Goal: Task Accomplishment & Management: Use online tool/utility

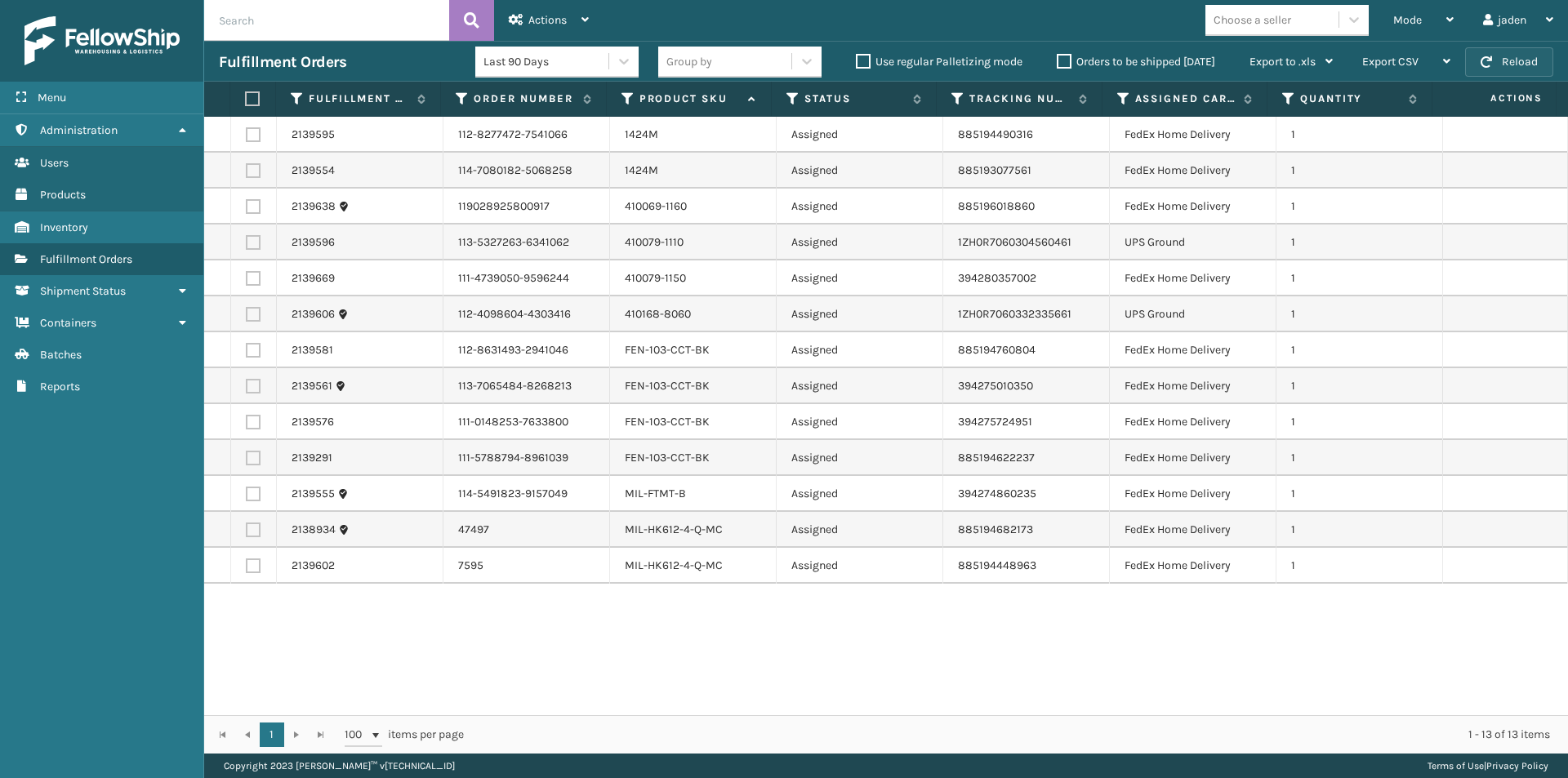
click at [1482, 50] on button "Reload" at bounding box center [1510, 62] width 88 height 30
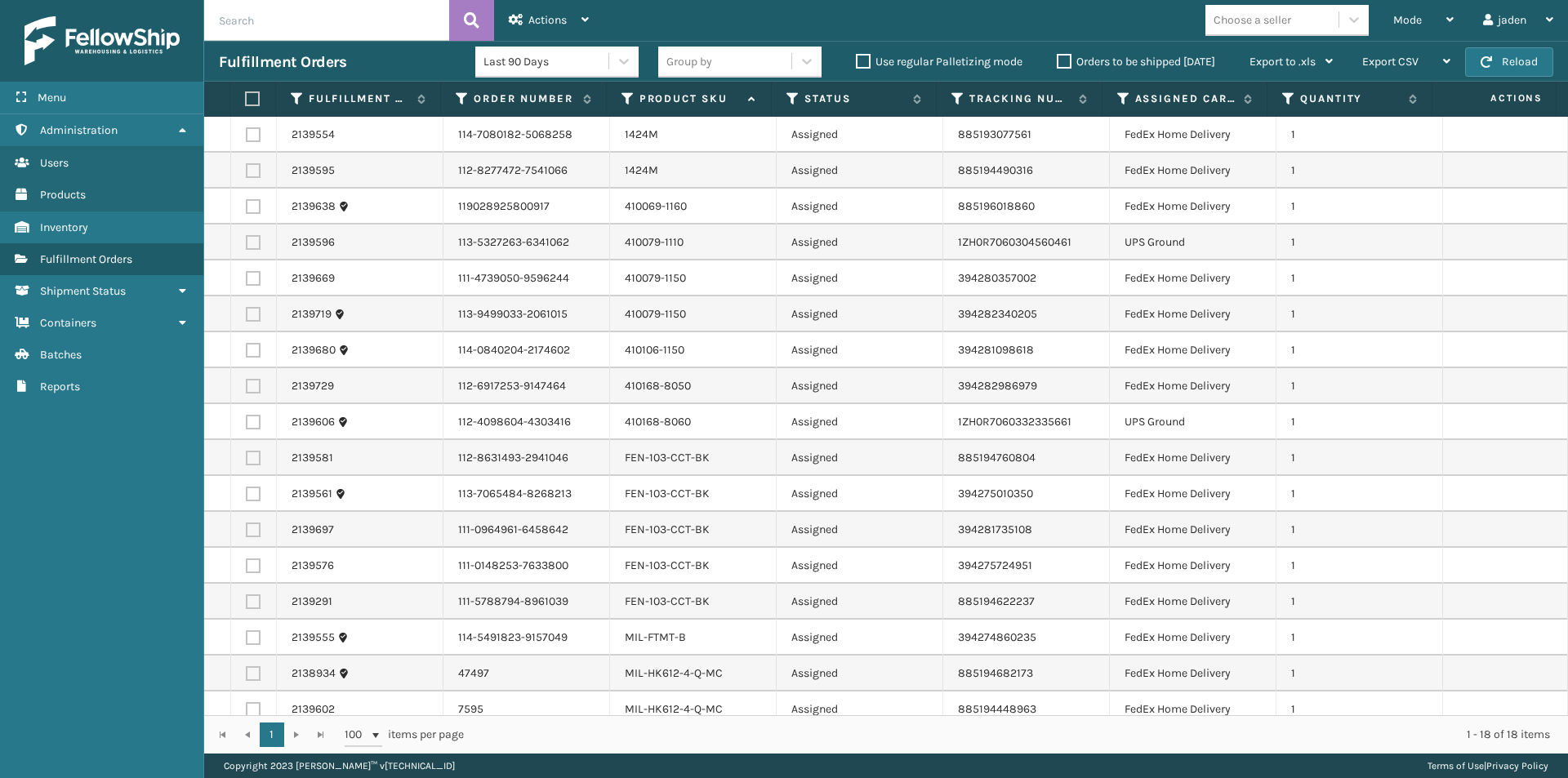
click at [251, 208] on label at bounding box center [253, 206] width 14 height 14
click at [247, 208] on input "checkbox" at bounding box center [246, 204] width 1 height 11
checkbox input "true"
click at [253, 171] on label at bounding box center [253, 170] width 14 height 14
click at [247, 171] on input "checkbox" at bounding box center [246, 169] width 1 height 11
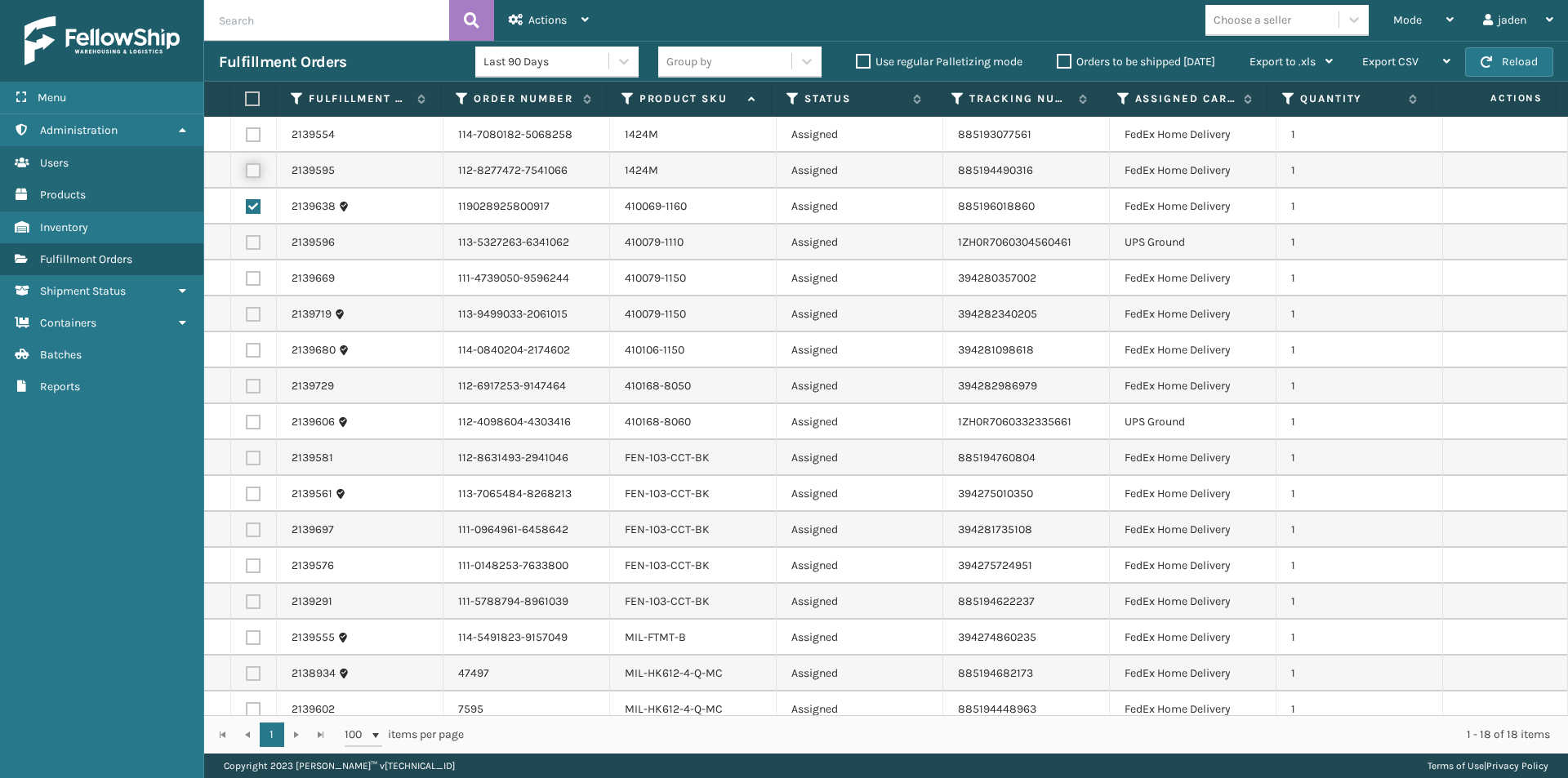
checkbox input "true"
click at [253, 131] on label at bounding box center [253, 134] width 14 height 14
click at [247, 131] on input "checkbox" at bounding box center [246, 132] width 1 height 11
checkbox input "true"
click at [253, 281] on label at bounding box center [253, 278] width 14 height 14
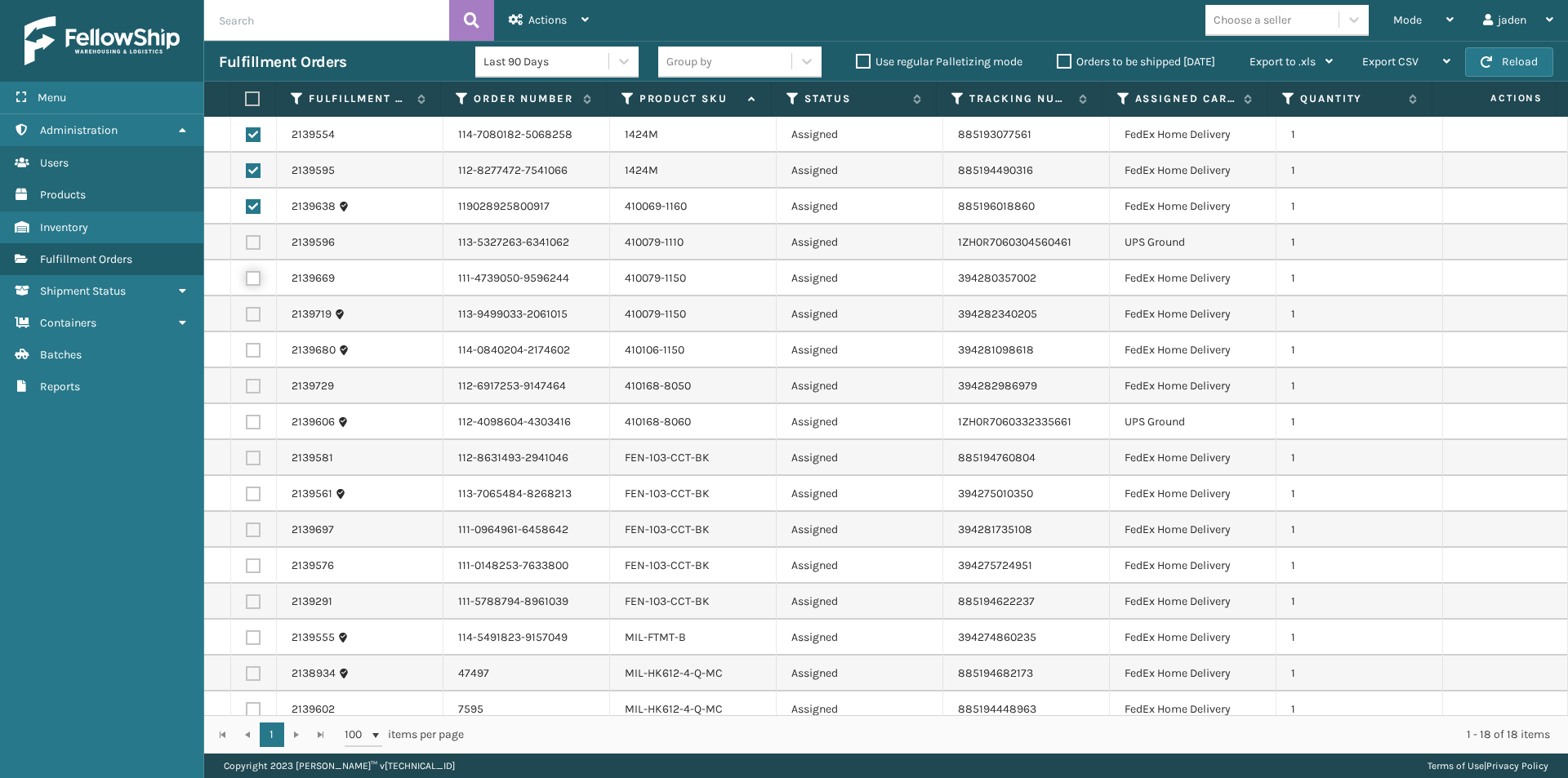
click at [247, 281] on input "checkbox" at bounding box center [246, 276] width 1 height 11
checkbox input "true"
click at [253, 309] on label at bounding box center [253, 314] width 14 height 14
click at [247, 309] on input "checkbox" at bounding box center [246, 312] width 1 height 11
checkbox input "true"
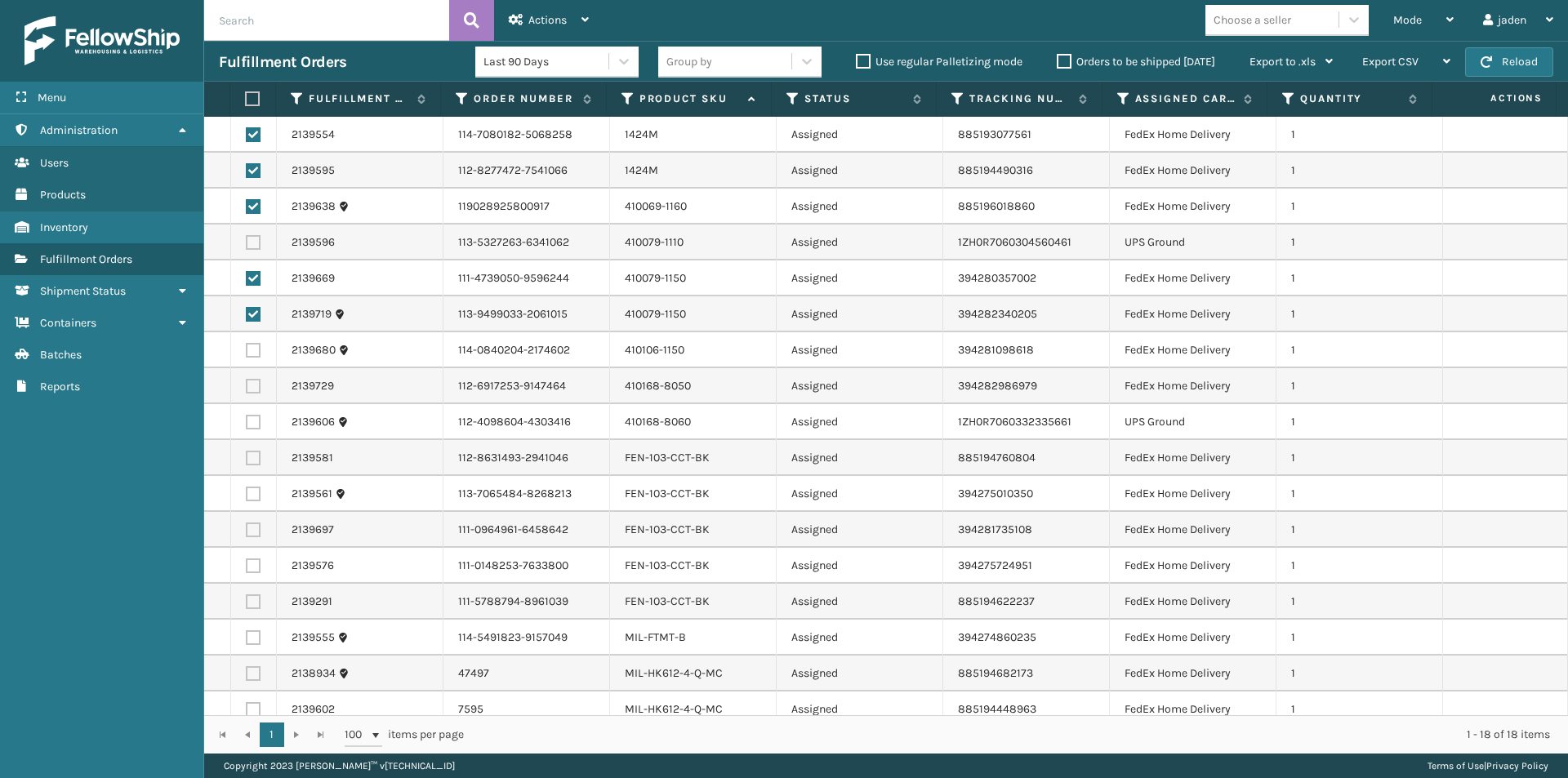
click at [256, 386] on label at bounding box center [253, 386] width 14 height 14
click at [247, 386] on input "checkbox" at bounding box center [246, 384] width 1 height 11
checkbox input "true"
click at [252, 342] on td at bounding box center [254, 350] width 46 height 36
click at [252, 346] on label at bounding box center [253, 350] width 14 height 14
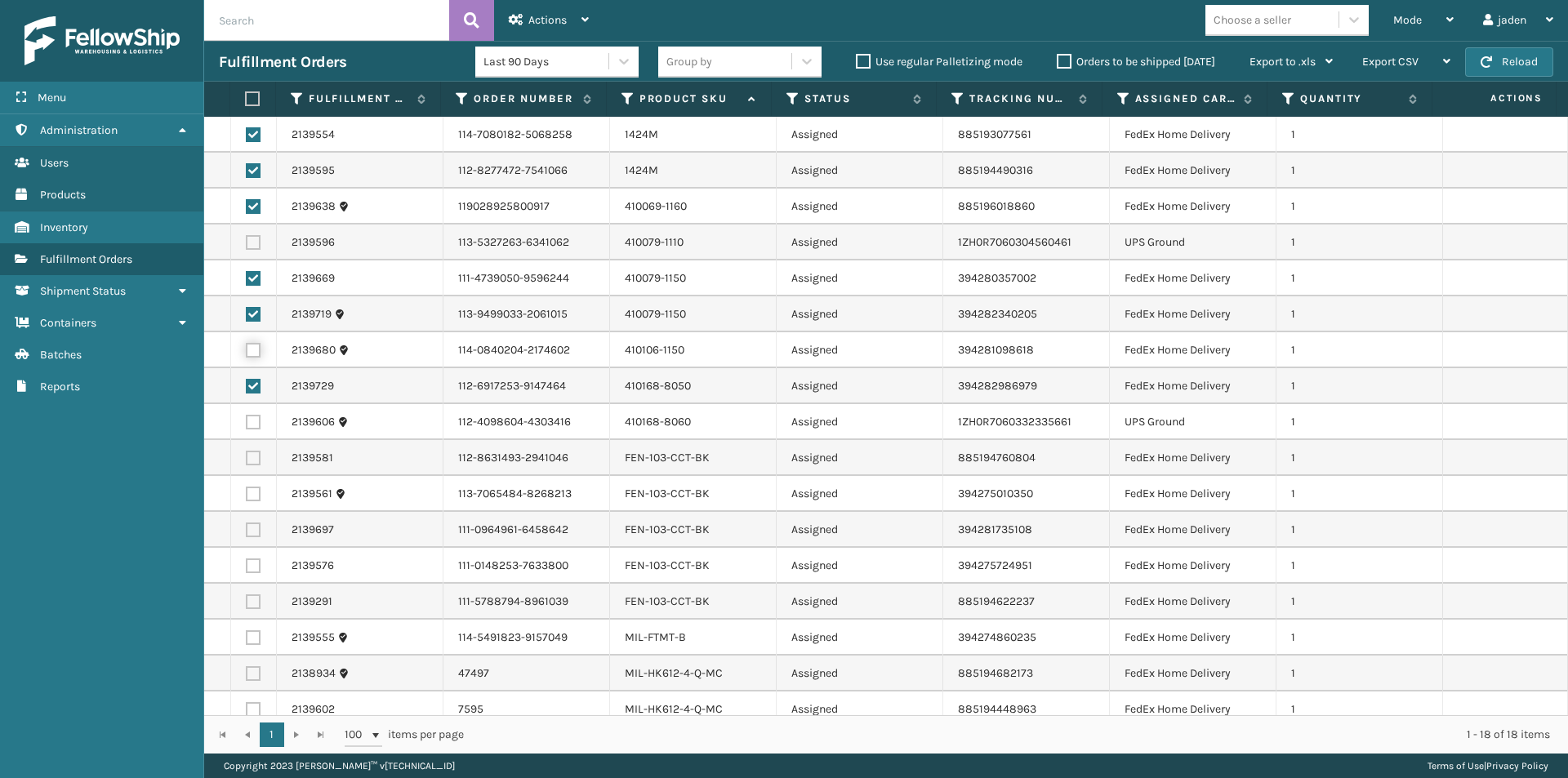
click at [247, 346] on input "checkbox" at bounding box center [246, 348] width 1 height 11
checkbox input "true"
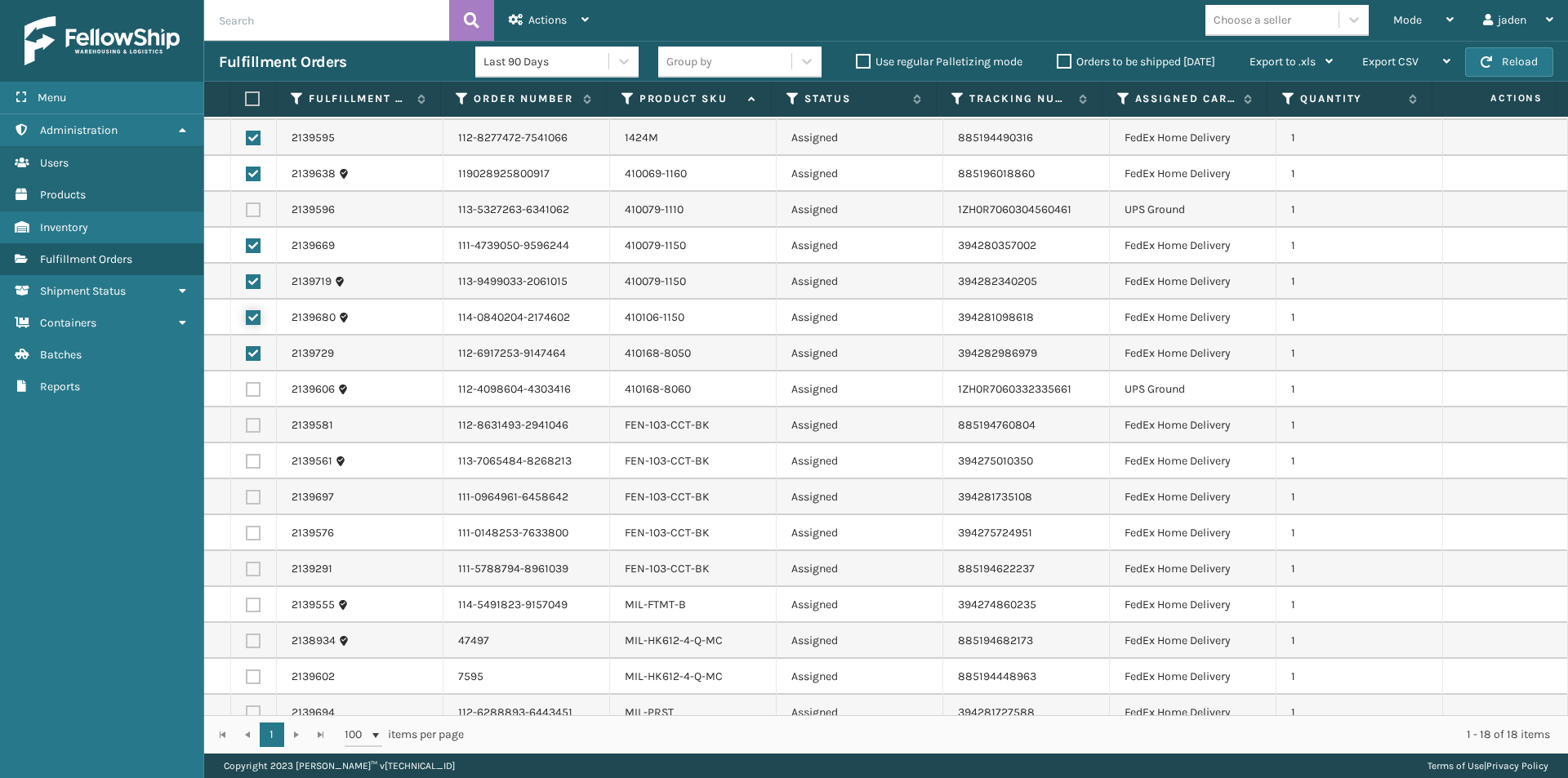
scroll to position [48, 0]
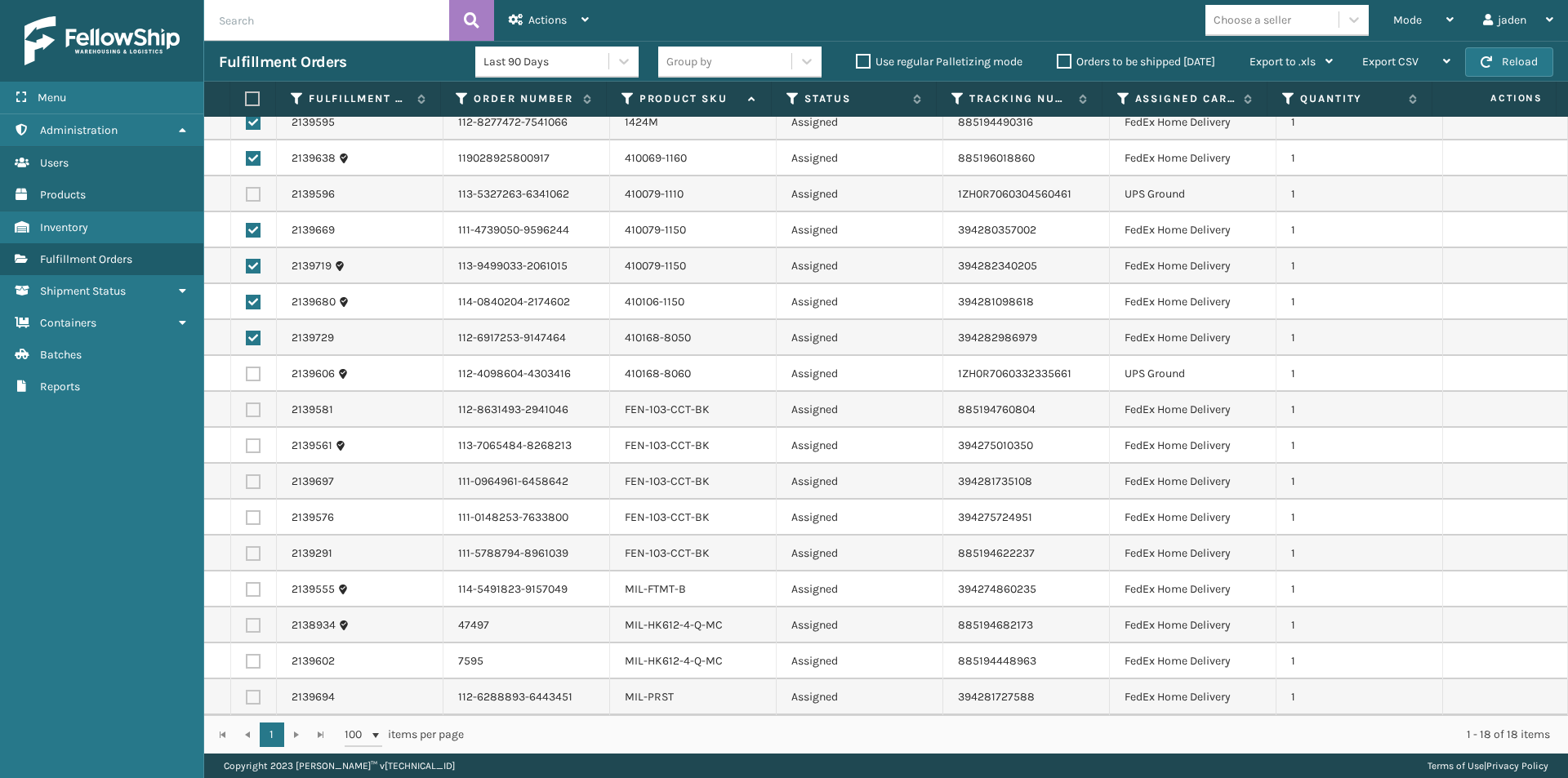
click at [252, 413] on label at bounding box center [253, 409] width 14 height 14
click at [247, 413] on input "checkbox" at bounding box center [246, 408] width 1 height 11
checkbox input "true"
click at [253, 443] on label at bounding box center [253, 445] width 14 height 14
click at [247, 443] on input "checkbox" at bounding box center [246, 443] width 1 height 11
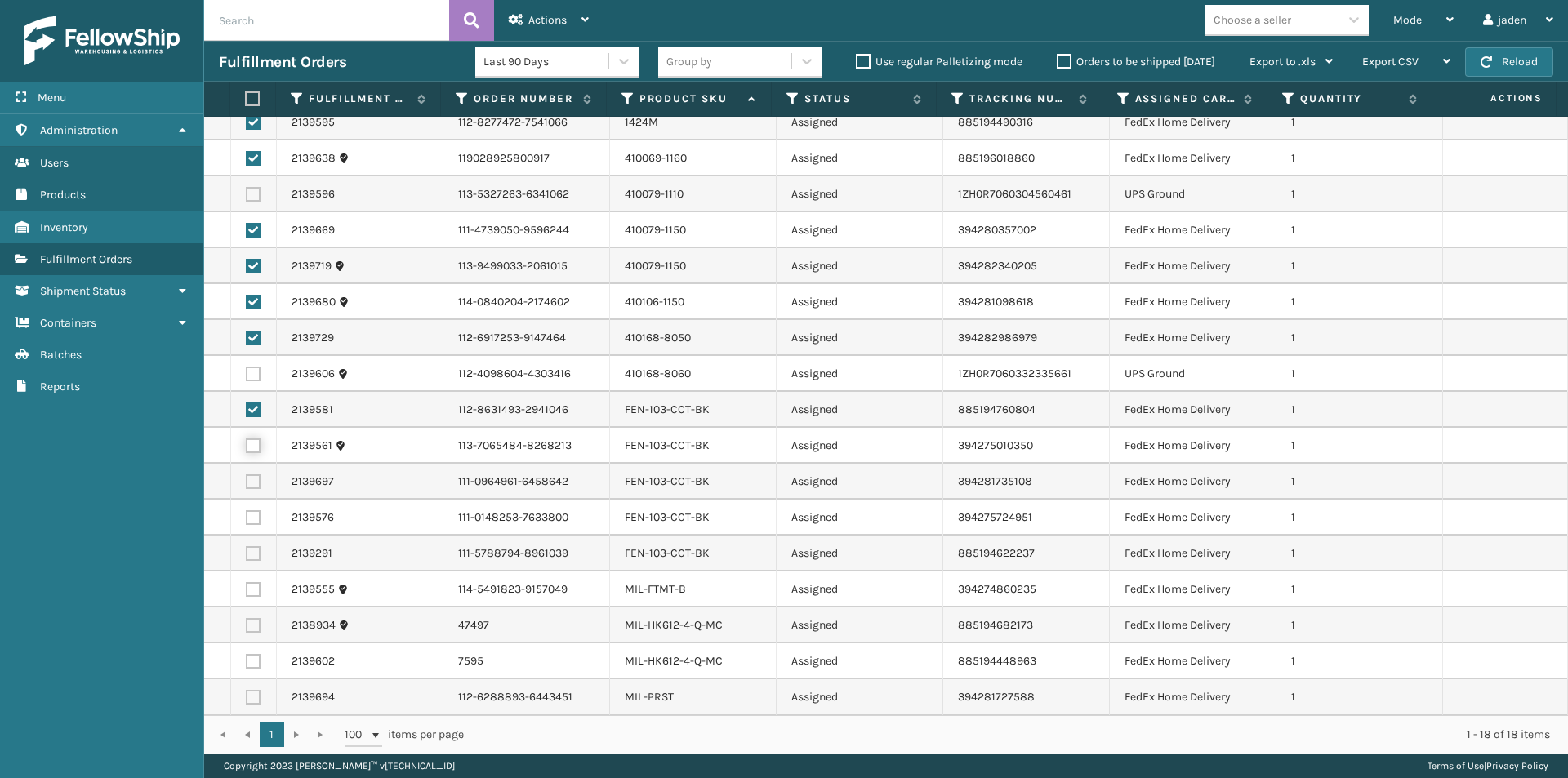
checkbox input "true"
drag, startPoint x: 254, startPoint y: 480, endPoint x: 254, endPoint y: 514, distance: 34.0
click at [254, 481] on label at bounding box center [253, 481] width 14 height 14
click at [247, 481] on input "checkbox" at bounding box center [246, 480] width 1 height 11
checkbox input "true"
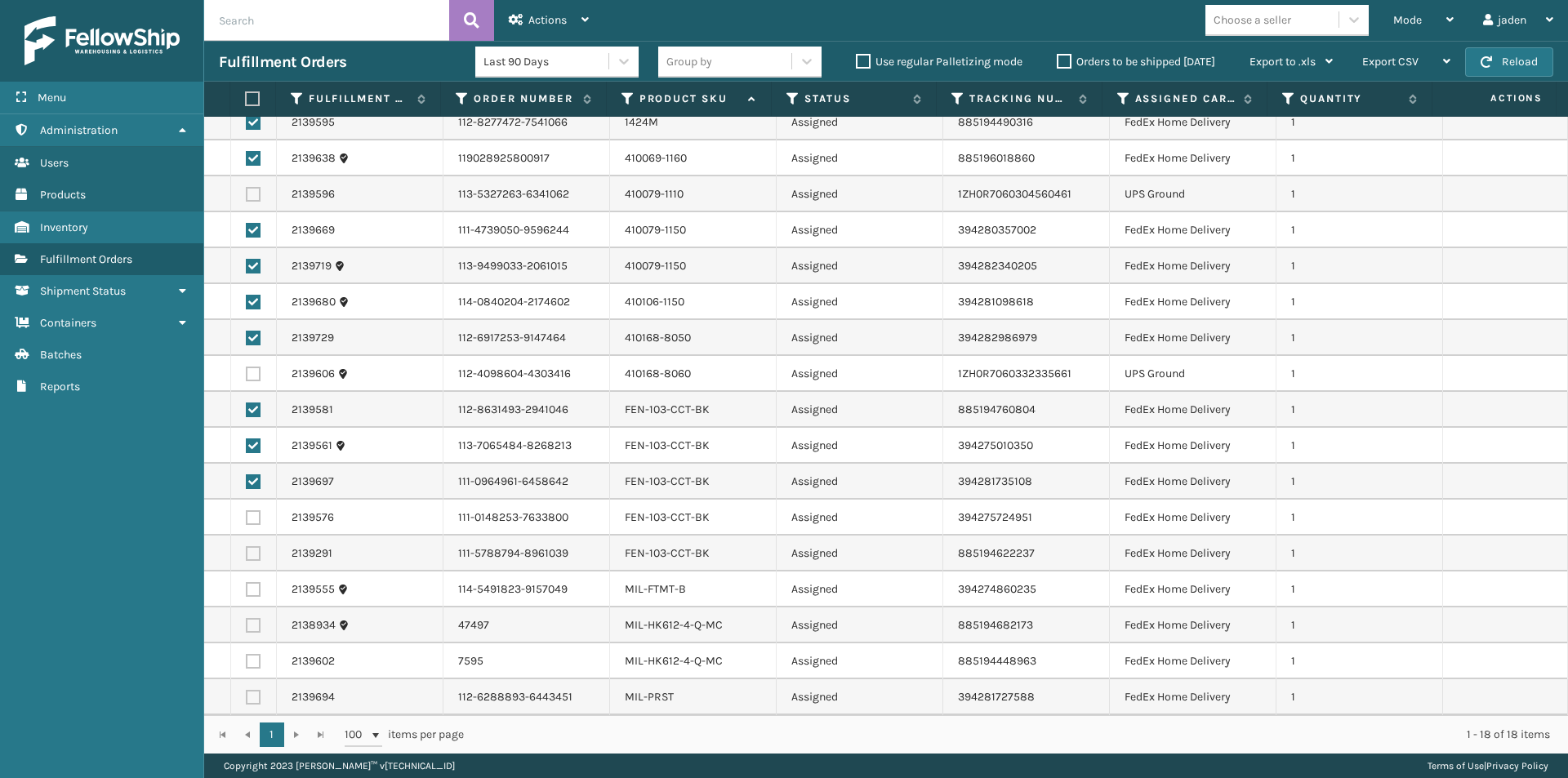
click at [254, 520] on label at bounding box center [253, 517] width 14 height 14
click at [247, 520] on input "checkbox" at bounding box center [246, 515] width 1 height 11
checkbox input "true"
click at [249, 625] on label at bounding box center [253, 625] width 14 height 14
click at [247, 625] on input "checkbox" at bounding box center [246, 623] width 1 height 11
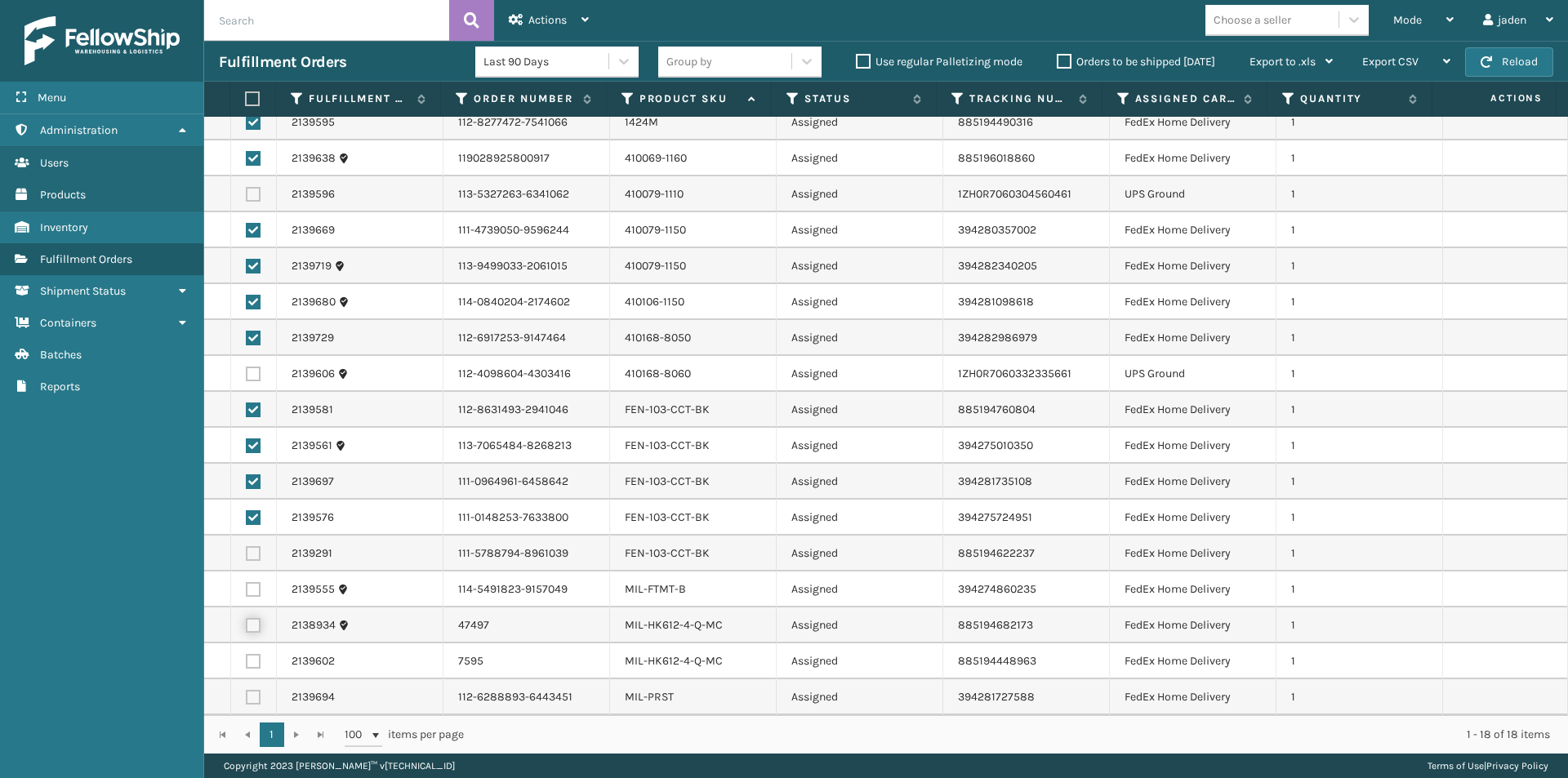
checkbox input "true"
click at [248, 586] on label at bounding box center [253, 589] width 14 height 14
click at [247, 586] on input "checkbox" at bounding box center [246, 587] width 1 height 11
checkbox input "true"
click at [254, 558] on label at bounding box center [253, 553] width 14 height 14
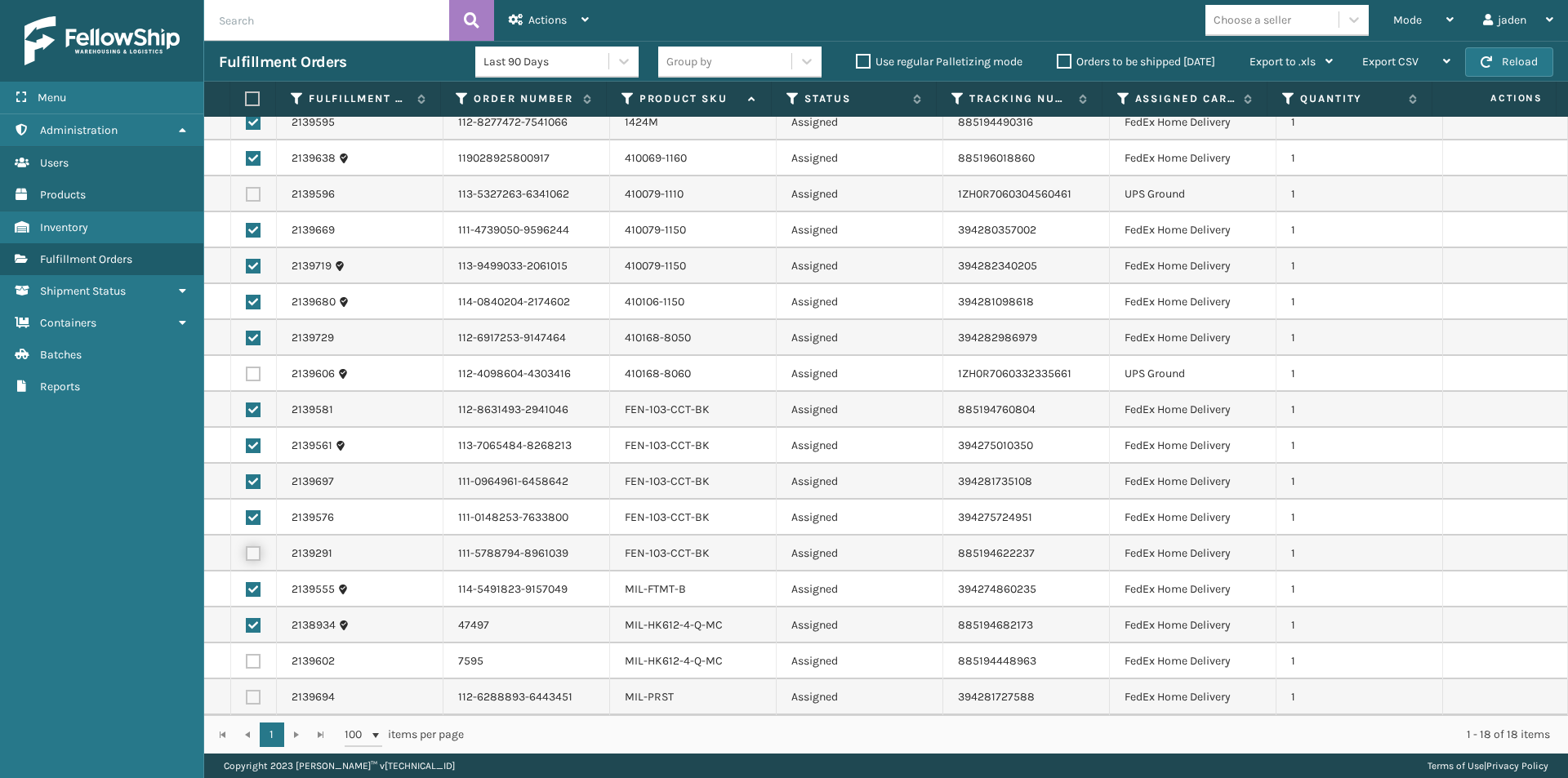
click at [247, 557] on input "checkbox" at bounding box center [246, 552] width 1 height 11
checkbox input "true"
click at [254, 695] on label at bounding box center [253, 697] width 14 height 14
click at [247, 695] on input "checkbox" at bounding box center [246, 695] width 1 height 11
checkbox input "true"
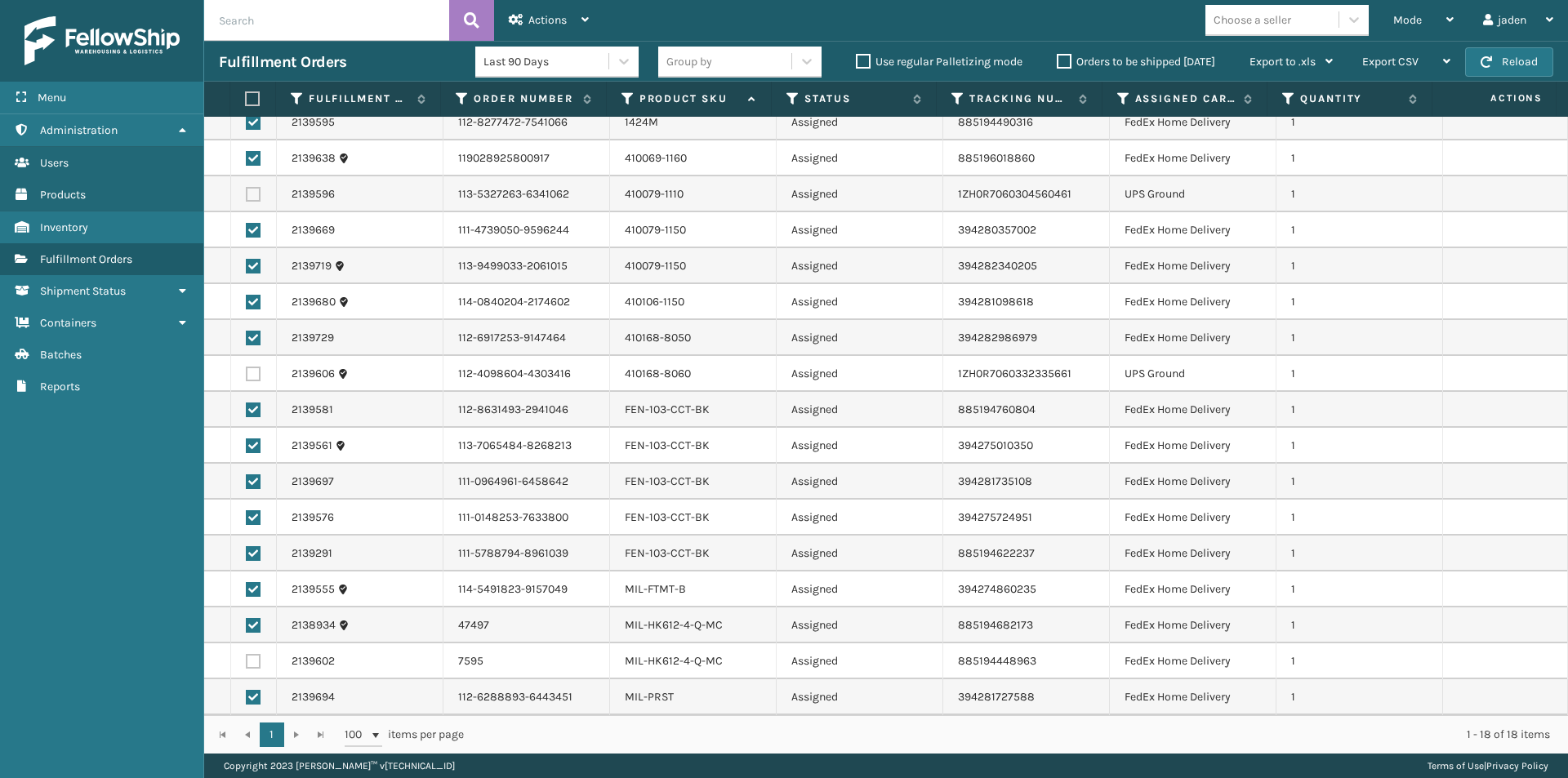
click at [250, 665] on label at bounding box center [253, 661] width 14 height 14
click at [247, 664] on input "checkbox" at bounding box center [246, 659] width 1 height 11
checkbox input "true"
click at [560, 18] on span "Actions" at bounding box center [547, 19] width 38 height 14
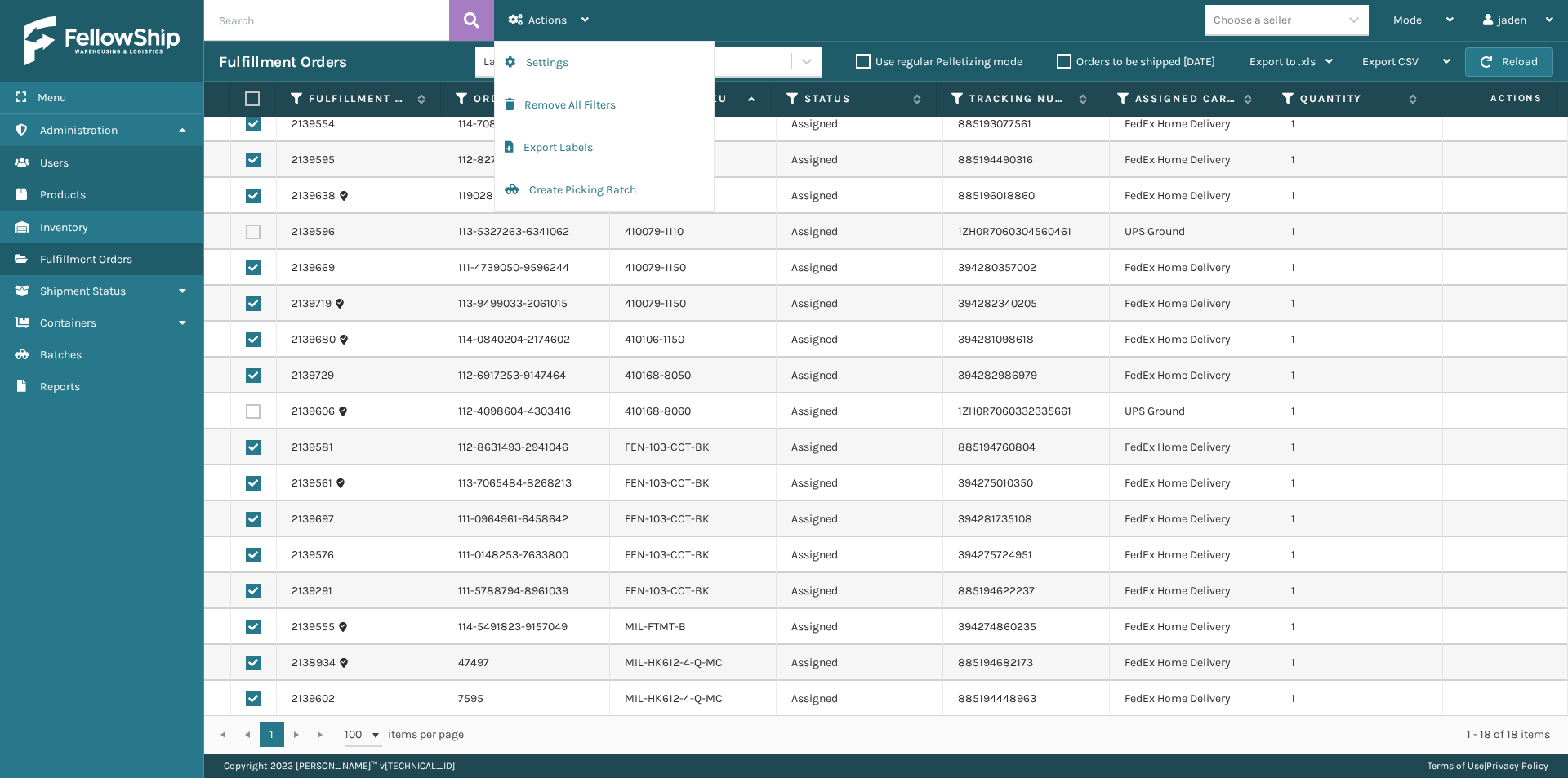
scroll to position [0, 0]
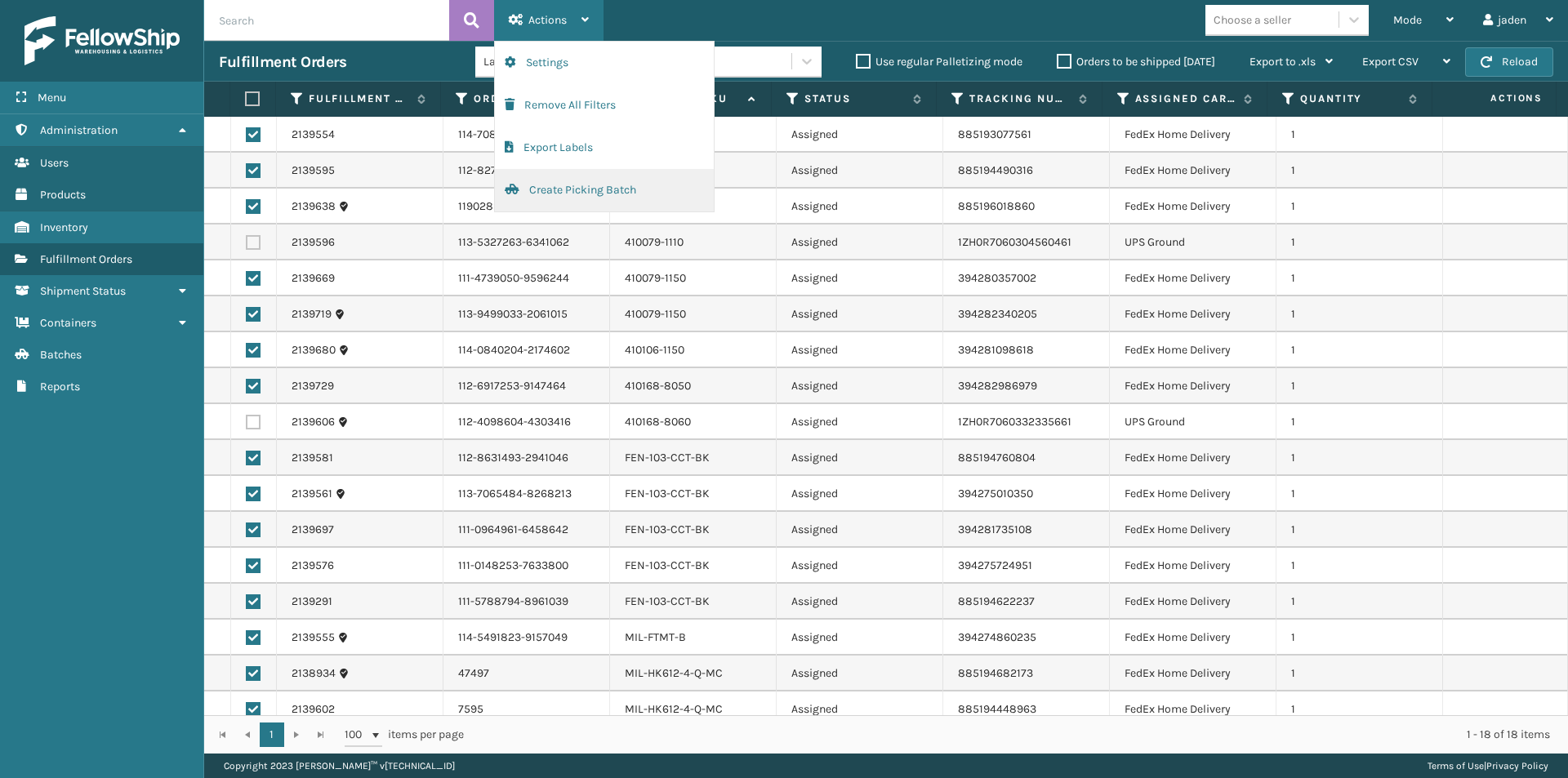
click at [576, 191] on button "Create Picking Batch" at bounding box center [604, 190] width 219 height 42
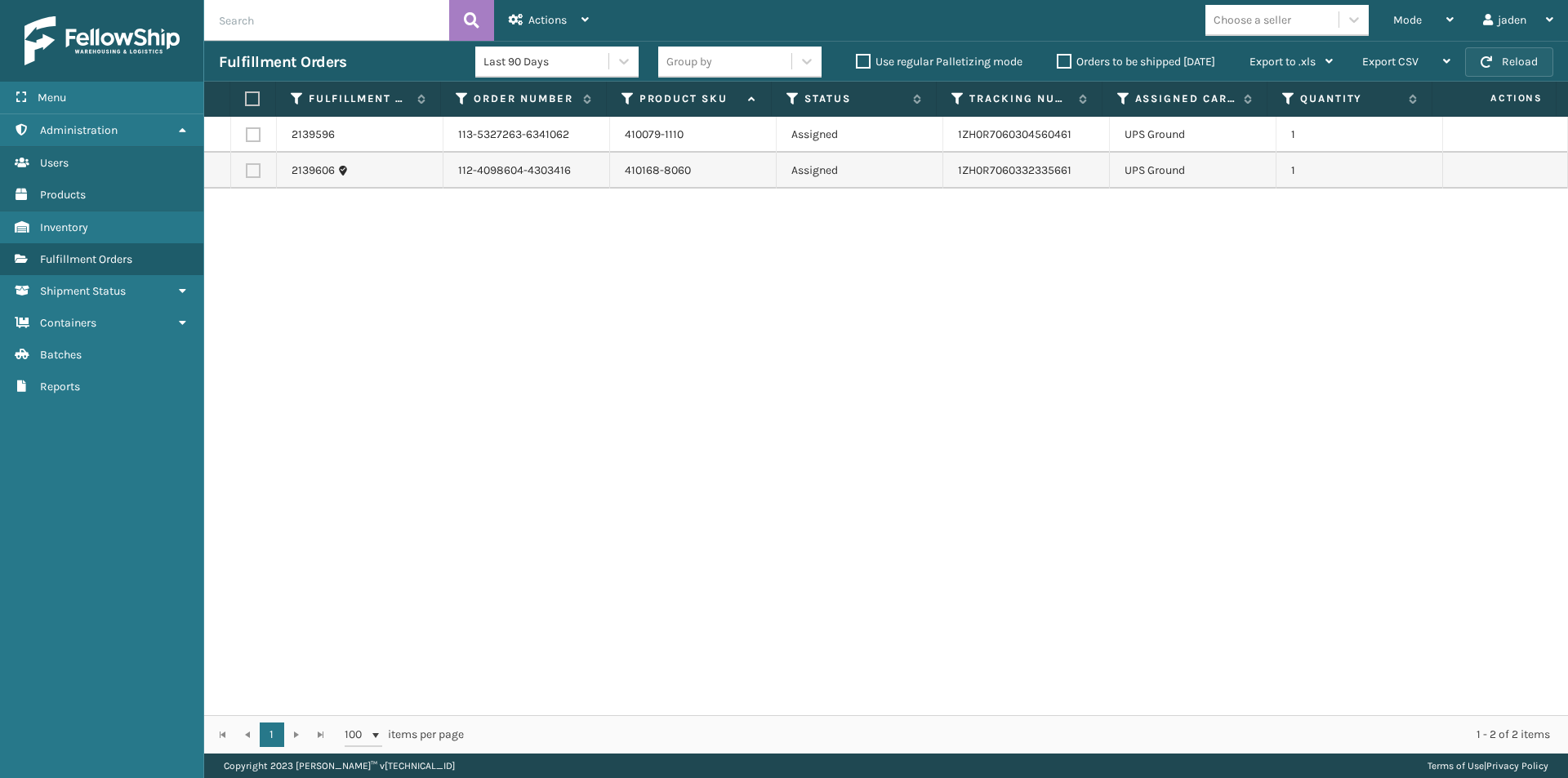
click at [1515, 56] on button "Reload" at bounding box center [1510, 62] width 88 height 30
click at [1508, 64] on button "Reload" at bounding box center [1510, 62] width 88 height 30
click at [252, 97] on label at bounding box center [250, 98] width 11 height 14
click at [246, 97] on input "checkbox" at bounding box center [245, 99] width 1 height 11
checkbox input "true"
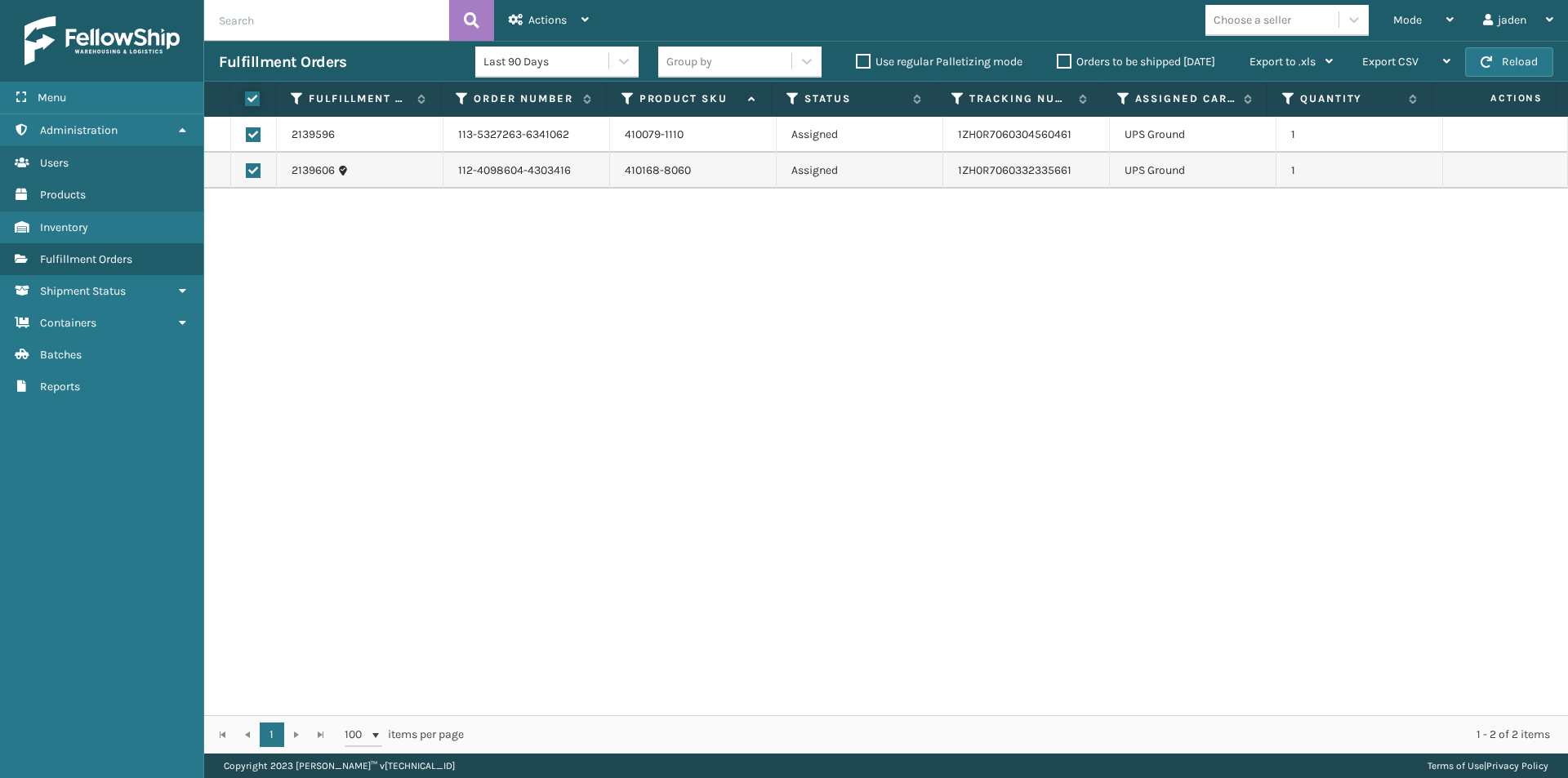
checkbox input "true"
click at [549, 11] on div "Actions" at bounding box center [548, 20] width 80 height 41
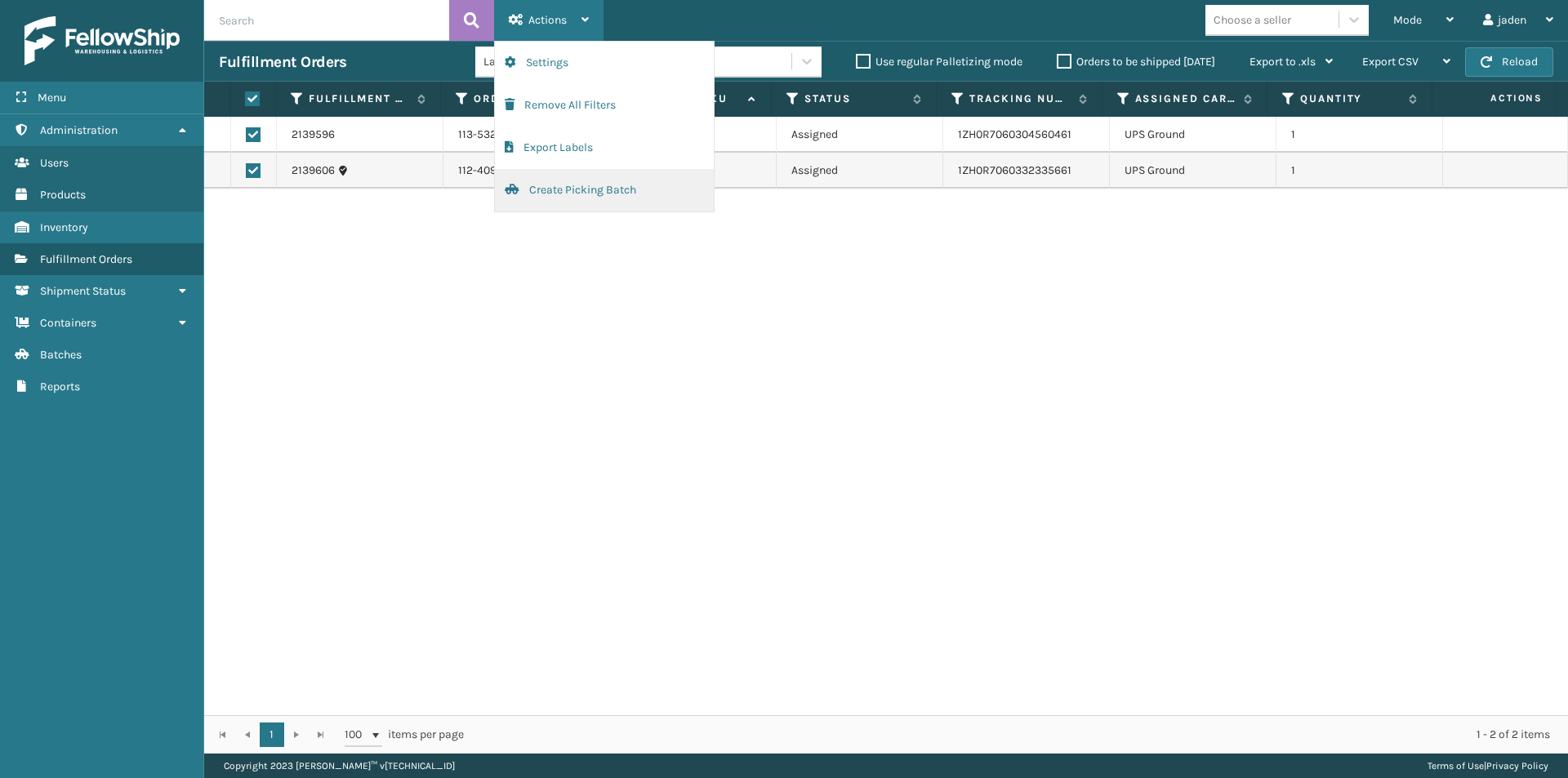
click at [589, 188] on button "Create Picking Batch" at bounding box center [604, 190] width 219 height 42
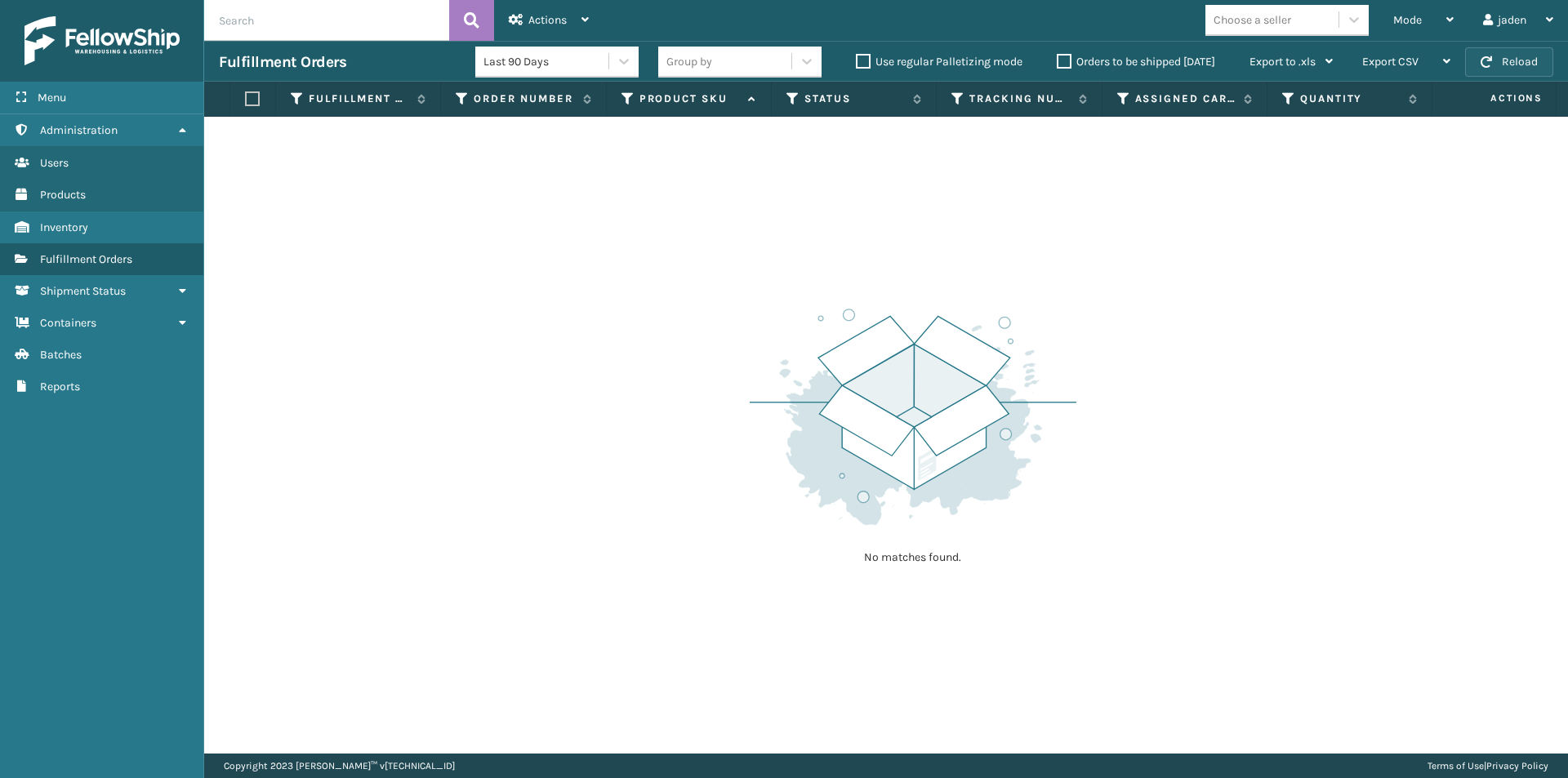
click at [1515, 73] on button "Reload" at bounding box center [1510, 62] width 88 height 30
click at [1405, 28] on div "Mode" at bounding box center [1423, 20] width 60 height 41
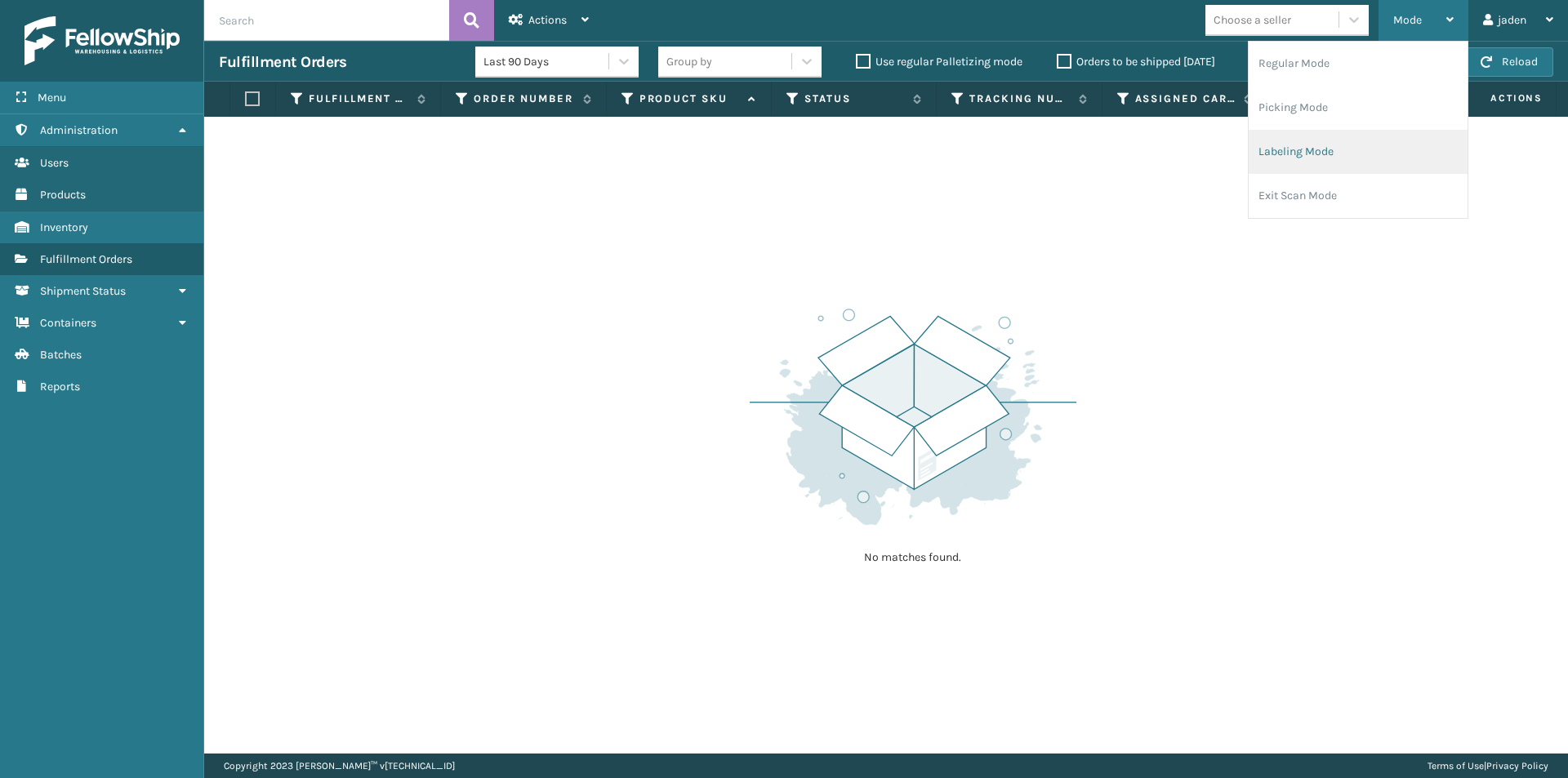
click at [1318, 157] on li "Labeling Mode" at bounding box center [1358, 152] width 219 height 44
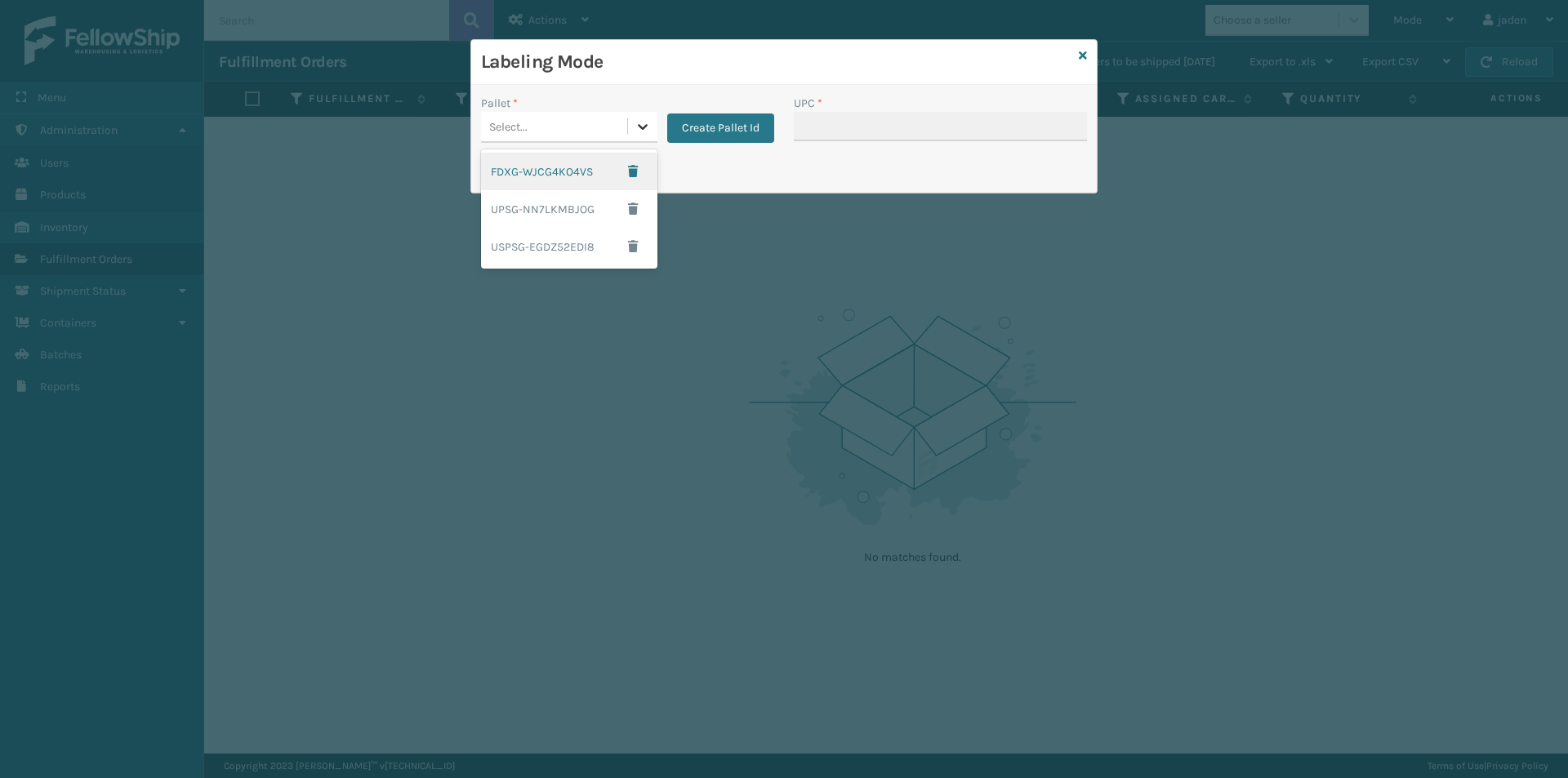
click at [629, 134] on div at bounding box center [642, 126] width 30 height 30
click at [503, 175] on div "FDXG-WJCG4KO4VS" at bounding box center [570, 171] width 176 height 37
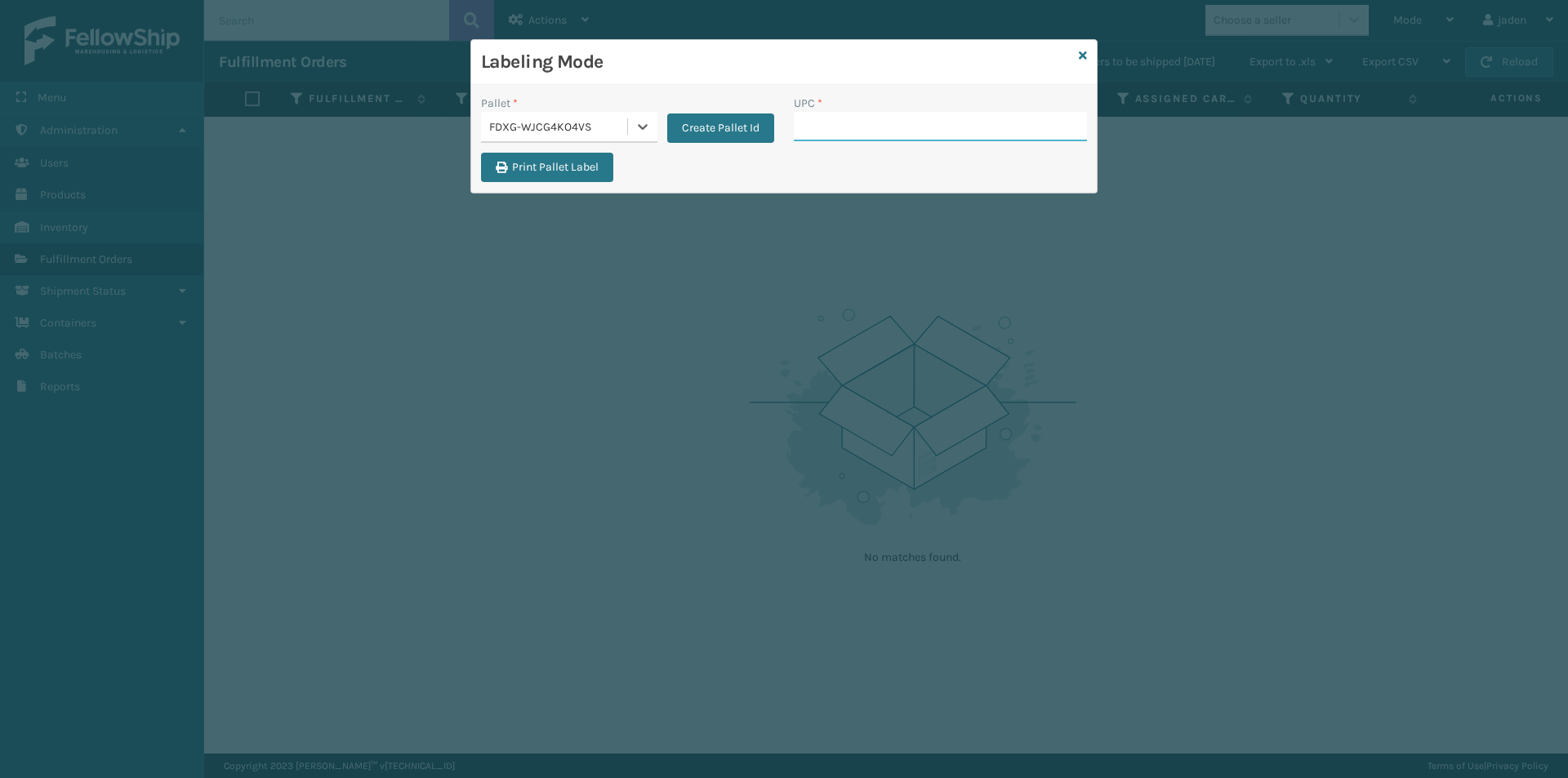
click at [911, 119] on input "UPC *" at bounding box center [941, 126] width 293 height 30
click at [1082, 56] on icon at bounding box center [1083, 55] width 8 height 11
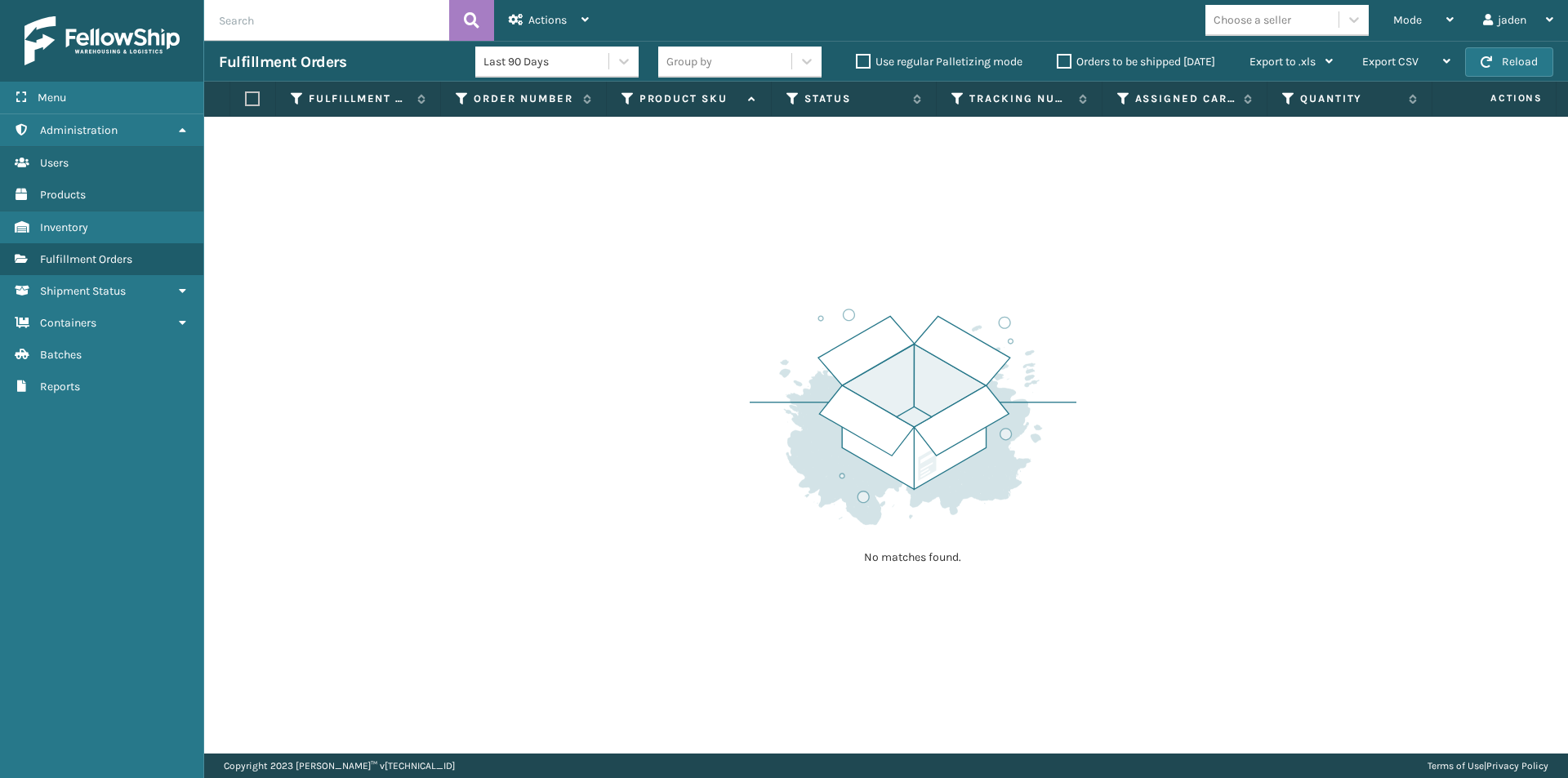
drag, startPoint x: 1313, startPoint y: 320, endPoint x: 1198, endPoint y: 131, distance: 221.2
click at [708, 308] on div "No matches found." at bounding box center [886, 436] width 1364 height 637
click at [1523, 64] on button "Reload" at bounding box center [1510, 62] width 88 height 30
drag, startPoint x: 878, startPoint y: 236, endPoint x: 1179, endPoint y: 43, distance: 357.6
click at [522, 266] on div "No matches found." at bounding box center [886, 436] width 1364 height 637
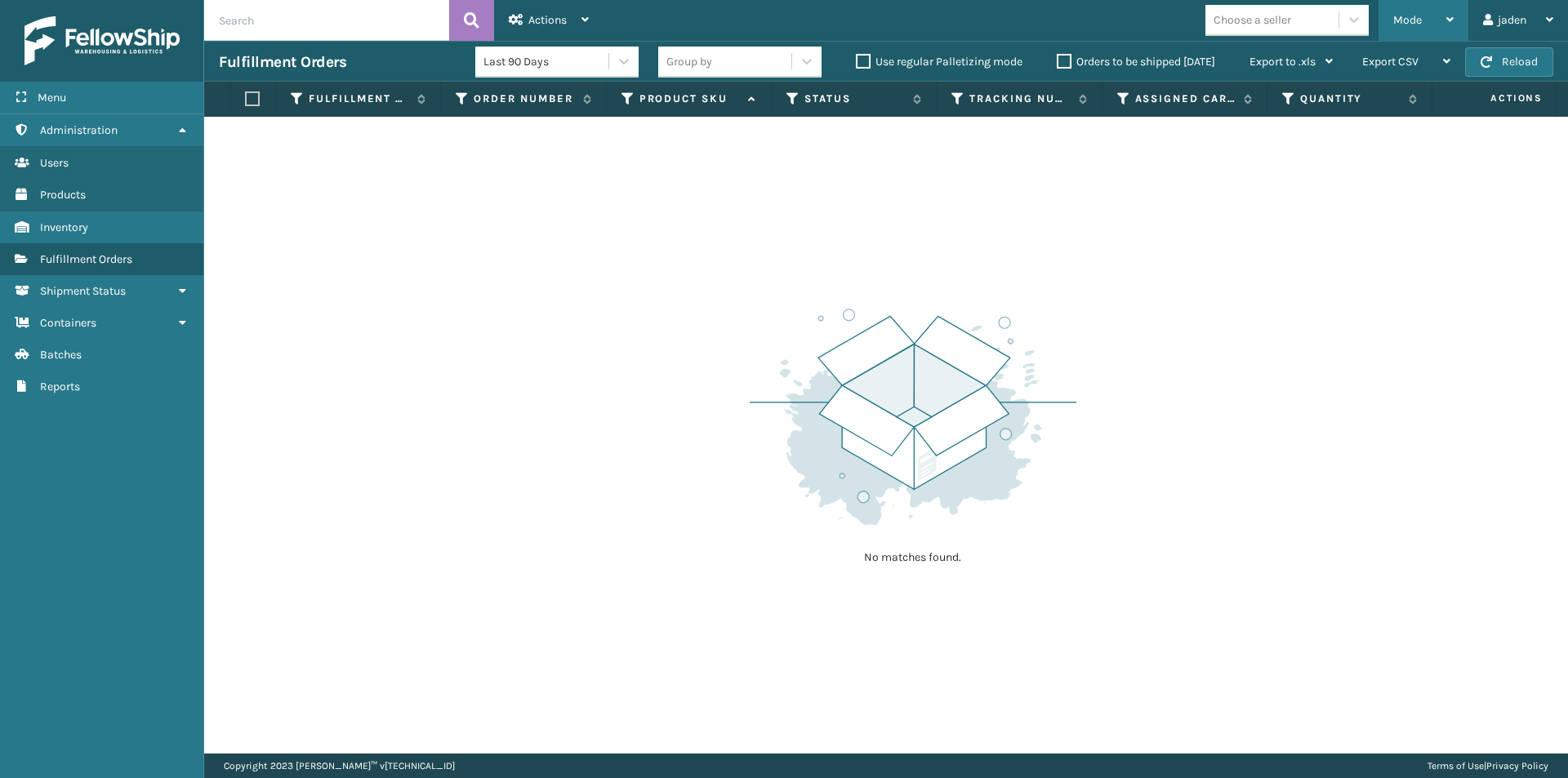
click at [1430, 15] on div "Mode" at bounding box center [1423, 20] width 60 height 41
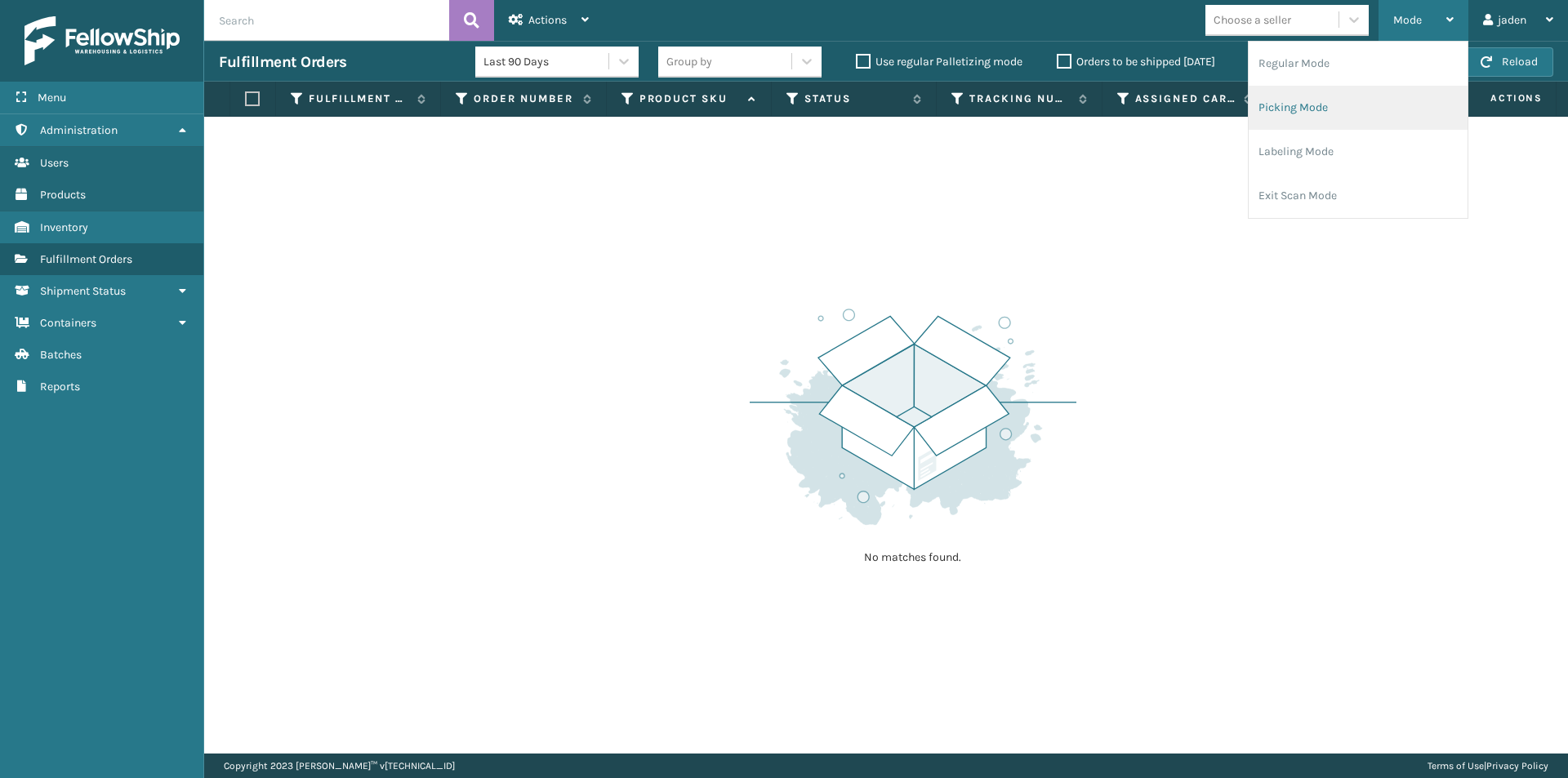
click at [1340, 120] on li "Picking Mode" at bounding box center [1358, 108] width 219 height 44
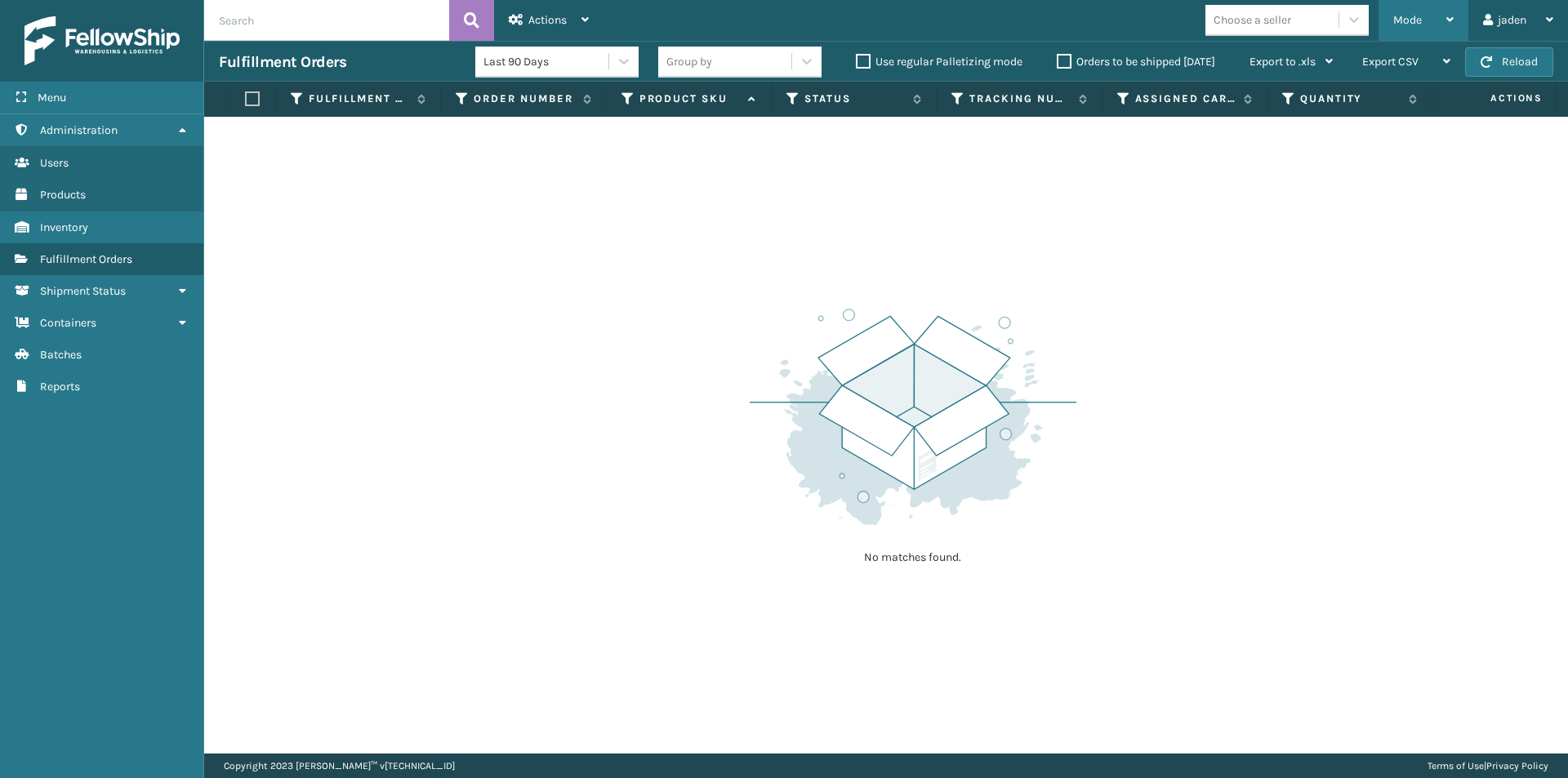
click at [1452, 14] on icon at bounding box center [1450, 19] width 8 height 11
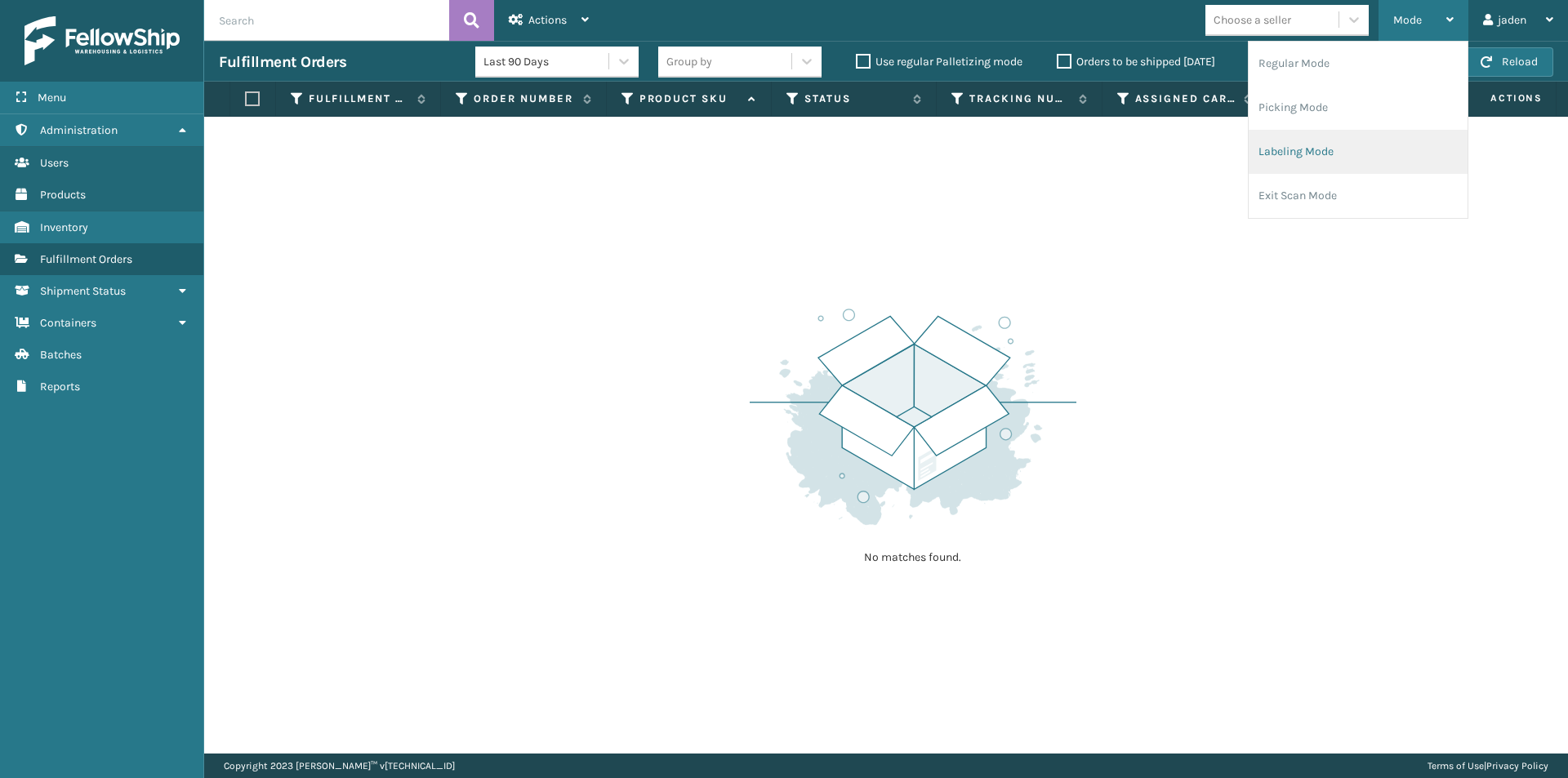
click at [1306, 142] on li "Labeling Mode" at bounding box center [1358, 152] width 219 height 44
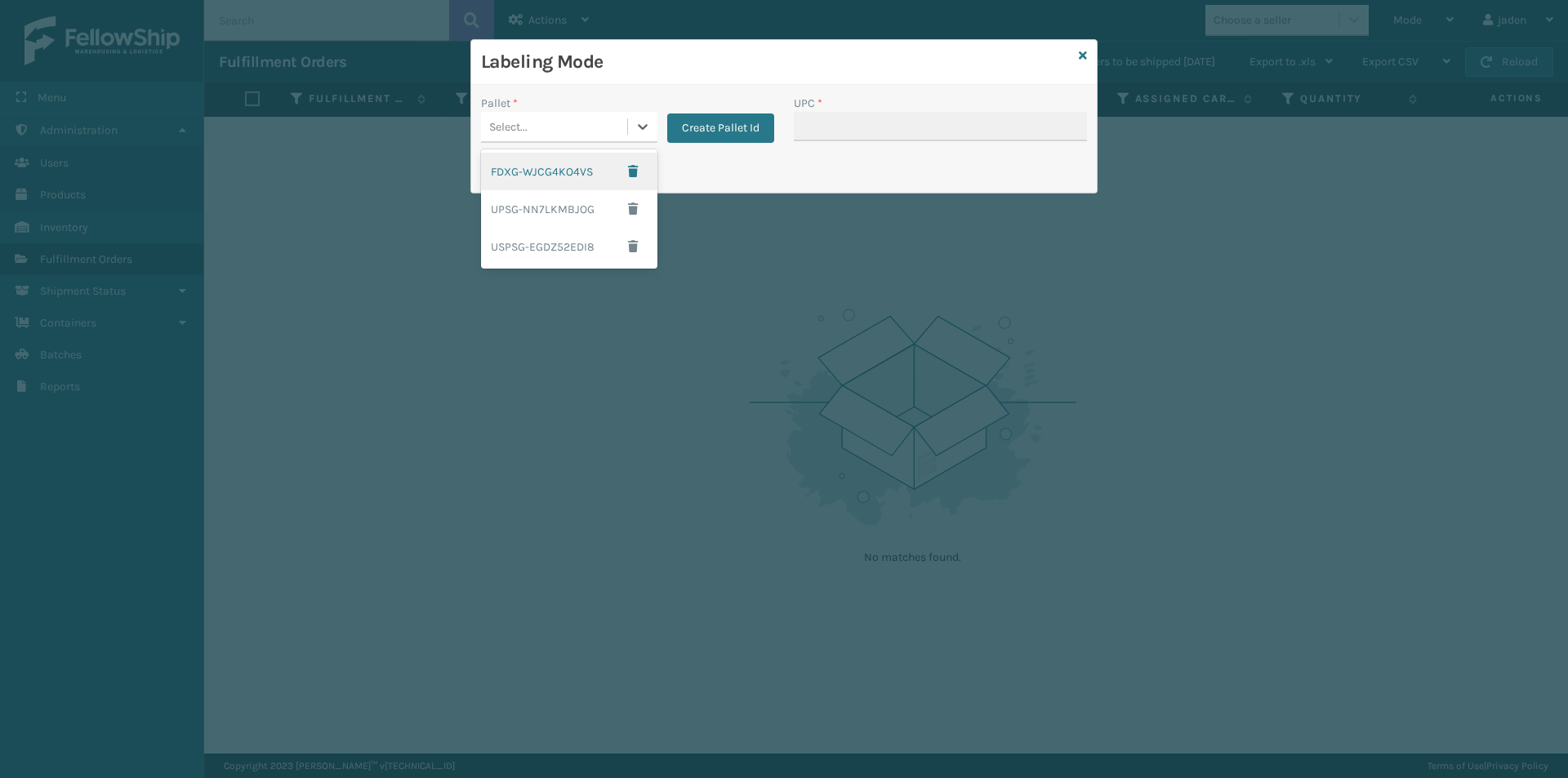
click at [606, 127] on div "Select..." at bounding box center [554, 127] width 146 height 27
click at [537, 156] on div "FDXG-WJCG4KO4VS" at bounding box center [570, 171] width 176 height 37
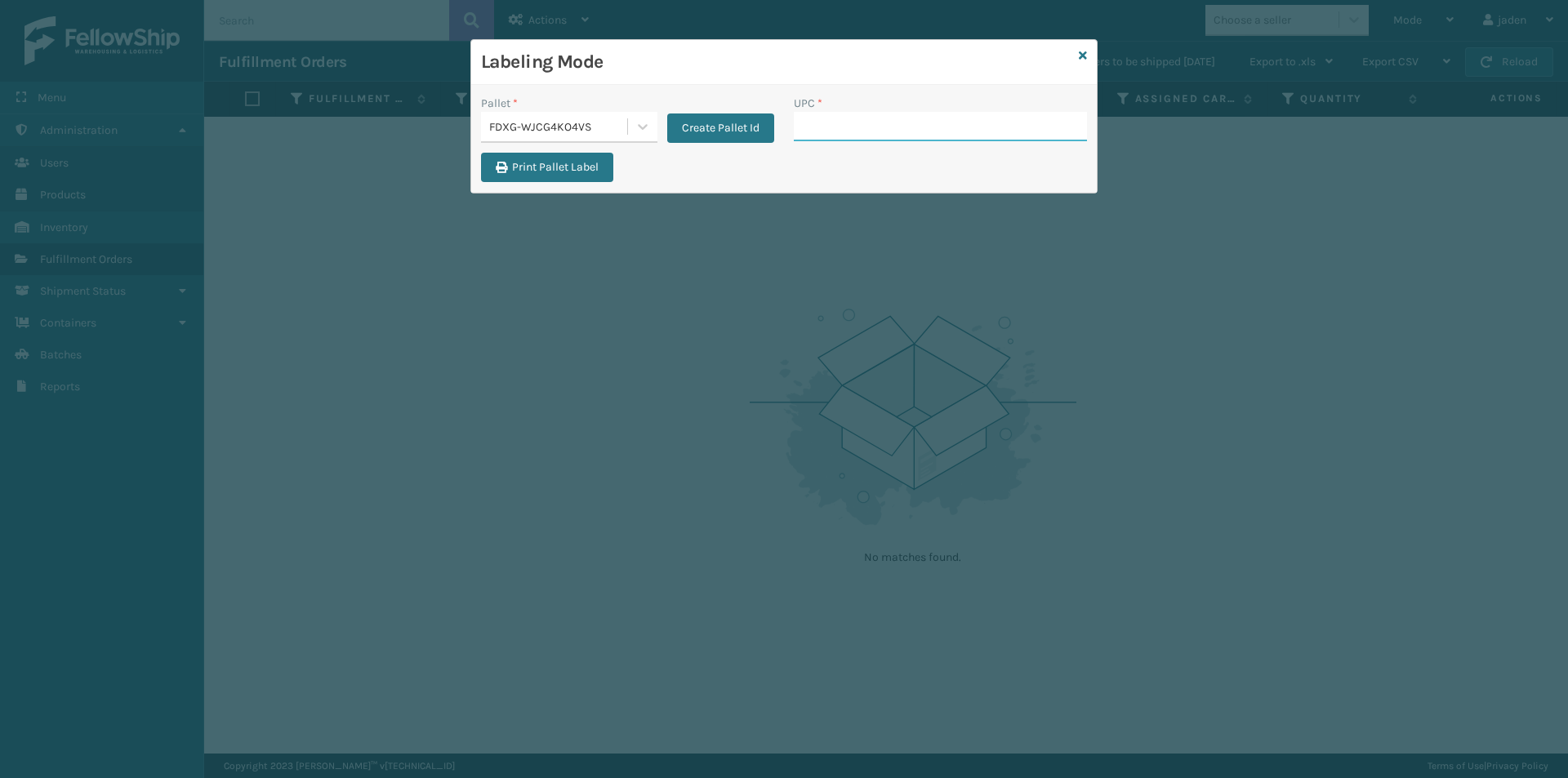
click at [872, 134] on input "UPC *" at bounding box center [941, 126] width 293 height 30
type input "410107-1160"
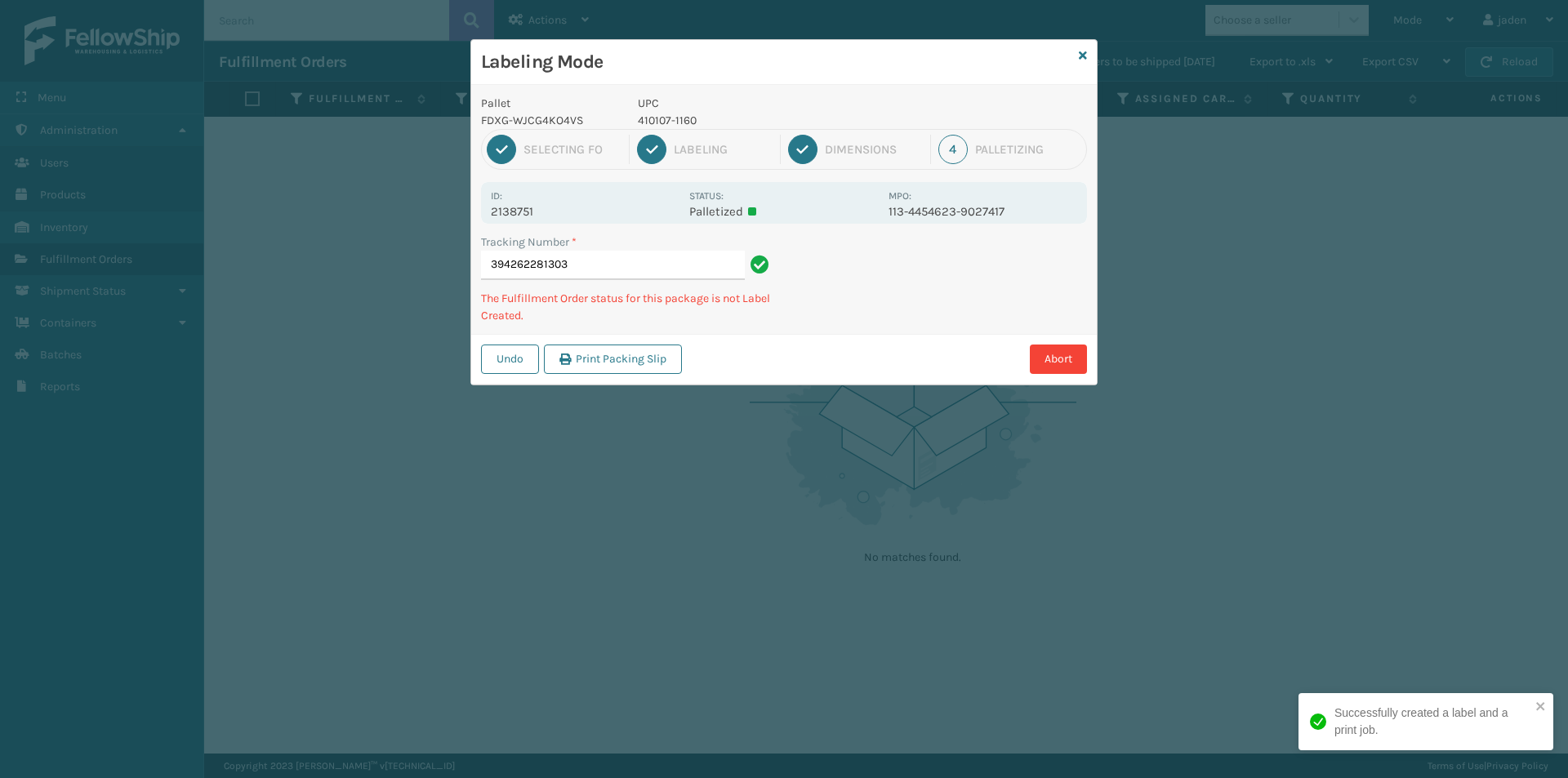
click at [666, 122] on p "410107-1160" at bounding box center [759, 120] width 241 height 17
click at [685, 63] on h3 "Labeling Mode" at bounding box center [777, 62] width 592 height 25
drag, startPoint x: 671, startPoint y: 112, endPoint x: 859, endPoint y: 64, distance: 194.0
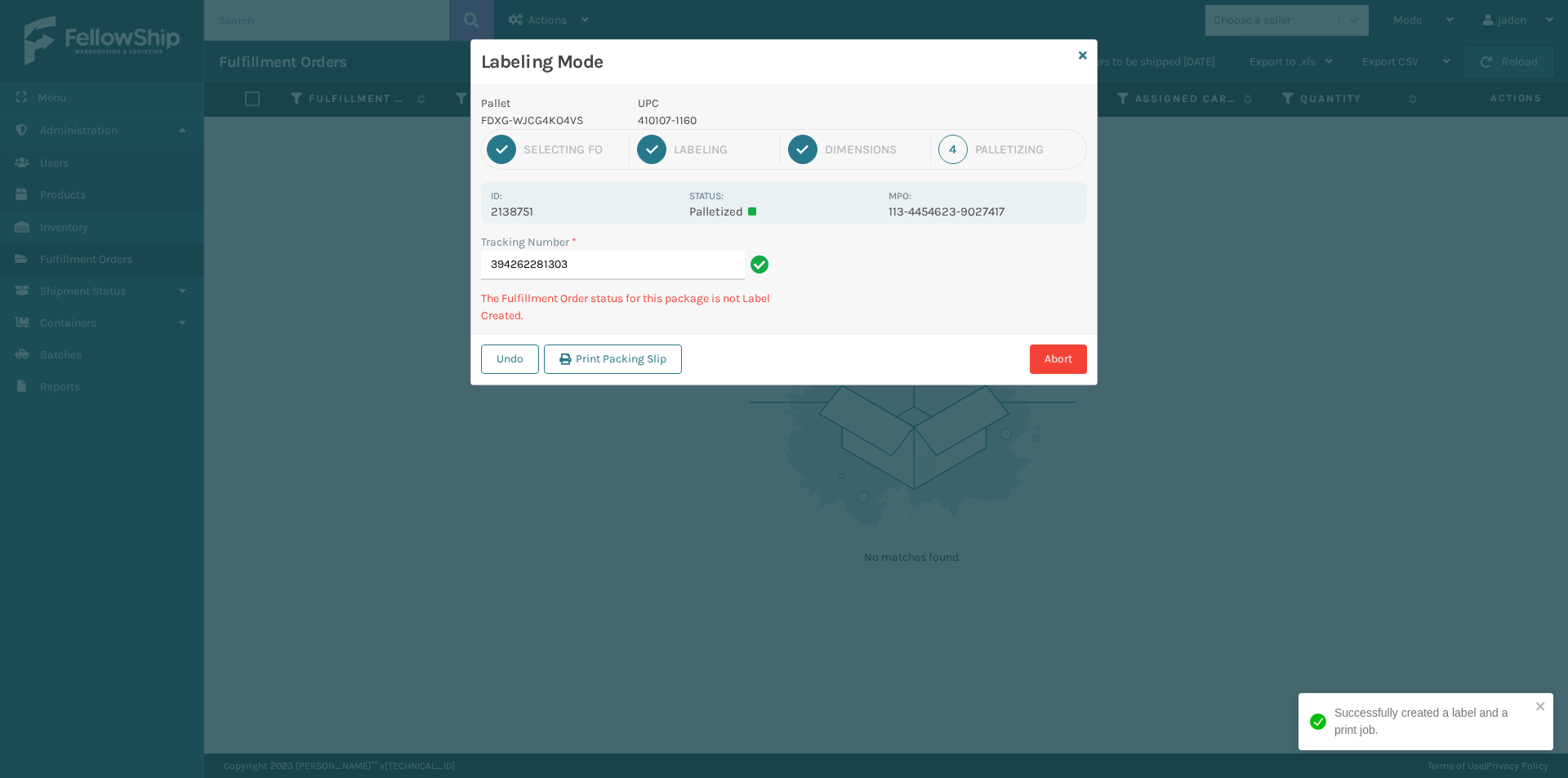
click at [859, 64] on h3 "Labeling Mode" at bounding box center [777, 62] width 592 height 25
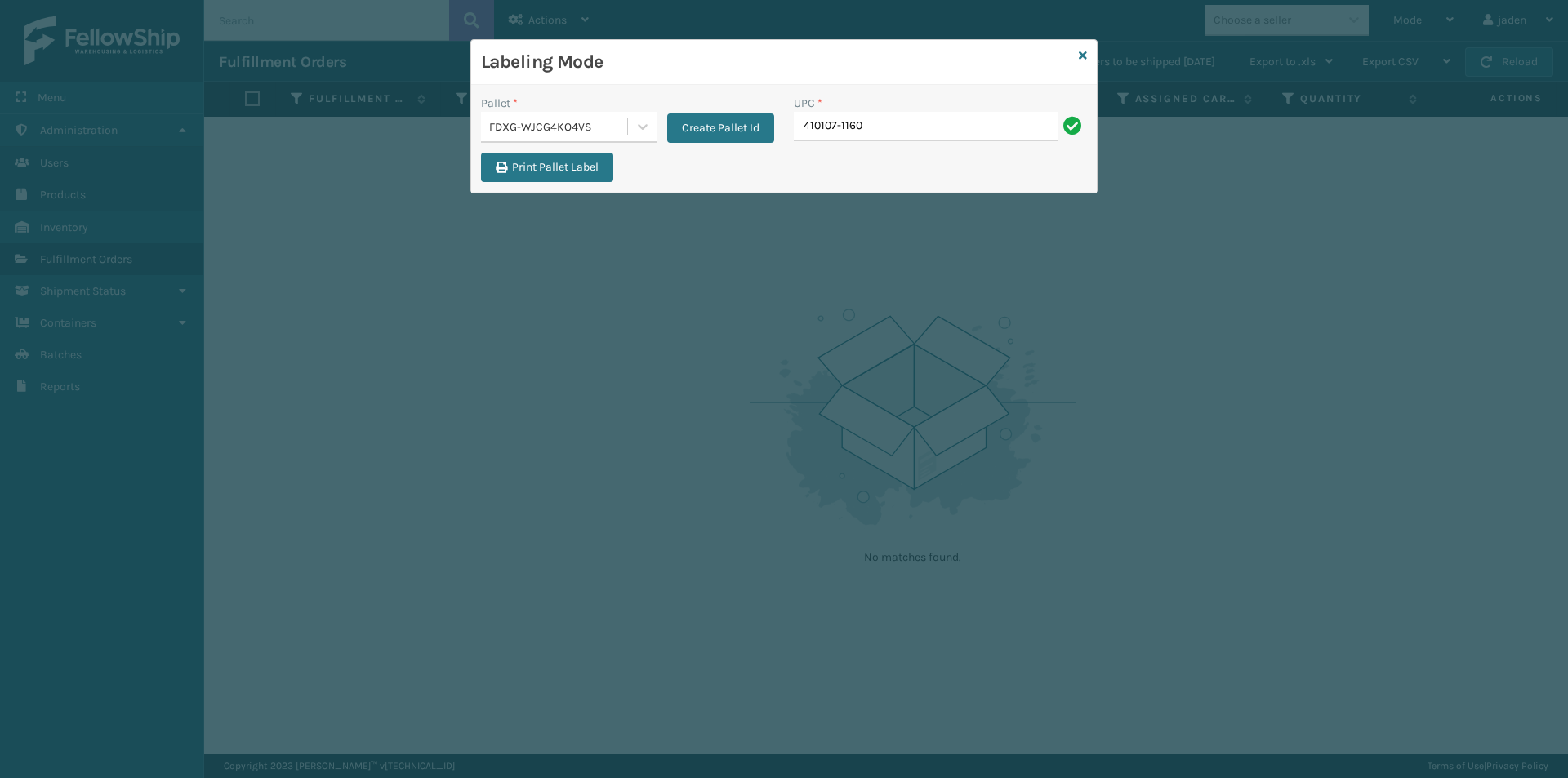
type input "410107-1160"
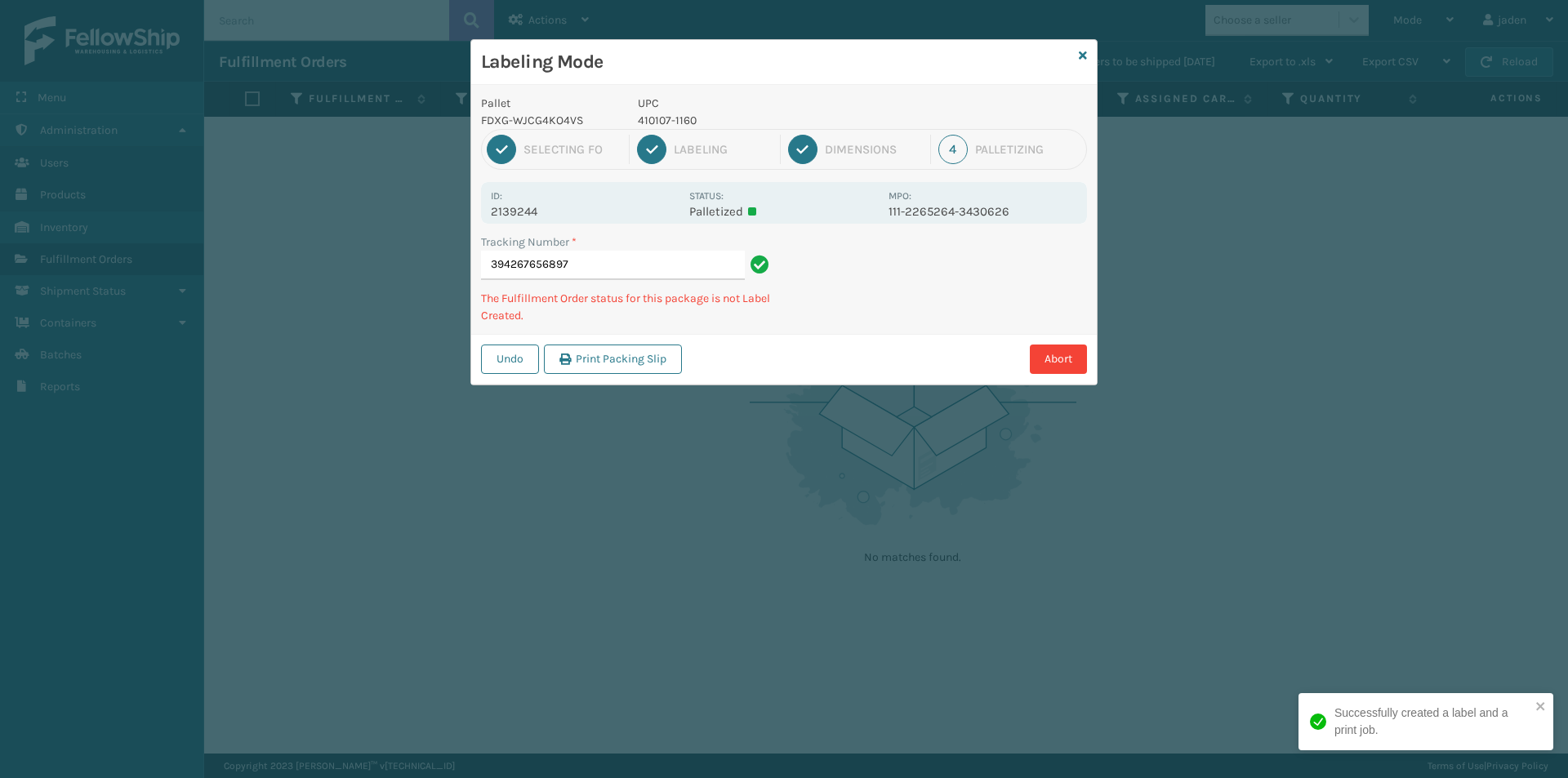
click at [664, 119] on p "410107-1160" at bounding box center [759, 120] width 241 height 17
copy p "410107-1160"
drag, startPoint x: 914, startPoint y: 309, endPoint x: 940, endPoint y: 282, distance: 37.5
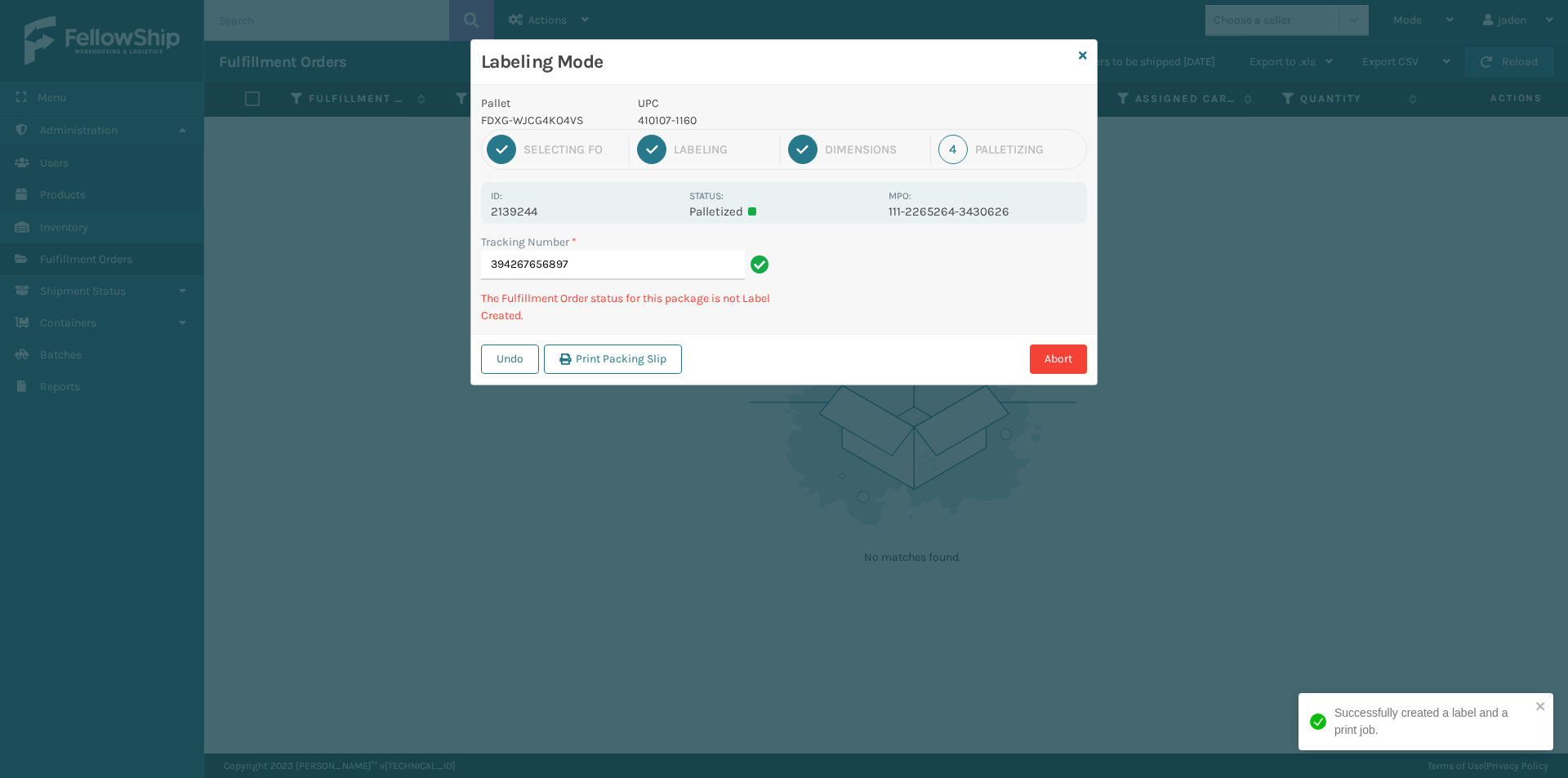
click at [883, 318] on div "Pallet FDXG-WJCG4KO4VS UPC 410107-1160 1 Selecting FO 2 Labeling 3 Dimensions 4…" at bounding box center [784, 235] width 626 height 300
drag, startPoint x: 974, startPoint y: 265, endPoint x: 915, endPoint y: 292, distance: 64.9
click at [893, 310] on div "Tracking Number * 394267656897 The Fulfillment Order status for this package is…" at bounding box center [784, 284] width 626 height 101
click at [764, 345] on div "Abort" at bounding box center [887, 359] width 400 height 30
drag, startPoint x: 890, startPoint y: 281, endPoint x: 866, endPoint y: 264, distance: 29.4
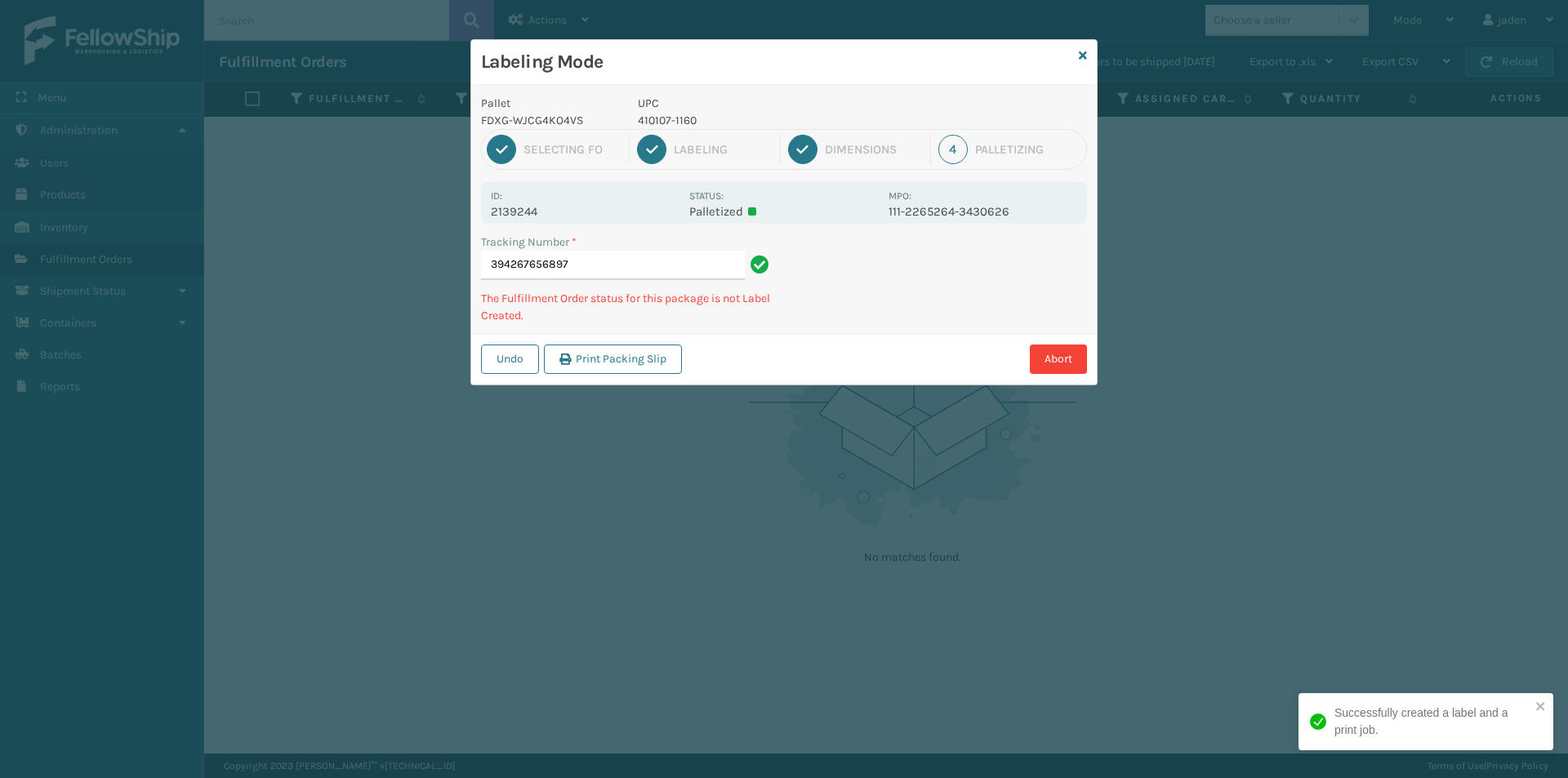
click at [799, 356] on div "Abort" at bounding box center [887, 359] width 400 height 30
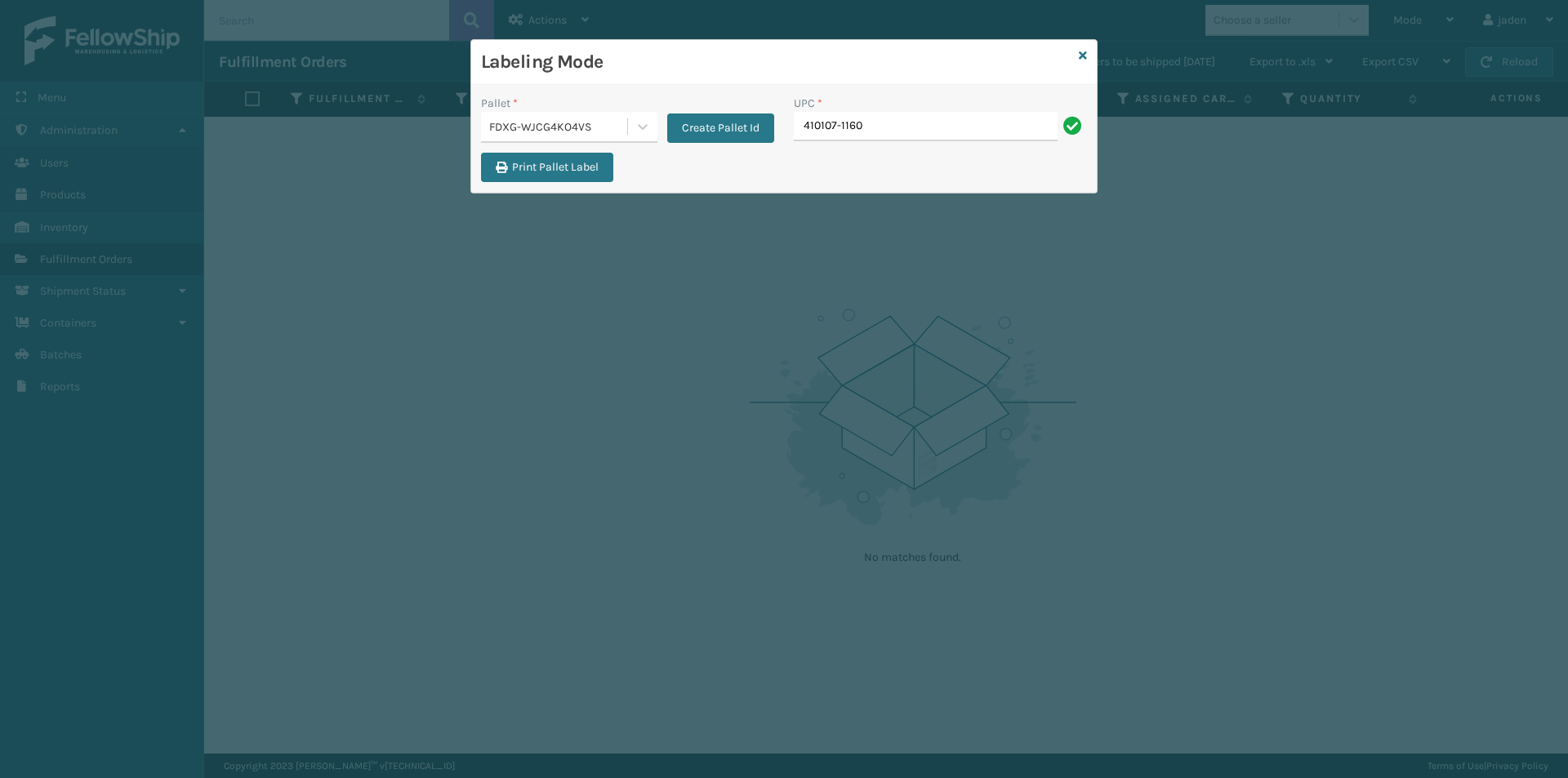
type input "410107-1160"
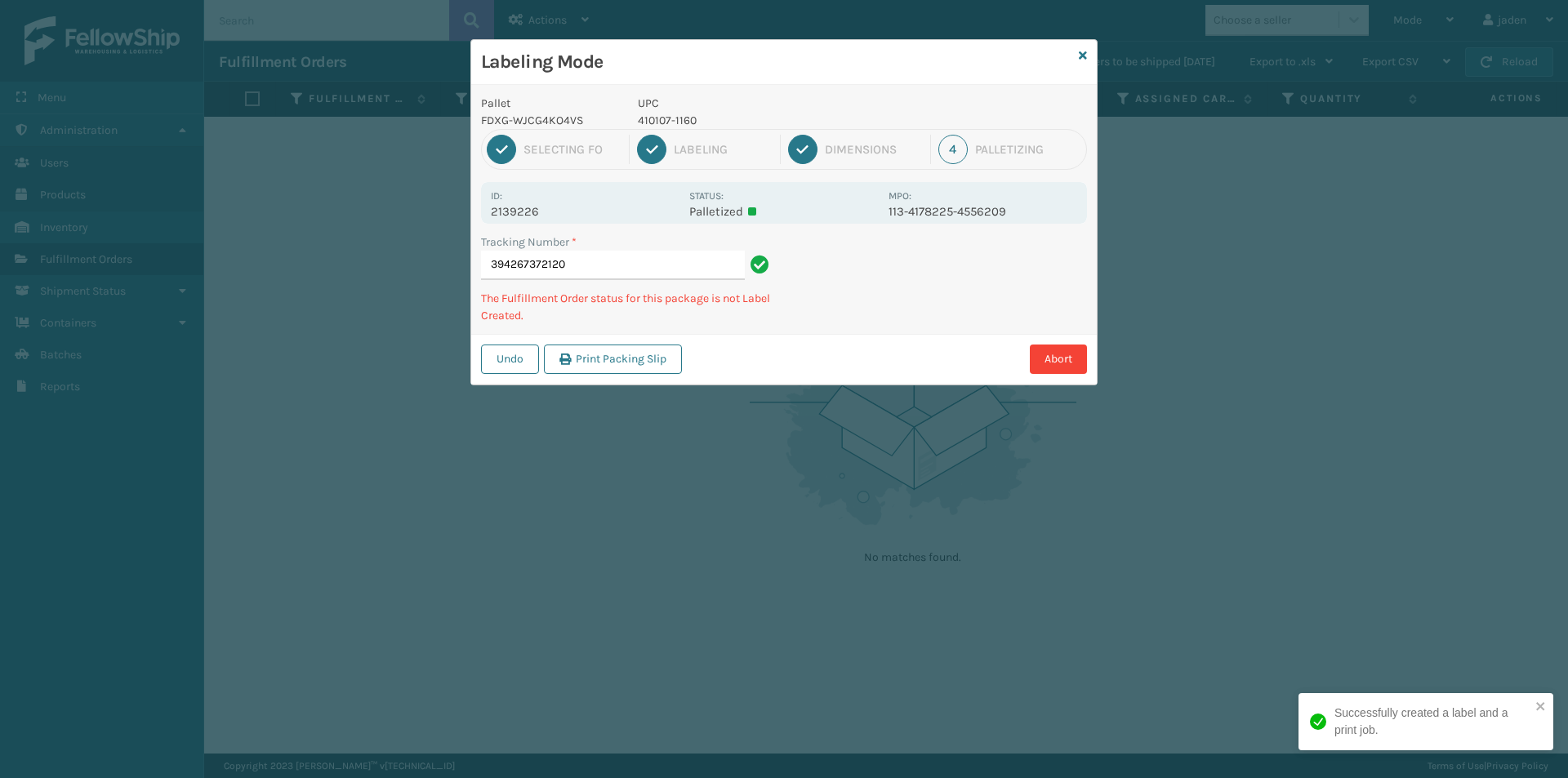
drag, startPoint x: 961, startPoint y: 278, endPoint x: 831, endPoint y: 332, distance: 140.8
click at [785, 397] on div "Labeling Mode Pallet FDXG-WJCG4KO4VS UPC 410107-1160 1 Selecting FO 2 Labeling …" at bounding box center [784, 389] width 1568 height 778
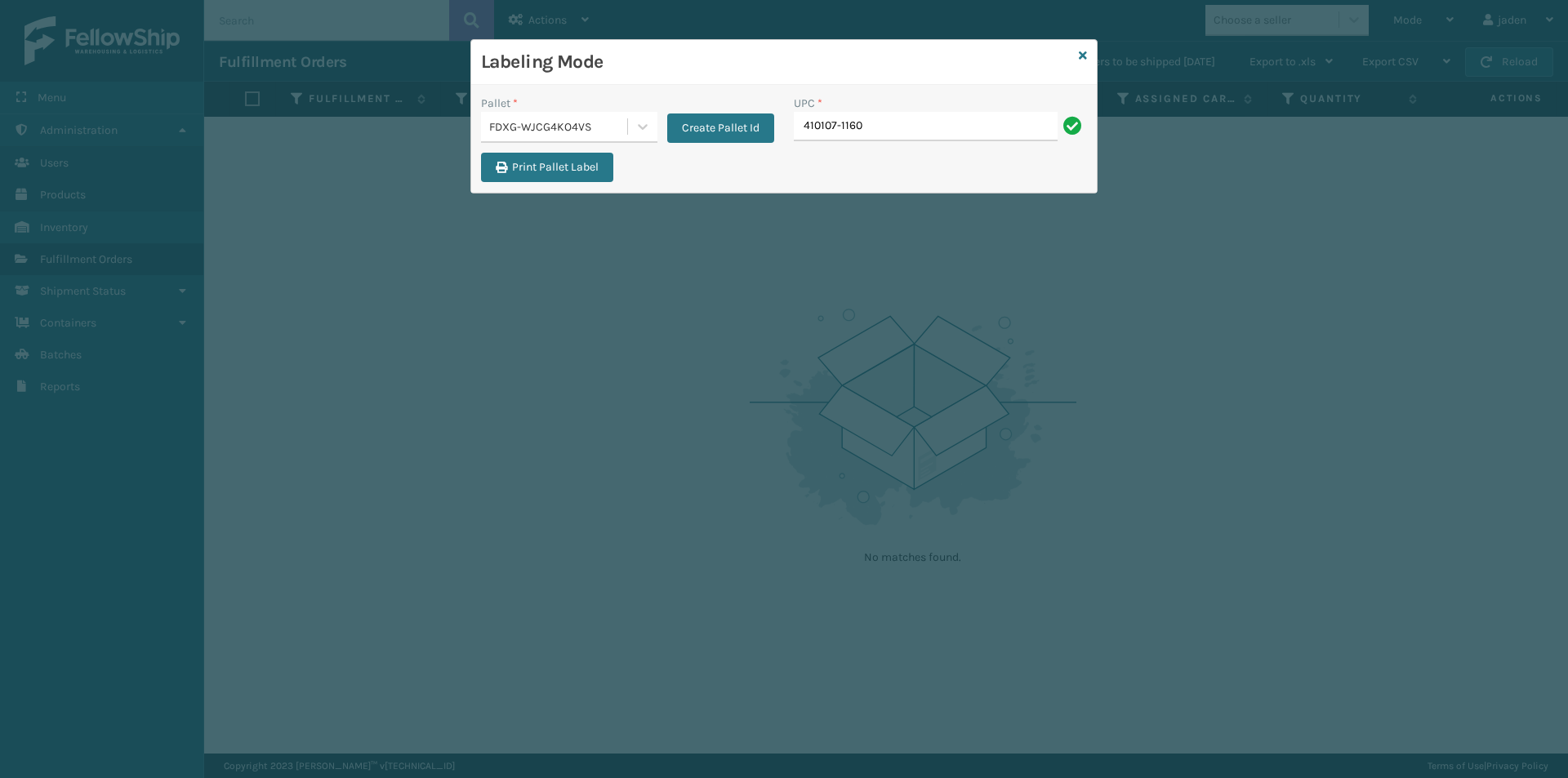
type input "410107-1160"
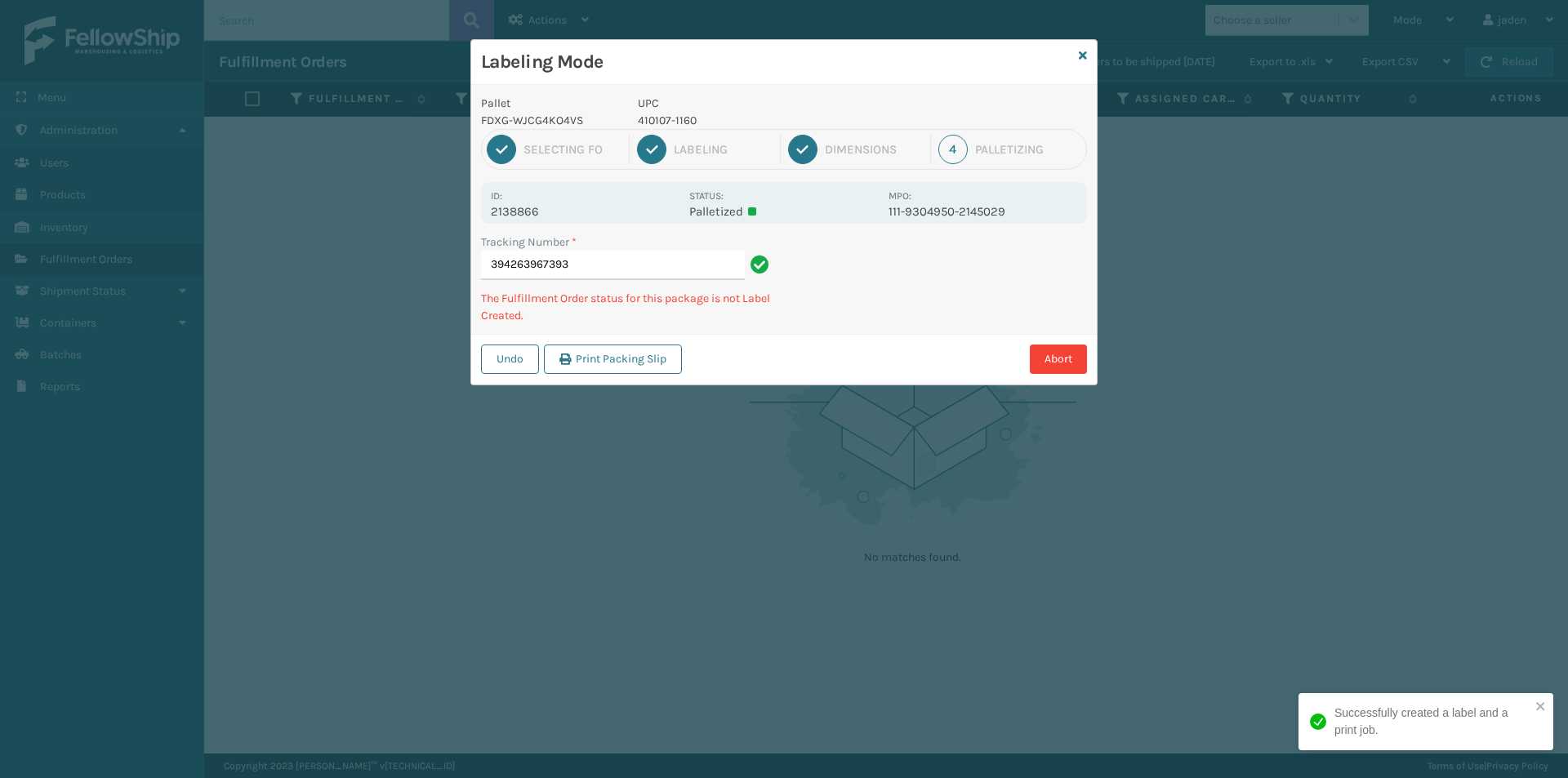
drag, startPoint x: 965, startPoint y: 303, endPoint x: 943, endPoint y: 308, distance: 22.6
drag, startPoint x: 943, startPoint y: 308, endPoint x: 834, endPoint y: 359, distance: 120.3
click at [819, 368] on div "Undo Print Packing Slip Abort" at bounding box center [784, 358] width 626 height 50
drag, startPoint x: 1027, startPoint y: 268, endPoint x: 1015, endPoint y: 276, distance: 14.4
click at [878, 351] on div "Abort" at bounding box center [887, 359] width 400 height 30
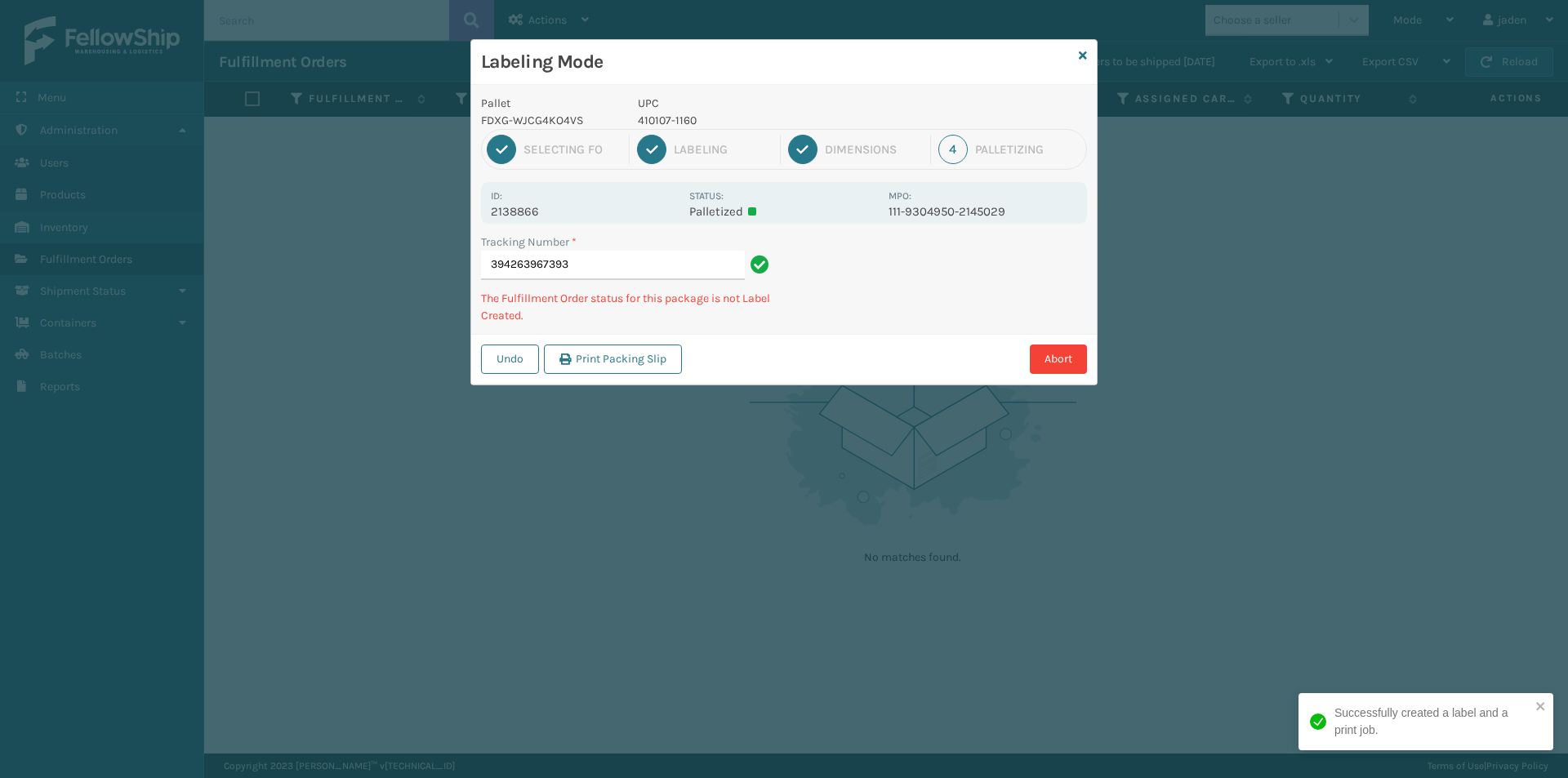
drag, startPoint x: 1015, startPoint y: 276, endPoint x: 992, endPoint y: 283, distance: 24.0
click at [908, 332] on div "Tracking Number * 394263967393 The Fulfillment Order status for this package is…" at bounding box center [784, 284] width 626 height 101
click at [851, 360] on div "Abort" at bounding box center [887, 359] width 400 height 30
drag, startPoint x: 982, startPoint y: 280, endPoint x: 939, endPoint y: 274, distance: 43.4
click at [830, 352] on div "Abort" at bounding box center [887, 359] width 400 height 30
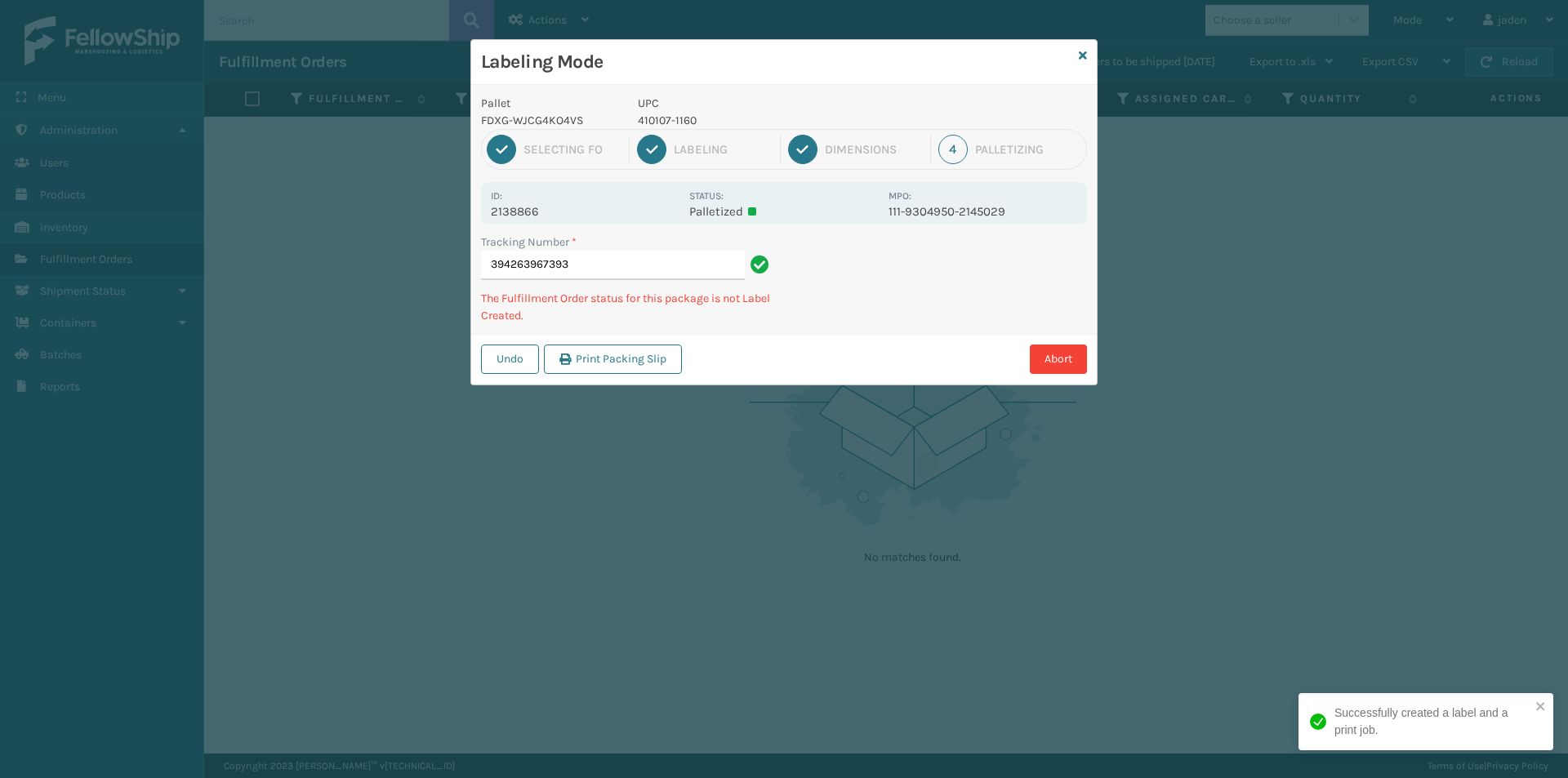
drag, startPoint x: 939, startPoint y: 274, endPoint x: 926, endPoint y: 275, distance: 13.0
drag, startPoint x: 926, startPoint y: 275, endPoint x: 791, endPoint y: 336, distance: 148.1
click at [791, 336] on div "Undo Print Packing Slip Abort" at bounding box center [784, 358] width 626 height 50
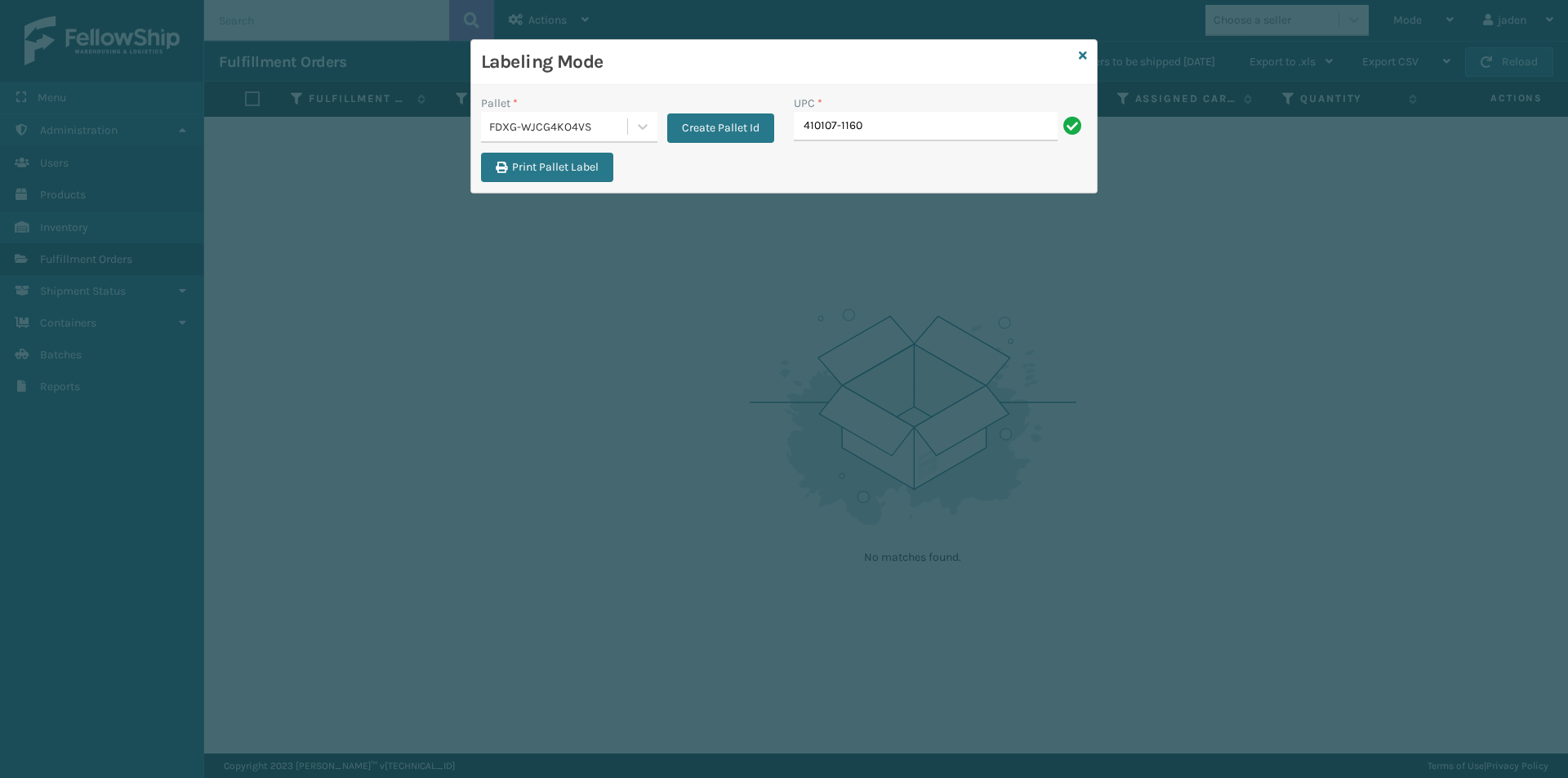
type input "410107-1160"
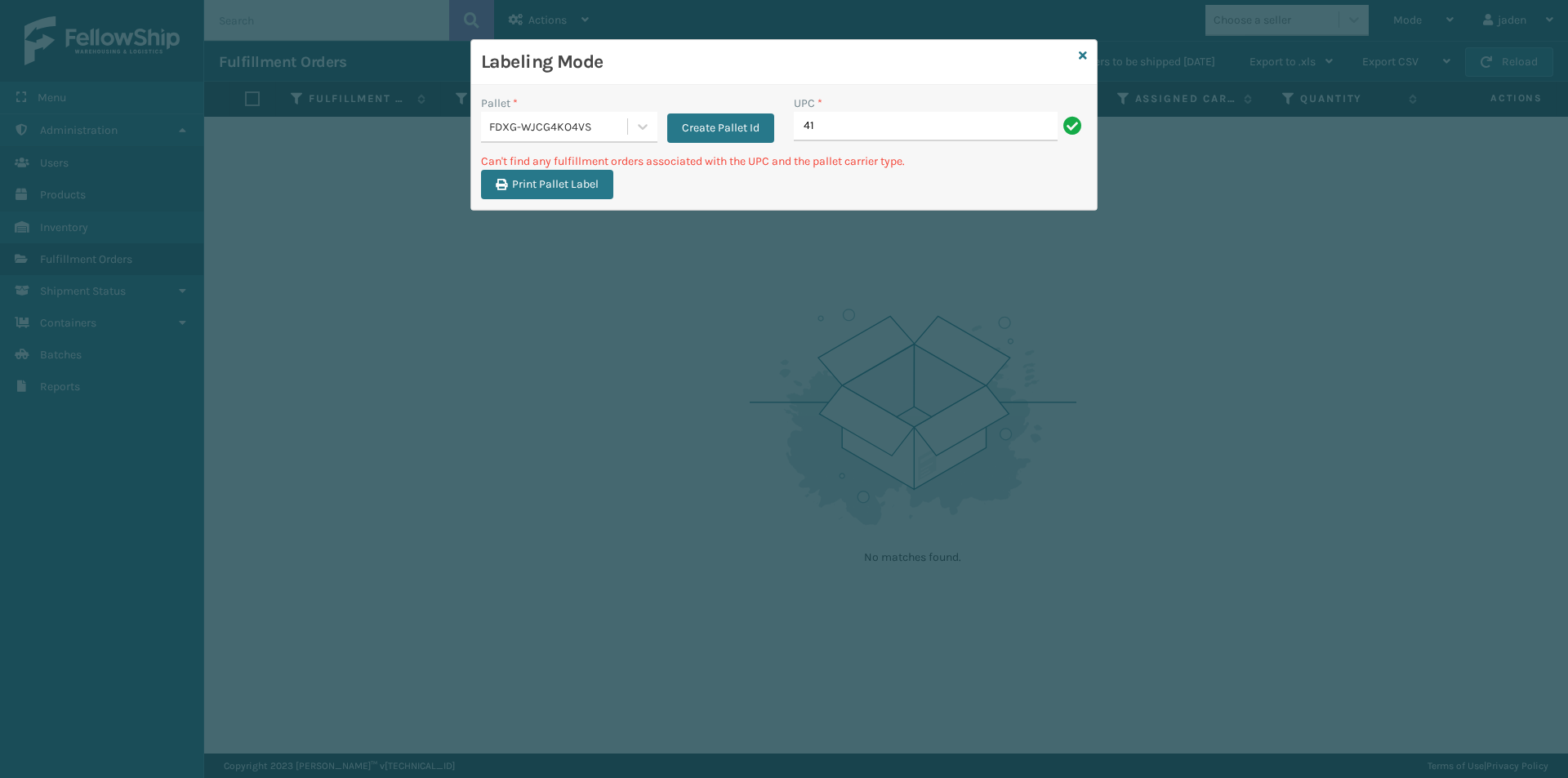
type input "4"
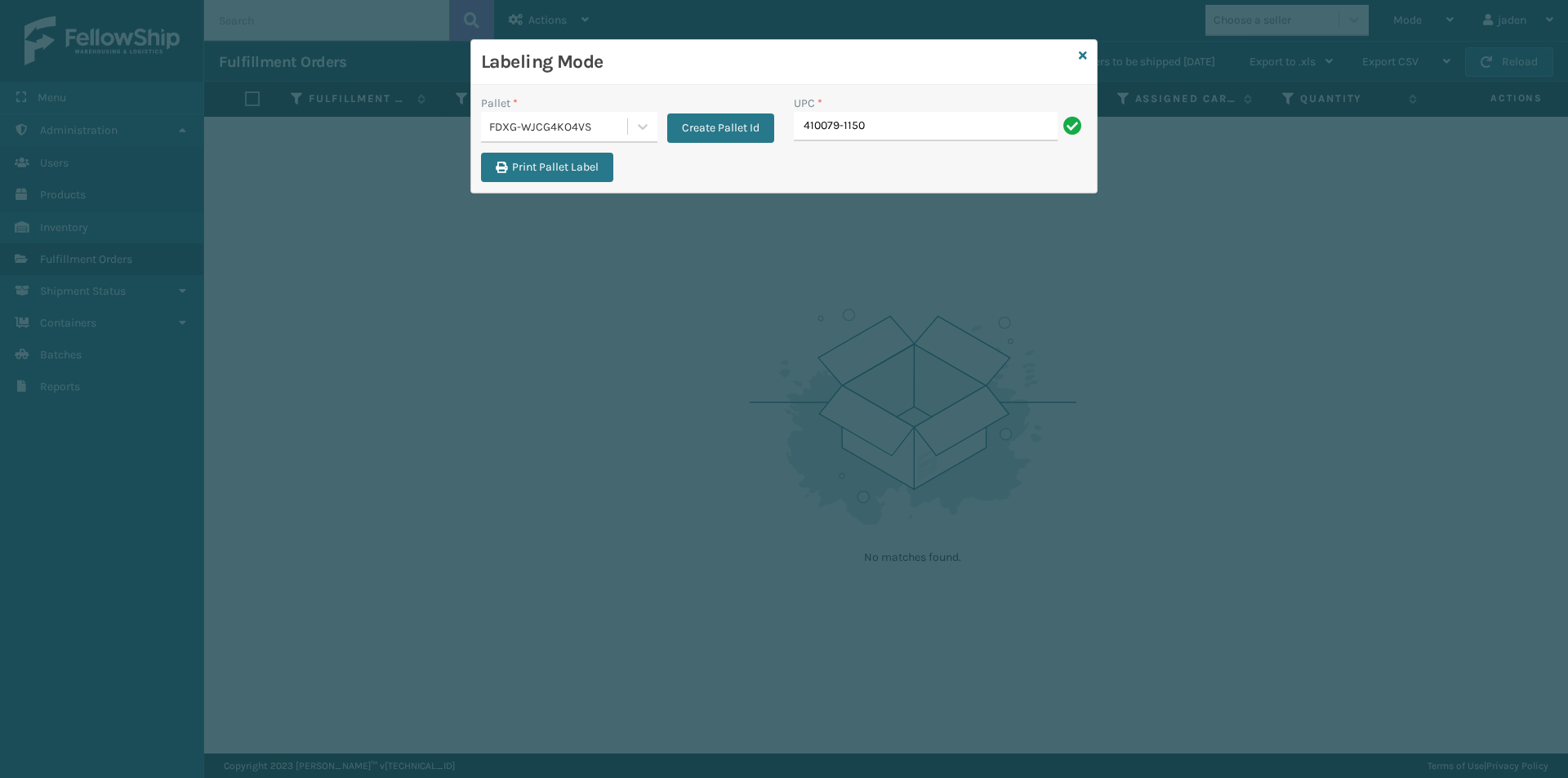
type input "410079-1150"
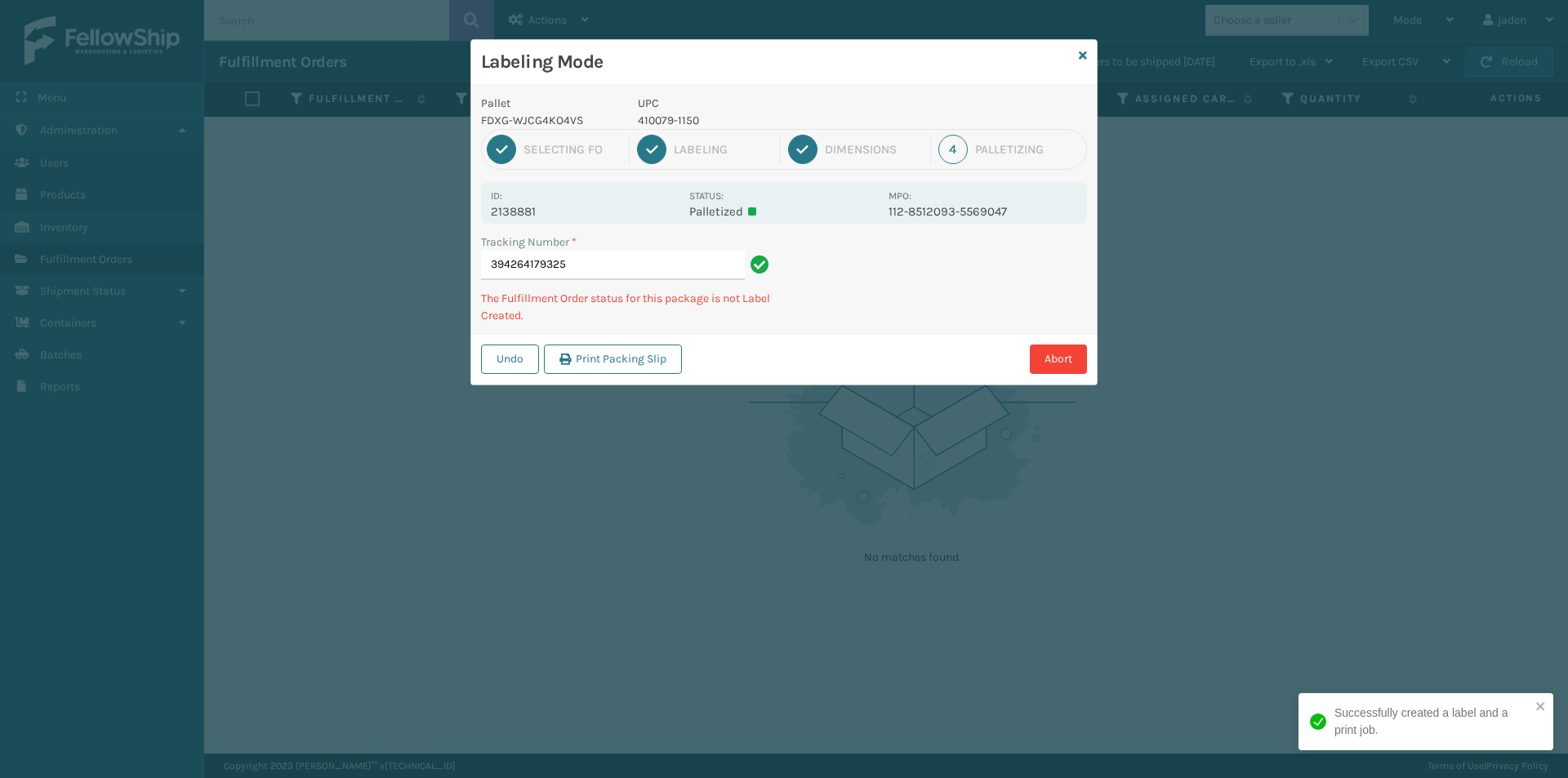
click at [686, 124] on p "410079-1150" at bounding box center [759, 120] width 241 height 17
copy p "410079-1150"
drag, startPoint x: 923, startPoint y: 275, endPoint x: 931, endPoint y: 192, distance: 83.4
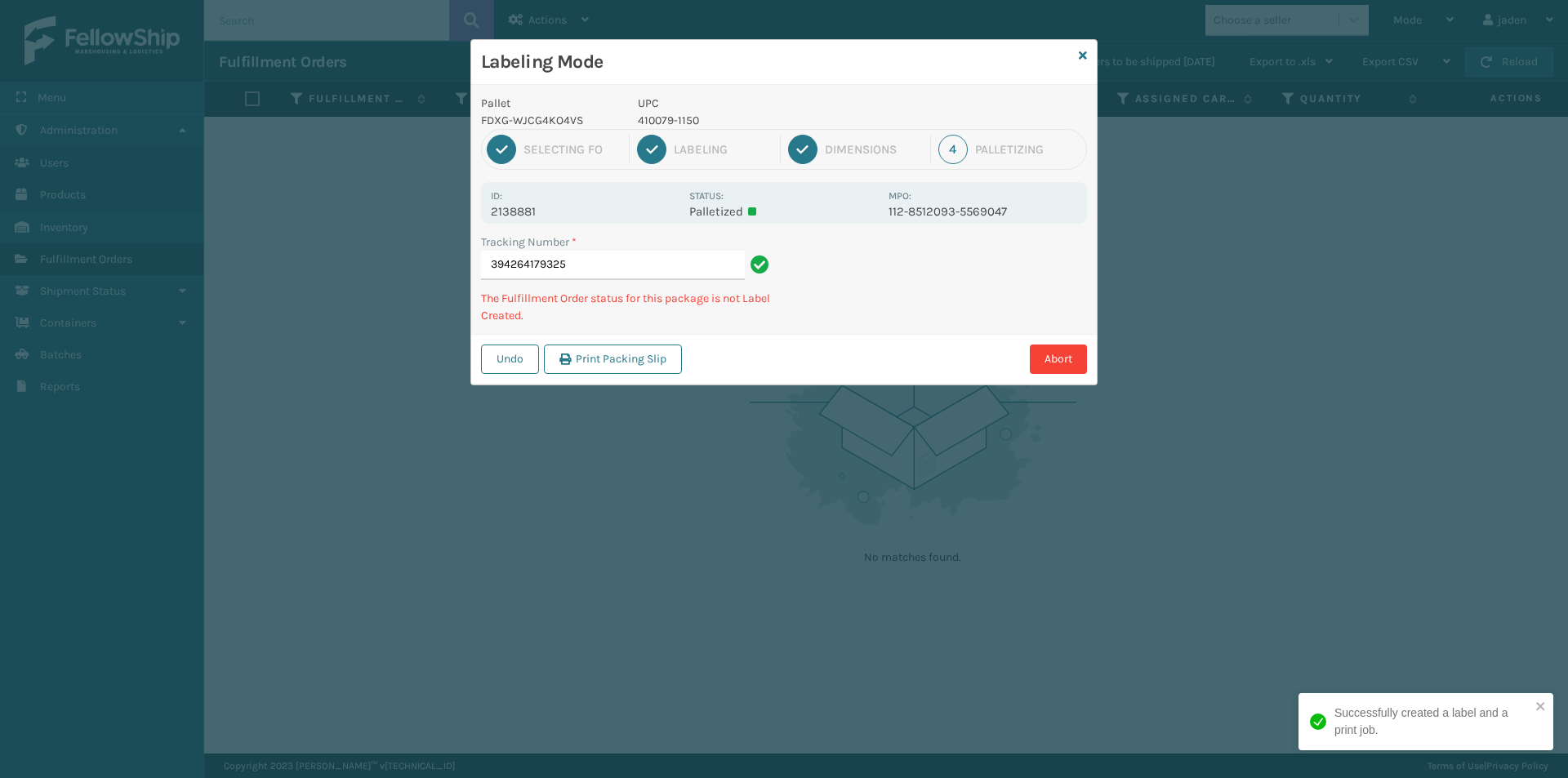
click at [815, 377] on div "Labeling Mode Pallet FDXG-WJCG4KO4VS UPC 410079-1150 1 Selecting FO 2 Labeling …" at bounding box center [784, 389] width 1568 height 778
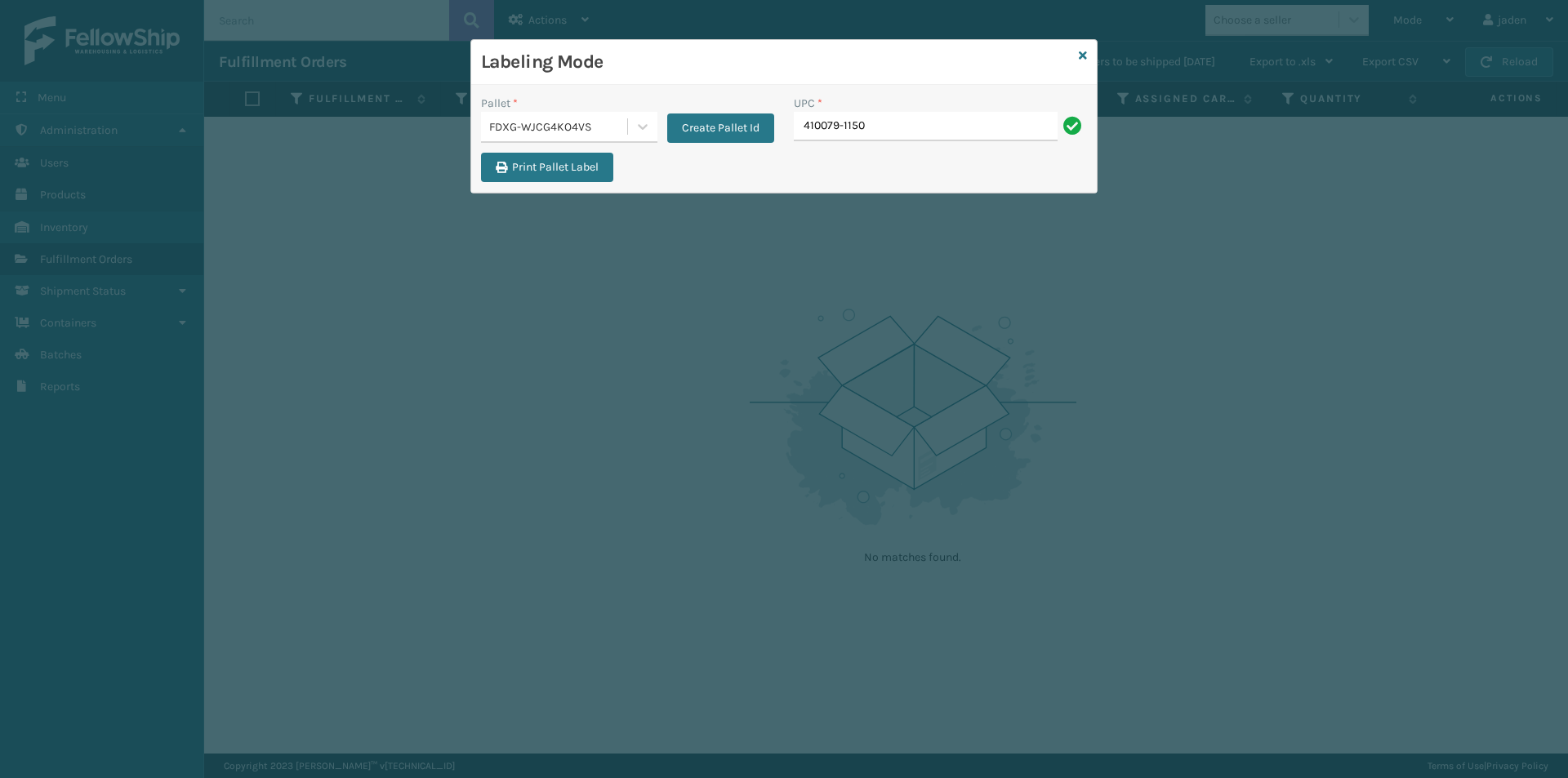
type input "410079-1150"
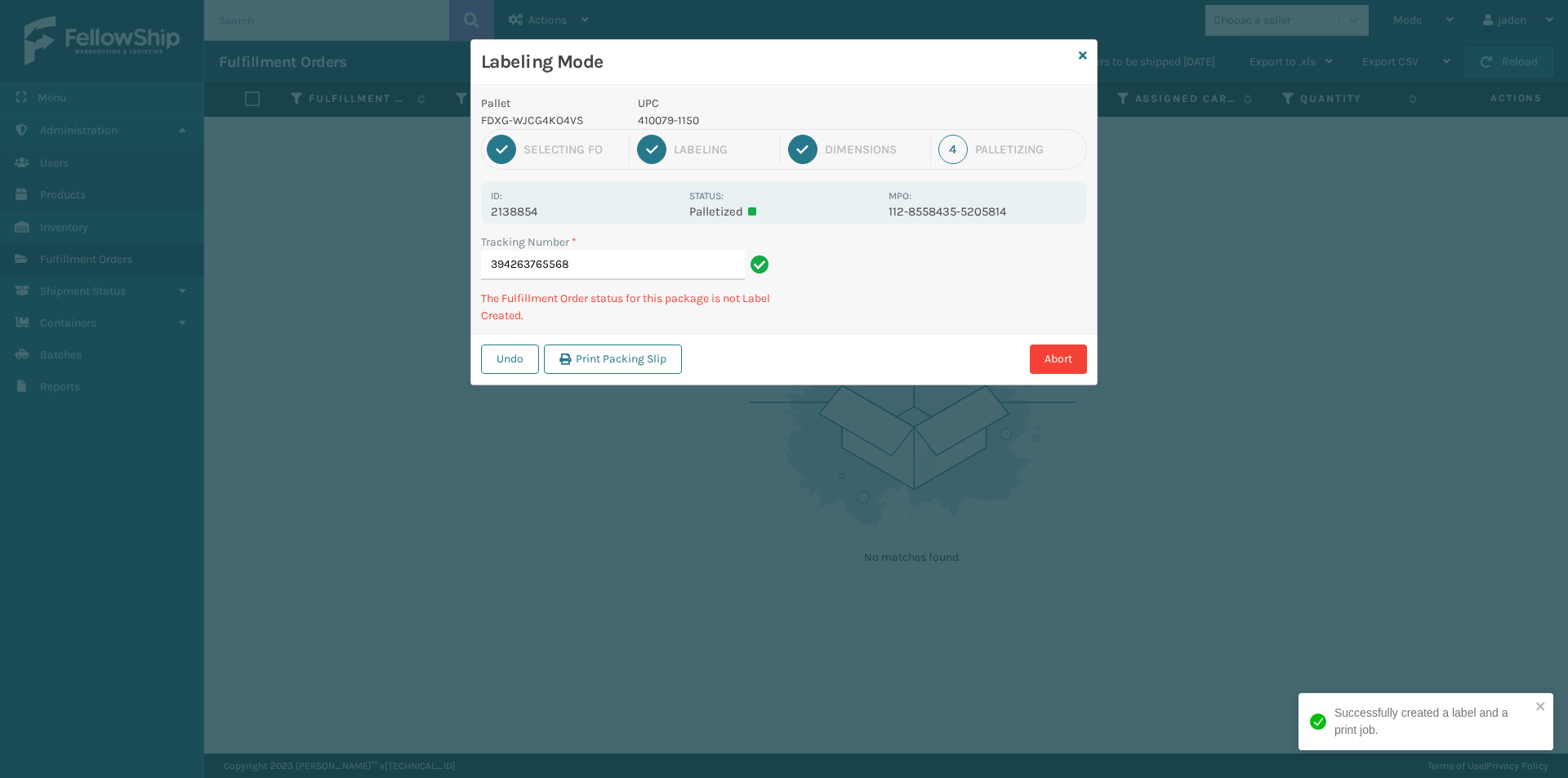
drag, startPoint x: 870, startPoint y: 65, endPoint x: 470, endPoint y: 44, distance: 400.6
click at [637, 64] on h3 "Labeling Mode" at bounding box center [777, 62] width 592 height 25
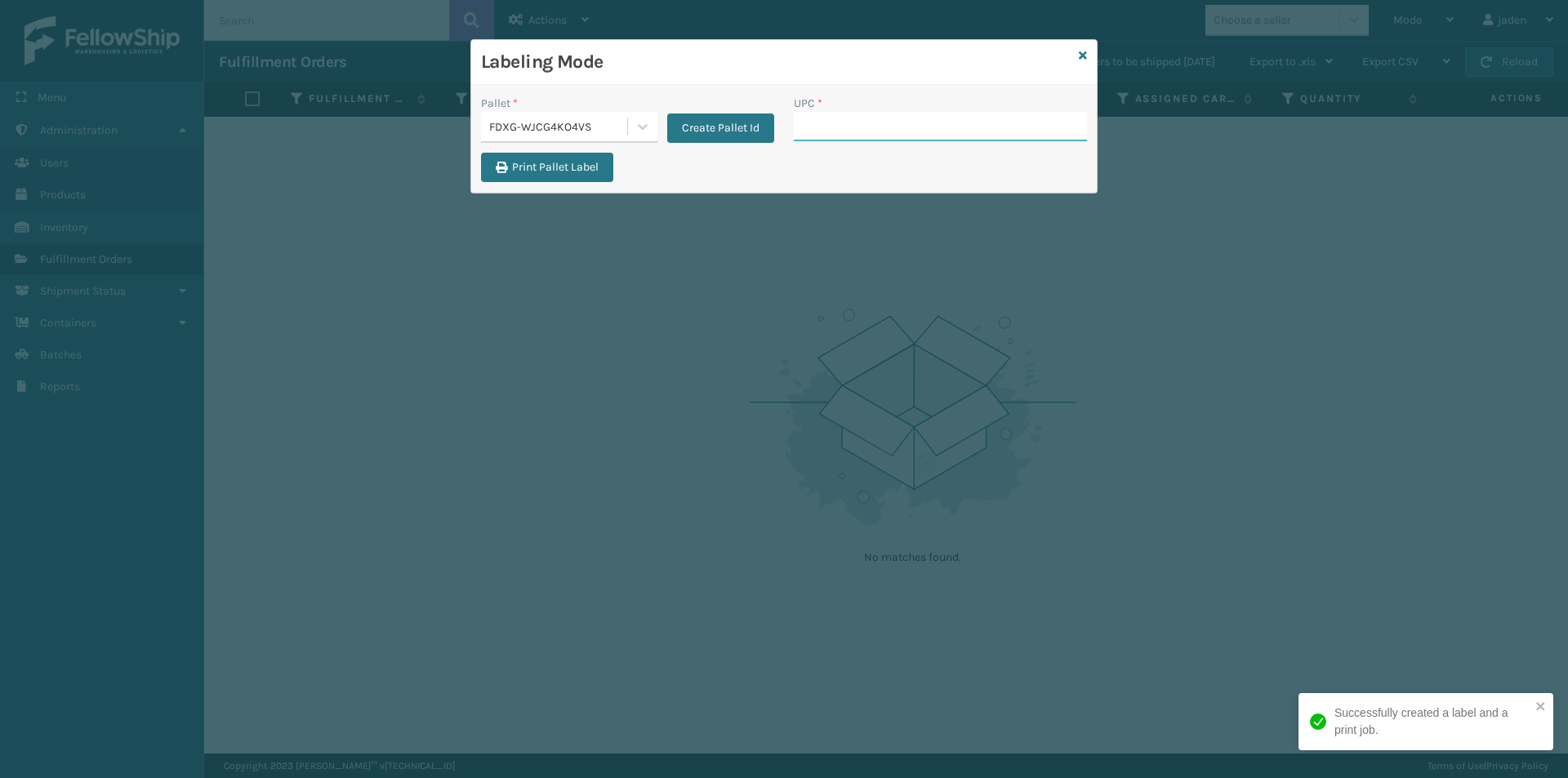
paste input "410079-1150"
type input "410079-1150"
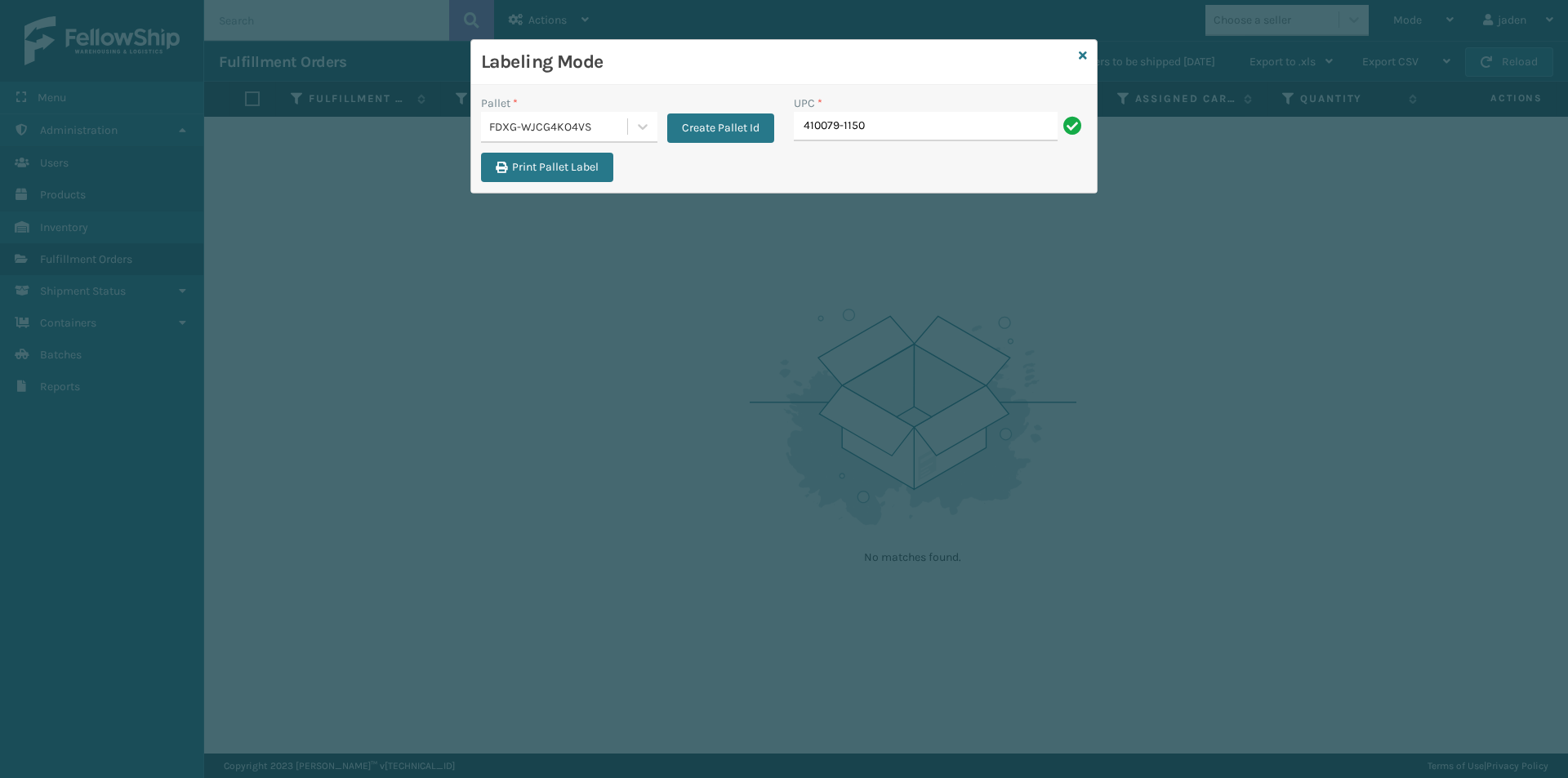
type input "410079-1150"
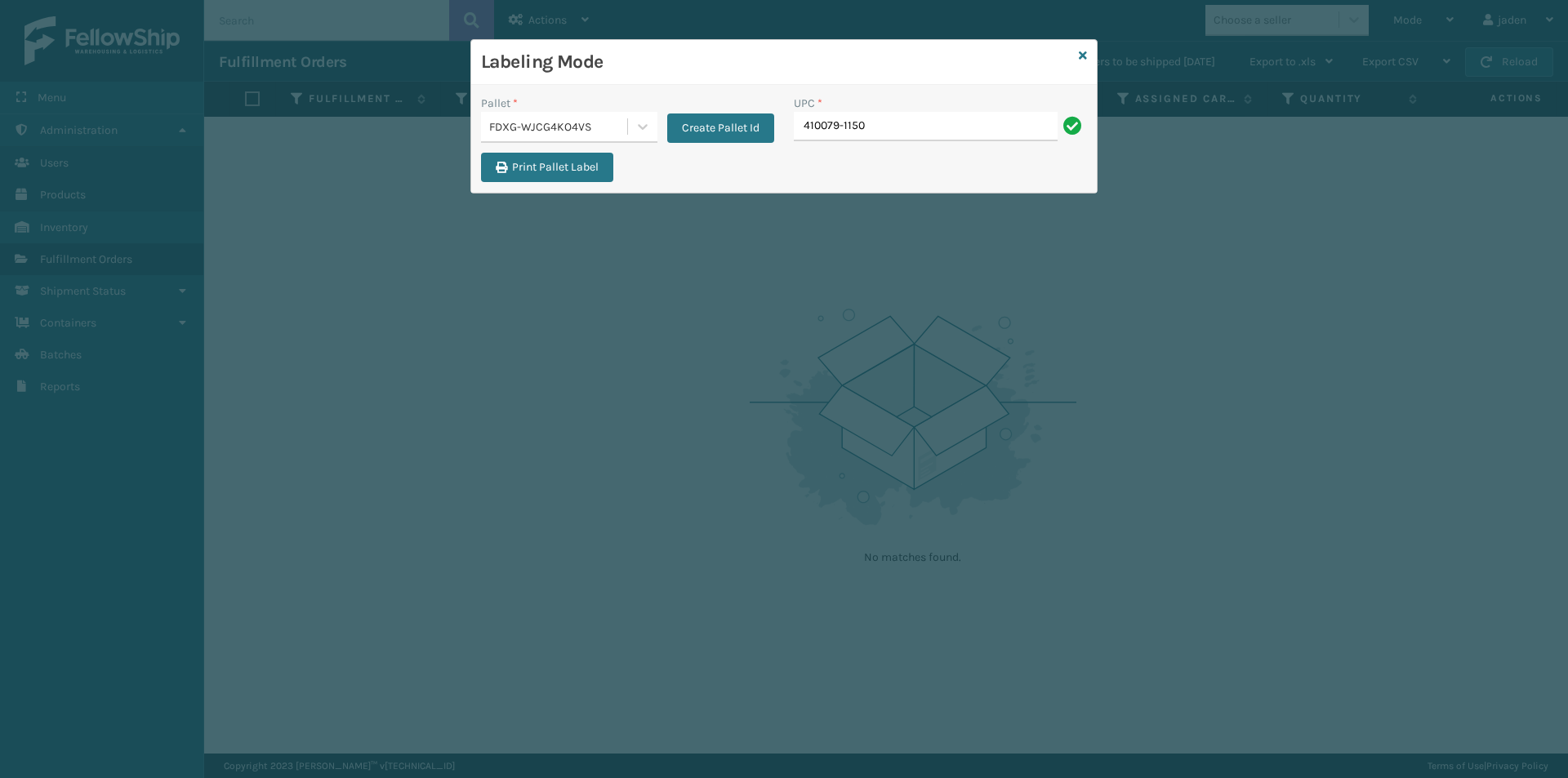
type input "410079-1150"
paste input "410079-1150"
type input "410079-1150"
paste input "410079-1150"
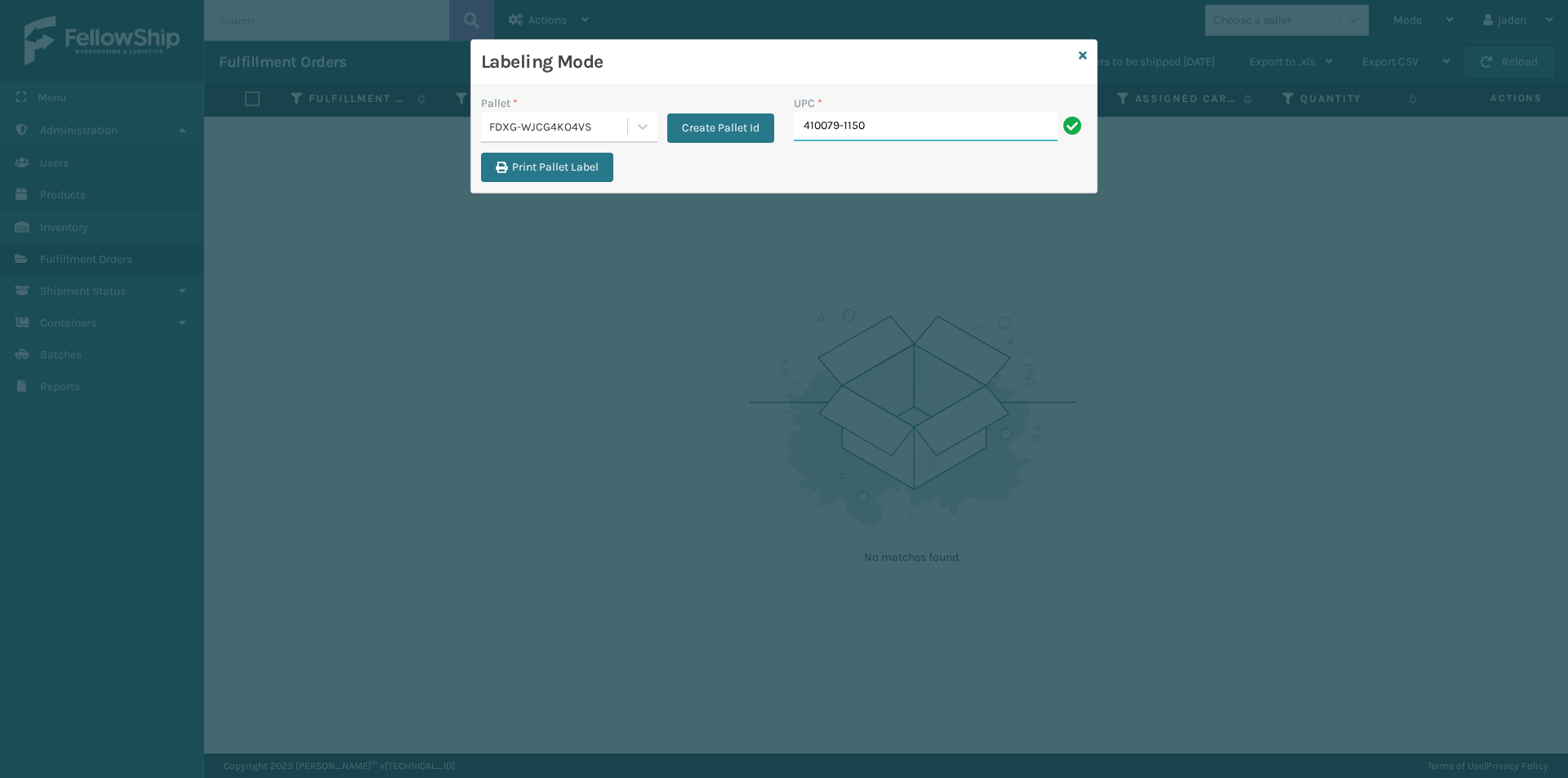
type input "410079-1150"
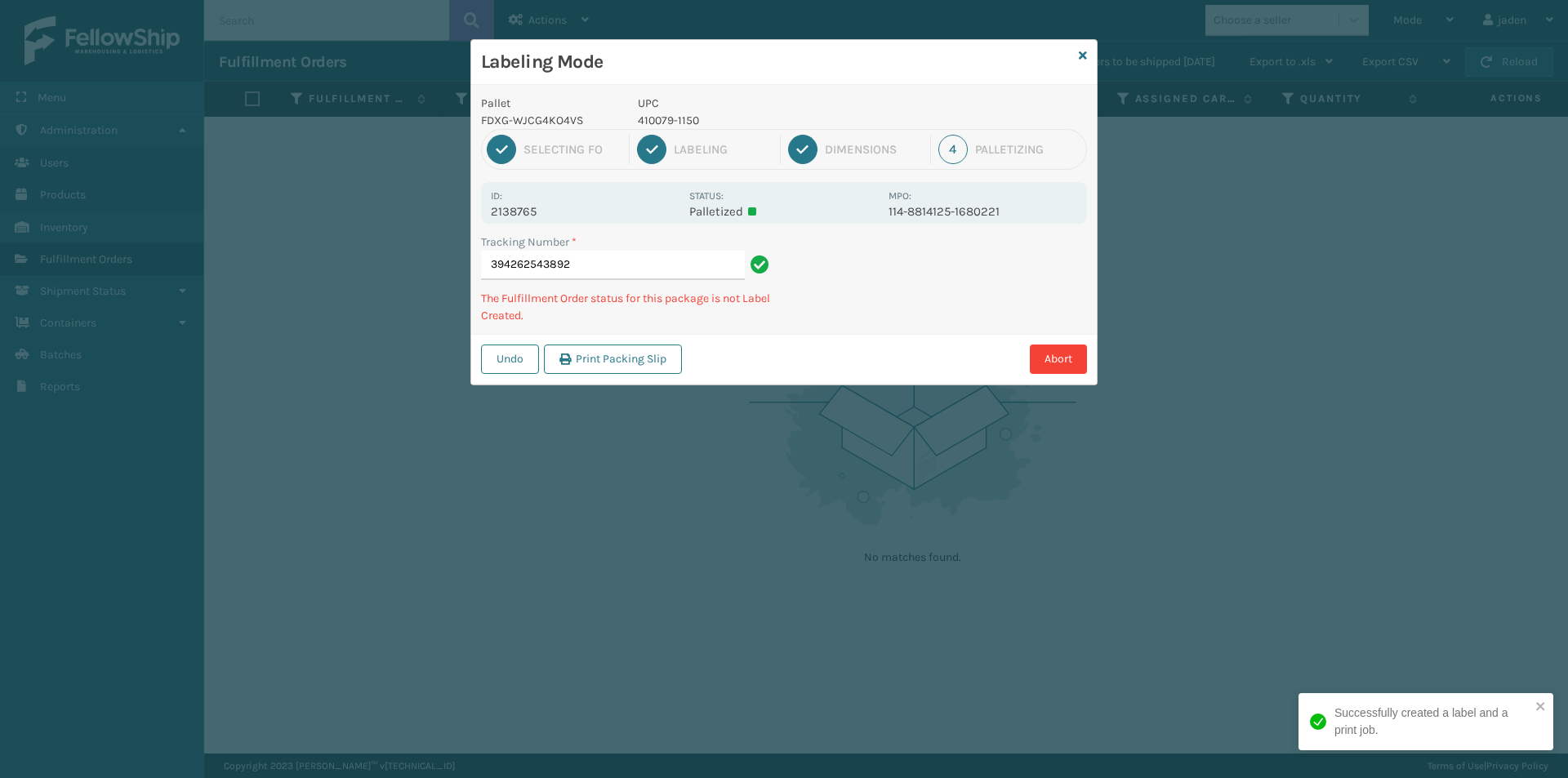
drag, startPoint x: 1065, startPoint y: 262, endPoint x: 1038, endPoint y: 270, distance: 28.2
drag, startPoint x: 1038, startPoint y: 270, endPoint x: 976, endPoint y: 295, distance: 66.9
click at [887, 350] on div "Abort" at bounding box center [887, 359] width 400 height 30
drag, startPoint x: 976, startPoint y: 295, endPoint x: 926, endPoint y: 307, distance: 51.4
click at [785, 372] on div "Labeling Mode Pallet FDXG-WJCG4KO4VS UPC 410079-1150 1 Selecting FO 2 Labeling …" at bounding box center [784, 389] width 1568 height 778
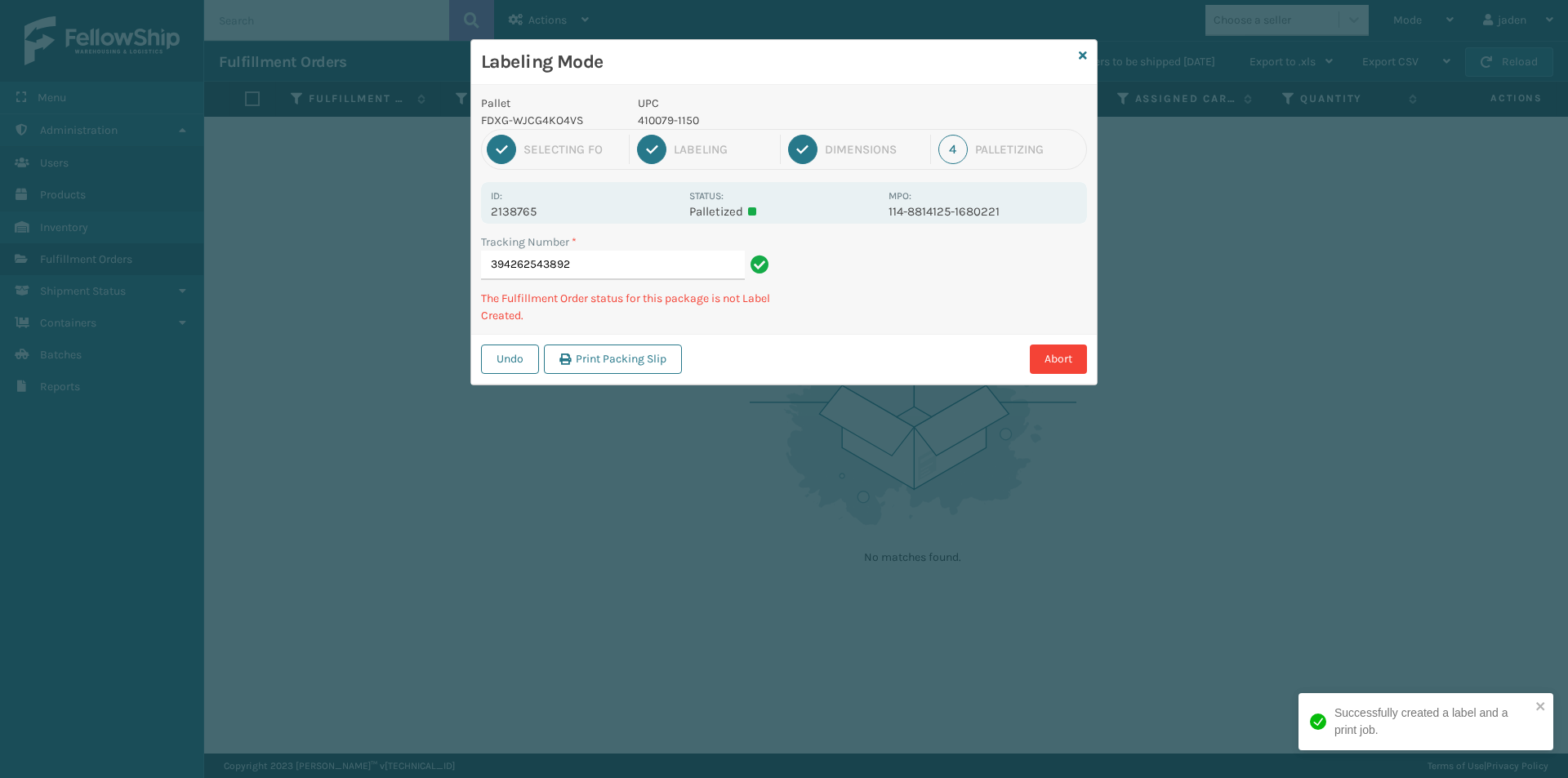
drag, startPoint x: 994, startPoint y: 287, endPoint x: 1015, endPoint y: 281, distance: 21.8
click at [846, 361] on div "Undo Print Packing Slip Abort" at bounding box center [784, 358] width 626 height 50
drag, startPoint x: 1015, startPoint y: 281, endPoint x: 939, endPoint y: 297, distance: 77.7
click at [875, 348] on div "Abort" at bounding box center [887, 359] width 400 height 30
drag, startPoint x: 981, startPoint y: 272, endPoint x: 1042, endPoint y: 240, distance: 68.9
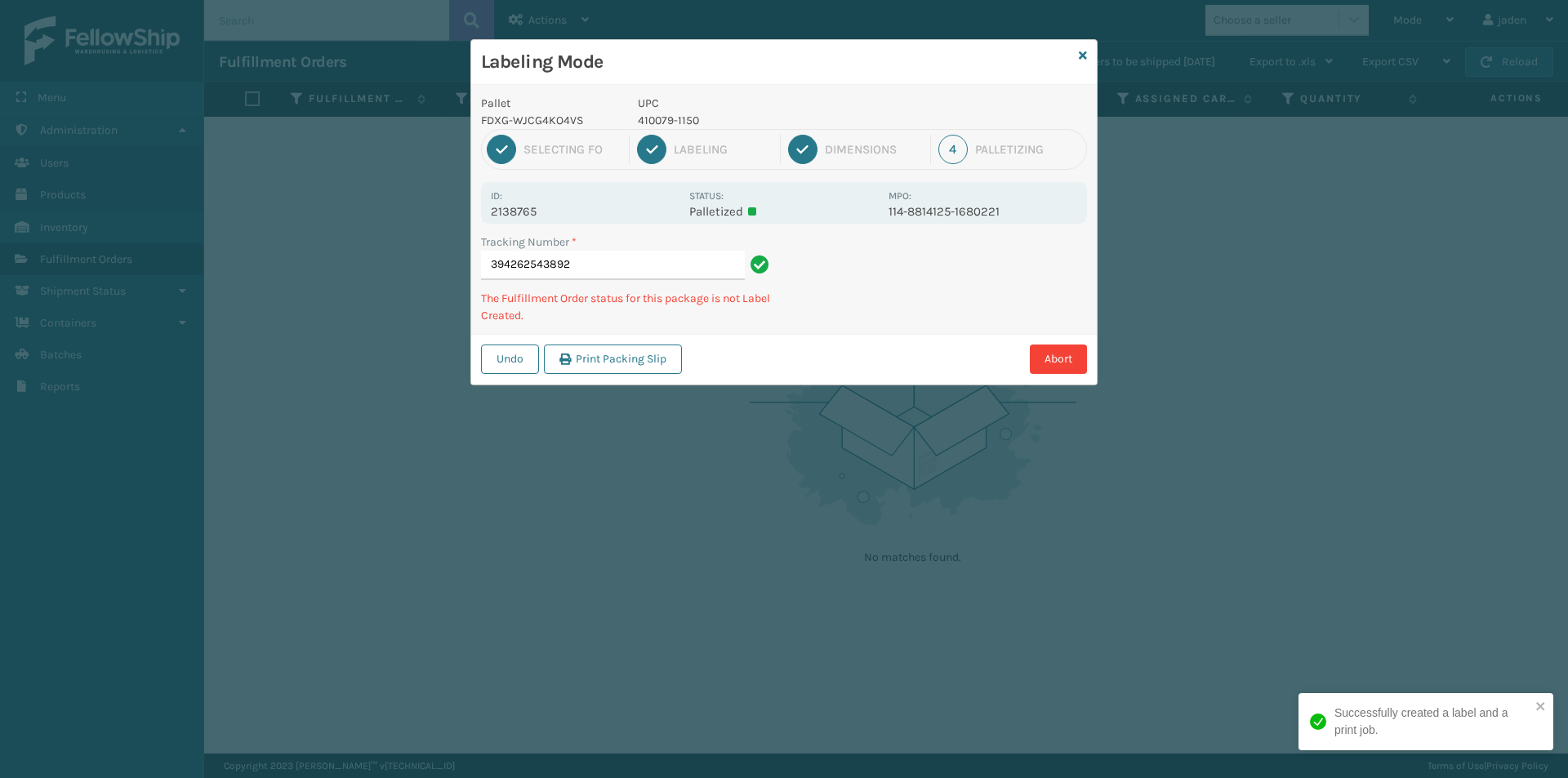
click at [841, 329] on div "Pallet FDXG-WJCG4KO4VS UPC 410079-1150 1 Selecting FO 2 Labeling 3 Dimensions 4…" at bounding box center [784, 235] width 626 height 300
drag, startPoint x: 1042, startPoint y: 240, endPoint x: 887, endPoint y: 313, distance: 171.3
click at [836, 364] on div "Abort" at bounding box center [887, 359] width 400 height 30
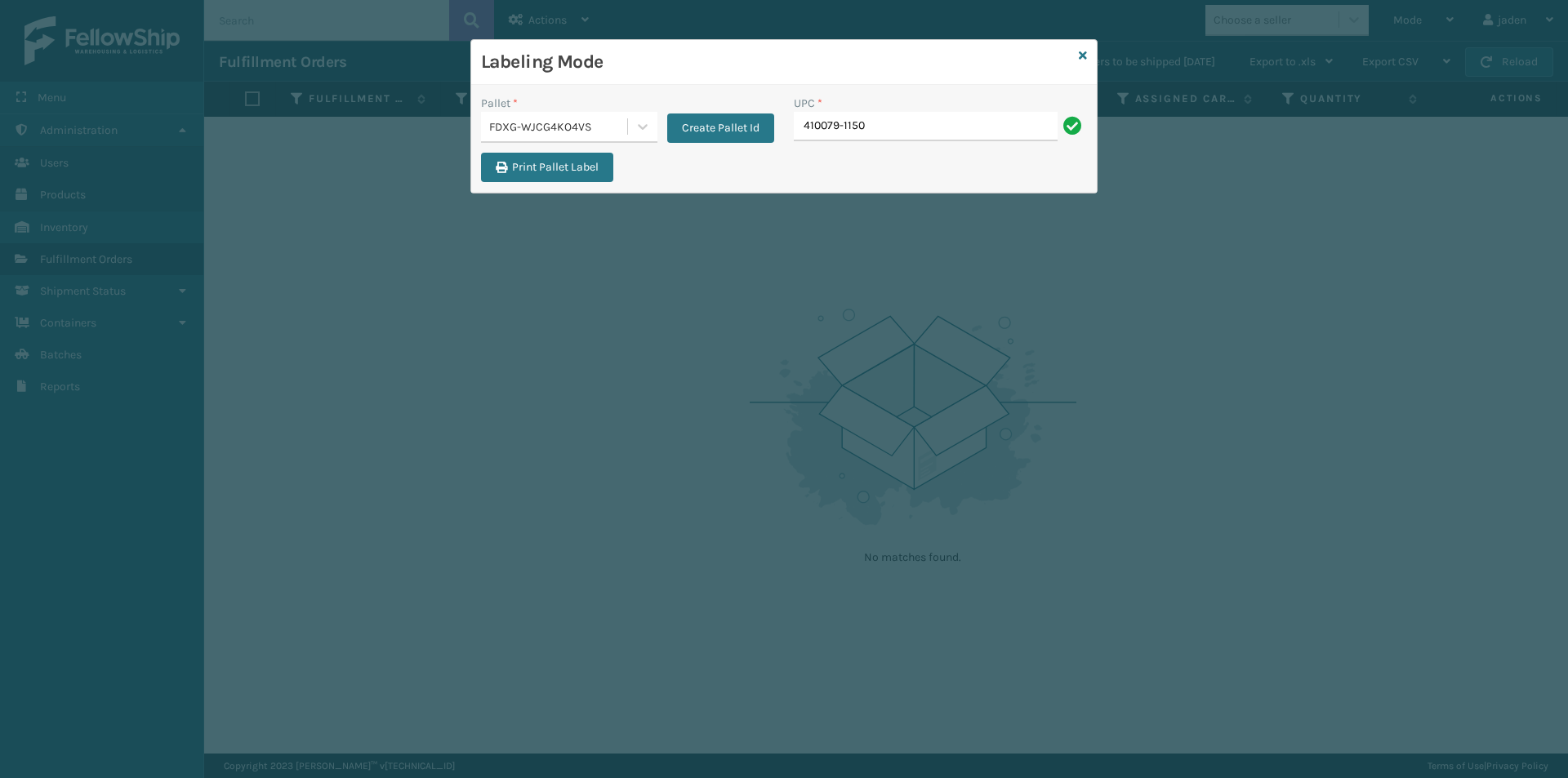
type input "410079-1150"
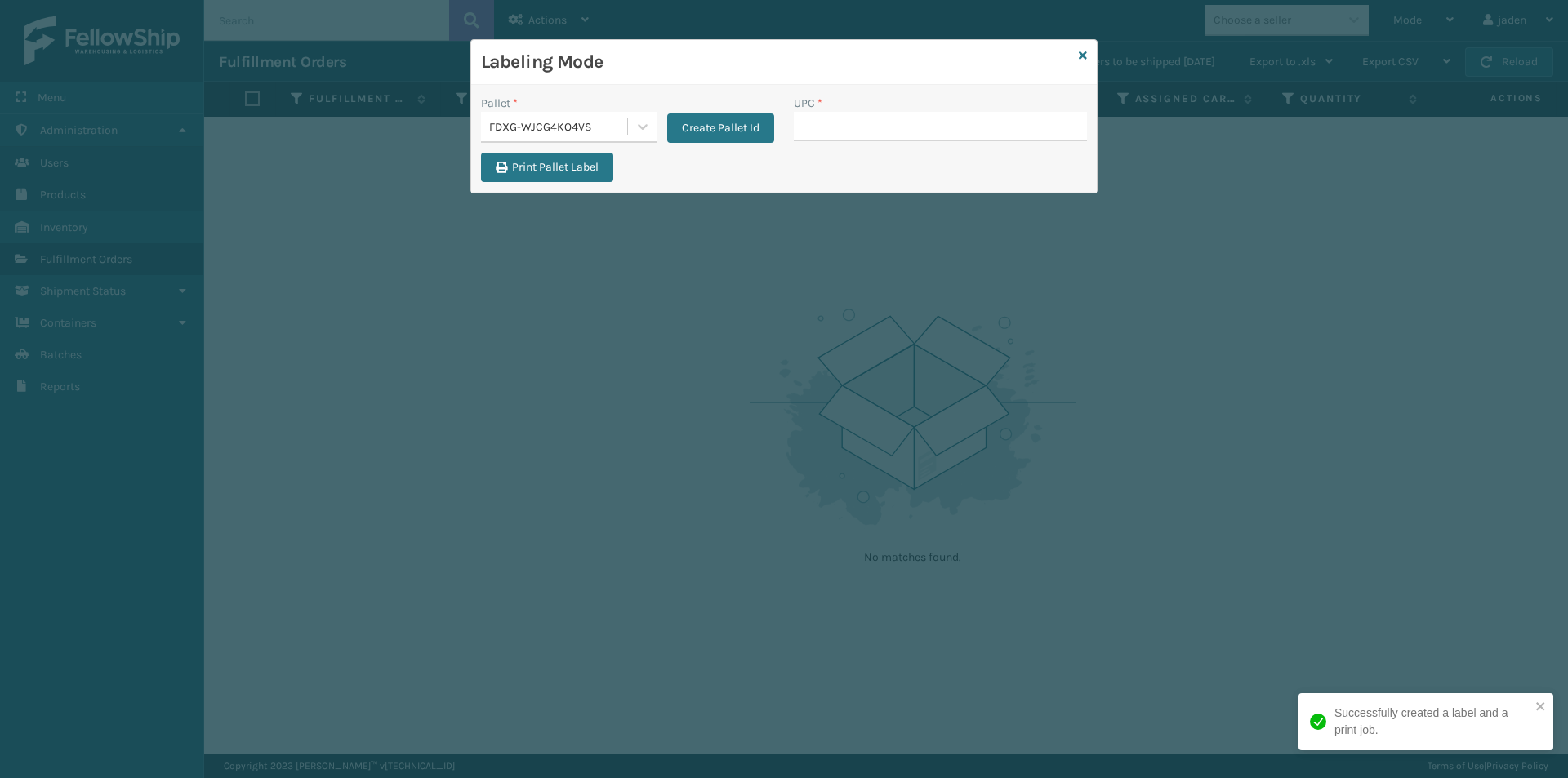
type input "410079-1150"
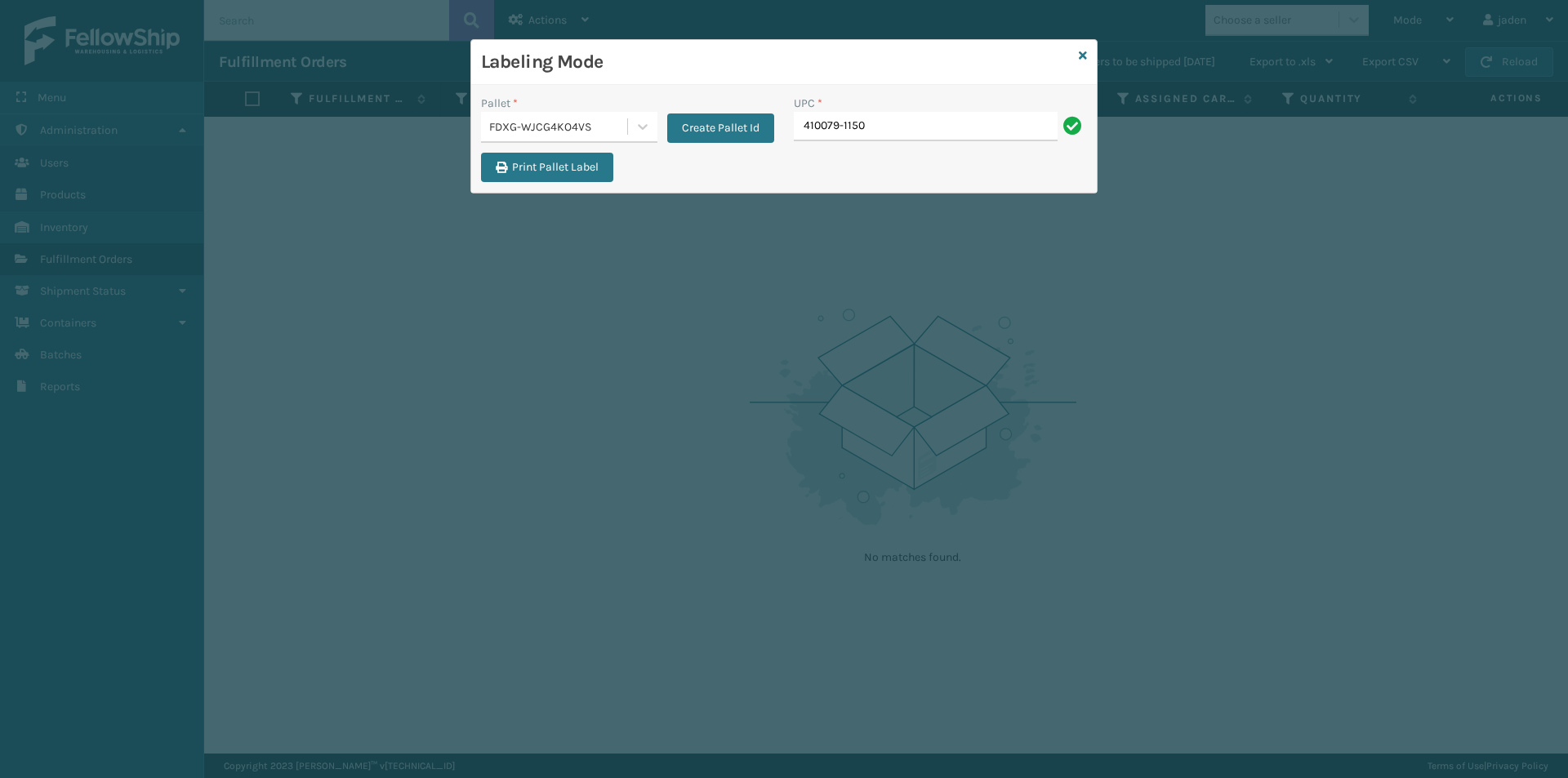
type input "410079-1150"
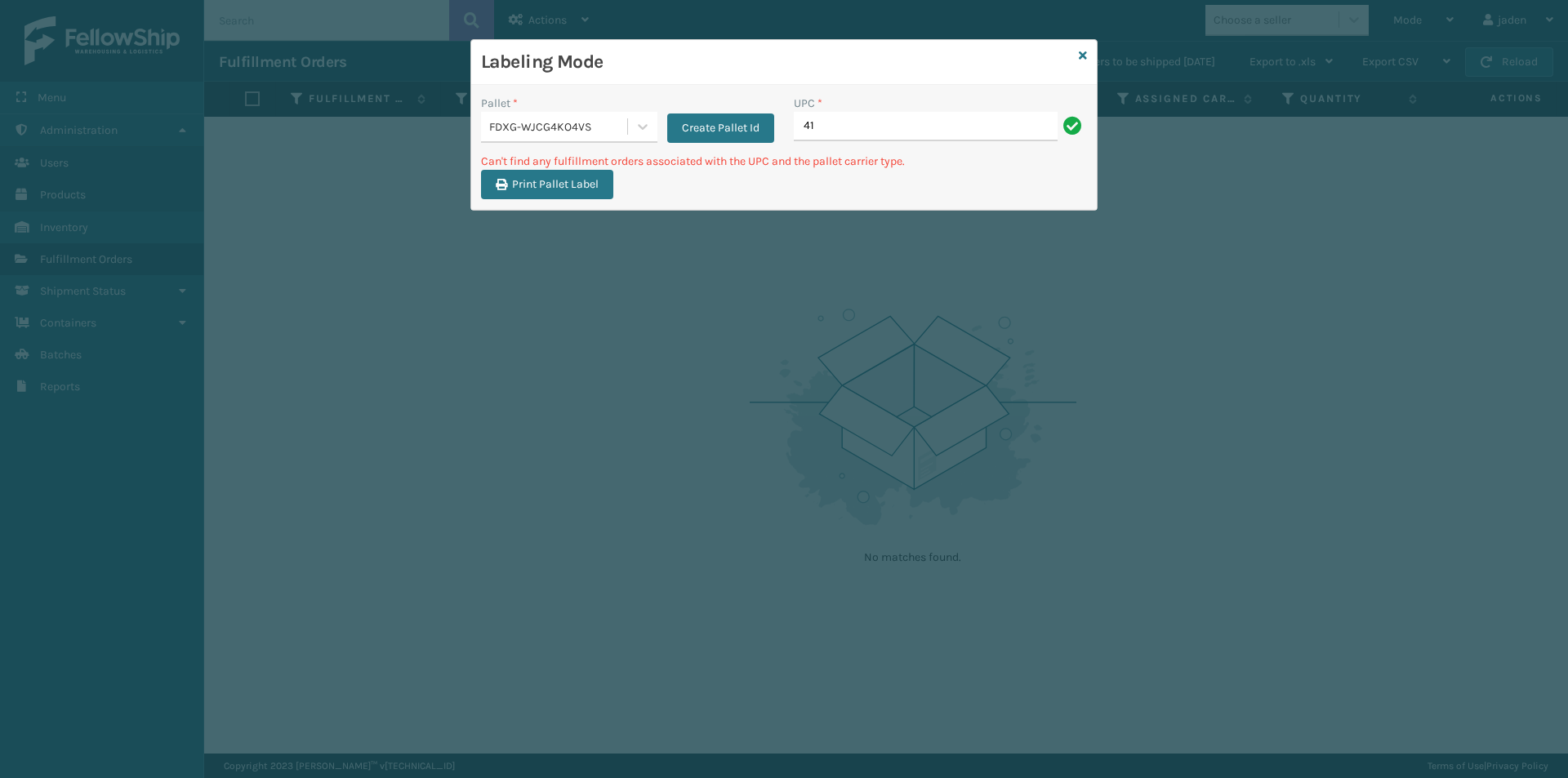
type input "4"
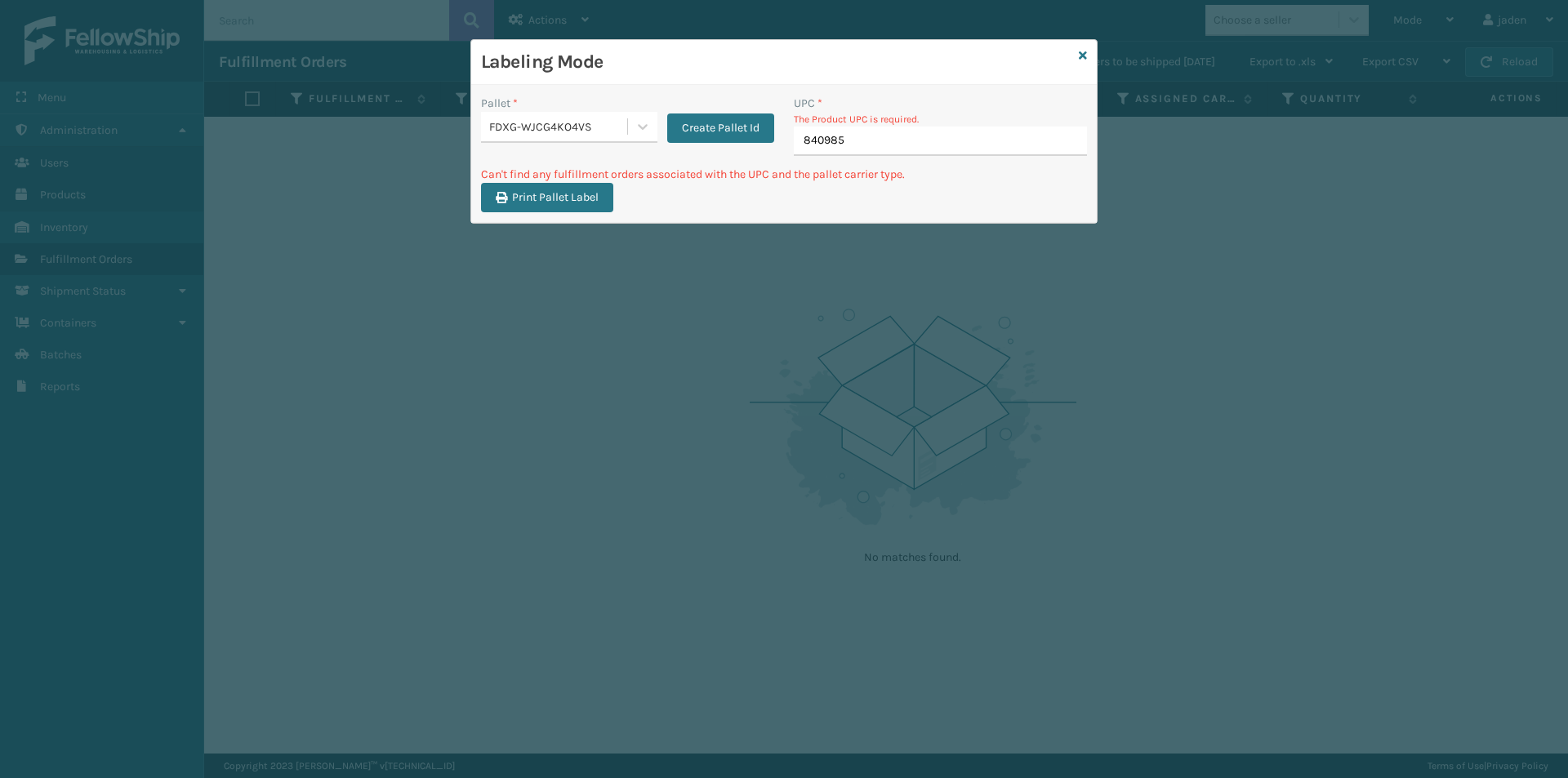
type input "8409851"
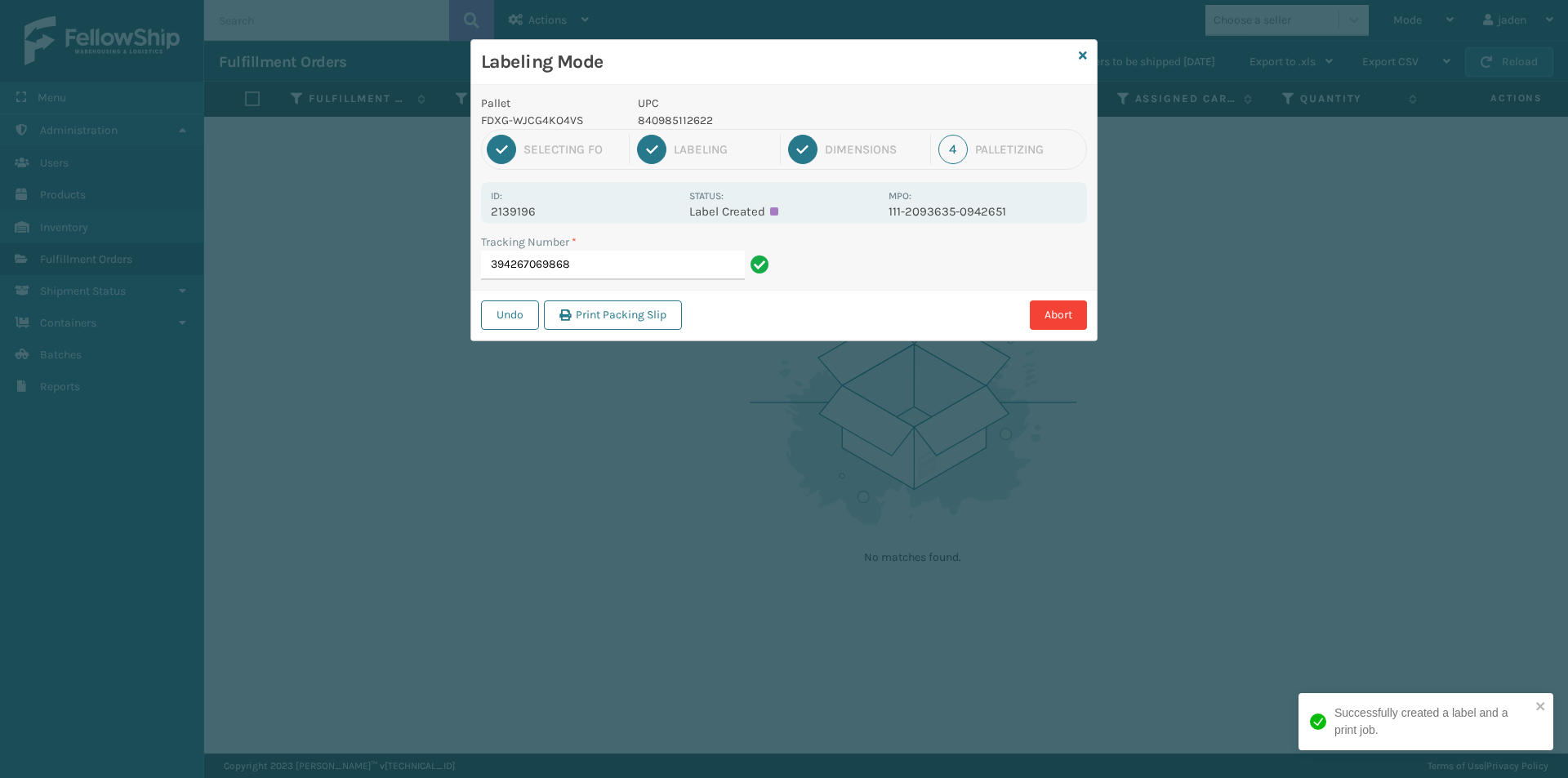
click at [695, 124] on p "840985112622" at bounding box center [759, 120] width 241 height 17
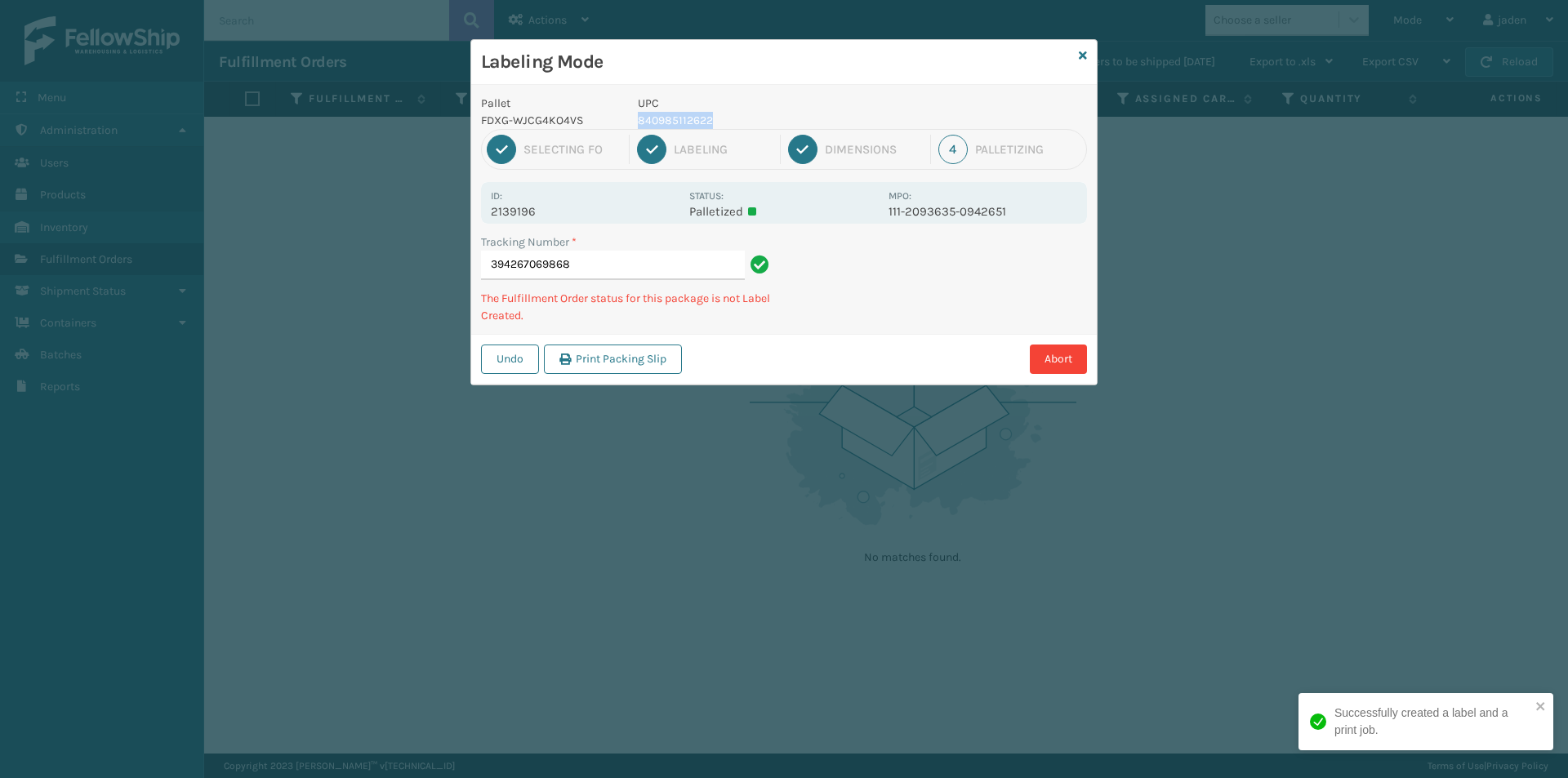
click at [695, 124] on p "840985112622" at bounding box center [759, 120] width 241 height 17
copy p "840985112622"
drag, startPoint x: 891, startPoint y: 247, endPoint x: 847, endPoint y: 314, distance: 80.2
click at [847, 314] on div "Tracking Number * 394267069868 The Fulfillment Order status for this package is…" at bounding box center [784, 284] width 626 height 101
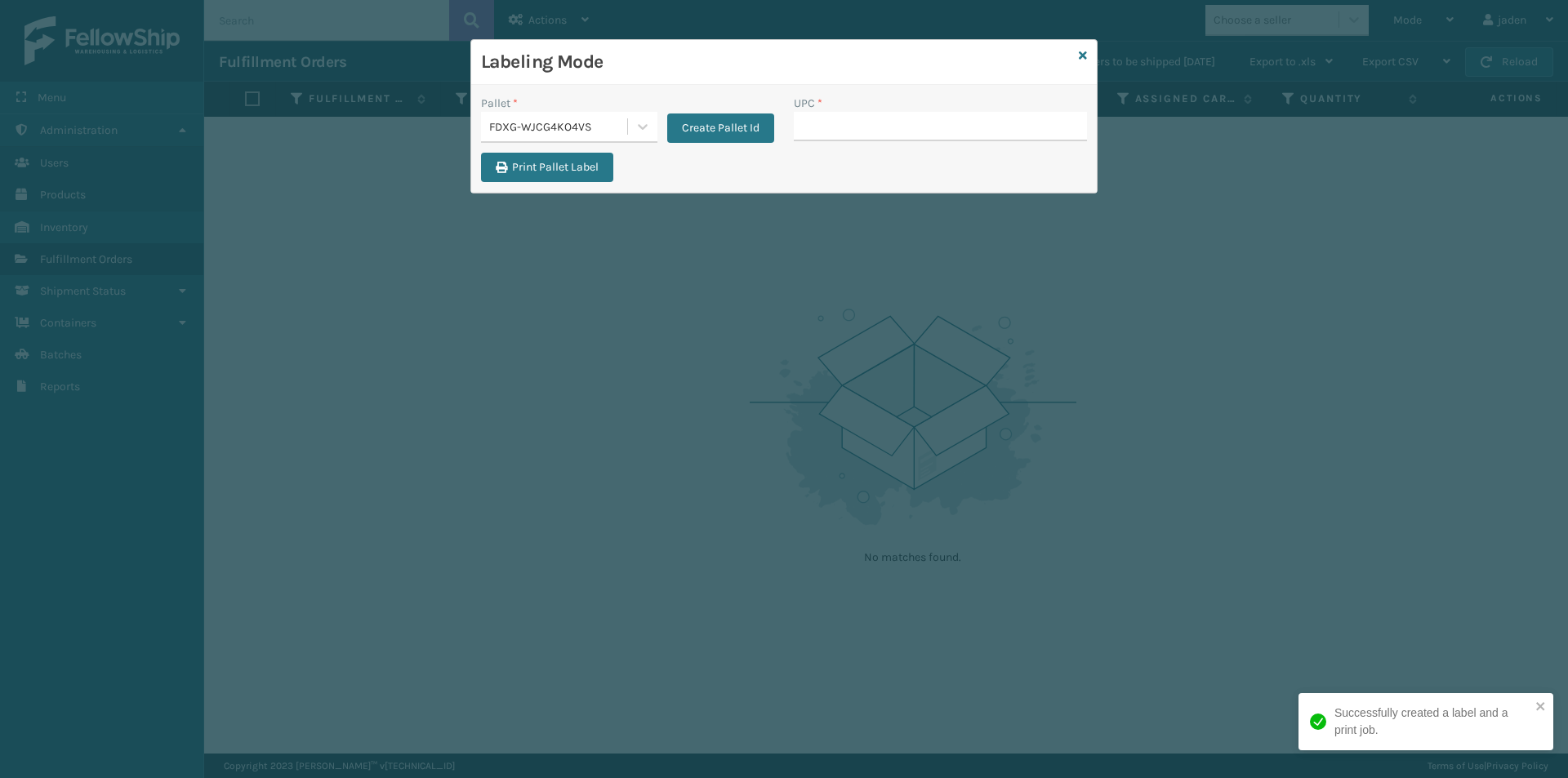
type input "840985112622"
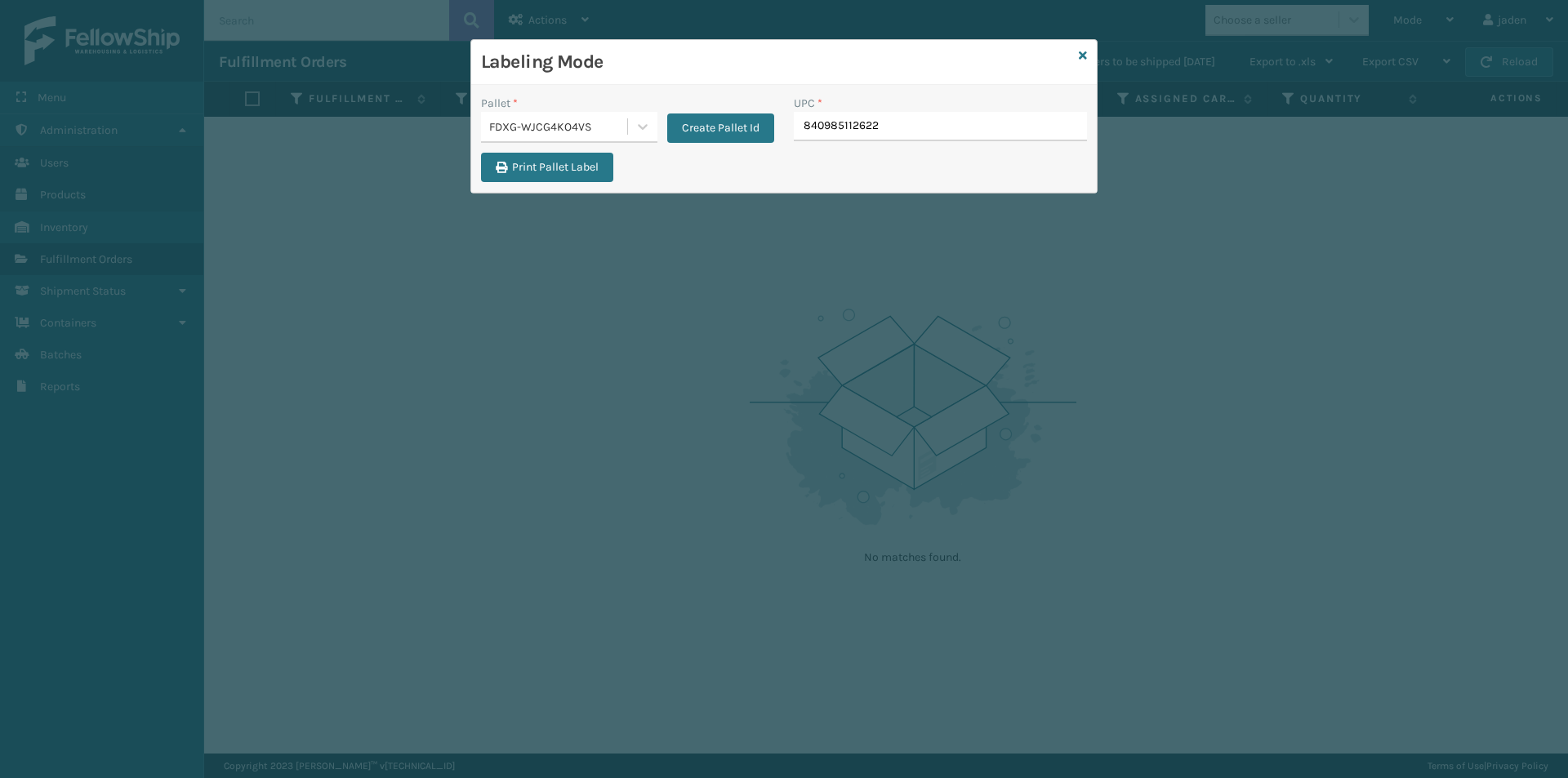
type input "840985112622"
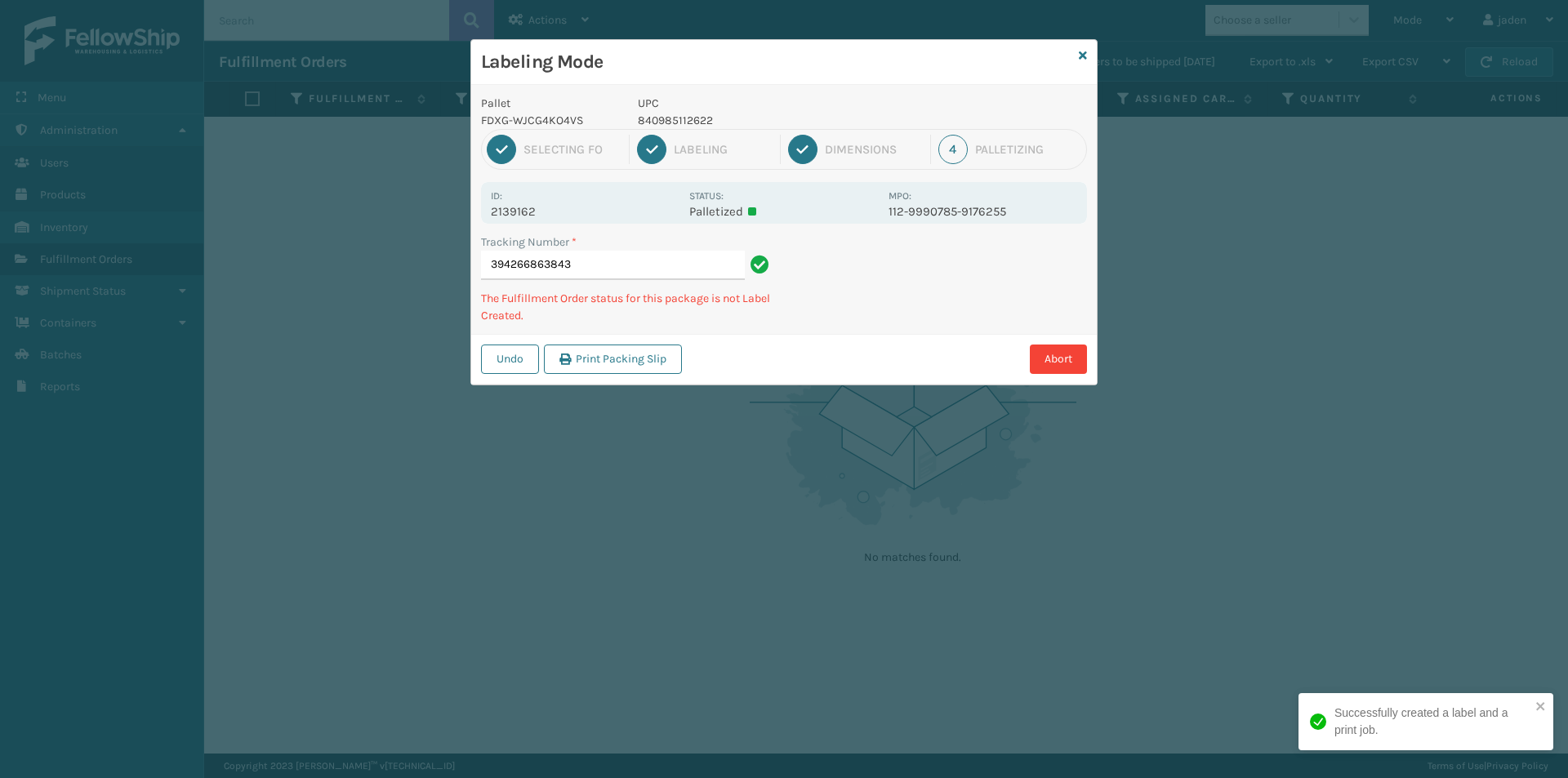
drag, startPoint x: 965, startPoint y: 281, endPoint x: 1037, endPoint y: 280, distance: 72.0
click at [920, 337] on div "Undo Print Packing Slip Abort" at bounding box center [784, 358] width 626 height 50
drag, startPoint x: 1037, startPoint y: 275, endPoint x: 928, endPoint y: 347, distance: 130.6
click at [928, 347] on div "Abort" at bounding box center [887, 359] width 400 height 30
drag, startPoint x: 1004, startPoint y: 286, endPoint x: 1041, endPoint y: 282, distance: 37.2
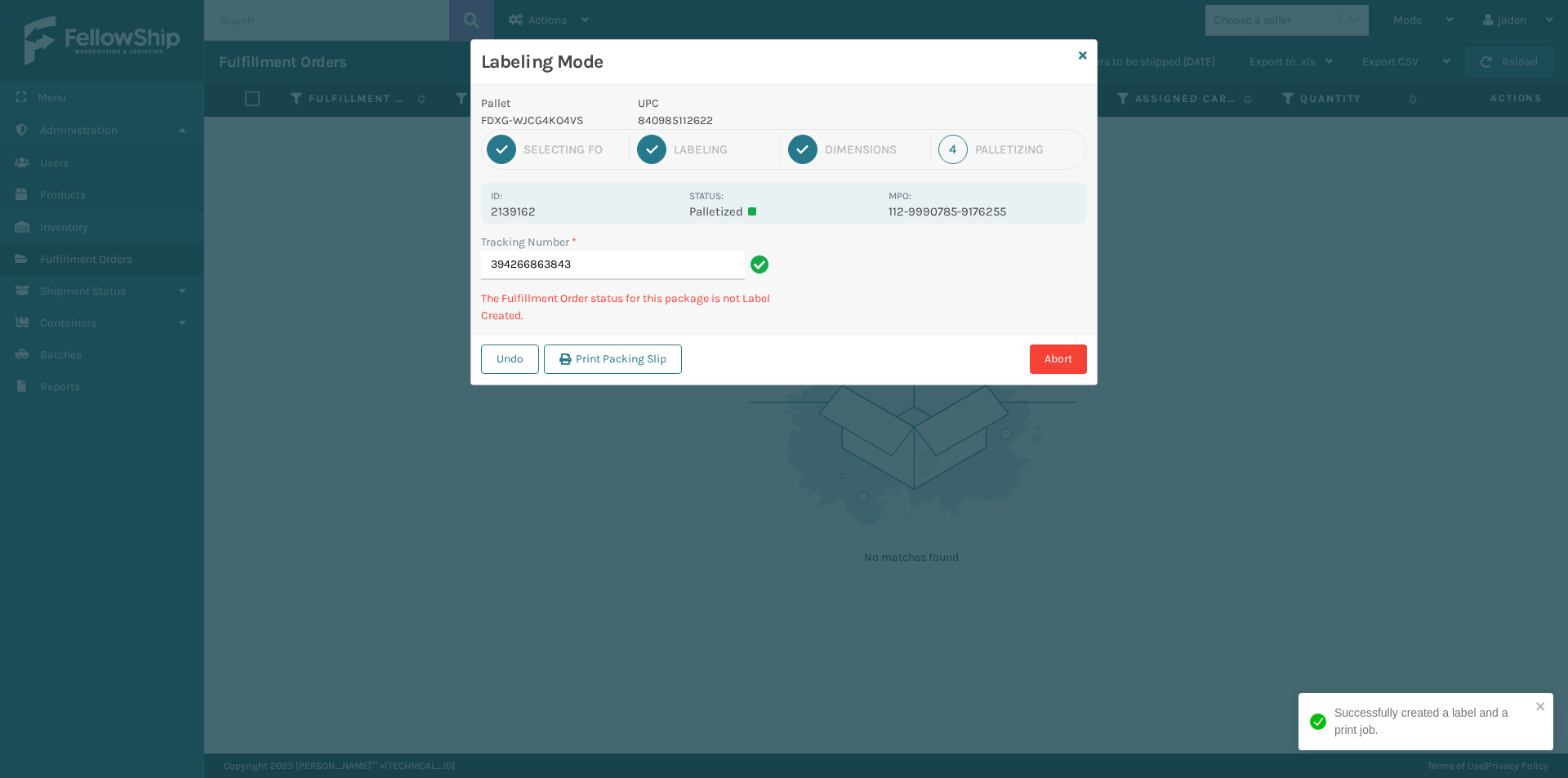
click at [926, 344] on div "Undo Print Packing Slip Abort" at bounding box center [784, 358] width 626 height 50
drag, startPoint x: 1041, startPoint y: 282, endPoint x: 1031, endPoint y: 284, distance: 10.2
drag, startPoint x: 1031, startPoint y: 284, endPoint x: 929, endPoint y: 339, distance: 115.9
click at [910, 348] on div "Abort" at bounding box center [887, 359] width 400 height 30
drag, startPoint x: 986, startPoint y: 305, endPoint x: 1029, endPoint y: 236, distance: 81.3
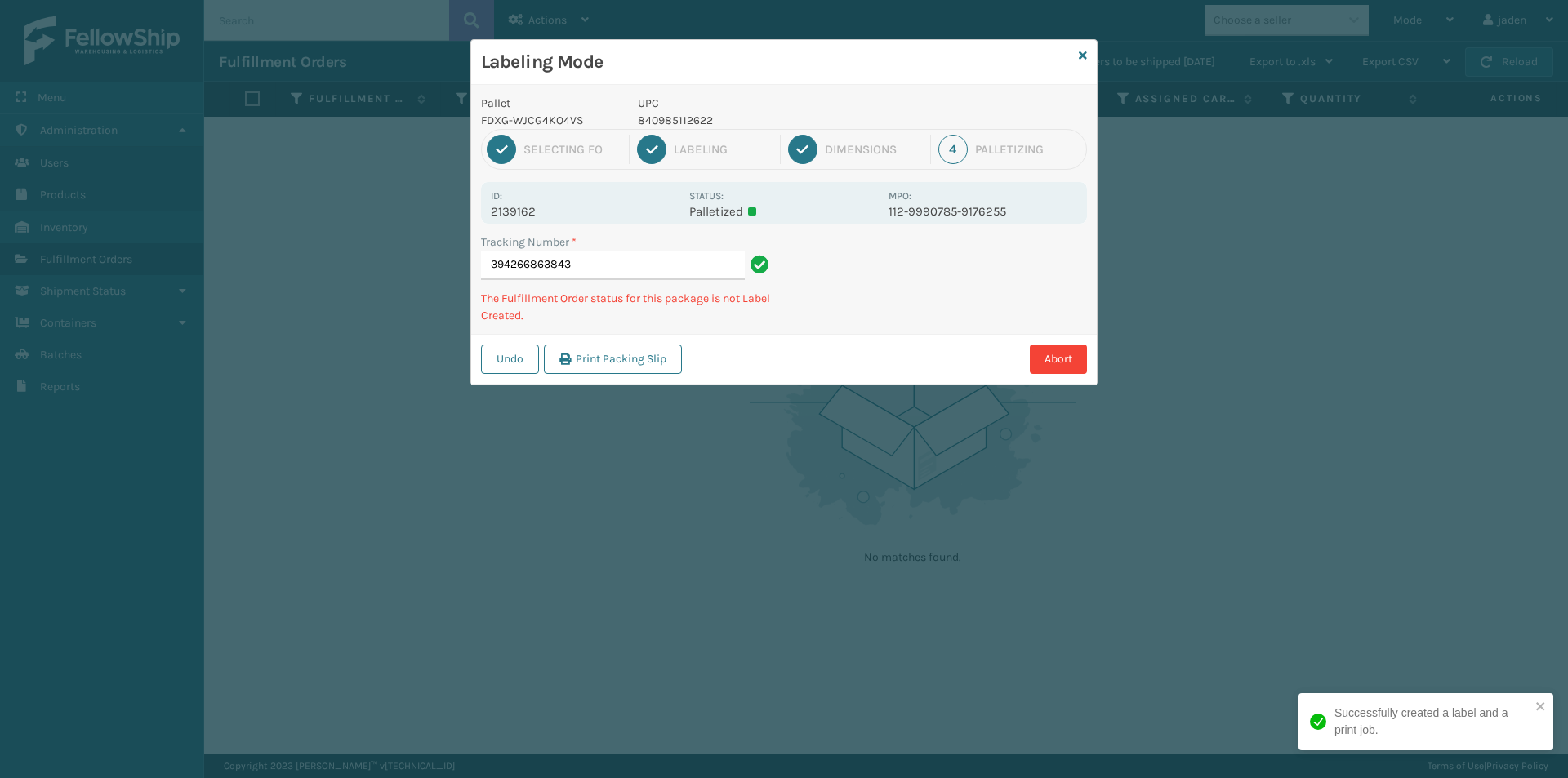
click at [734, 380] on div "Labeling Mode Pallet FDXG-WJCG4KO4VS UPC 840985112622 1 Selecting FO 2 Labeling…" at bounding box center [784, 389] width 1568 height 778
drag, startPoint x: 1026, startPoint y: 234, endPoint x: 931, endPoint y: 269, distance: 101.2
click at [847, 316] on div "Tracking Number * 394266863843 The Fulfillment Order status for this package is…" at bounding box center [784, 284] width 626 height 101
drag, startPoint x: 1052, startPoint y: 228, endPoint x: 1019, endPoint y: 238, distance: 34.5
click at [912, 297] on div "Tracking Number * 394266863843 The Fulfillment Order status for this package is…" at bounding box center [784, 284] width 626 height 101
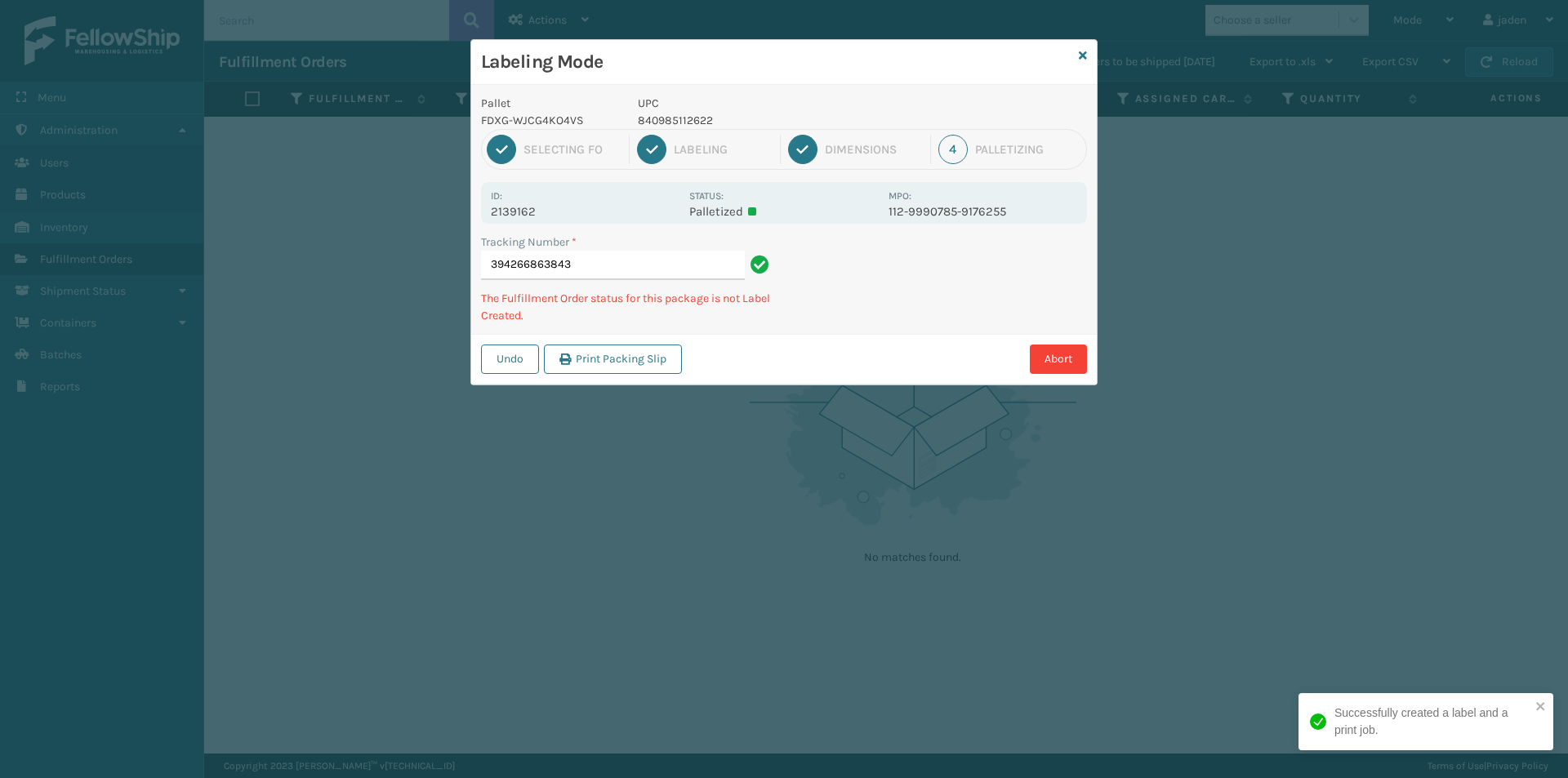
drag, startPoint x: 1019, startPoint y: 238, endPoint x: 1009, endPoint y: 236, distance: 10.2
drag, startPoint x: 1009, startPoint y: 236, endPoint x: 928, endPoint y: 292, distance: 98.5
click at [928, 292] on div "Tracking Number * 394266863843 The Fulfillment Order status for this package is…" at bounding box center [784, 284] width 626 height 101
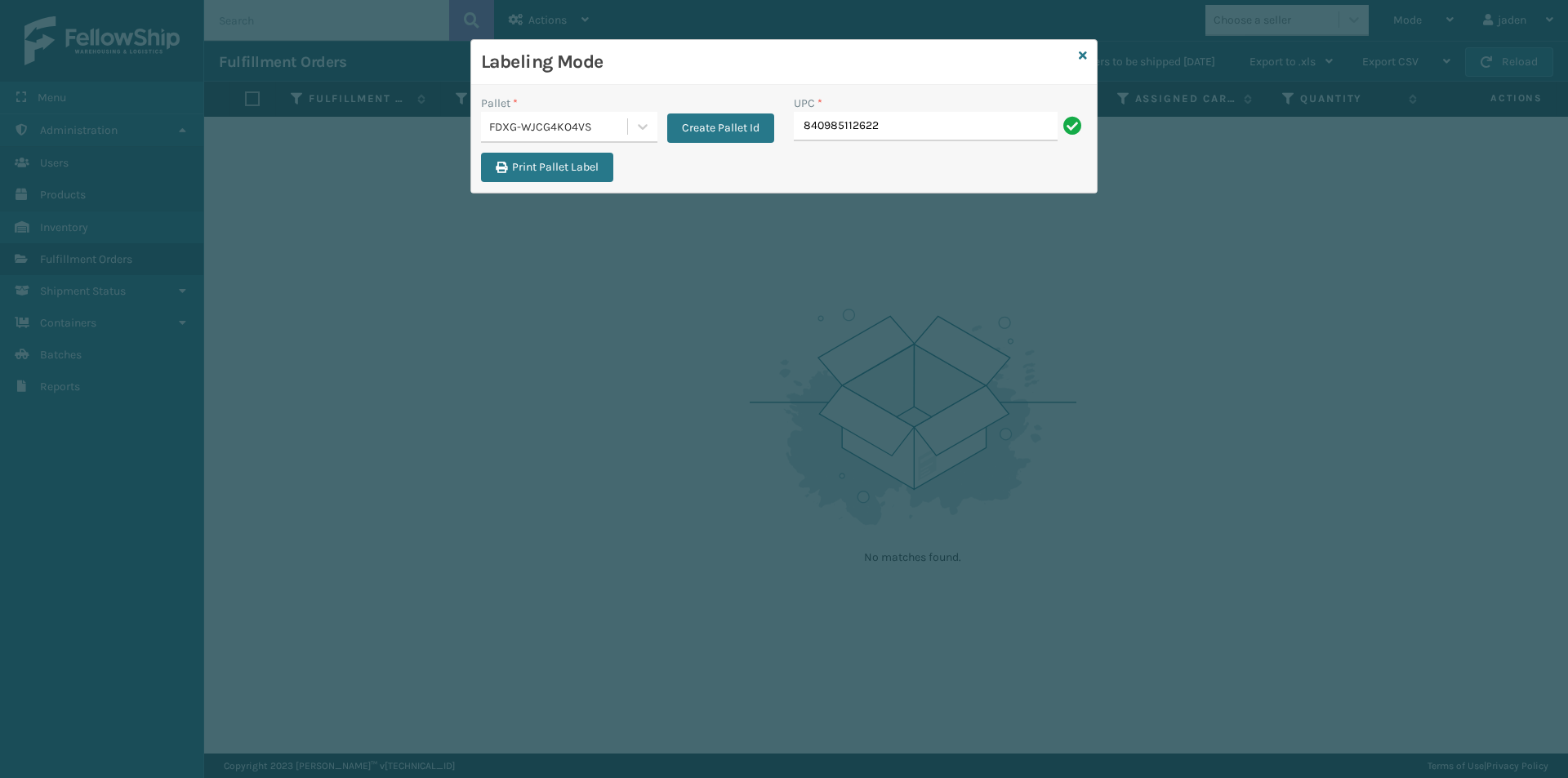
type input "840985112622"
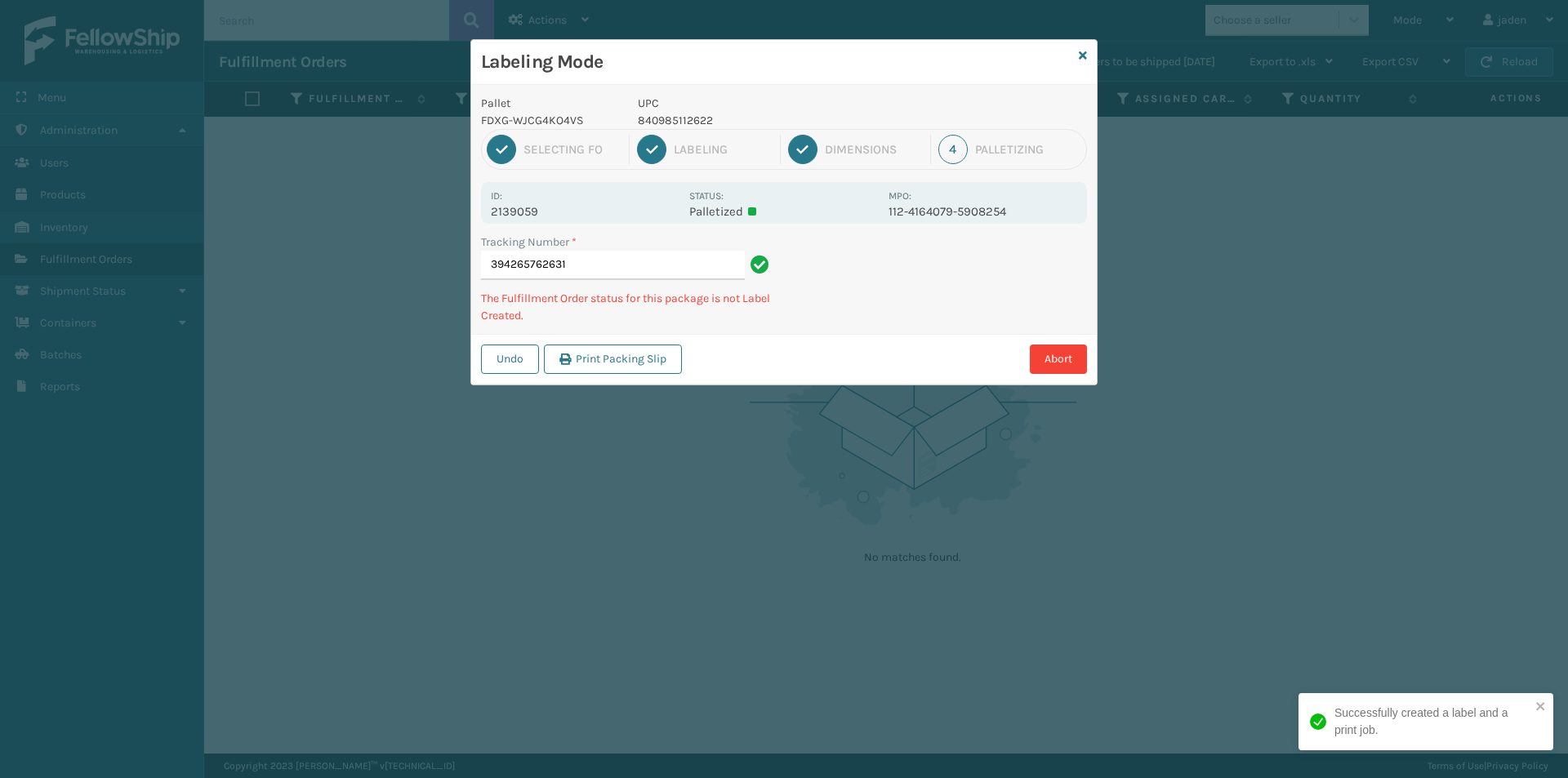
drag, startPoint x: 854, startPoint y: 103, endPoint x: 675, endPoint y: 92, distance: 179.3
click at [682, 97] on p "UPC" at bounding box center [759, 103] width 241 height 17
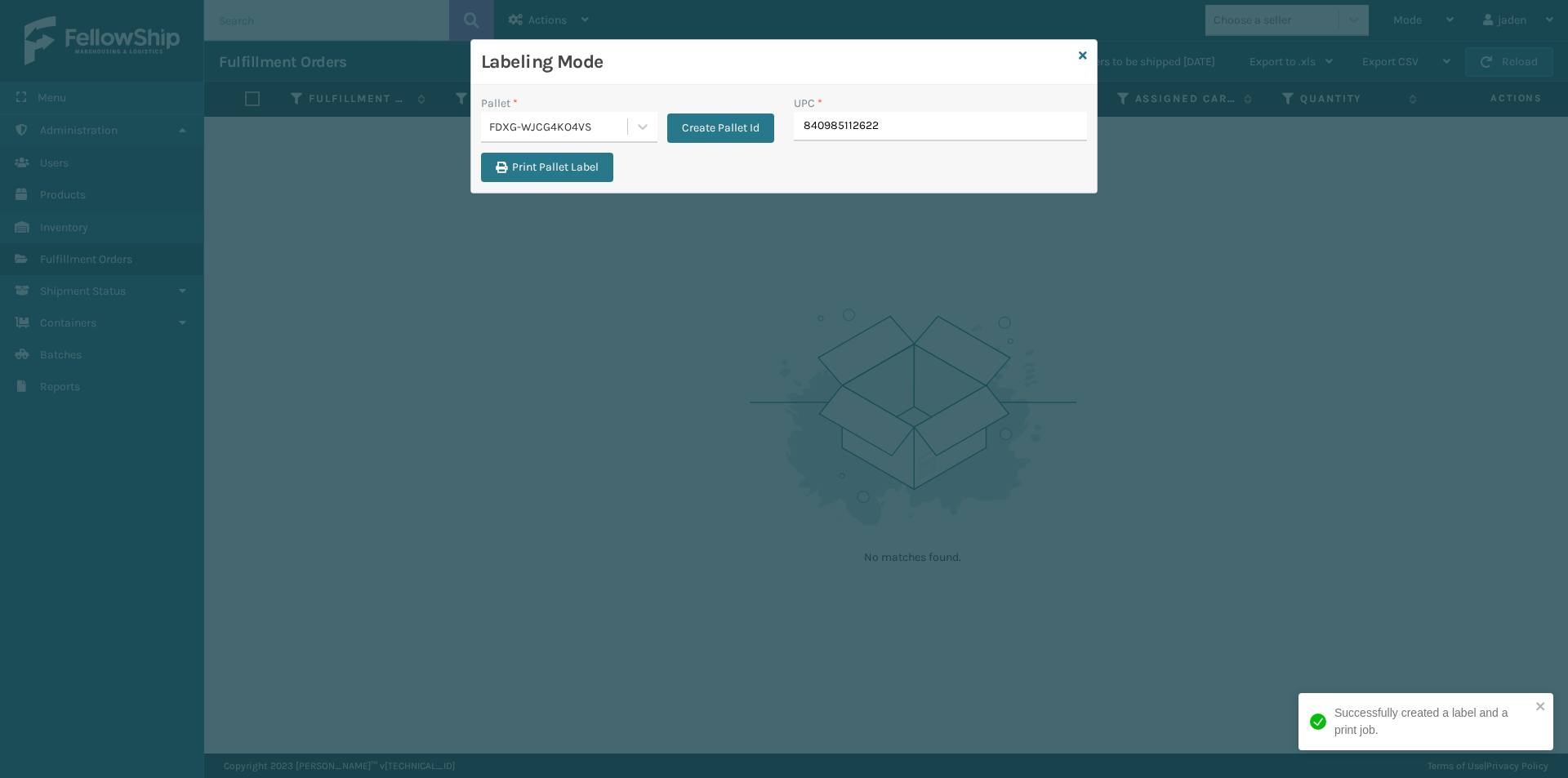
type input "840985112622"
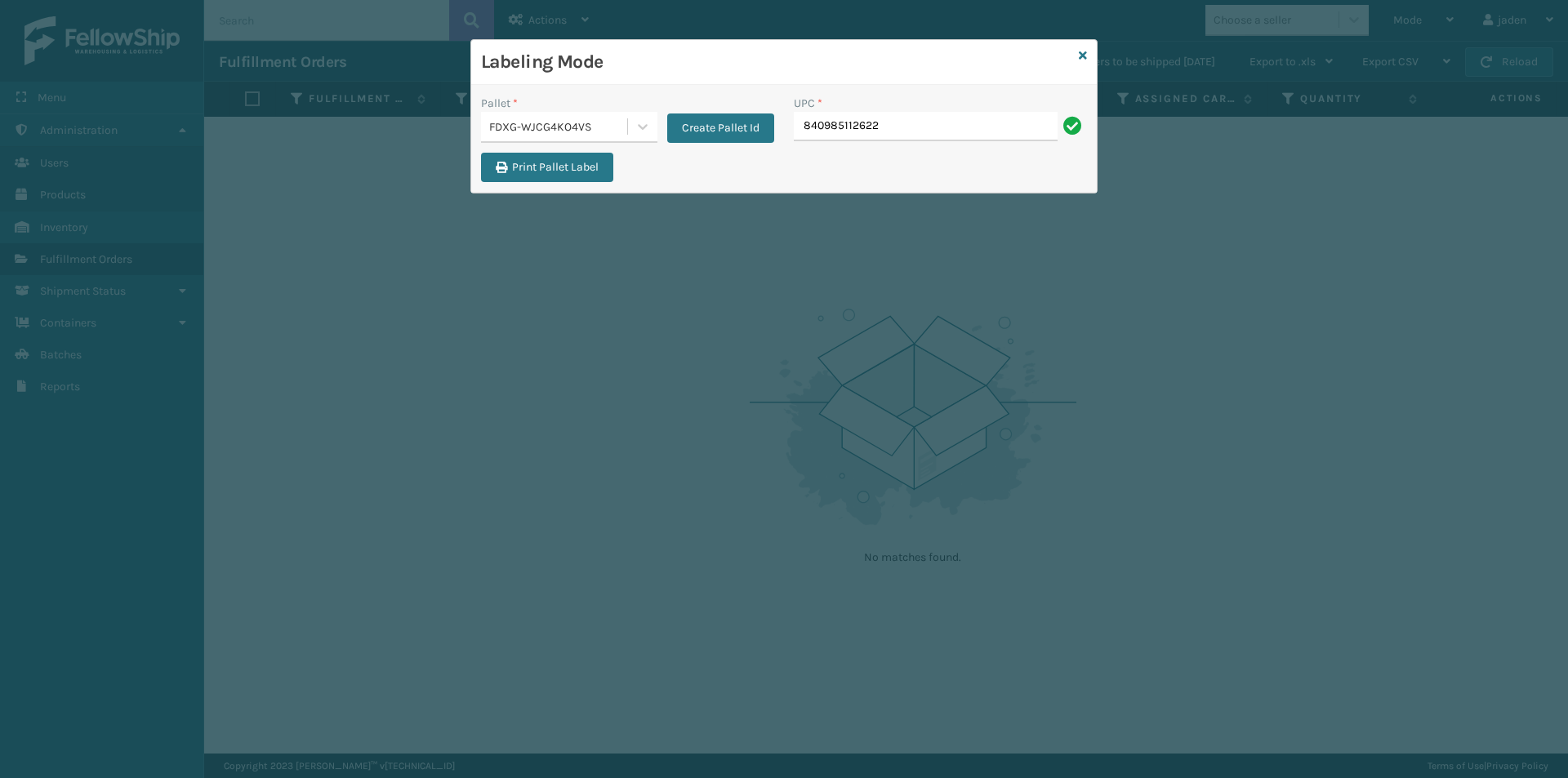
type input "840985112622"
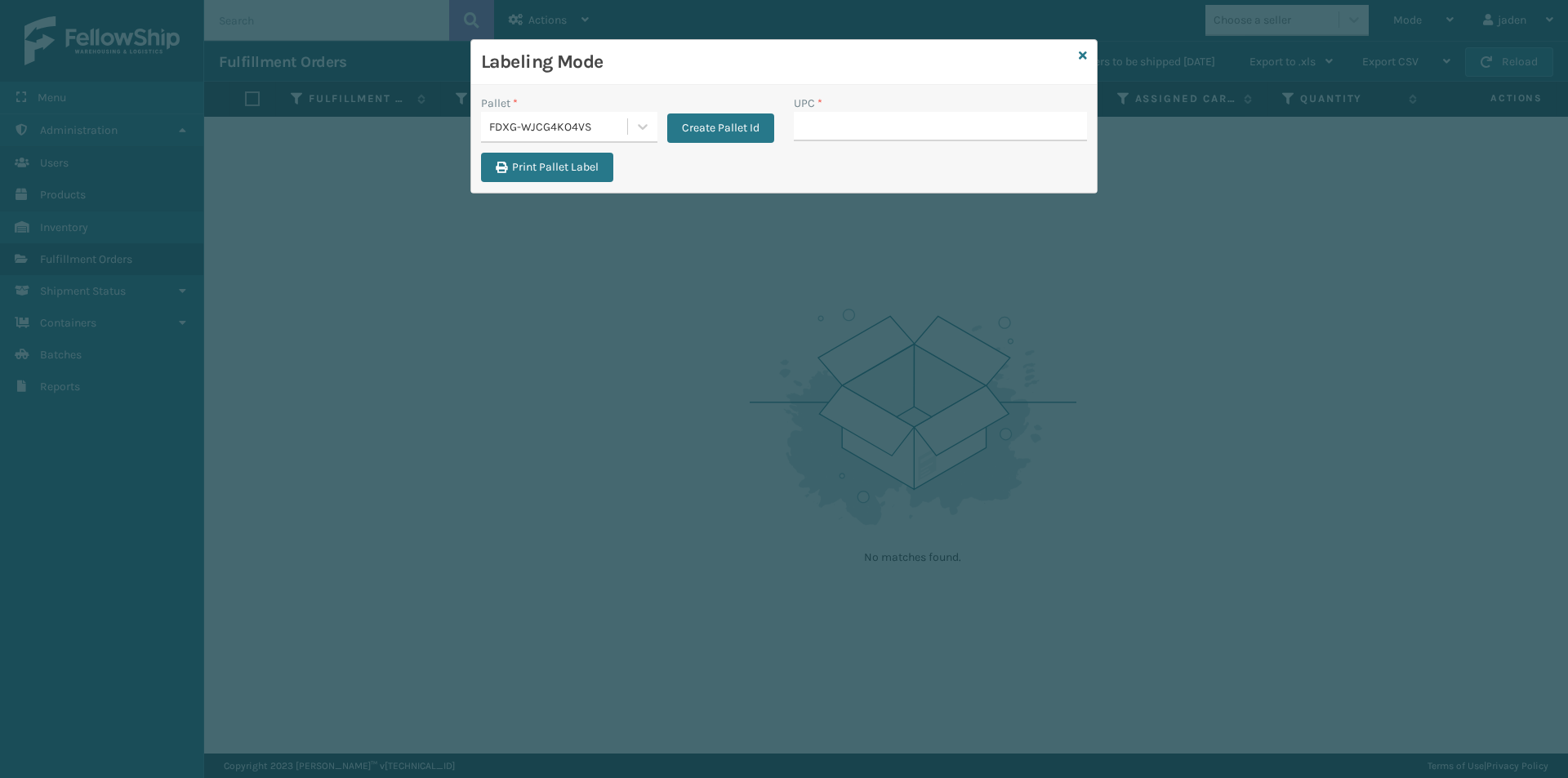
type input "840985112622"
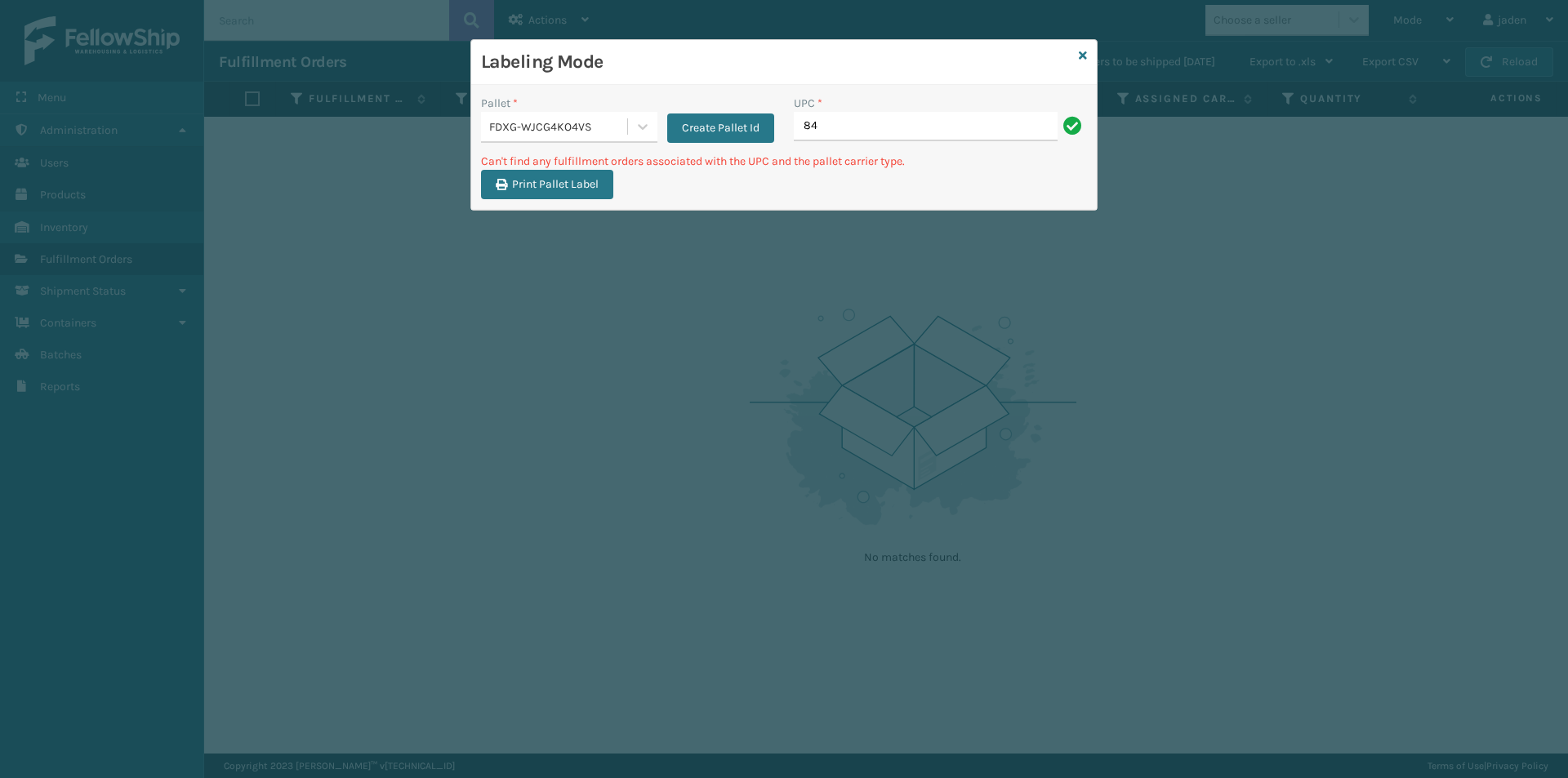
type input "8"
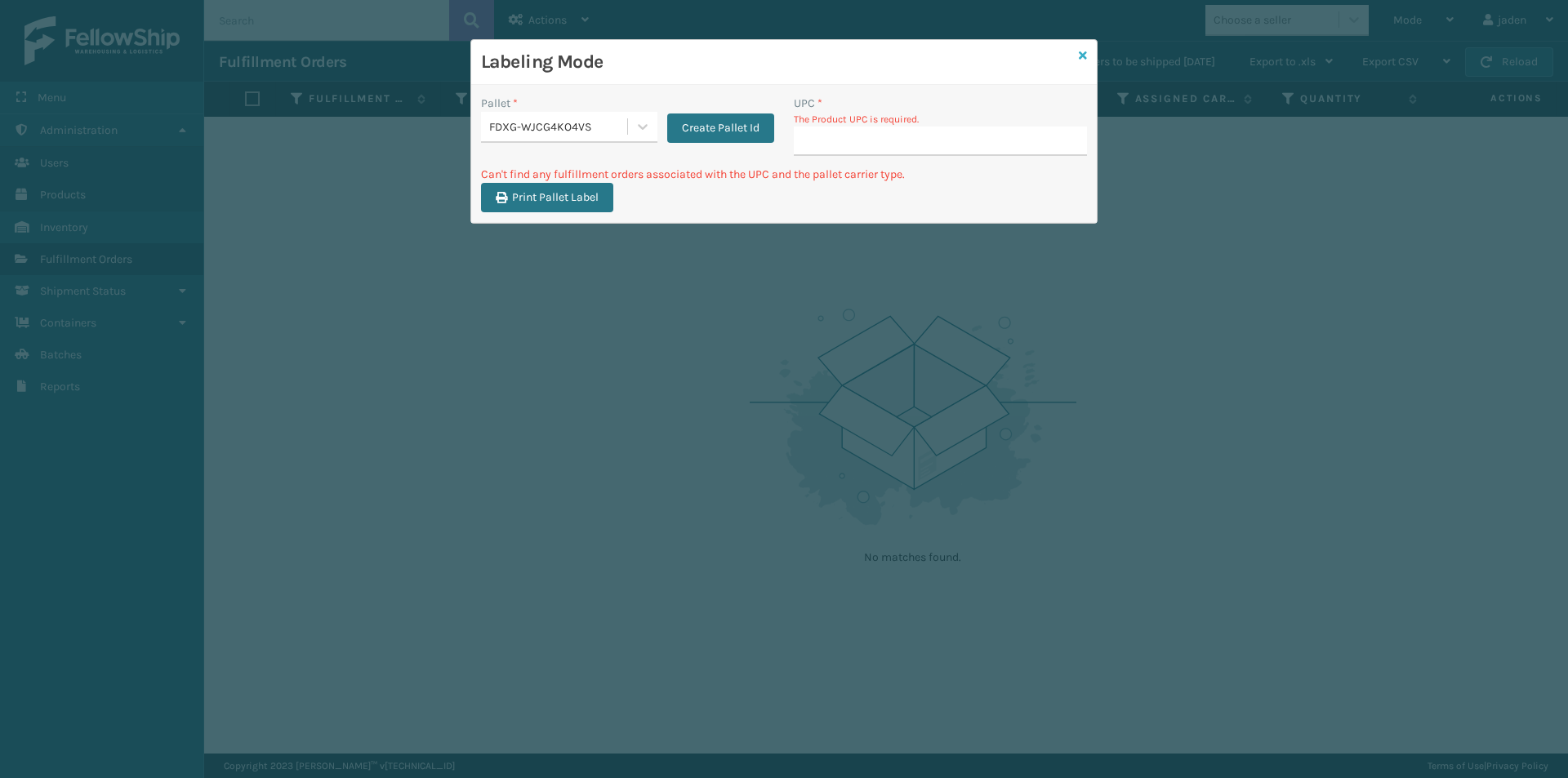
click at [1081, 55] on icon at bounding box center [1083, 55] width 8 height 11
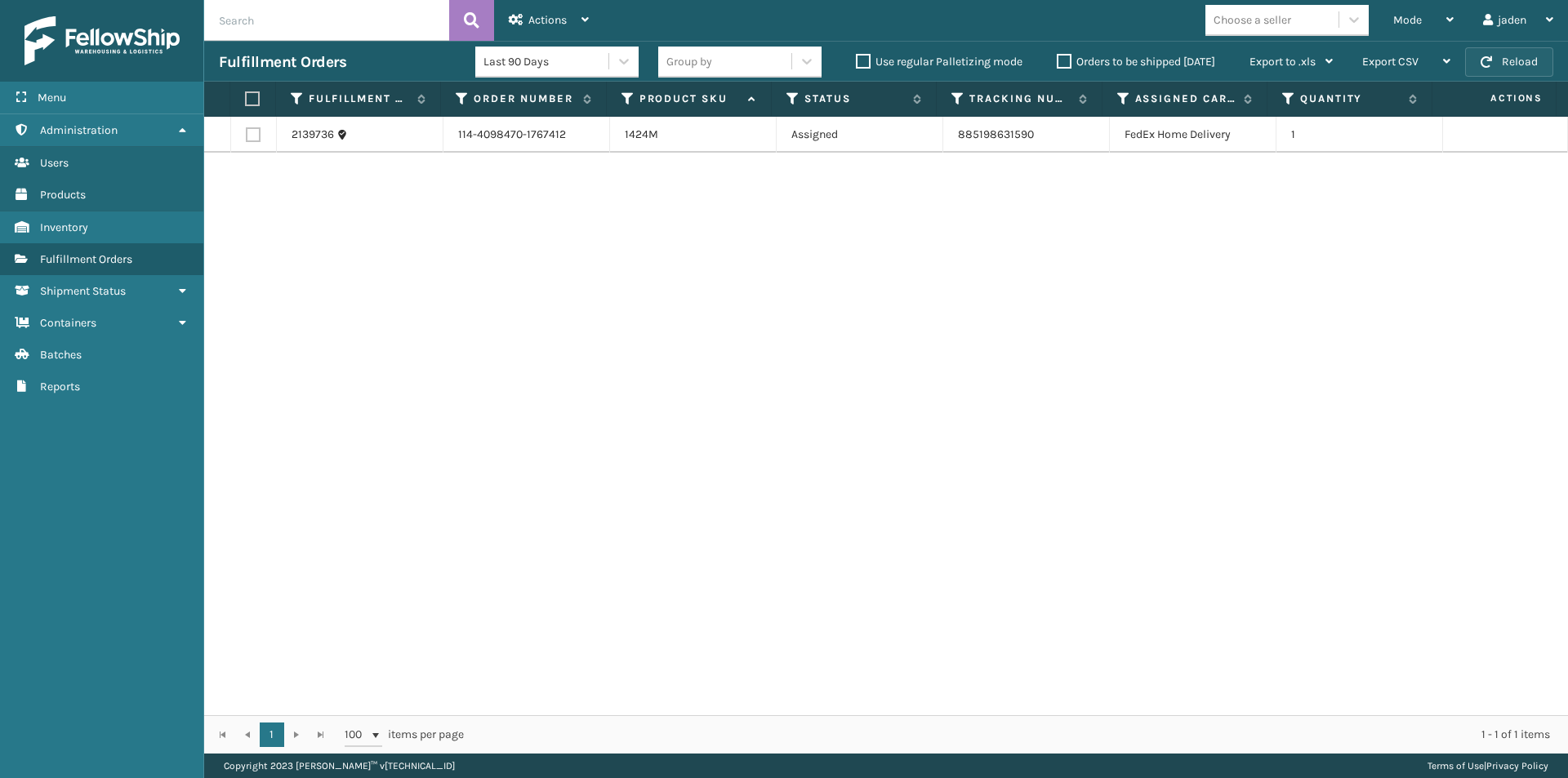
click at [1494, 65] on button "Reload" at bounding box center [1510, 62] width 88 height 30
drag, startPoint x: 1028, startPoint y: 292, endPoint x: 537, endPoint y: 286, distance: 491.0
click at [537, 286] on div "2139736 114-4098470-1767412 1424M Assigned 885198631590 FedEx Home Delivery 1" at bounding box center [886, 416] width 1364 height 598
click at [1509, 59] on button "Reload" at bounding box center [1510, 62] width 88 height 30
drag, startPoint x: 962, startPoint y: 263, endPoint x: 1122, endPoint y: 113, distance: 219.3
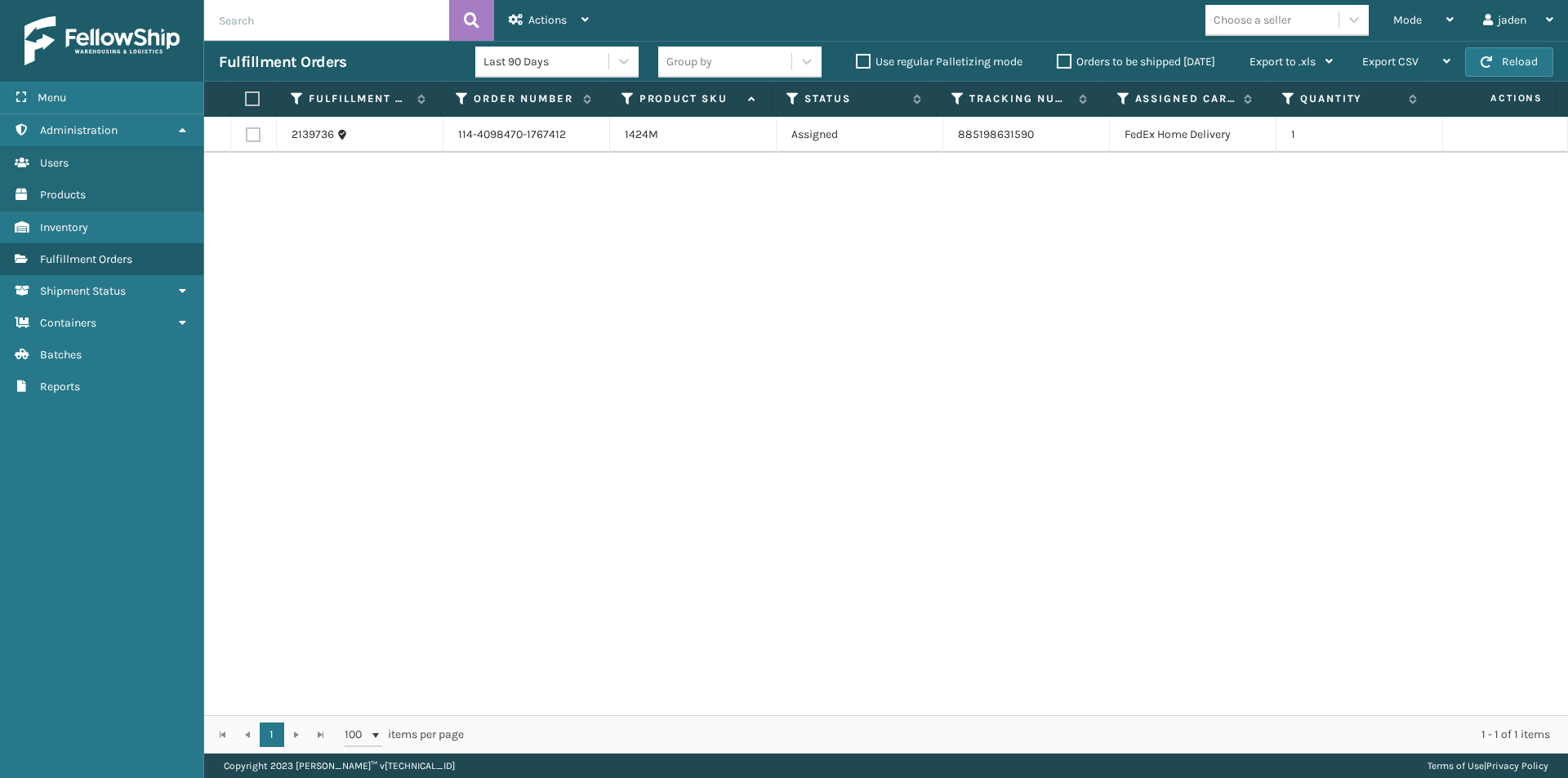
click at [623, 297] on div "2139736 114-4098470-1767412 1424M Assigned 885198631590 FedEx Home Delivery 1" at bounding box center [886, 416] width 1364 height 598
click at [1427, 19] on div "Mode" at bounding box center [1423, 20] width 60 height 41
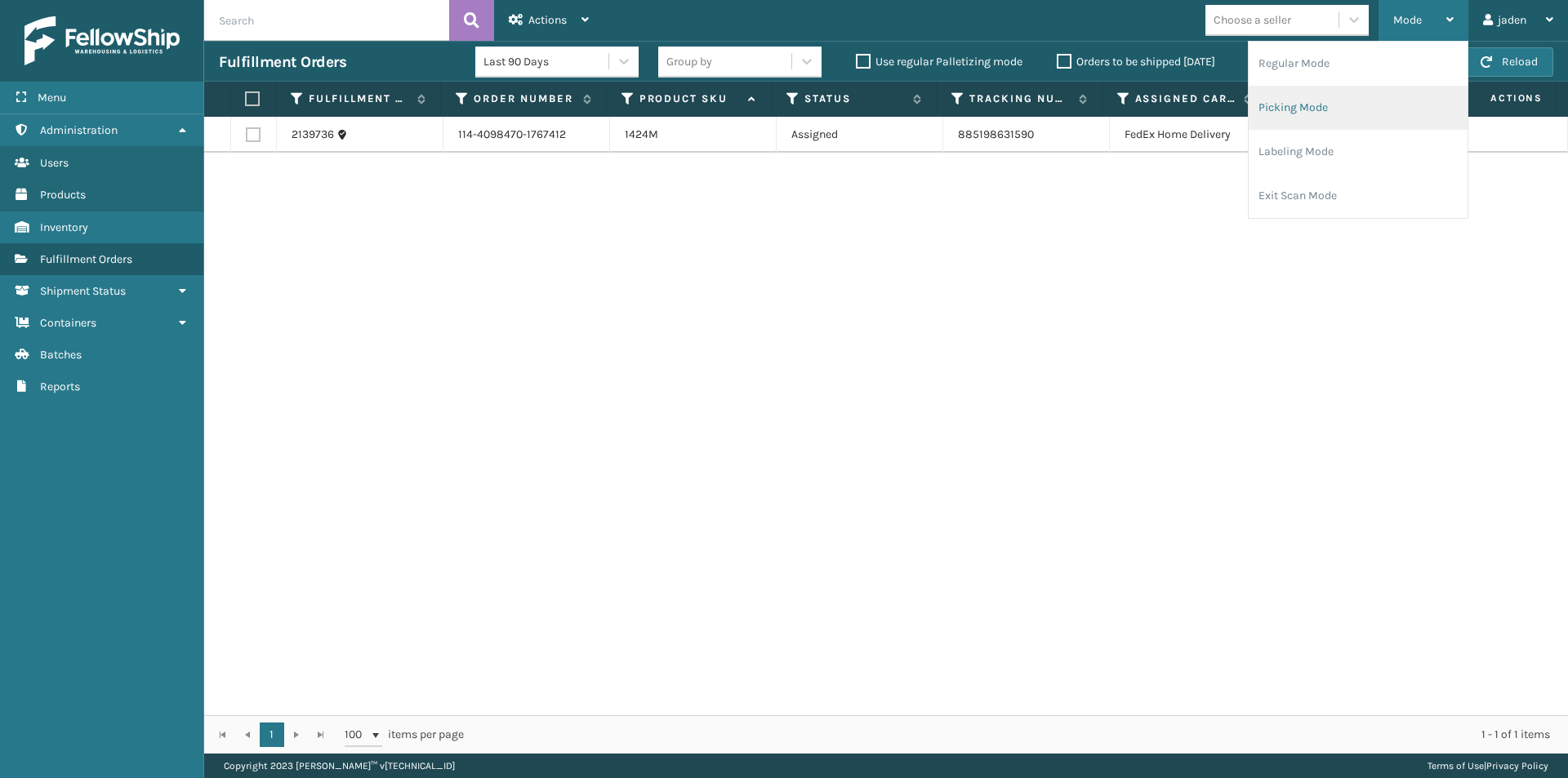
click at [1354, 123] on li "Picking Mode" at bounding box center [1358, 108] width 219 height 44
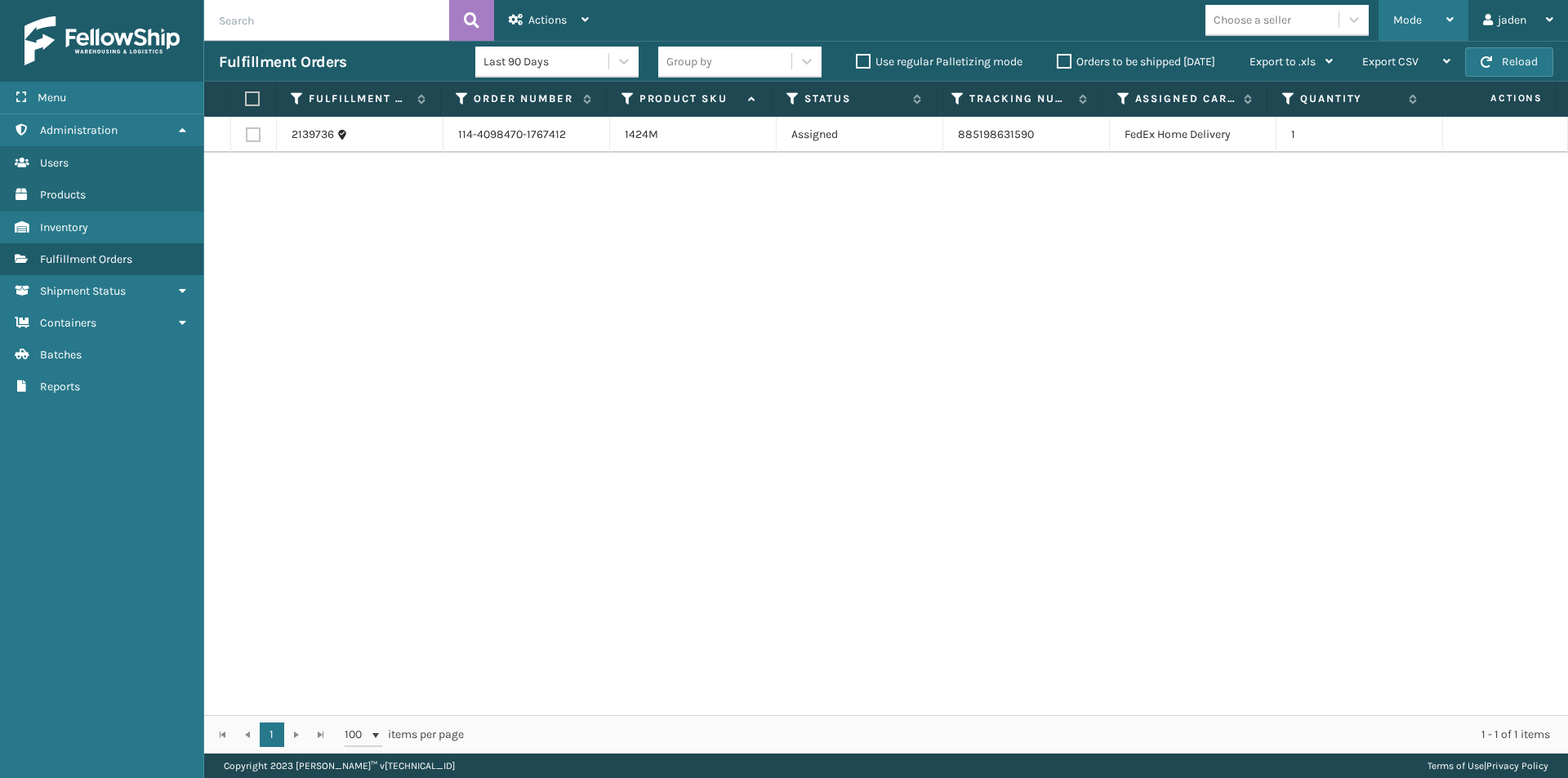
click at [1427, 7] on div "Mode" at bounding box center [1423, 20] width 60 height 41
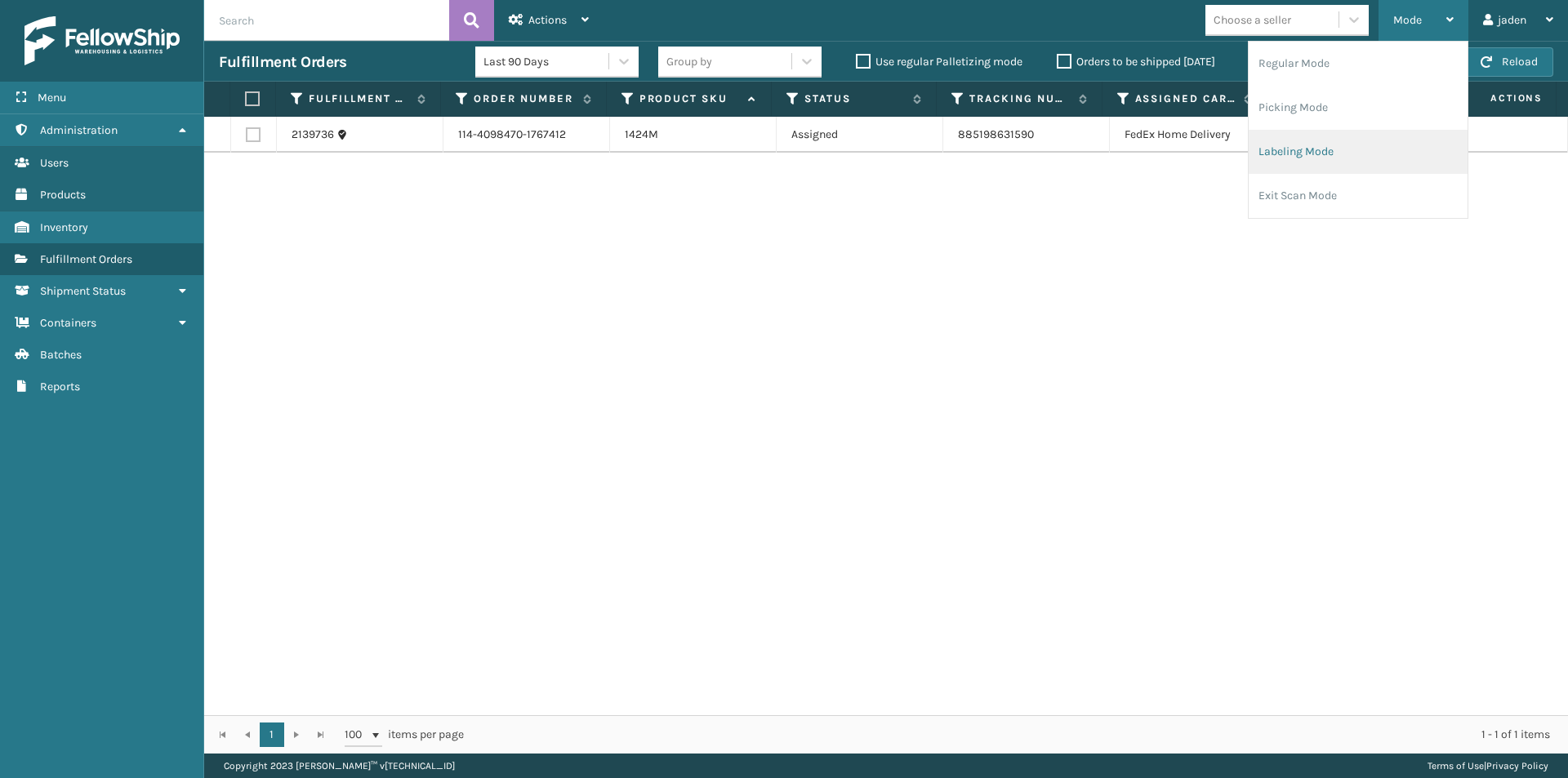
click at [1343, 134] on li "Labeling Mode" at bounding box center [1358, 152] width 219 height 44
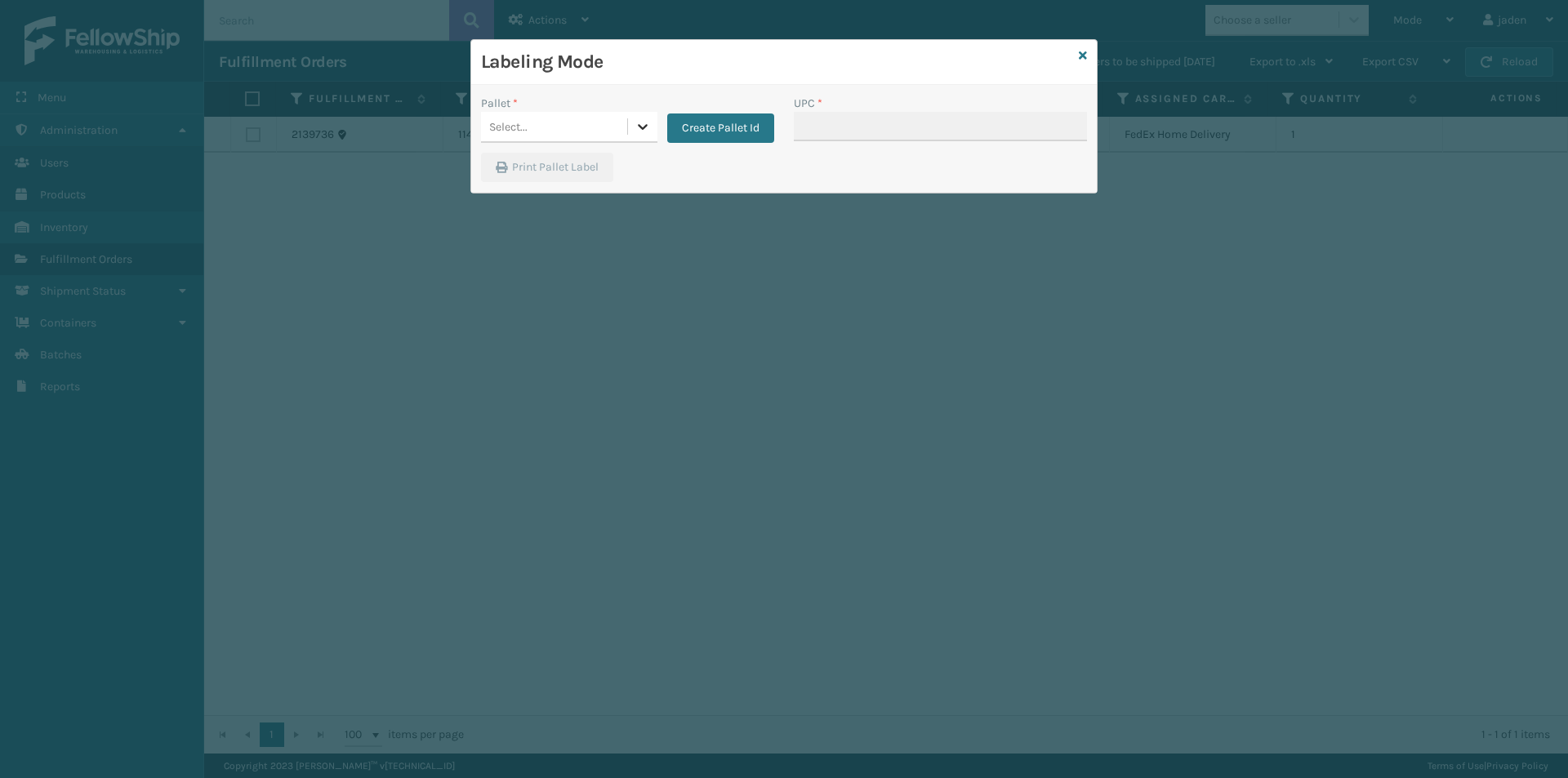
click at [653, 136] on div at bounding box center [642, 126] width 30 height 30
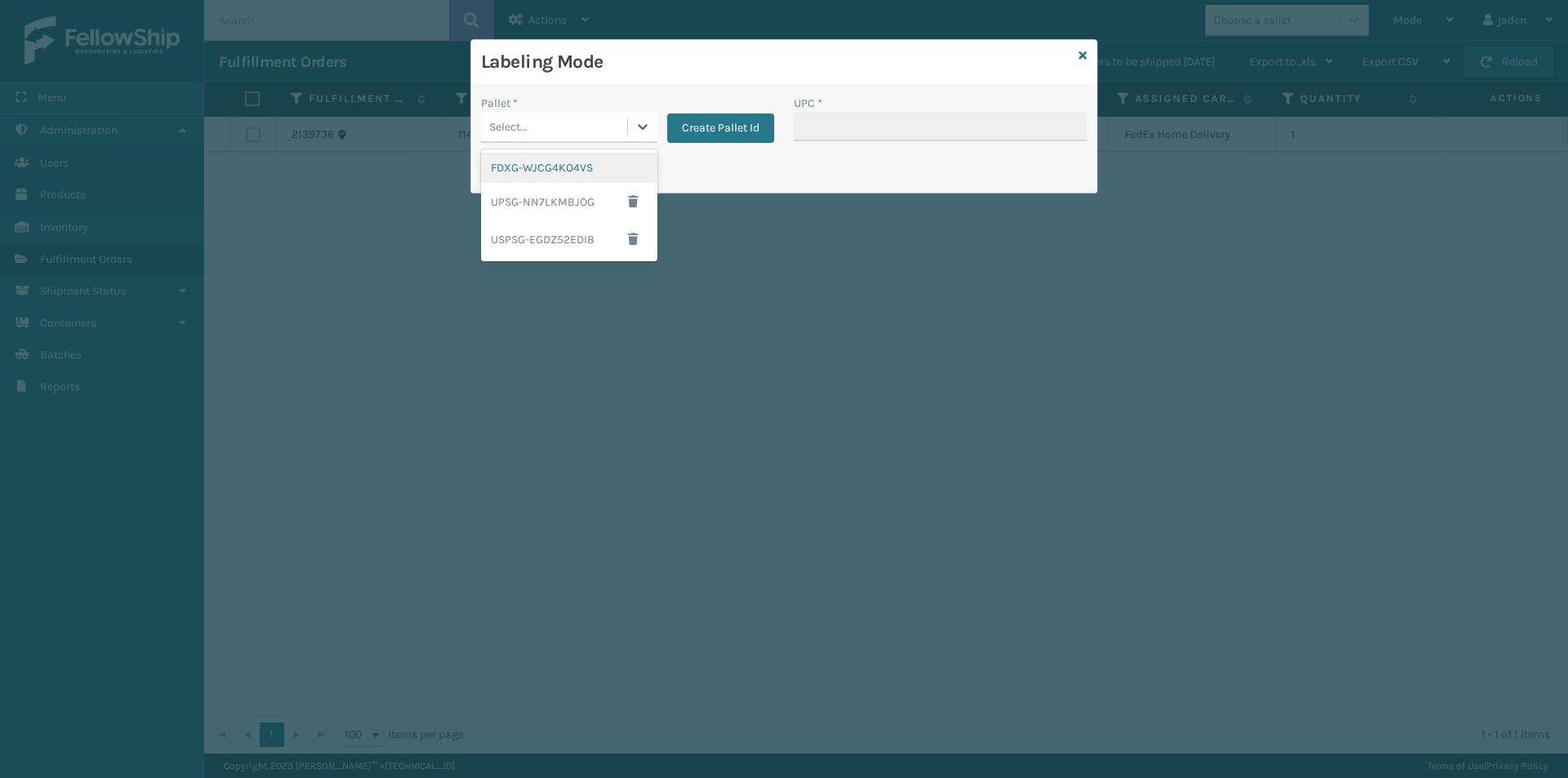
click at [564, 169] on div "FDXG-WJCG4KO4VS" at bounding box center [570, 168] width 176 height 31
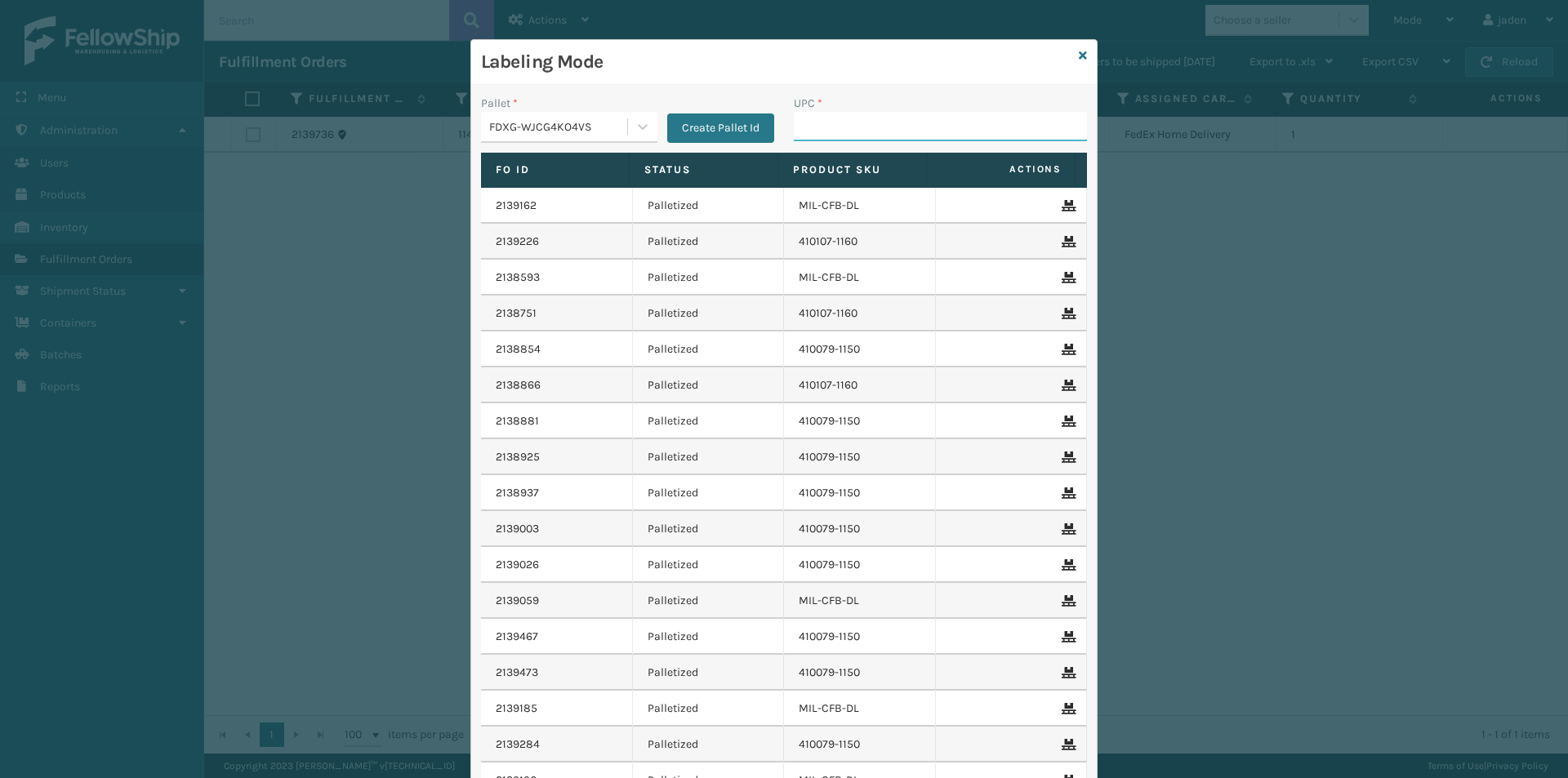
click at [904, 122] on input "UPC *" at bounding box center [941, 126] width 293 height 30
click at [926, 129] on input "UPC *" at bounding box center [941, 126] width 293 height 30
type input "080313014246"
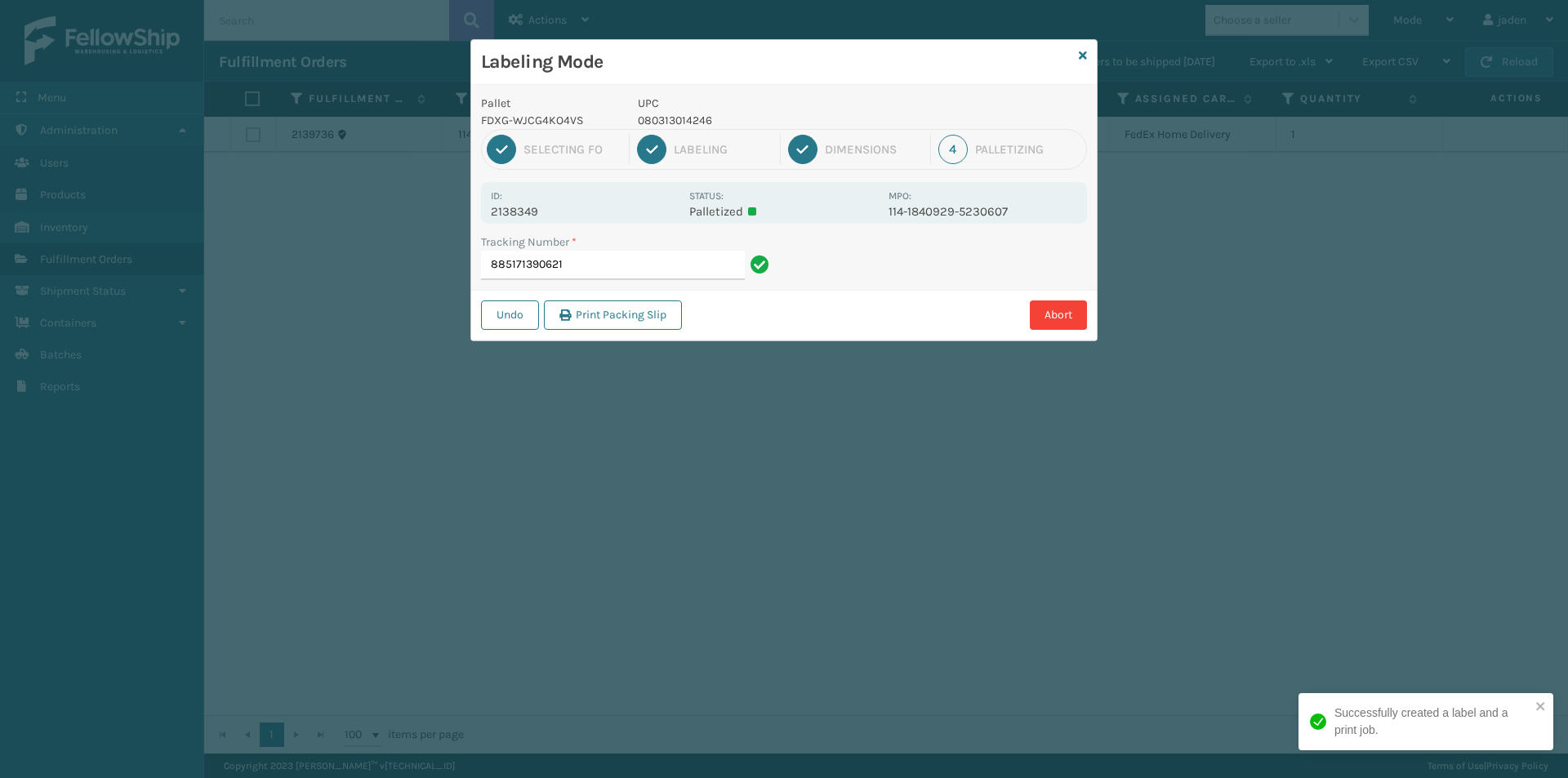
drag, startPoint x: 838, startPoint y: 105, endPoint x: 693, endPoint y: 108, distance: 145.0
click at [701, 68] on h3 "Labeling Mode" at bounding box center [777, 62] width 592 height 25
click at [695, 125] on p "080313014246" at bounding box center [759, 120] width 241 height 17
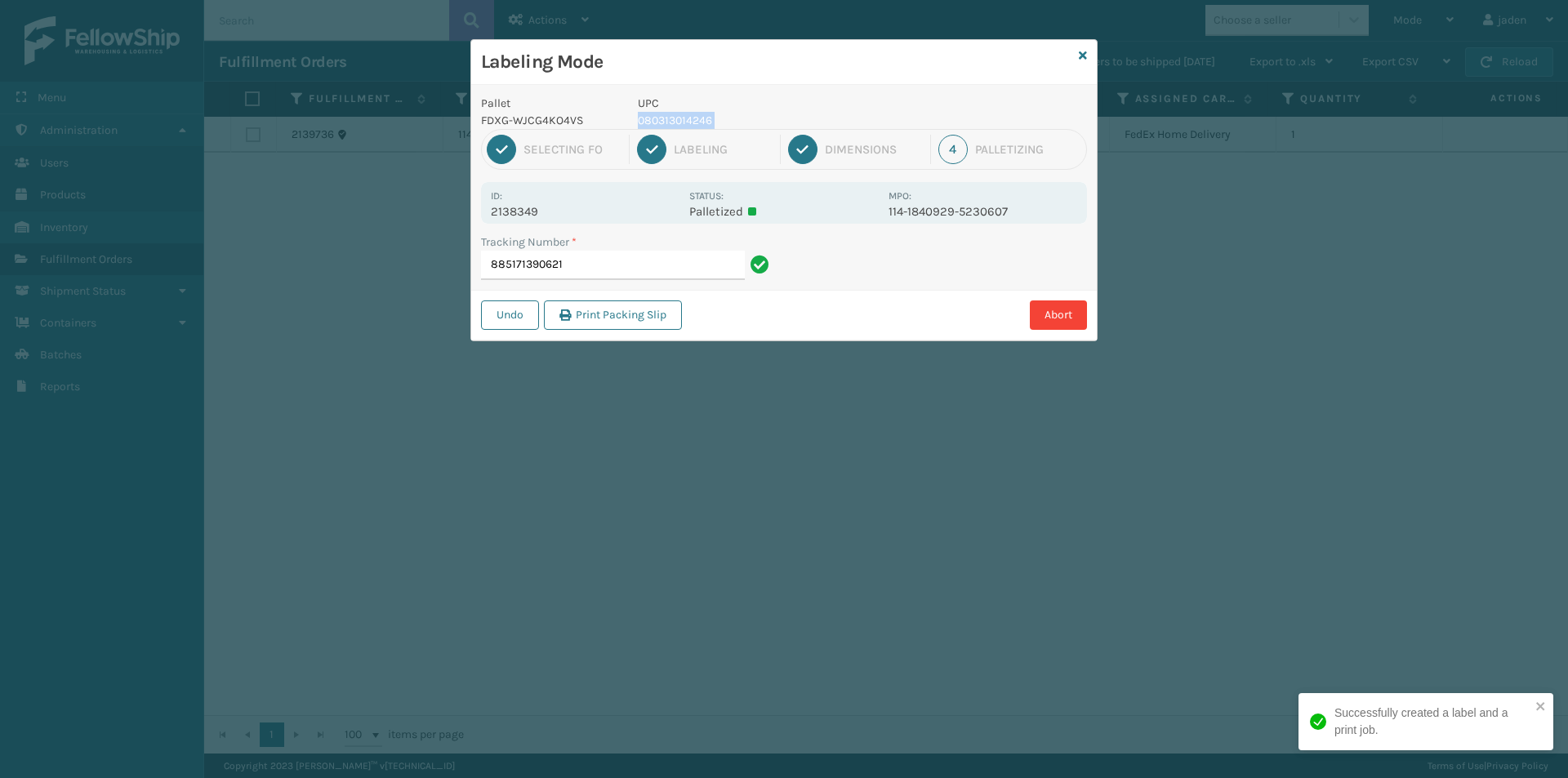
copy p "080313014246"
drag, startPoint x: 970, startPoint y: 262, endPoint x: 881, endPoint y: 241, distance: 91.4
click at [878, 316] on div "Abort" at bounding box center [887, 315] width 400 height 30
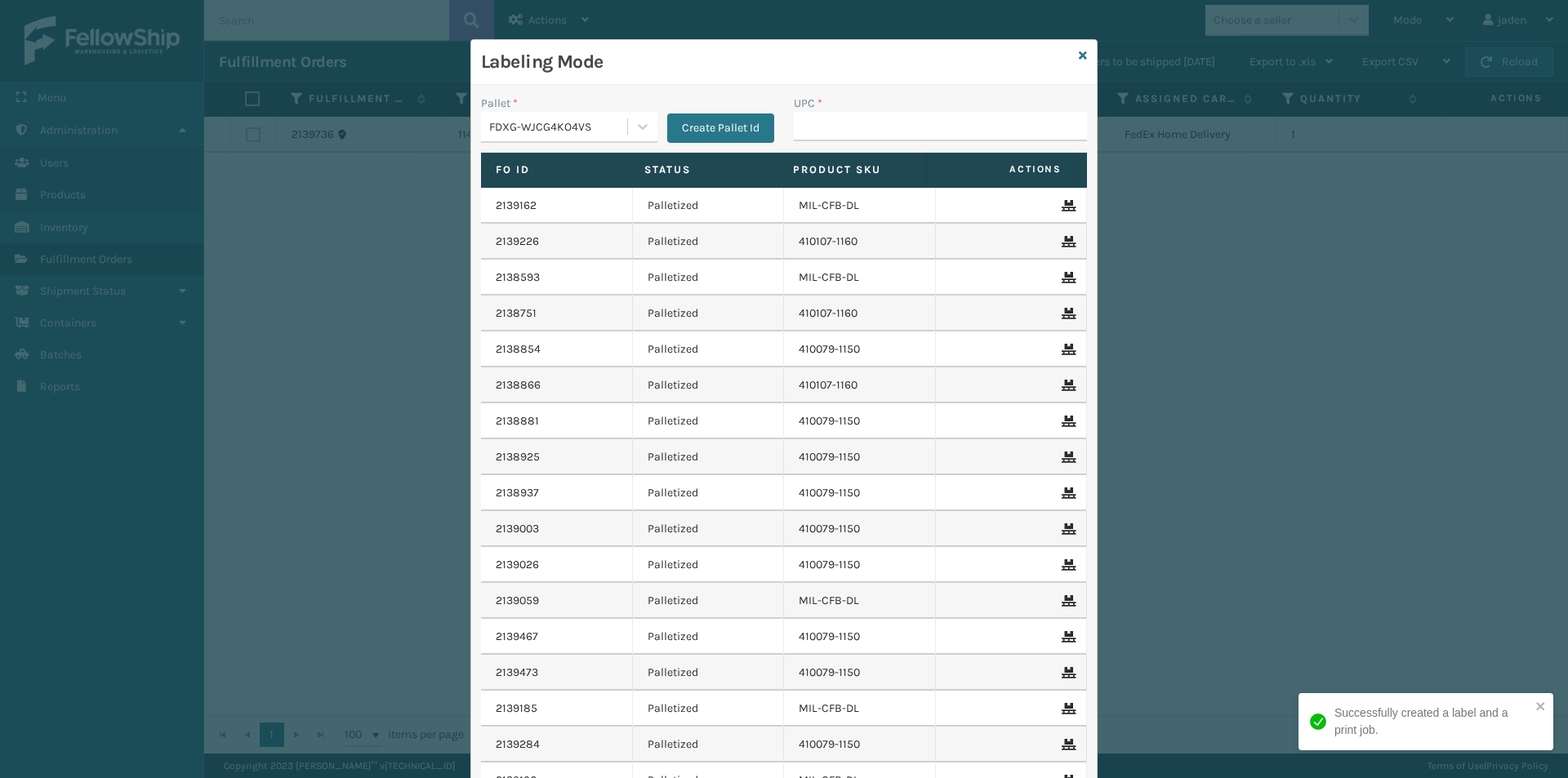
drag, startPoint x: 849, startPoint y: 126, endPoint x: 842, endPoint y: 131, distance: 8.6
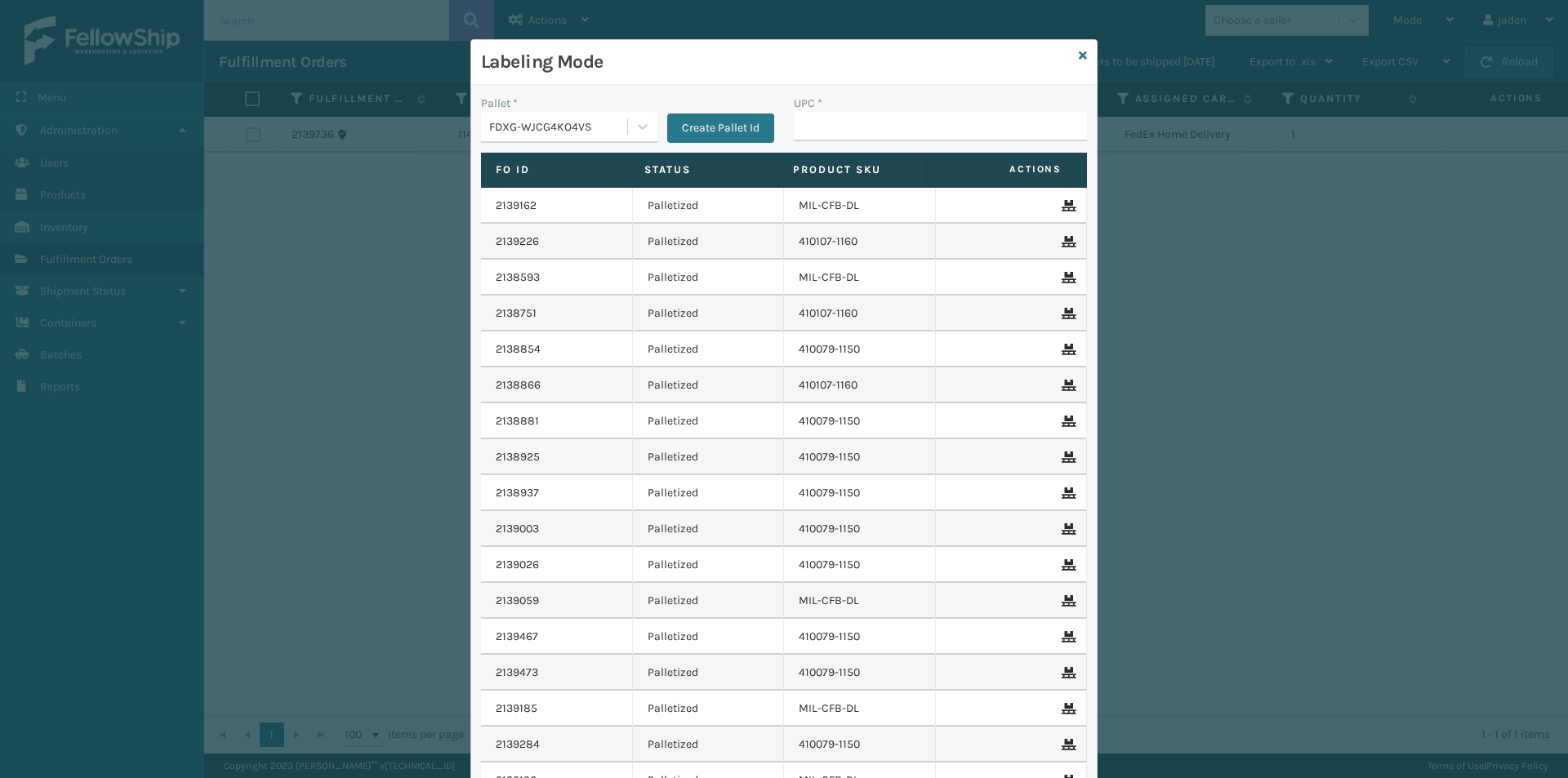
type input "080313014246"
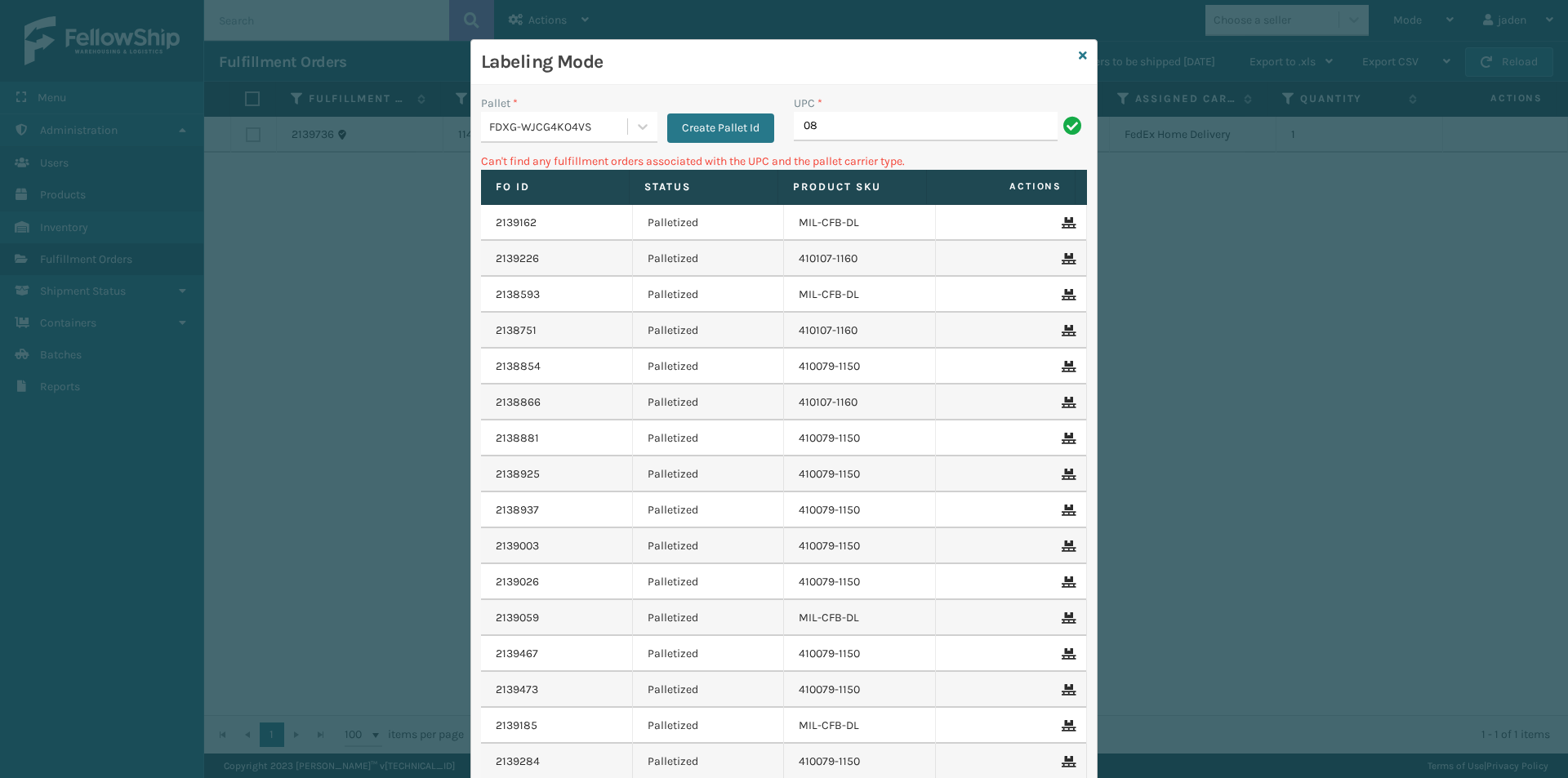
type input "0"
type input "10080313023320"
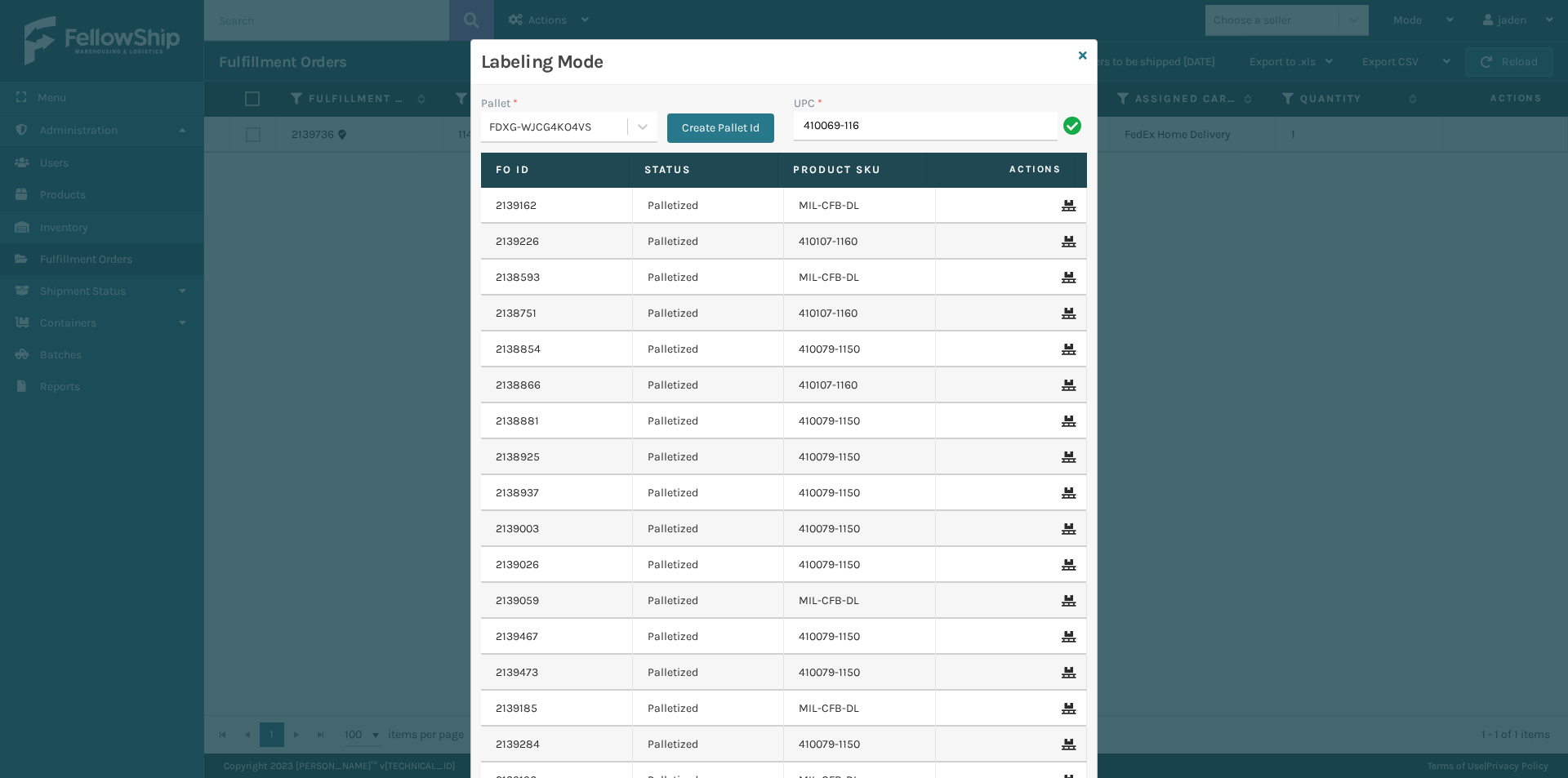
type input "410069-116"
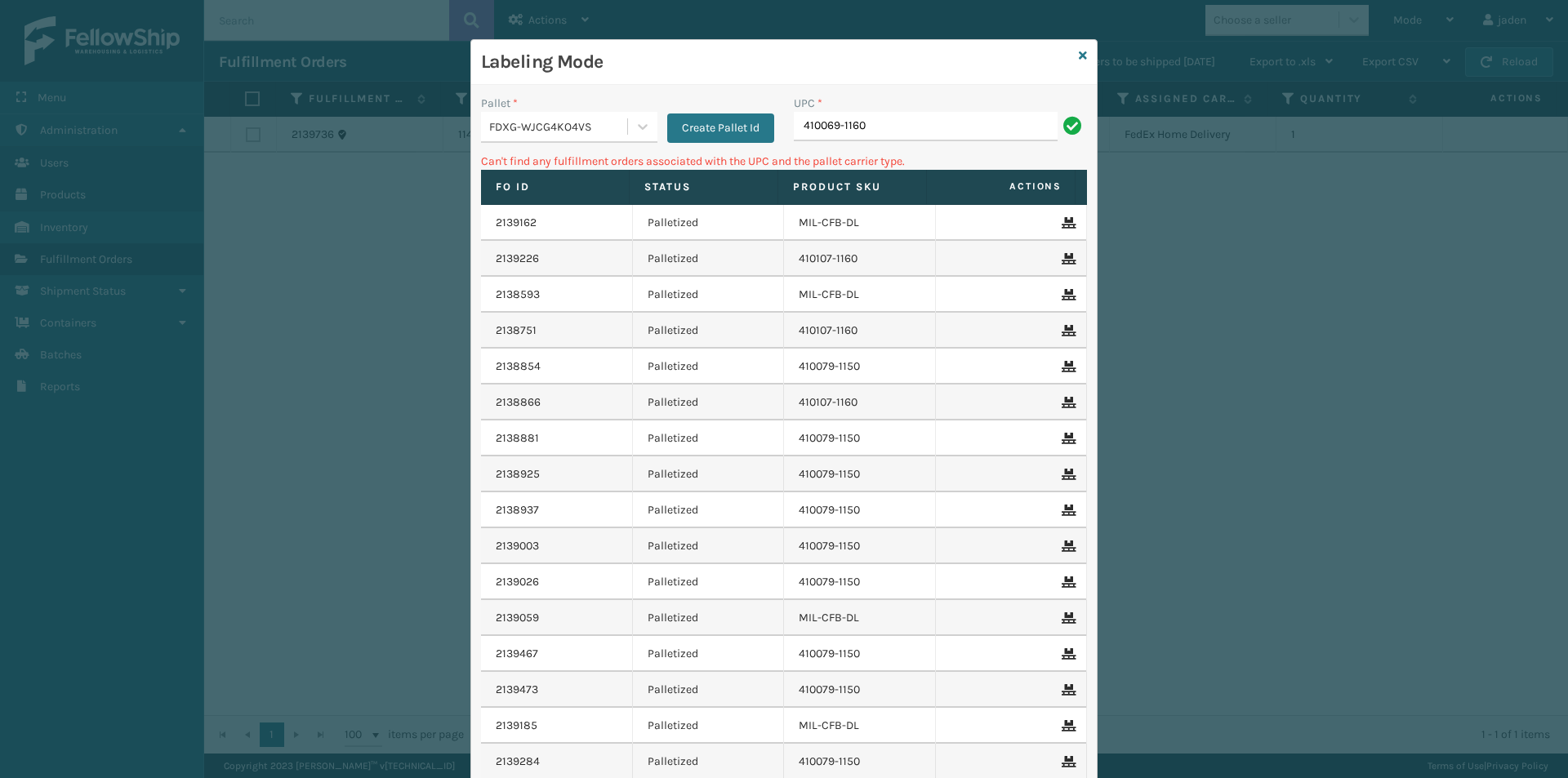
type input "410069-1160"
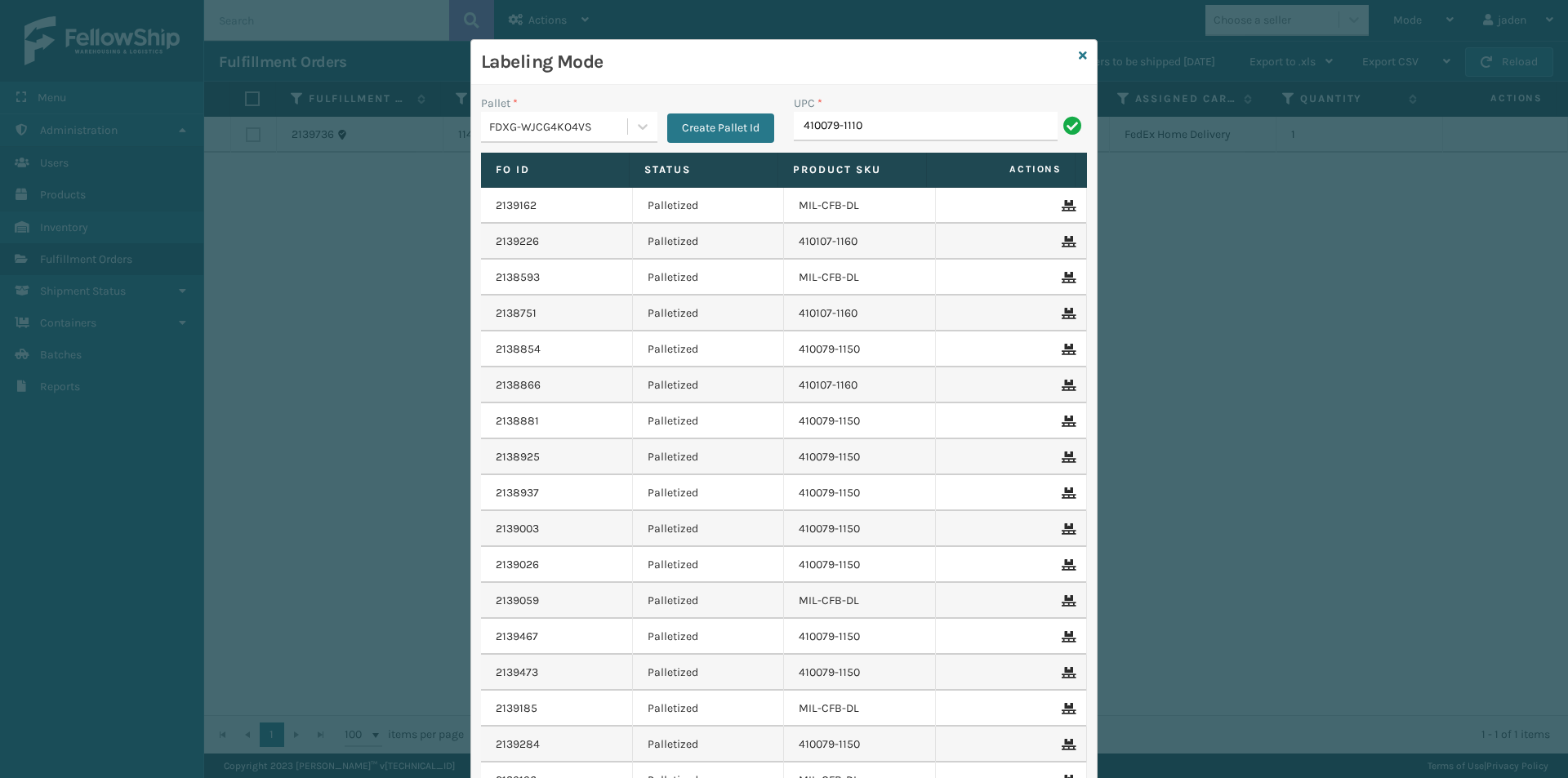
type input "410079-1110"
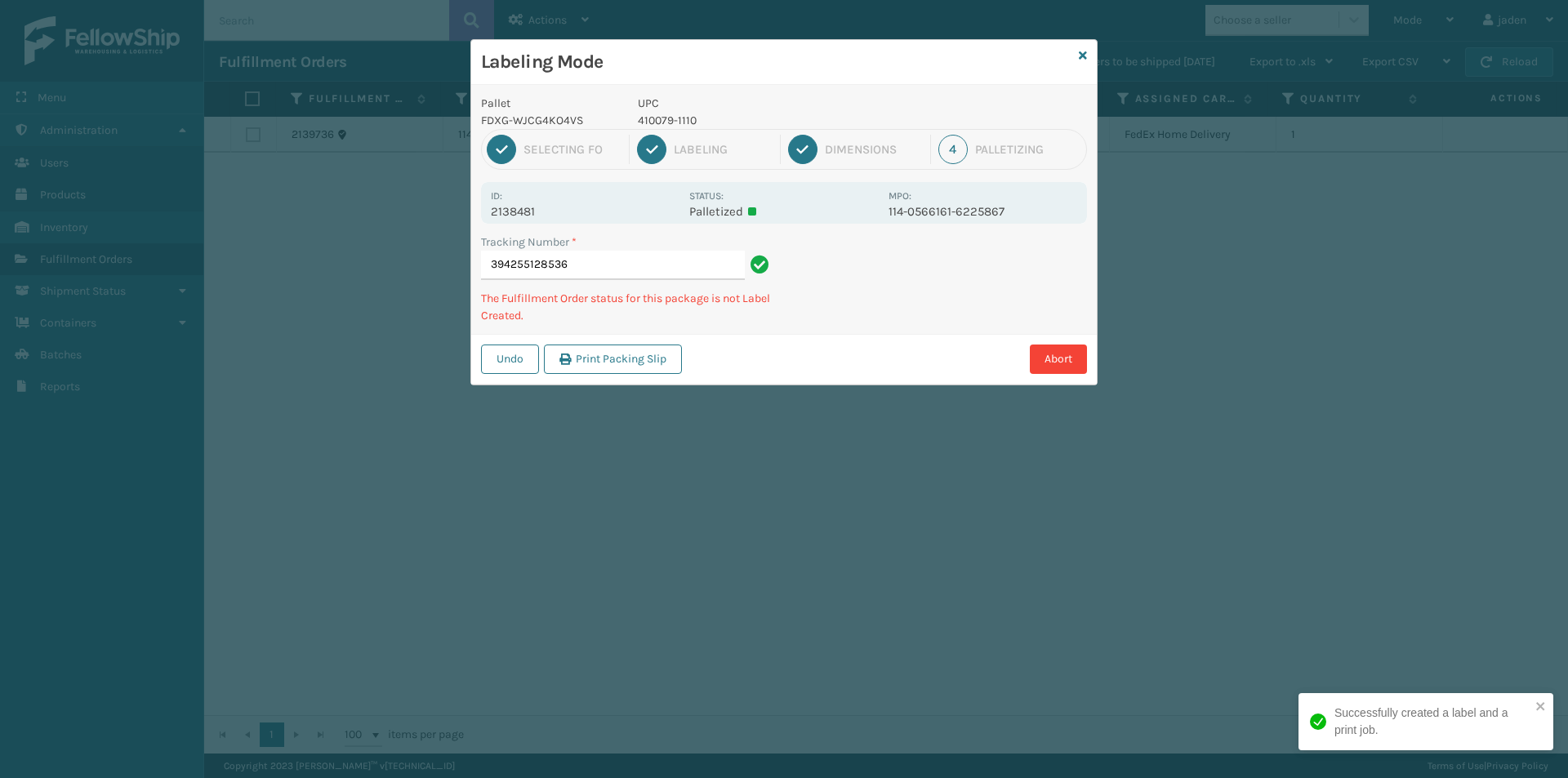
click at [672, 120] on p "410079-1110" at bounding box center [759, 120] width 241 height 17
copy p "410079-1110"
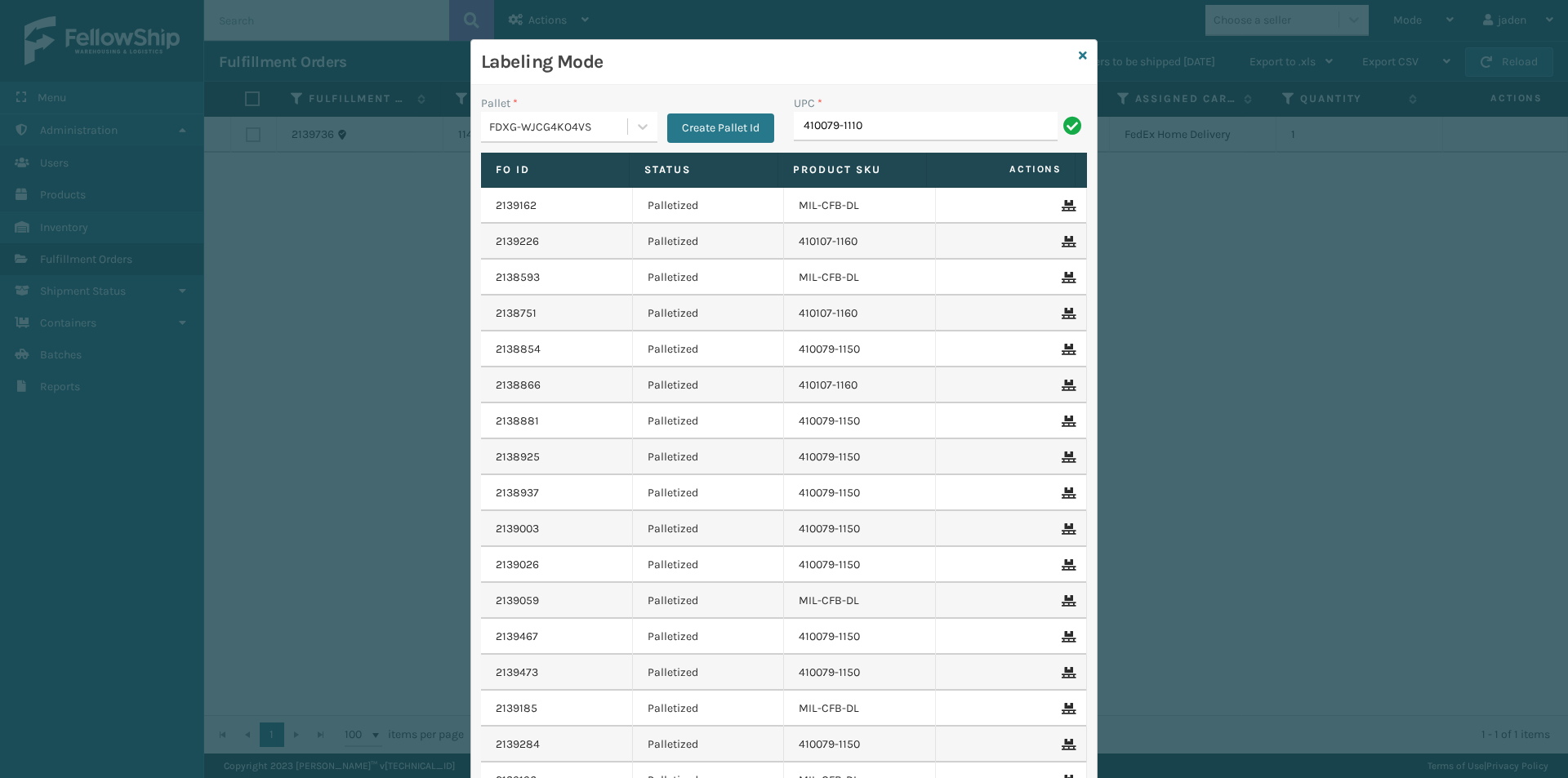
type input "410079-1110"
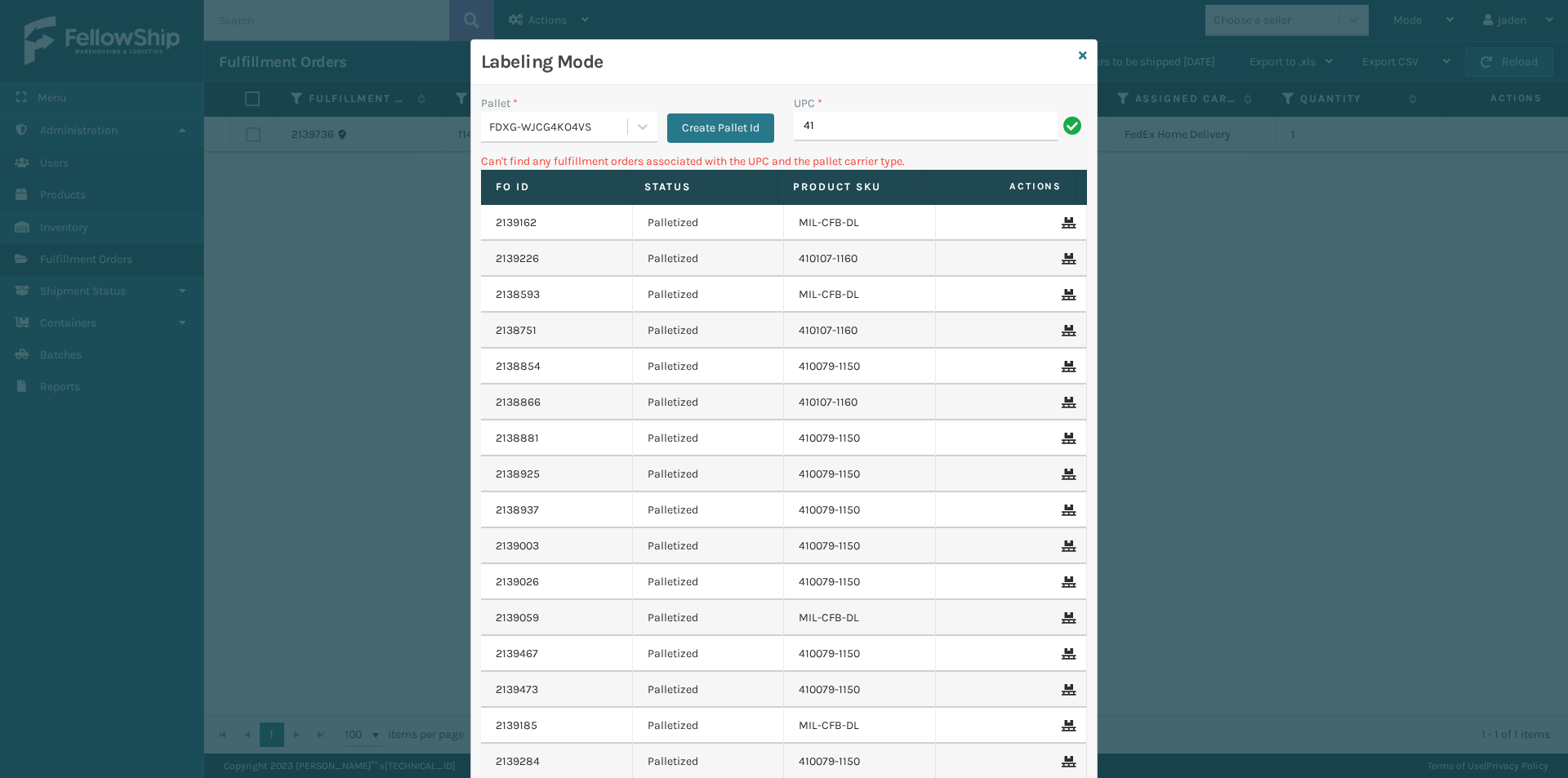
type input "4"
type input "410106-11560"
type input "410106-1150"
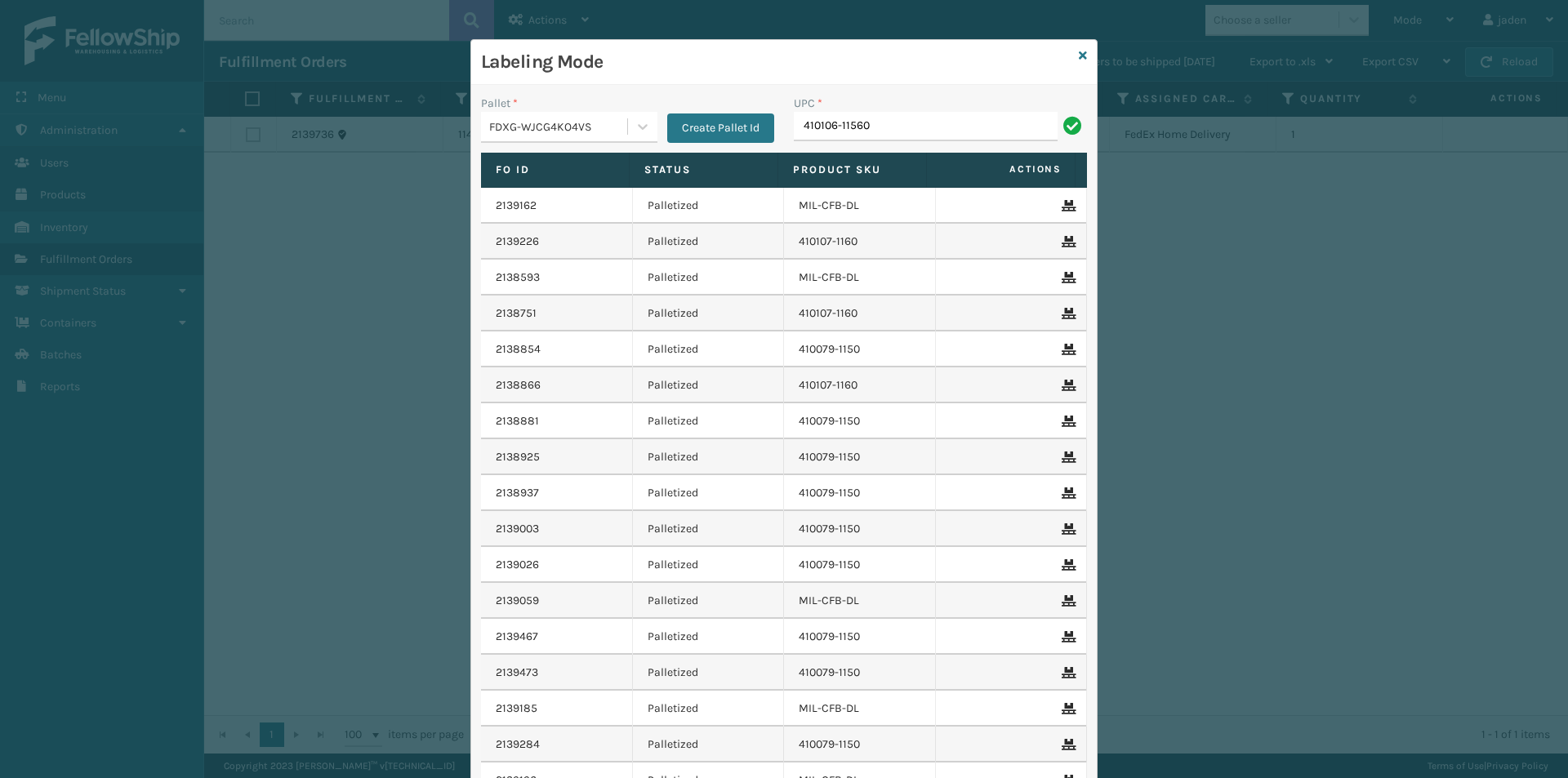
type input "410106-11560"
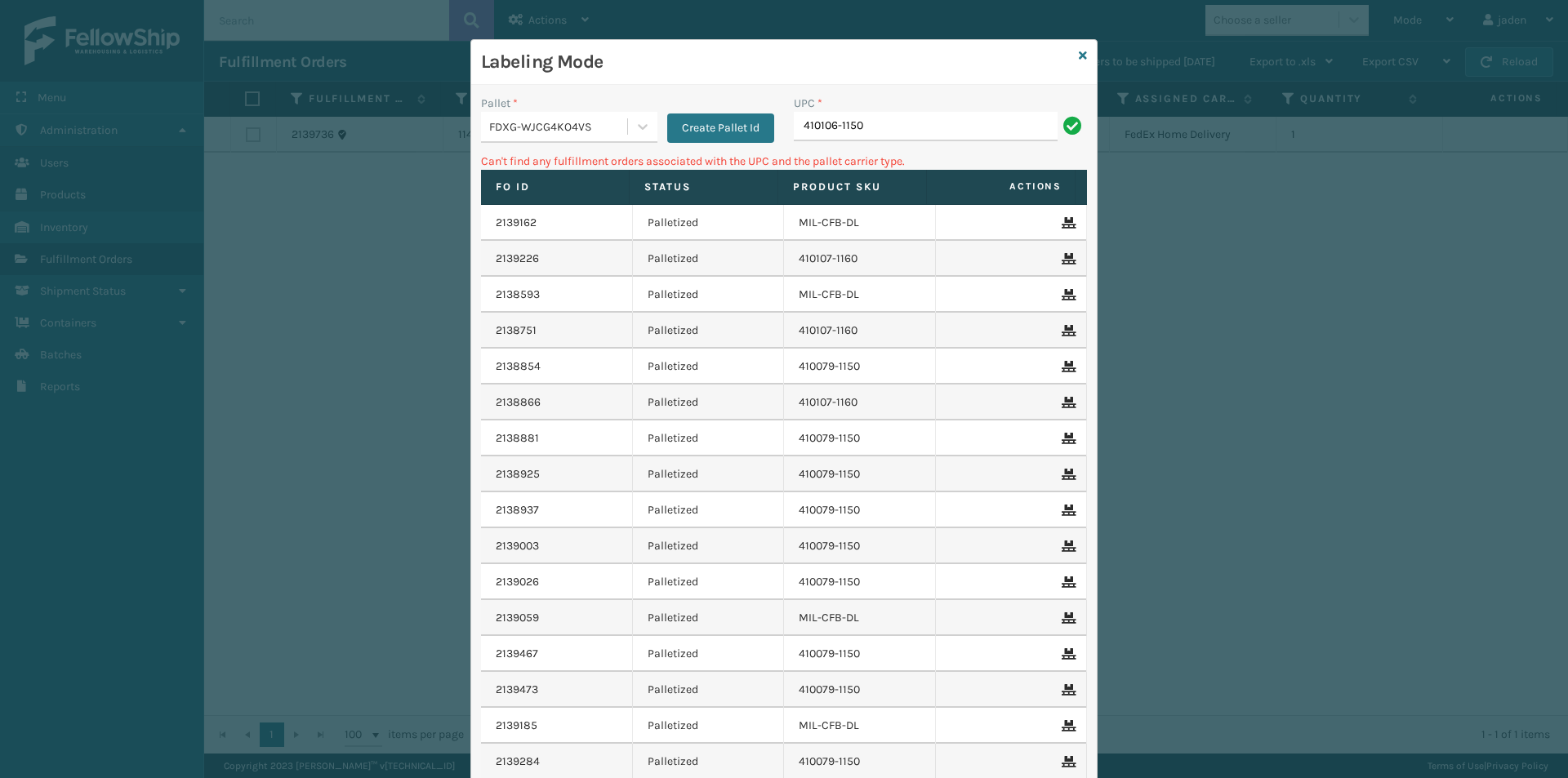
type input "410106-1150"
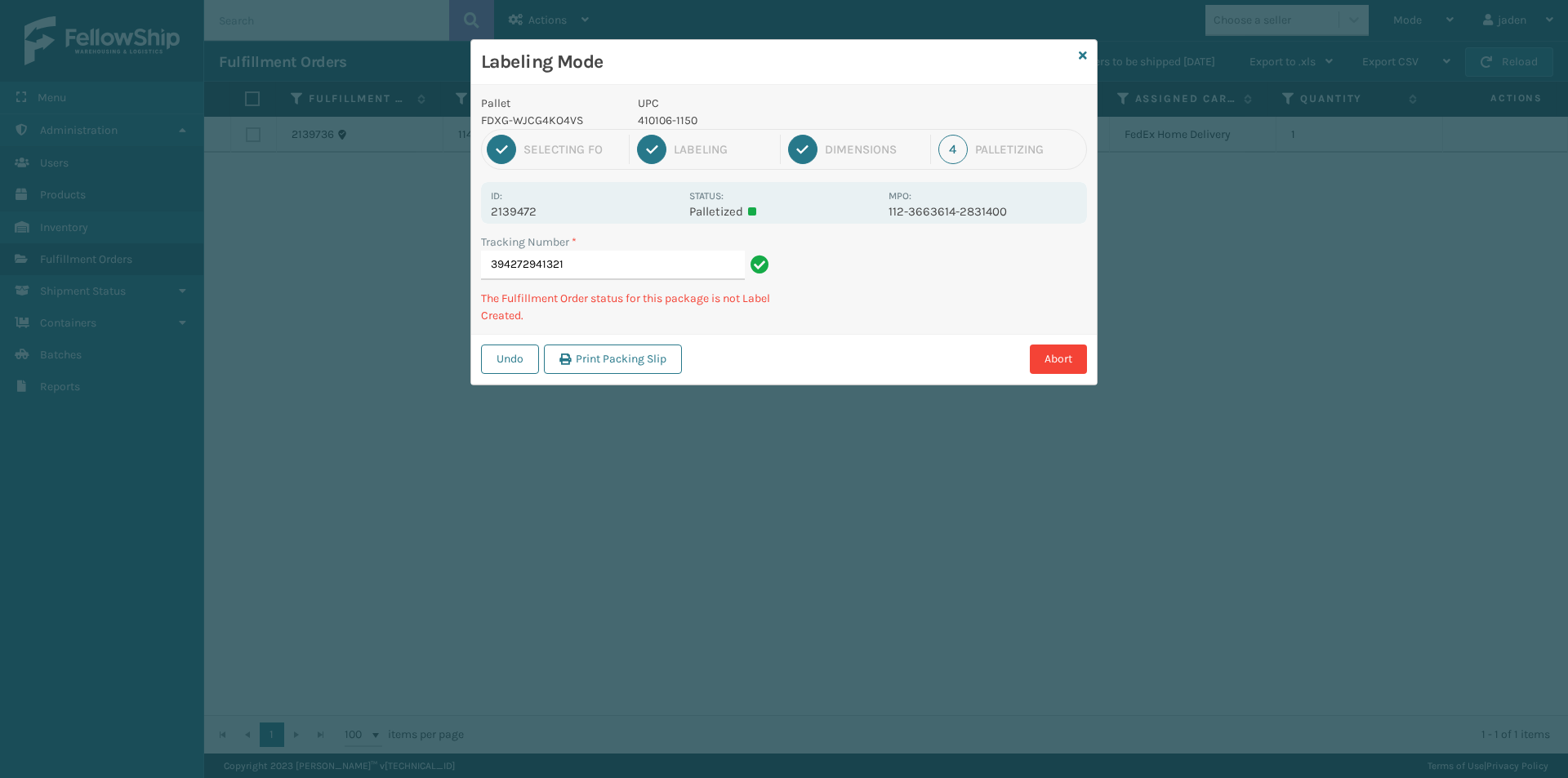
type input "3942729413214"
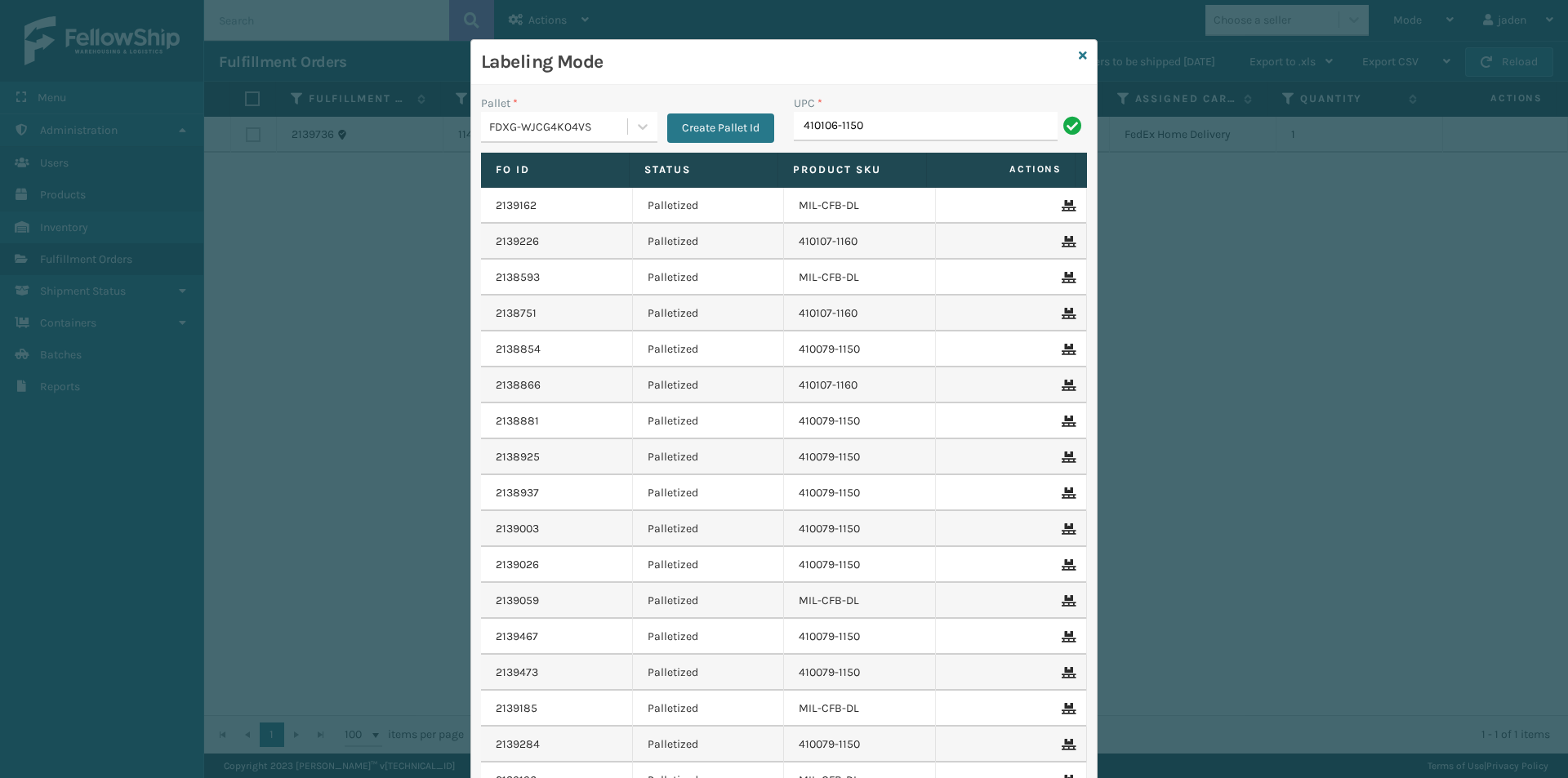
type input "410106-1150"
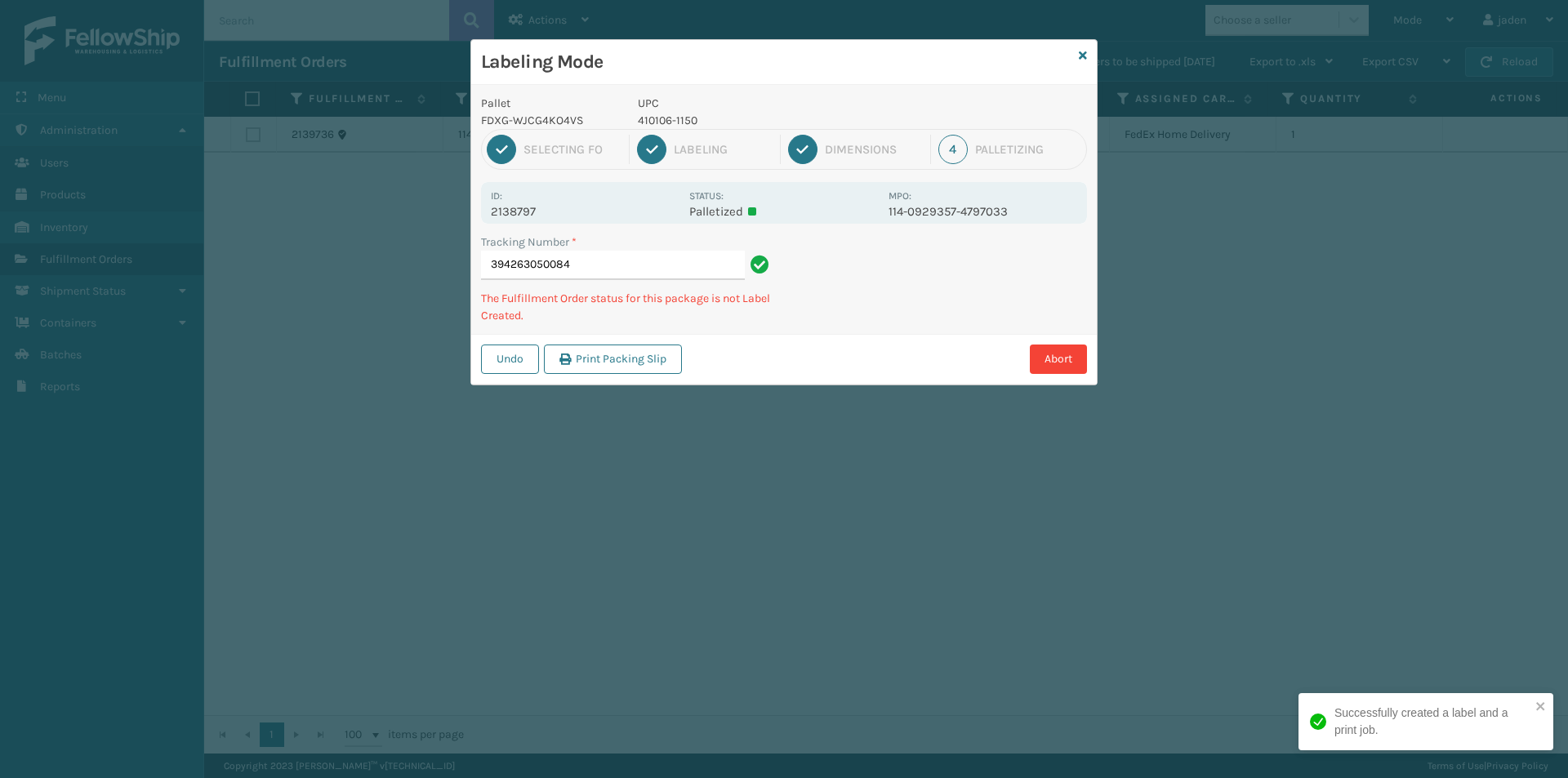
type input "3942630500844"
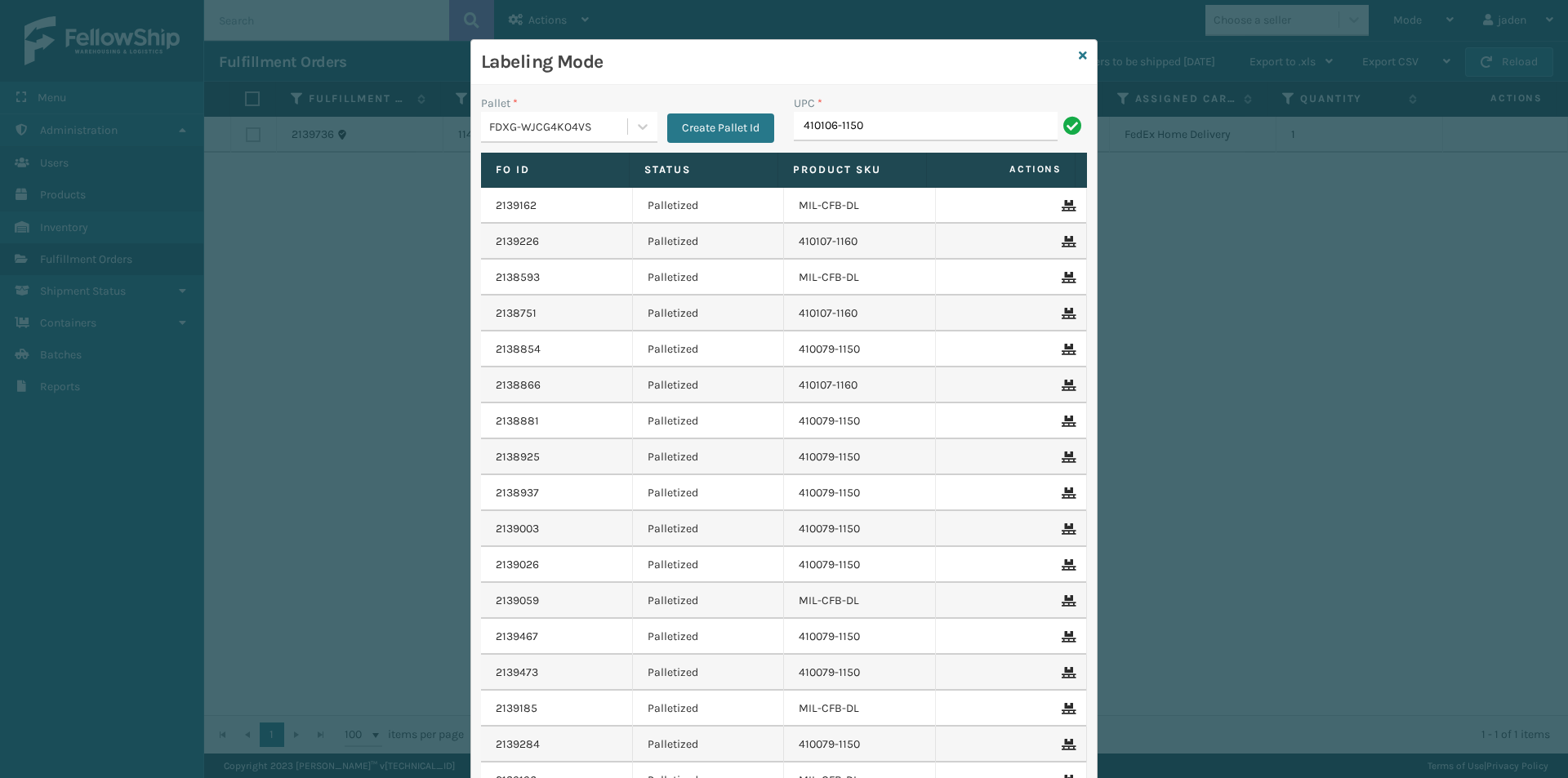
type input "410106-1150"
type input "410106-11503"
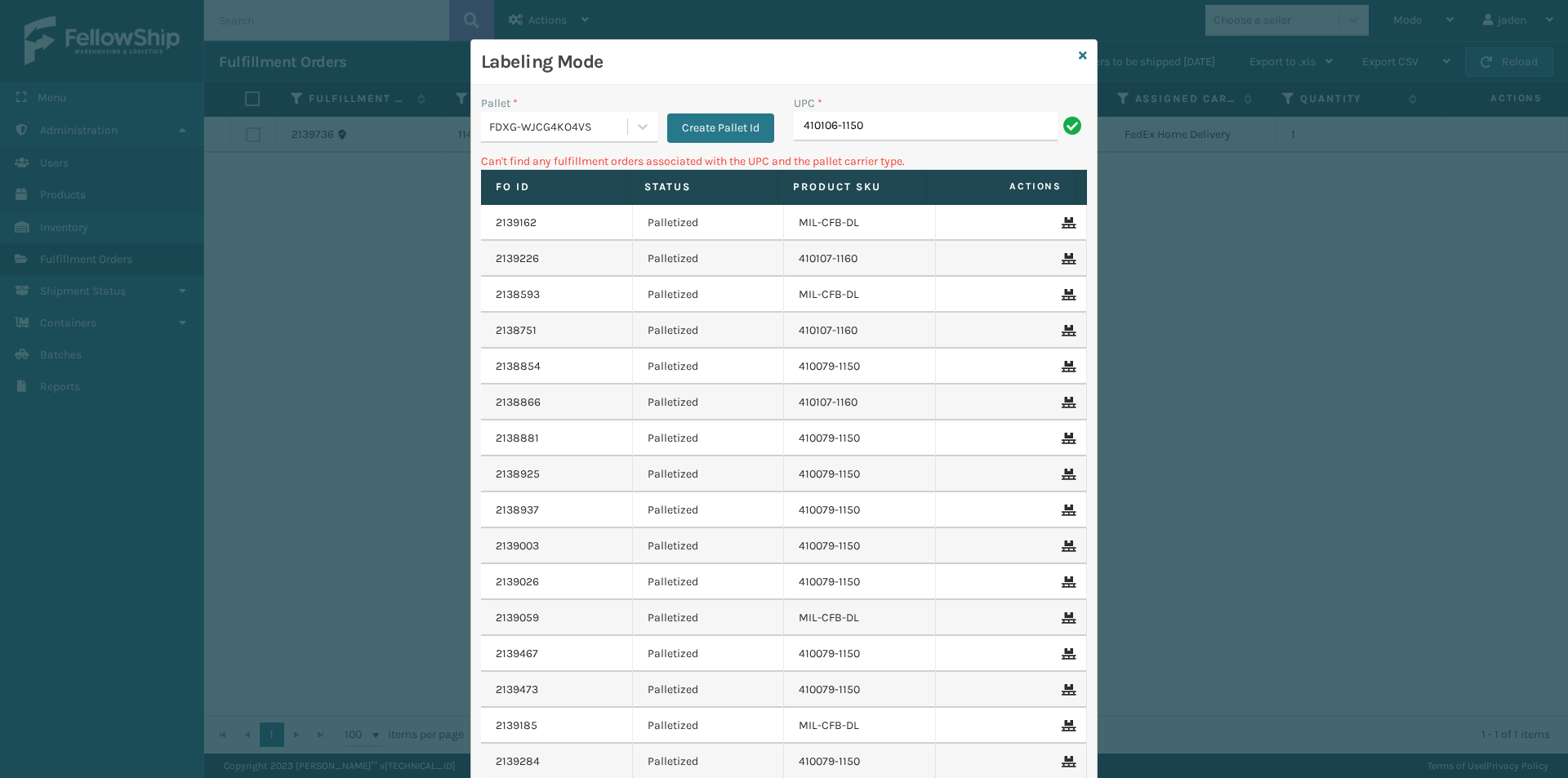
type input "410106-1150"
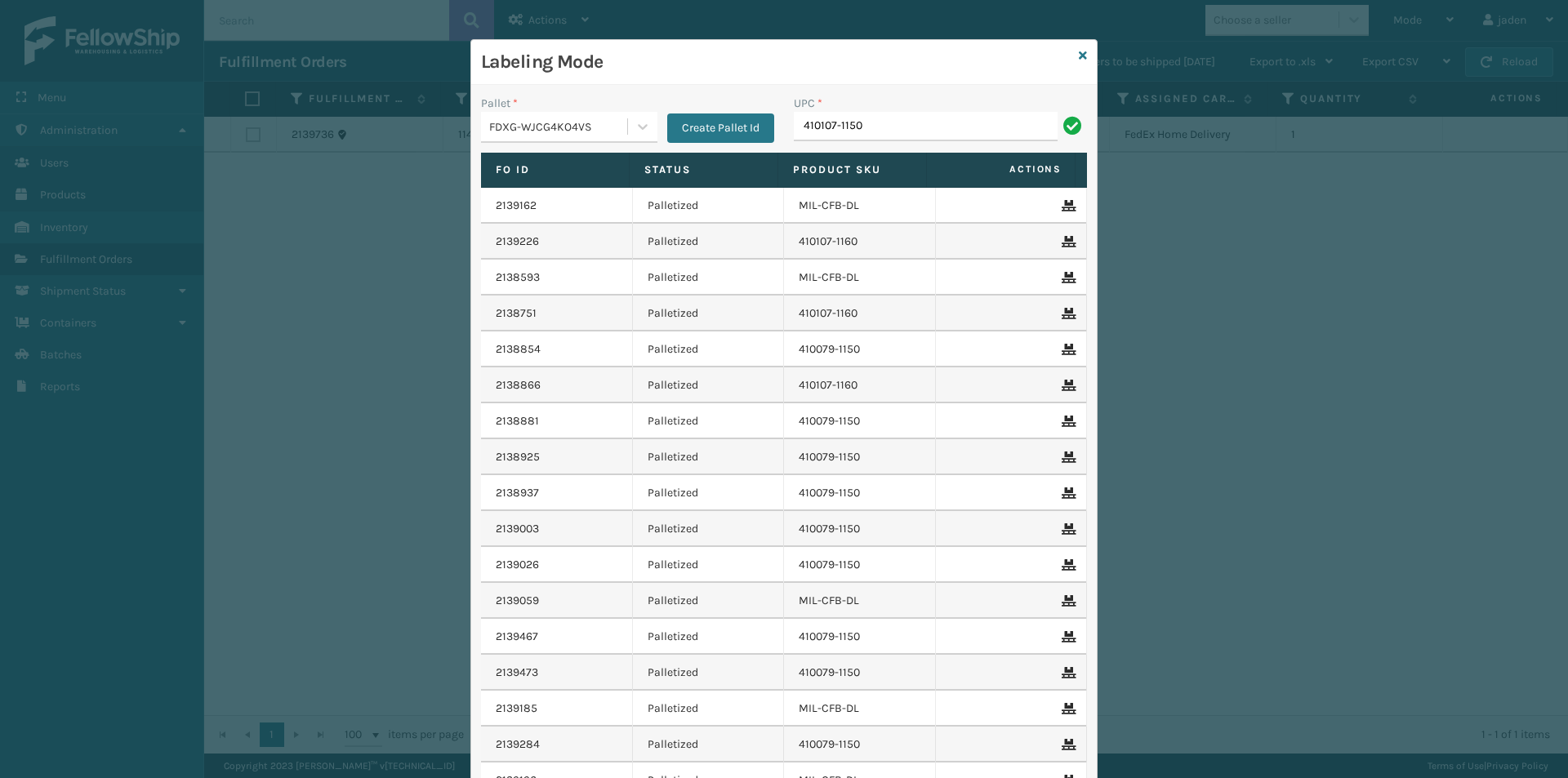
type input "410107-1150"
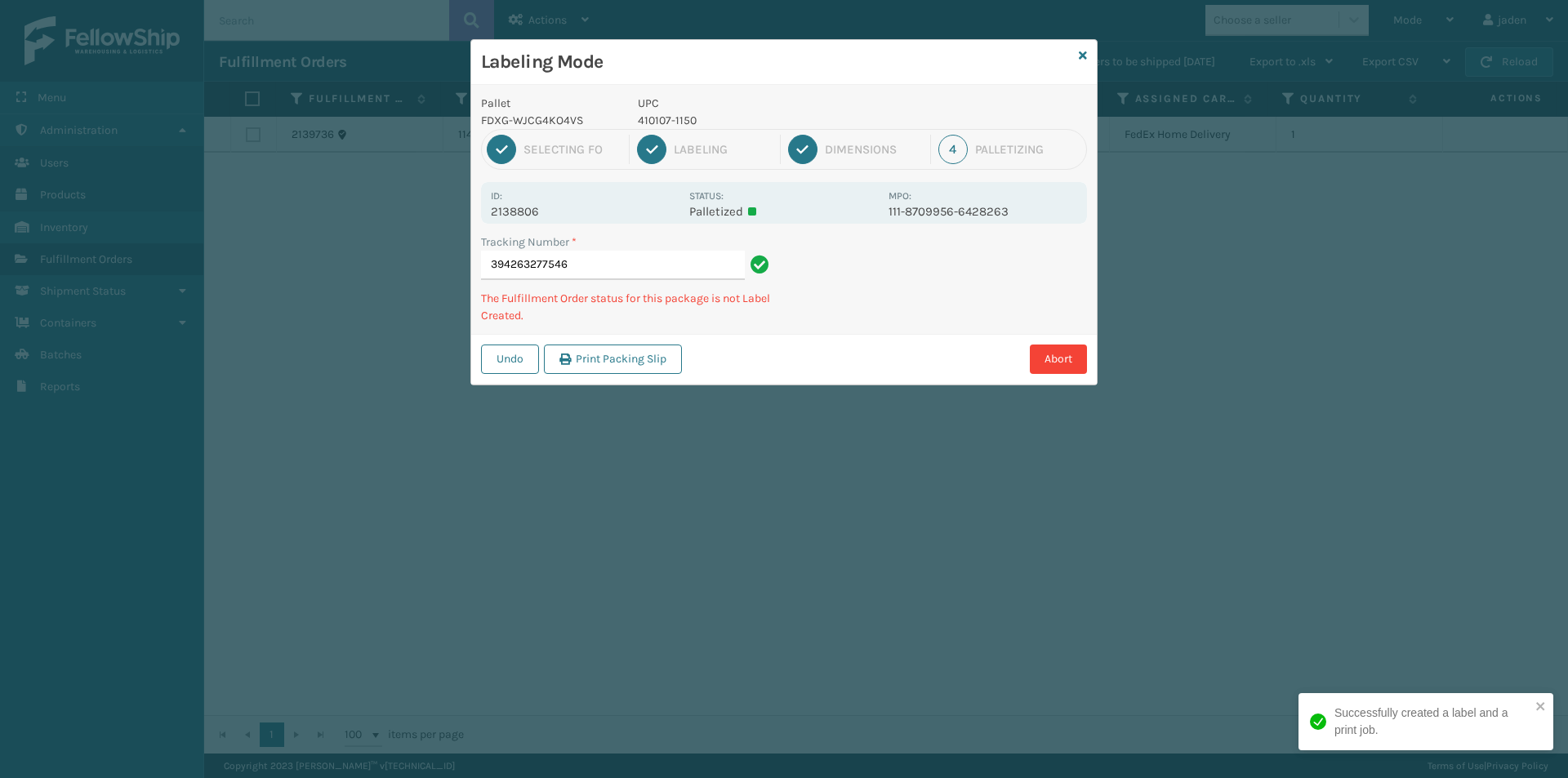
type input "3942632775464"
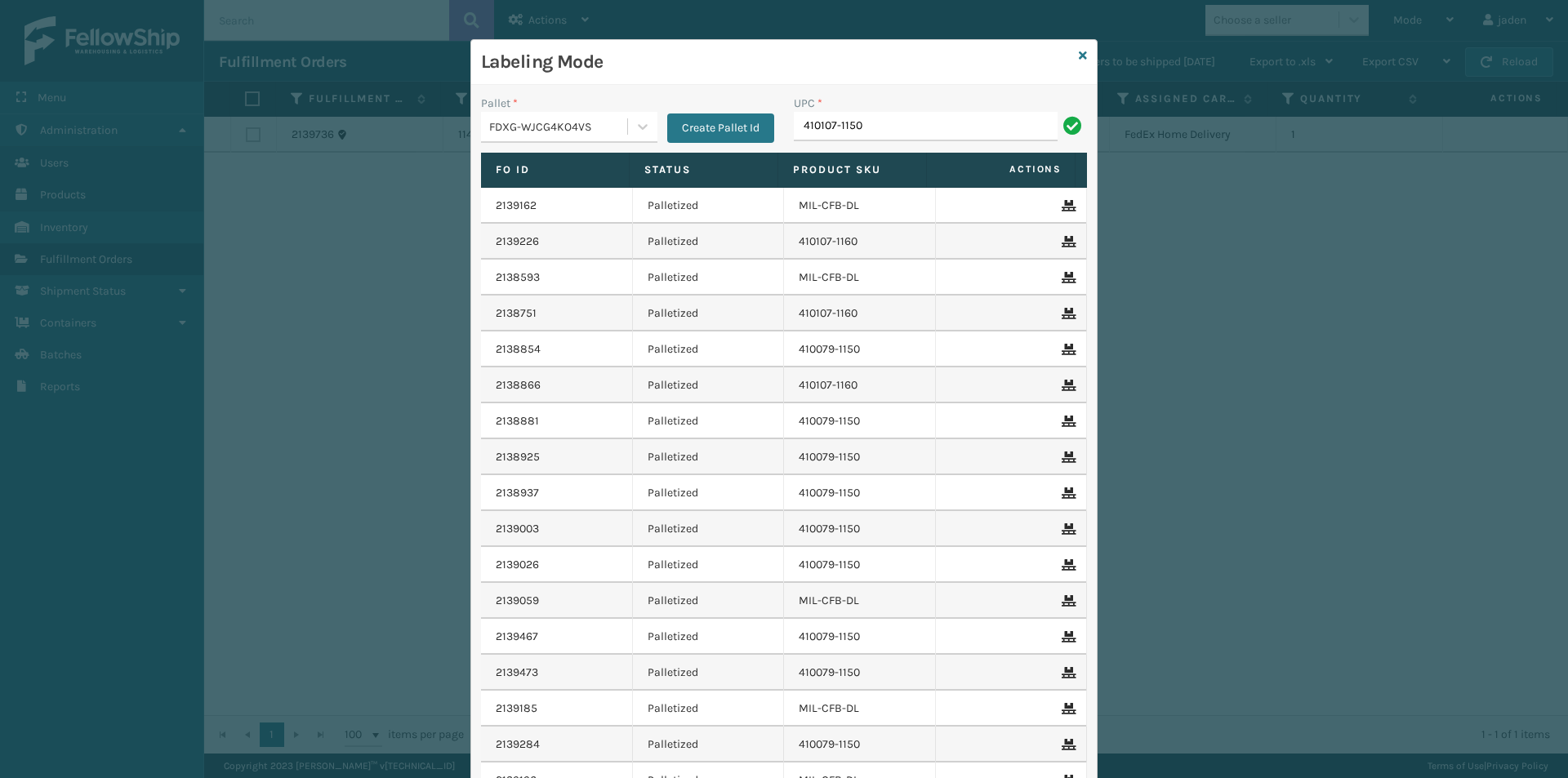
type input "410107-1150"
type input "410107-115"
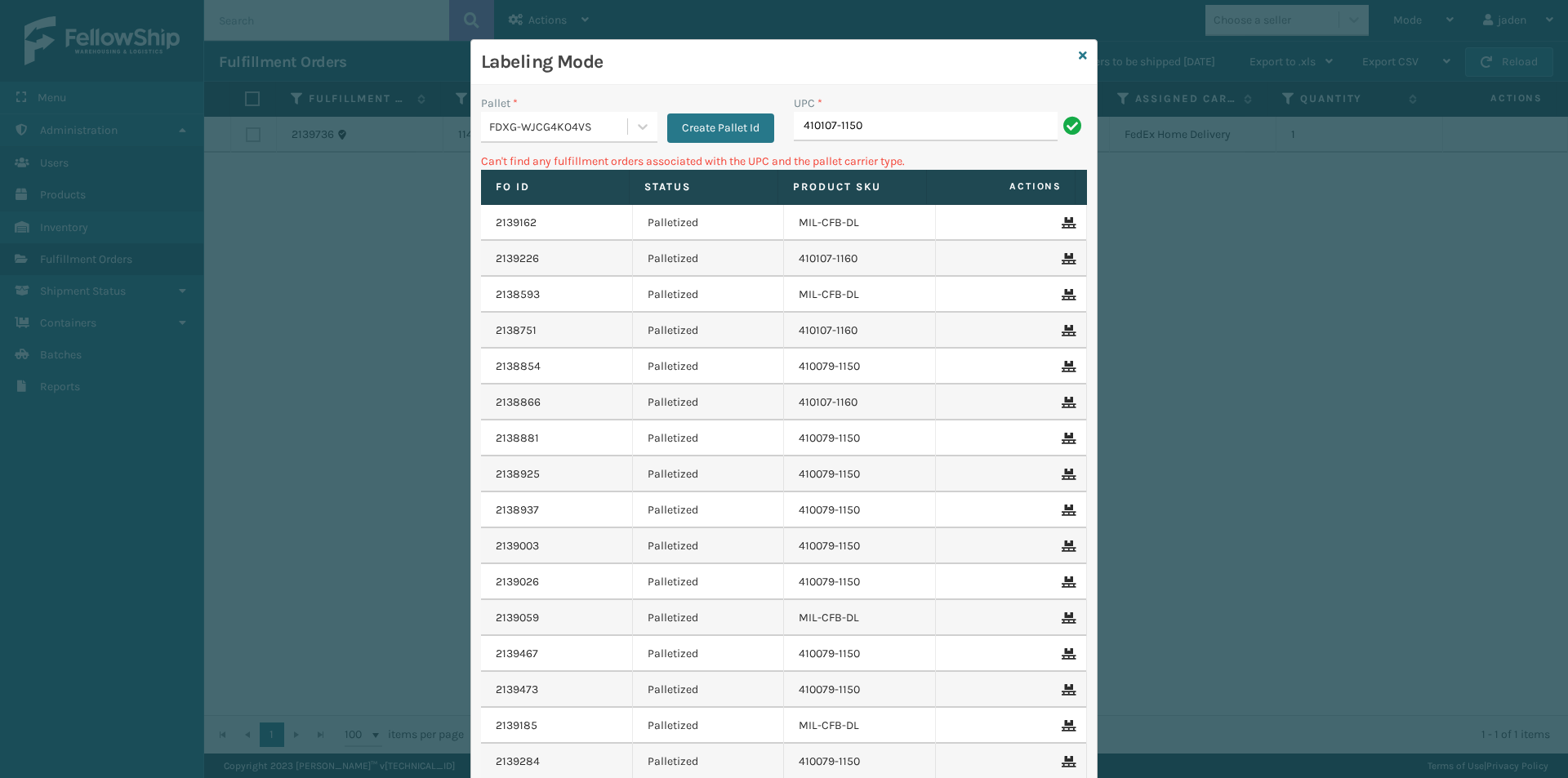
type input "410107-1150"
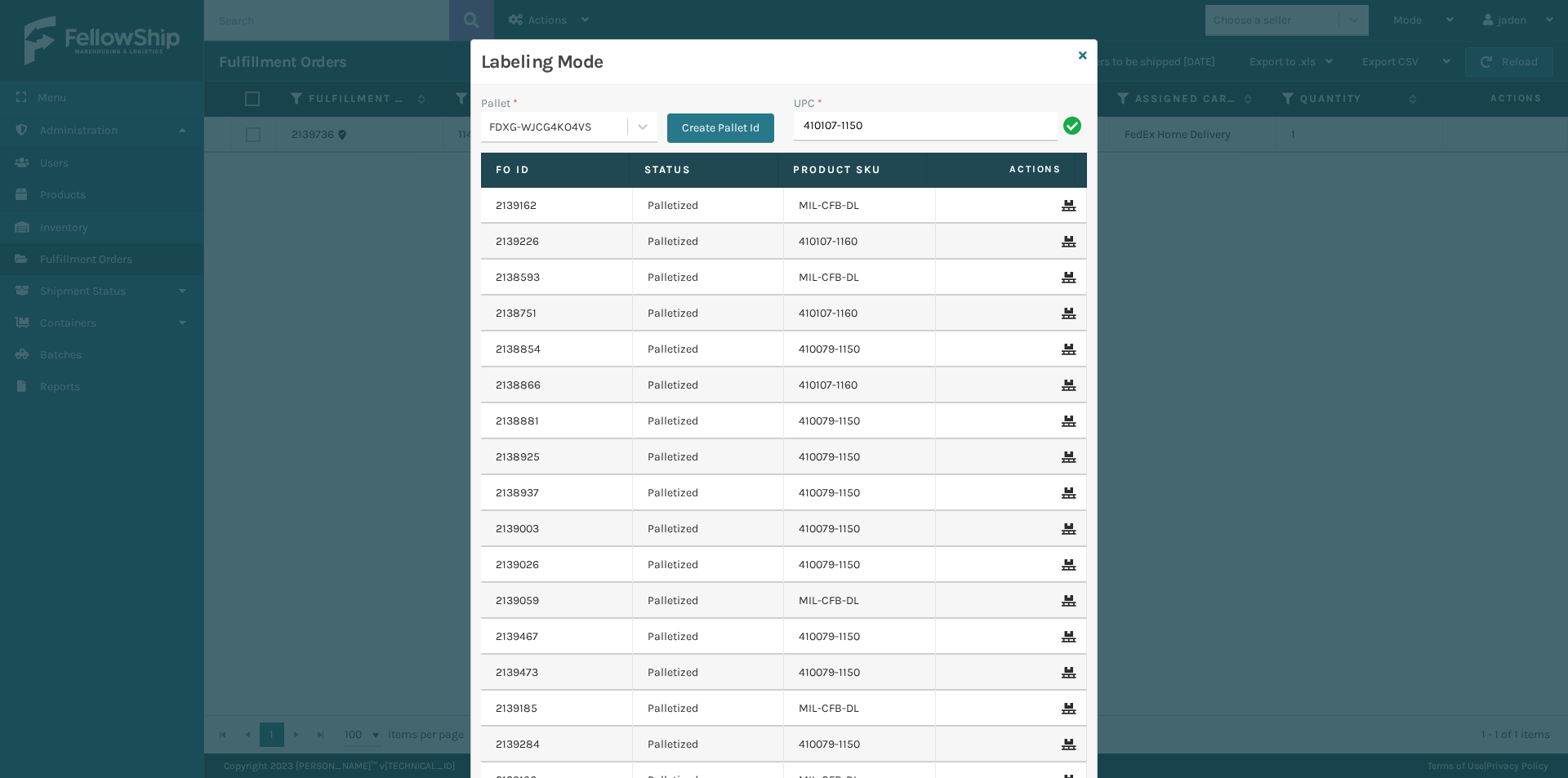
type input "410107-1150"
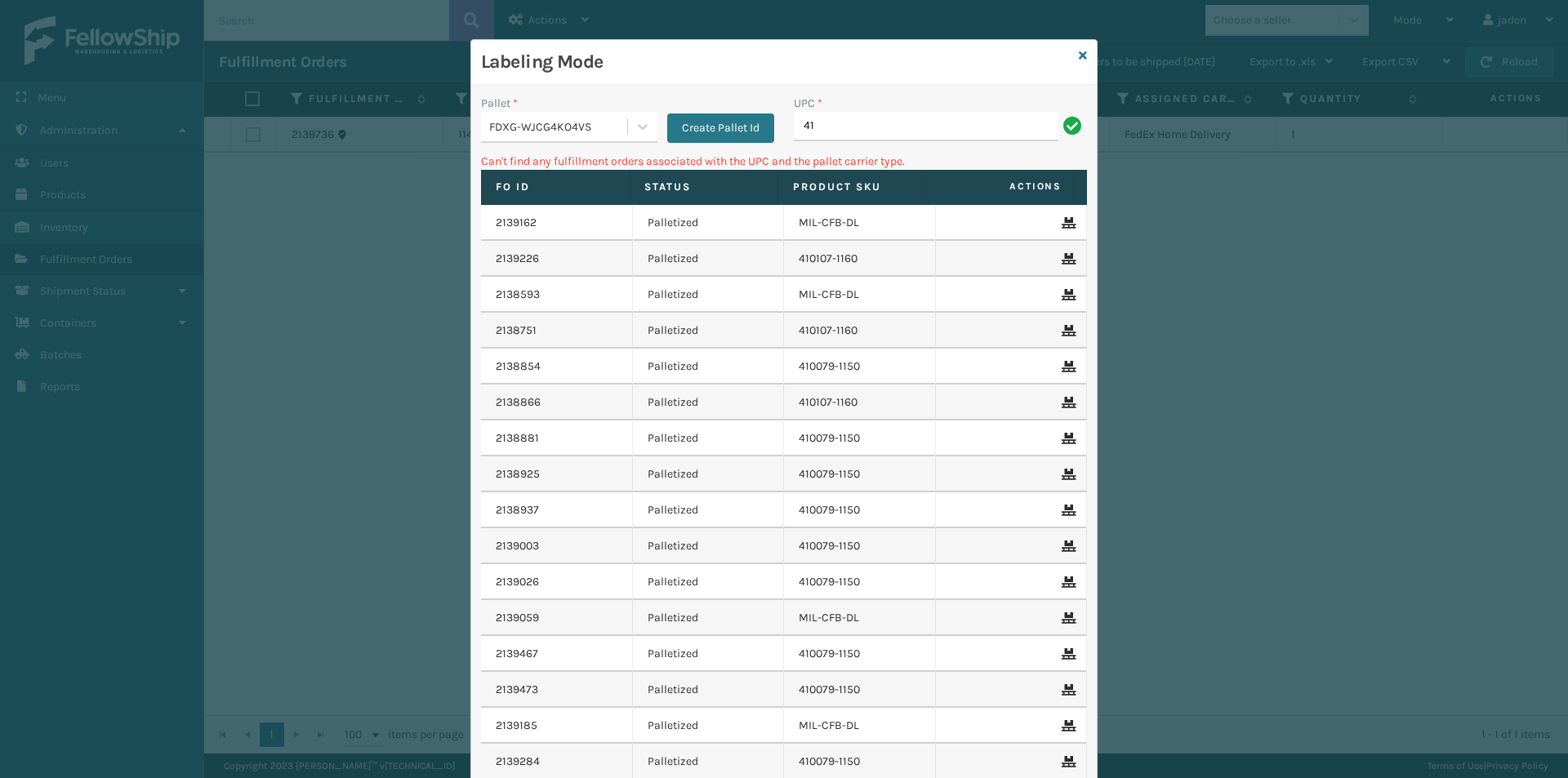
type input "4"
type input "410168-8010"
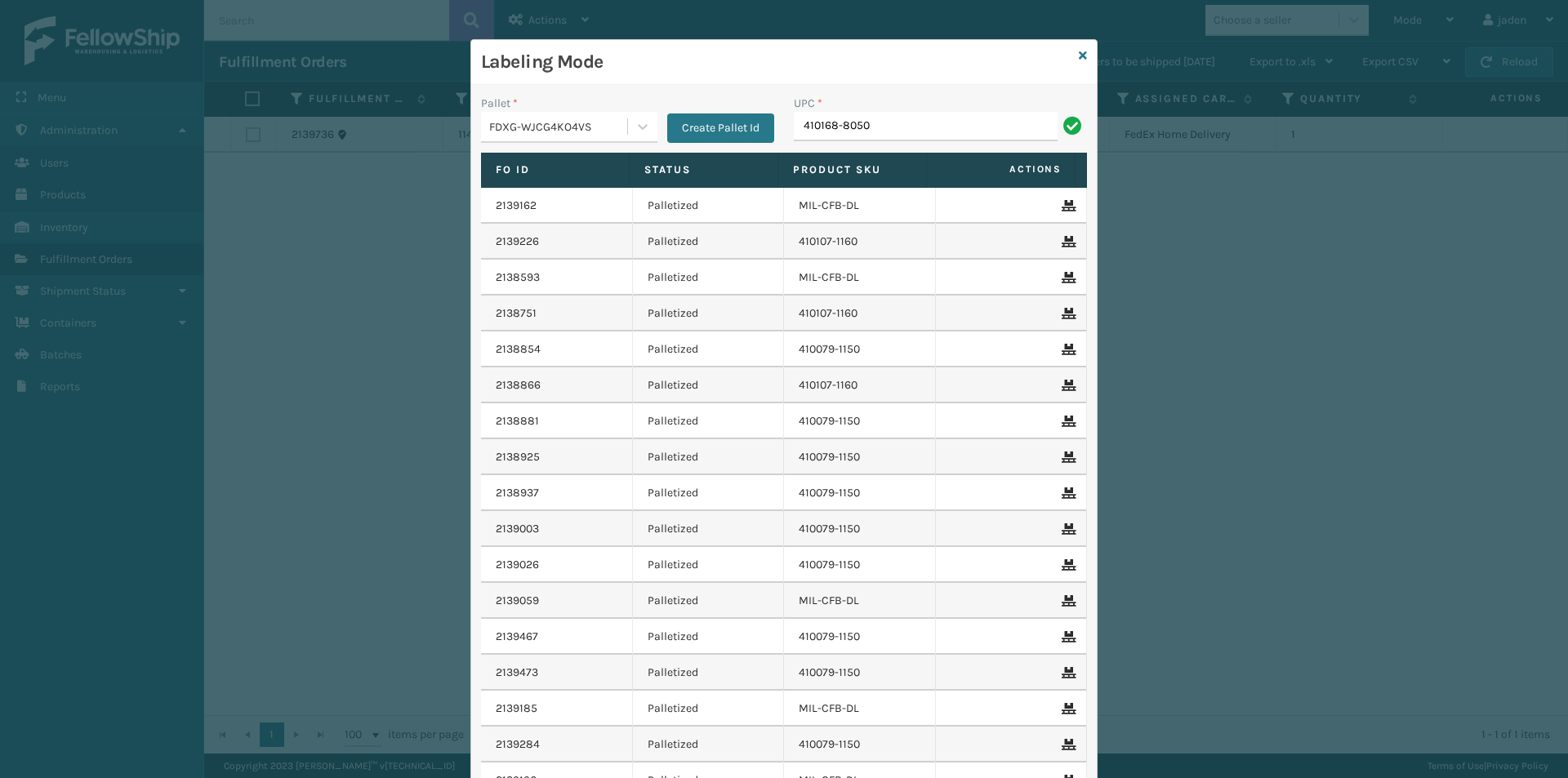
type input "410168-8050"
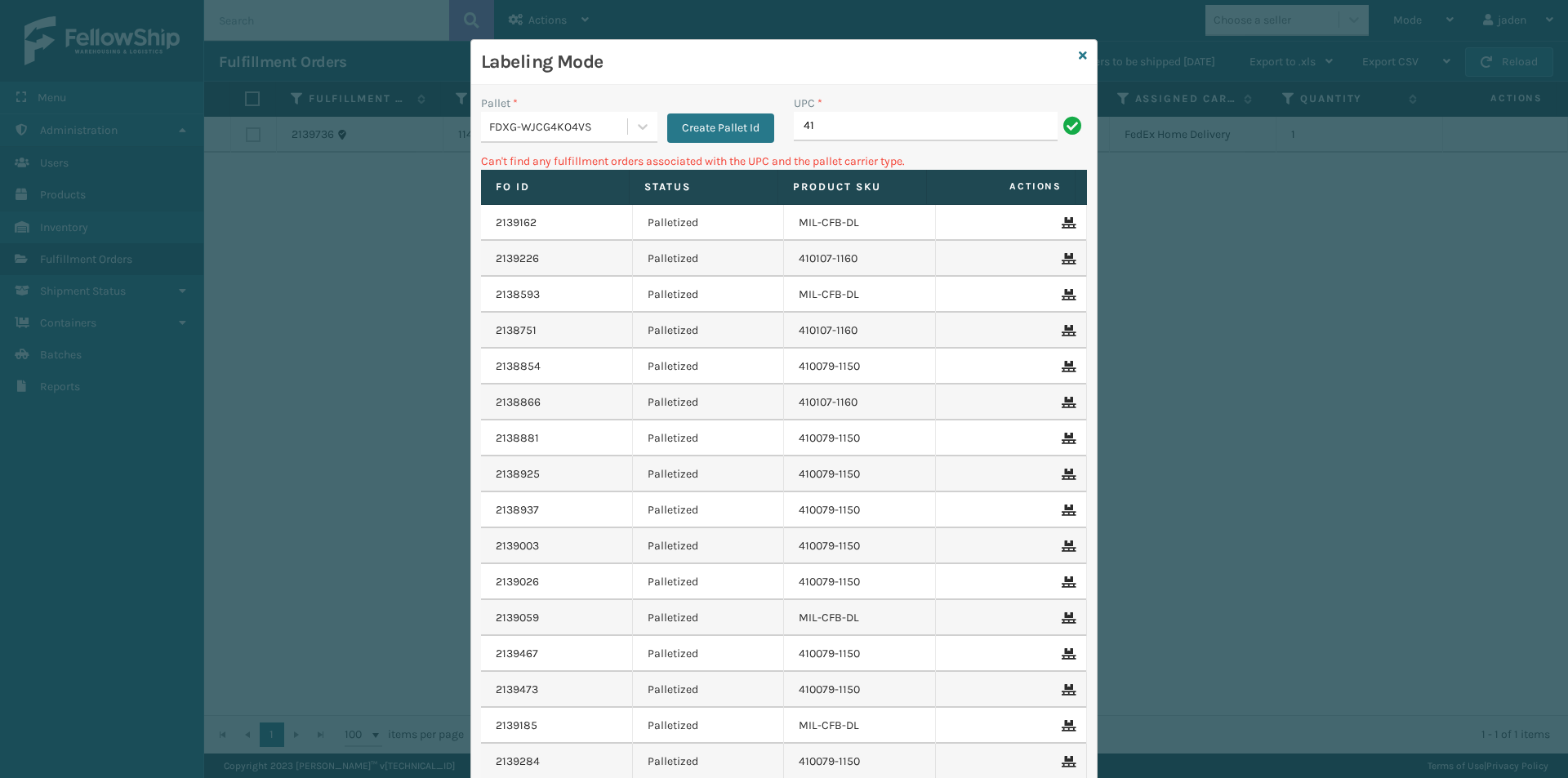
type input "4"
type input "410168-8060"
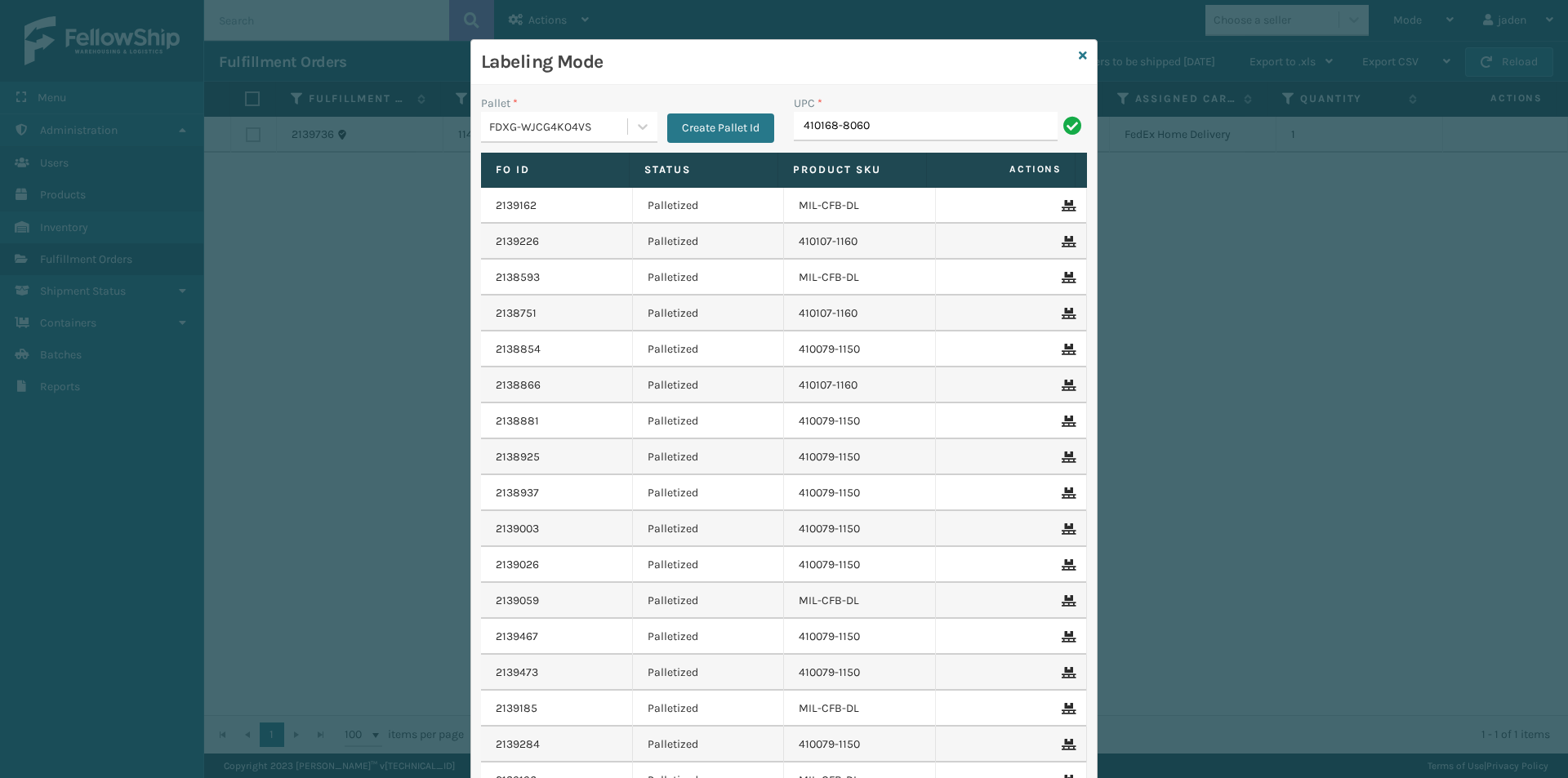
type input "410168-8060"
type input "8500460"
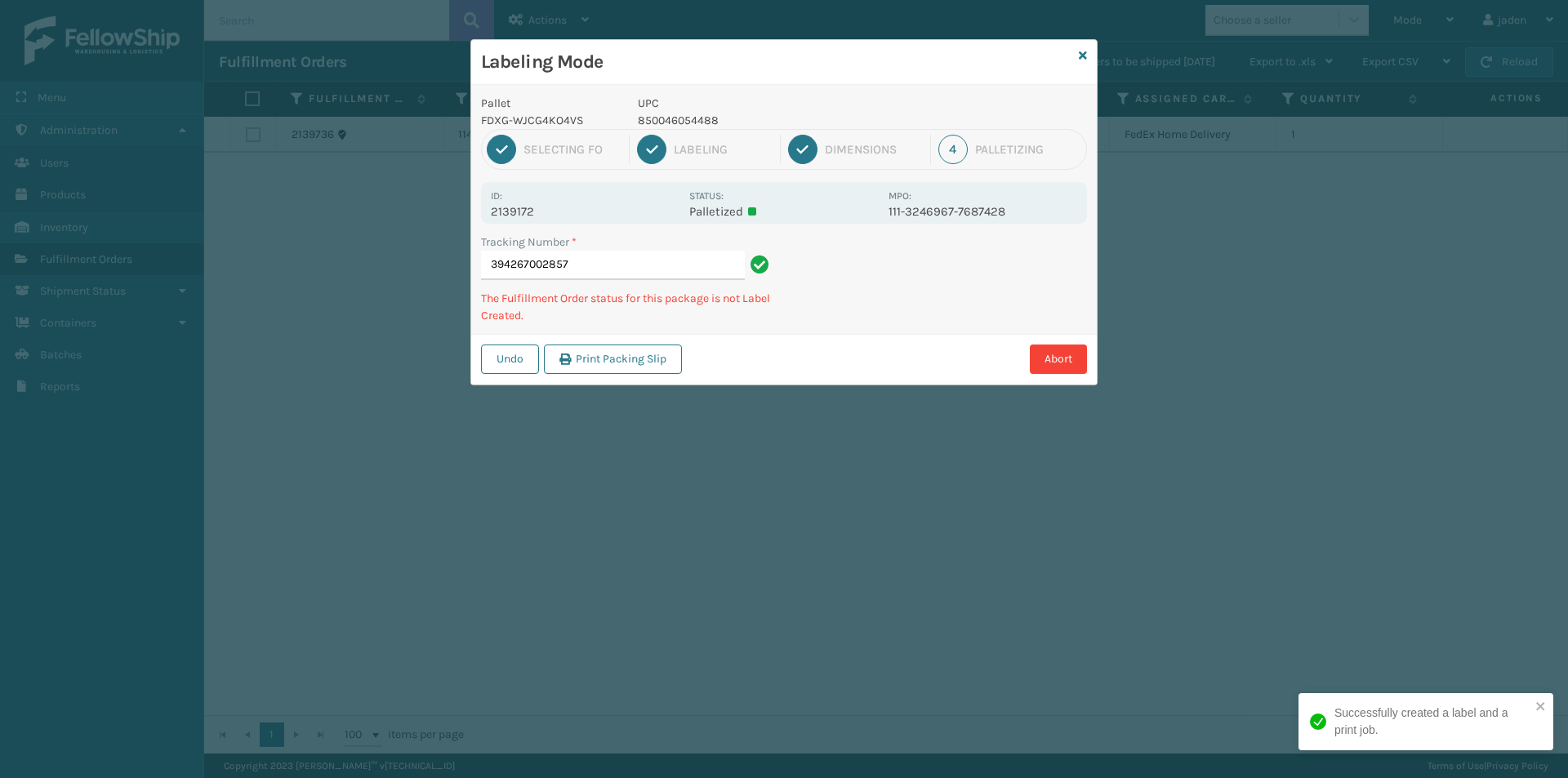
click at [680, 116] on p "850046054488" at bounding box center [759, 120] width 241 height 17
click at [679, 116] on p "850046054488" at bounding box center [759, 120] width 241 height 17
copy p "850046054488"
drag, startPoint x: 974, startPoint y: 308, endPoint x: 1026, endPoint y: 258, distance: 72.1
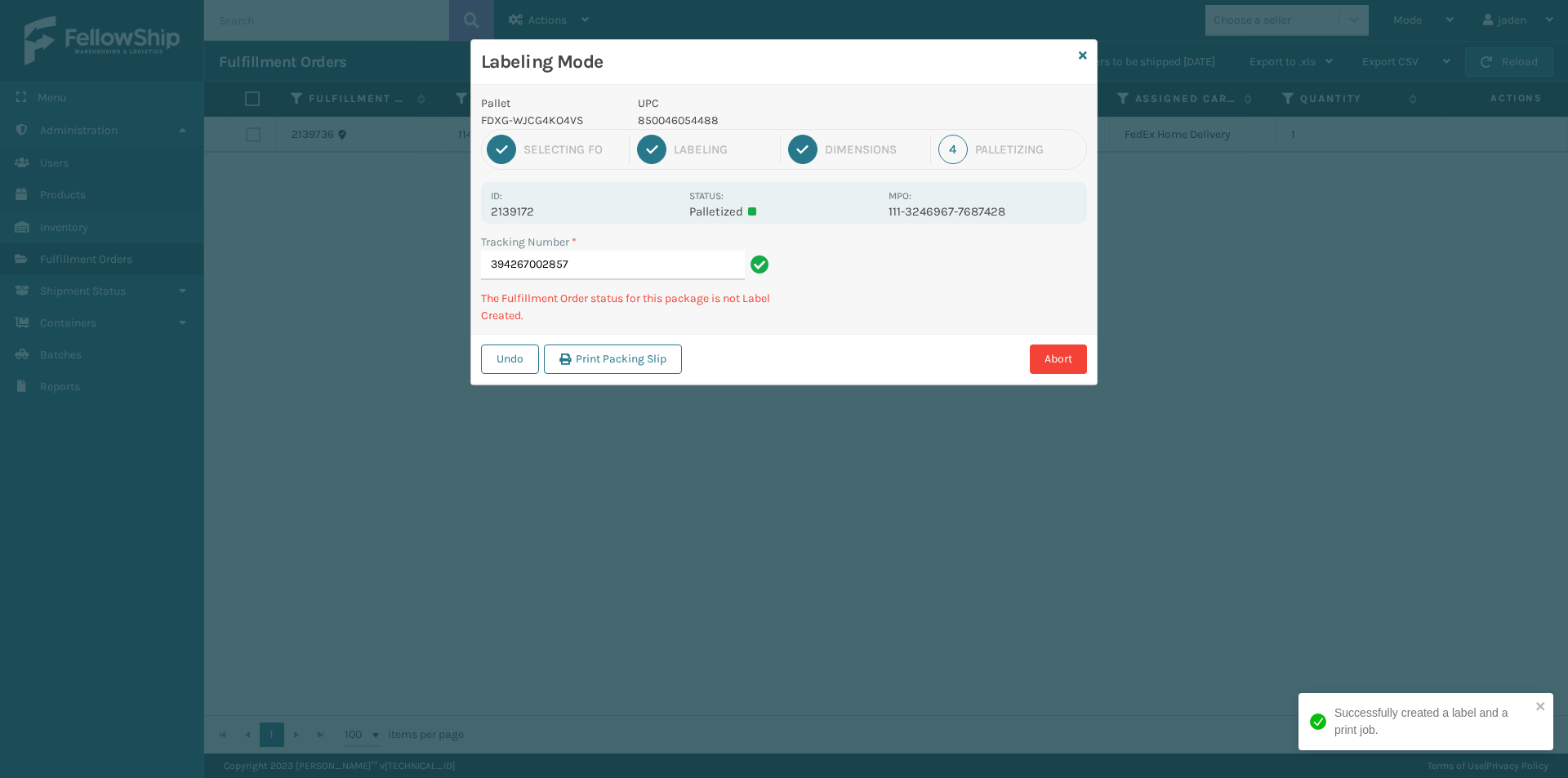
click at [931, 311] on div "Tracking Number * 394267002857 The Fulfillment Order status for this package is…" at bounding box center [784, 284] width 626 height 101
drag, startPoint x: 1026, startPoint y: 258, endPoint x: 1001, endPoint y: 270, distance: 27.7
drag, startPoint x: 1001, startPoint y: 270, endPoint x: 1015, endPoint y: 263, distance: 15.7
click at [913, 316] on div "Tracking Number * 394267002857 The Fulfillment Order status for this package is…" at bounding box center [784, 284] width 626 height 101
drag, startPoint x: 1015, startPoint y: 263, endPoint x: 986, endPoint y: 274, distance: 31.0
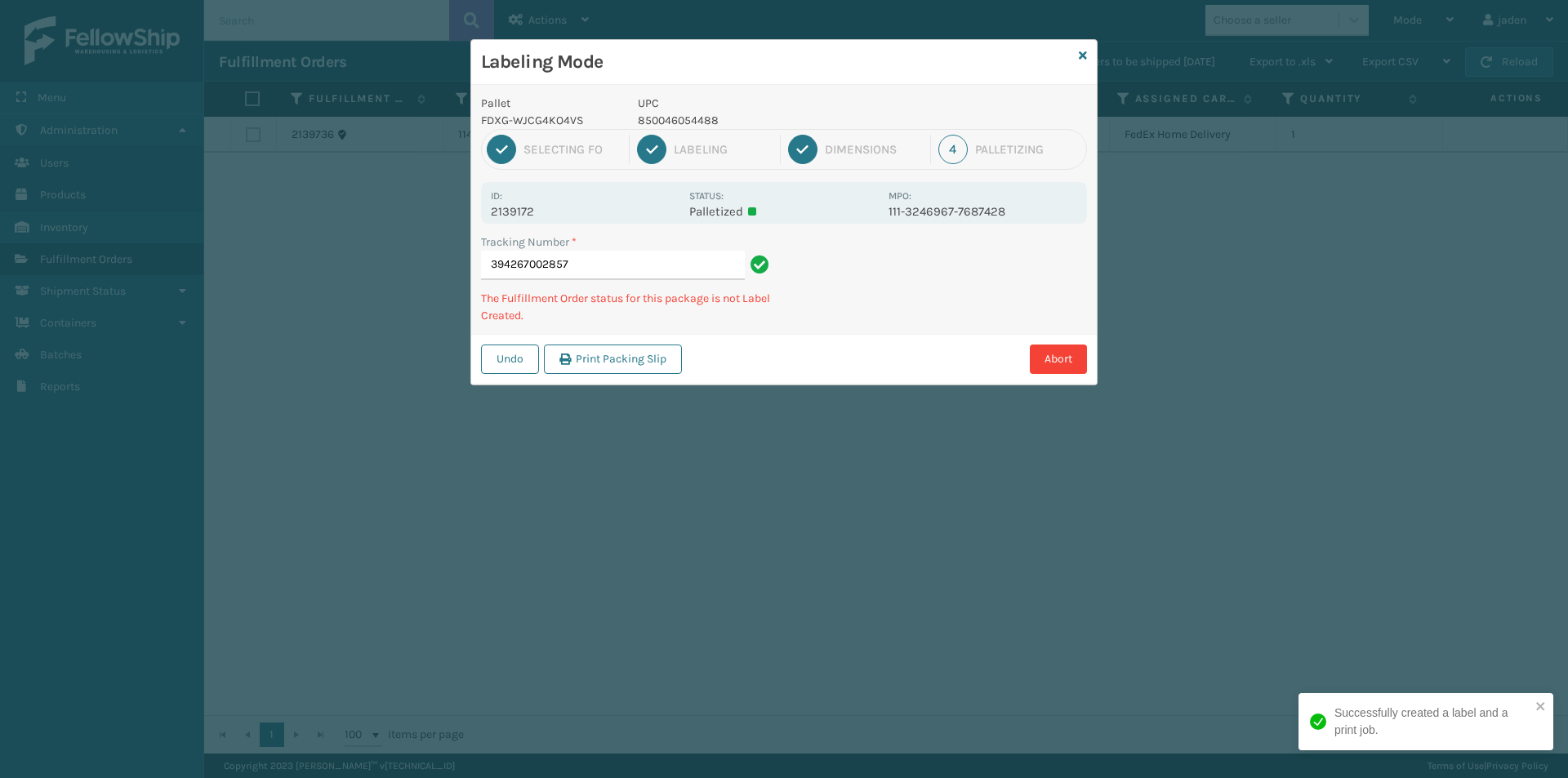
drag, startPoint x: 986, startPoint y: 274, endPoint x: 959, endPoint y: 243, distance: 41.1
click at [926, 293] on div "Tracking Number * 394267002857 The Fulfillment Order status for this package is…" at bounding box center [784, 284] width 626 height 101
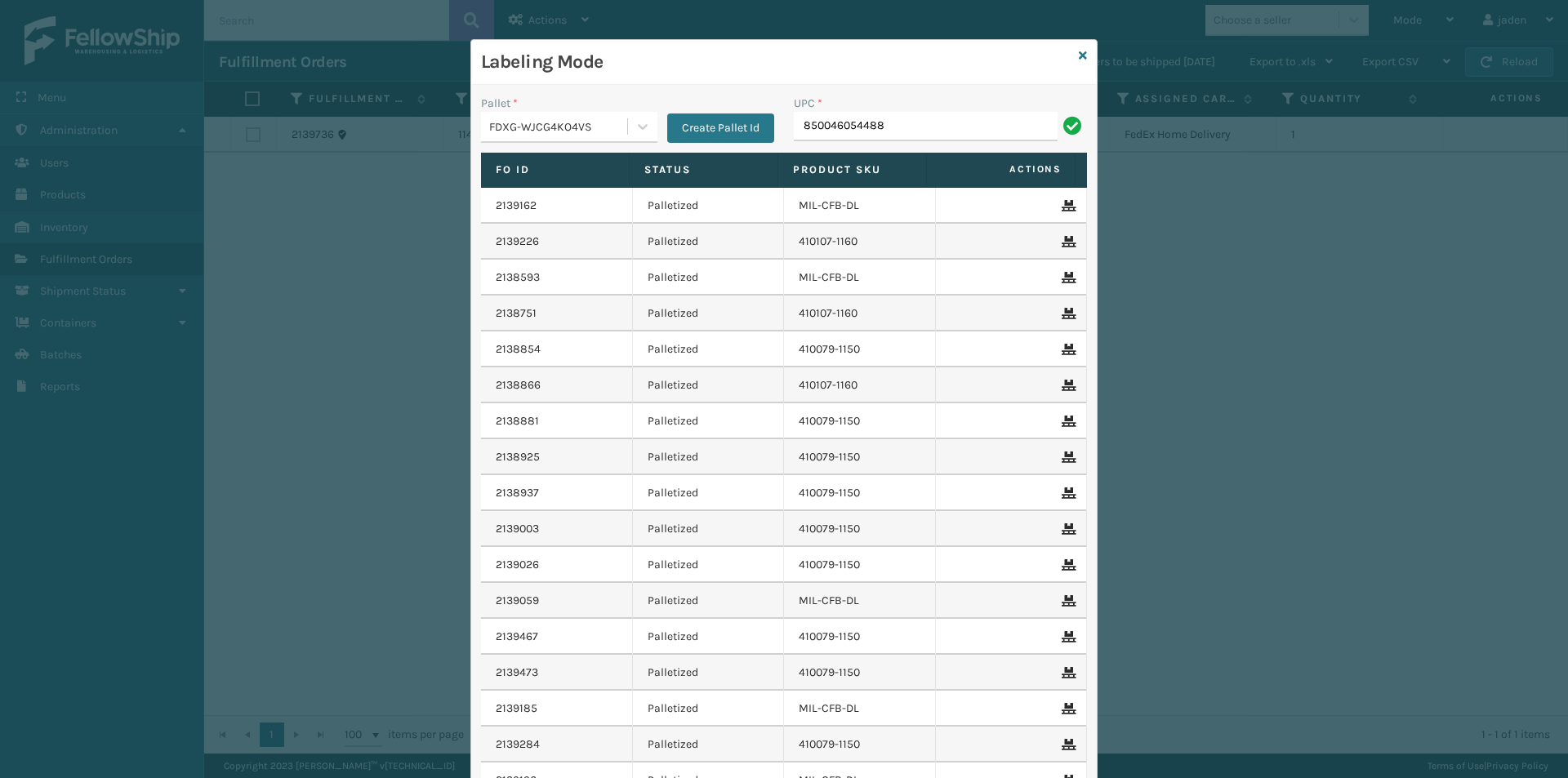
type input "850046054488"
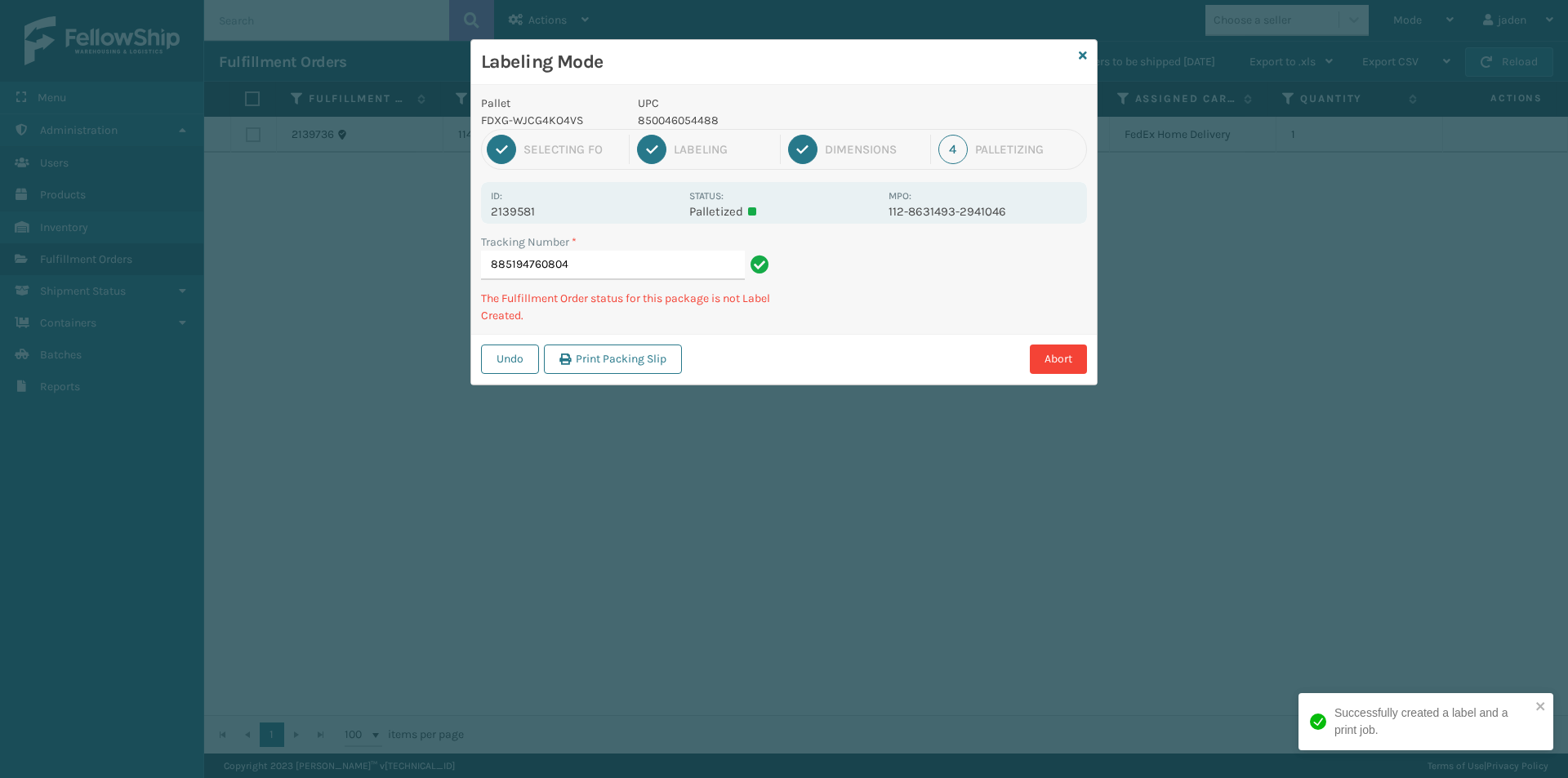
drag, startPoint x: 846, startPoint y: 81, endPoint x: 817, endPoint y: 93, distance: 31.4
click at [603, 64] on h3 "Labeling Mode" at bounding box center [777, 62] width 592 height 25
drag, startPoint x: 829, startPoint y: 97, endPoint x: 836, endPoint y: 90, distance: 9.9
click at [713, 73] on h3 "Labeling Mode" at bounding box center [777, 62] width 592 height 25
drag, startPoint x: 849, startPoint y: 92, endPoint x: 893, endPoint y: 100, distance: 44.7
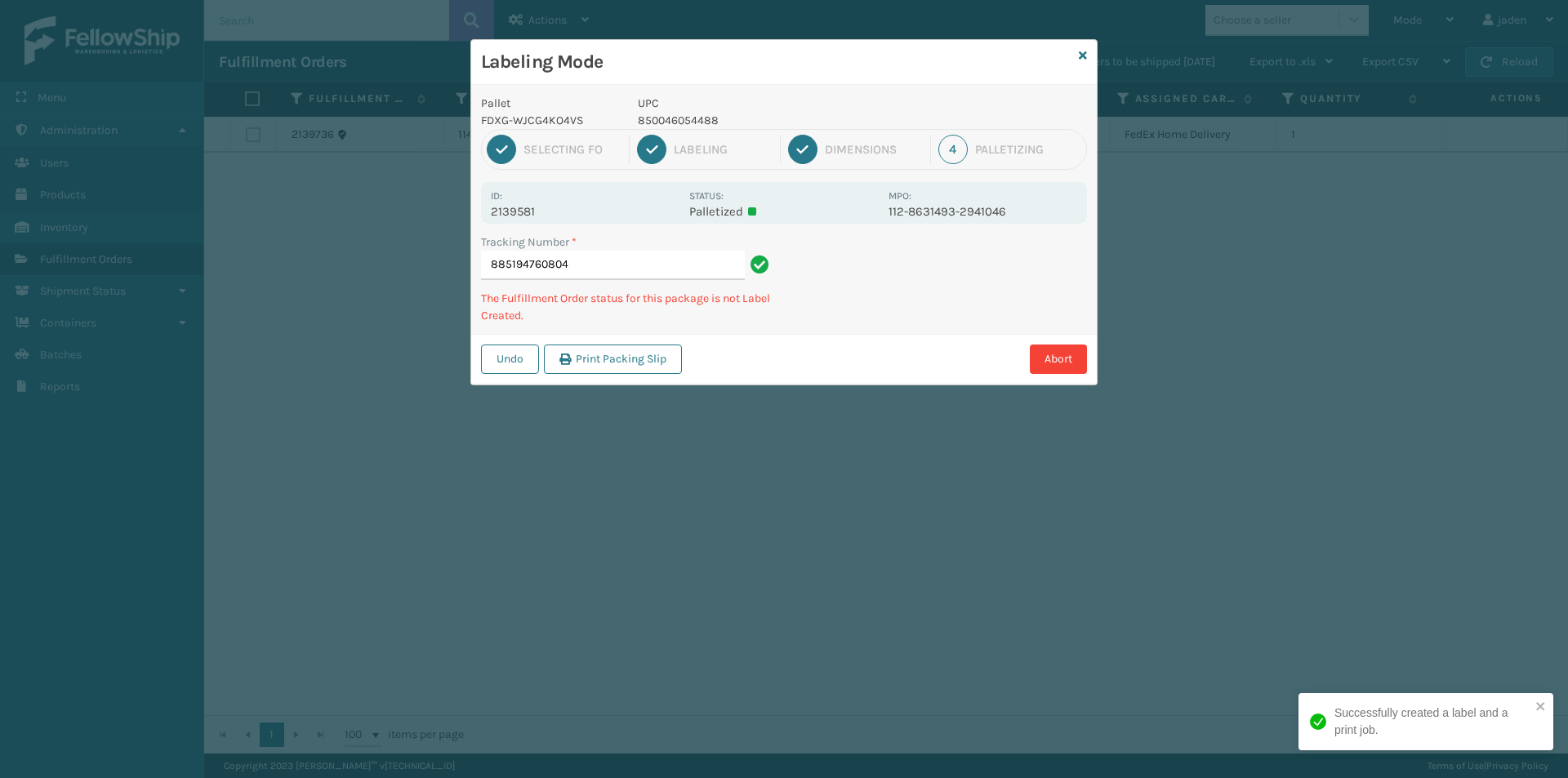
click at [765, 86] on div "Labeling Mode Pallet FDXG-WJCG4KO4VS UPC 850046054488 1 Selecting FO 2 Labeling…" at bounding box center [784, 212] width 626 height 345
drag, startPoint x: 893, startPoint y: 100, endPoint x: 877, endPoint y: 98, distance: 16.1
drag, startPoint x: 838, startPoint y: 94, endPoint x: 688, endPoint y: 84, distance: 150.3
drag, startPoint x: 870, startPoint y: 108, endPoint x: 854, endPoint y: 103, distance: 16.8
drag, startPoint x: 854, startPoint y: 103, endPoint x: 707, endPoint y: 57, distance: 154.0
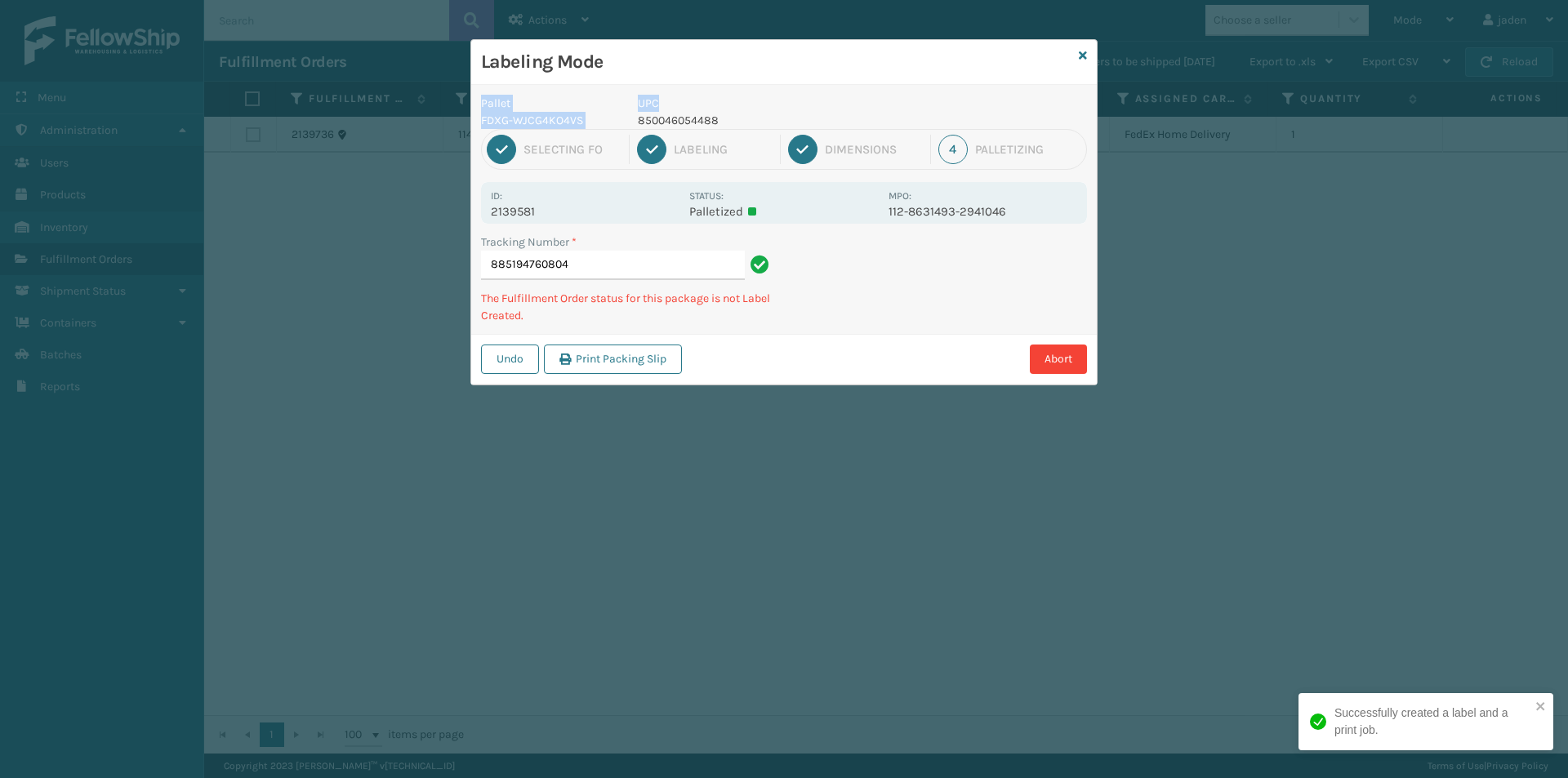
click at [705, 57] on h3 "Labeling Mode" at bounding box center [777, 62] width 592 height 25
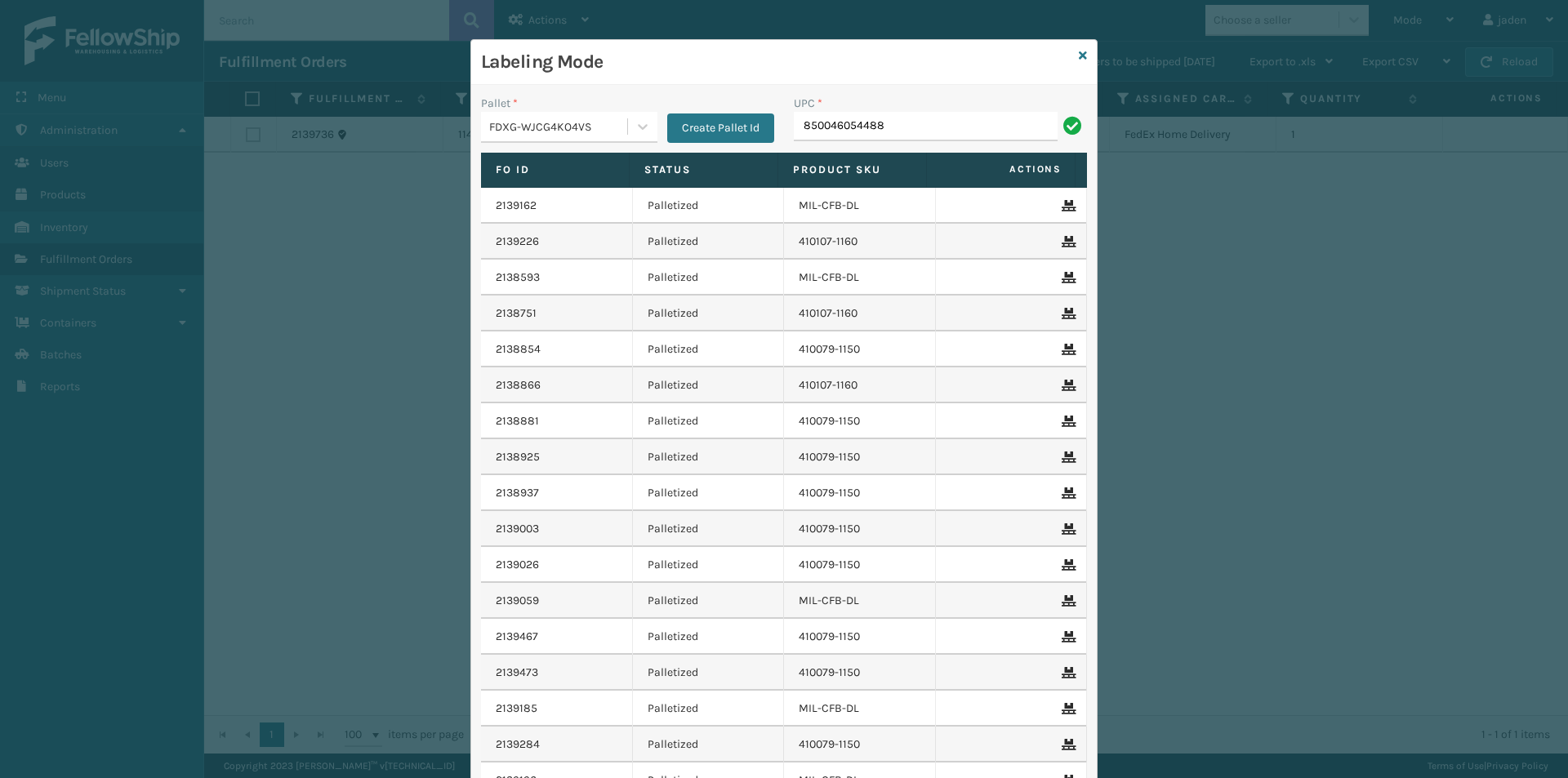
type input "850046054488"
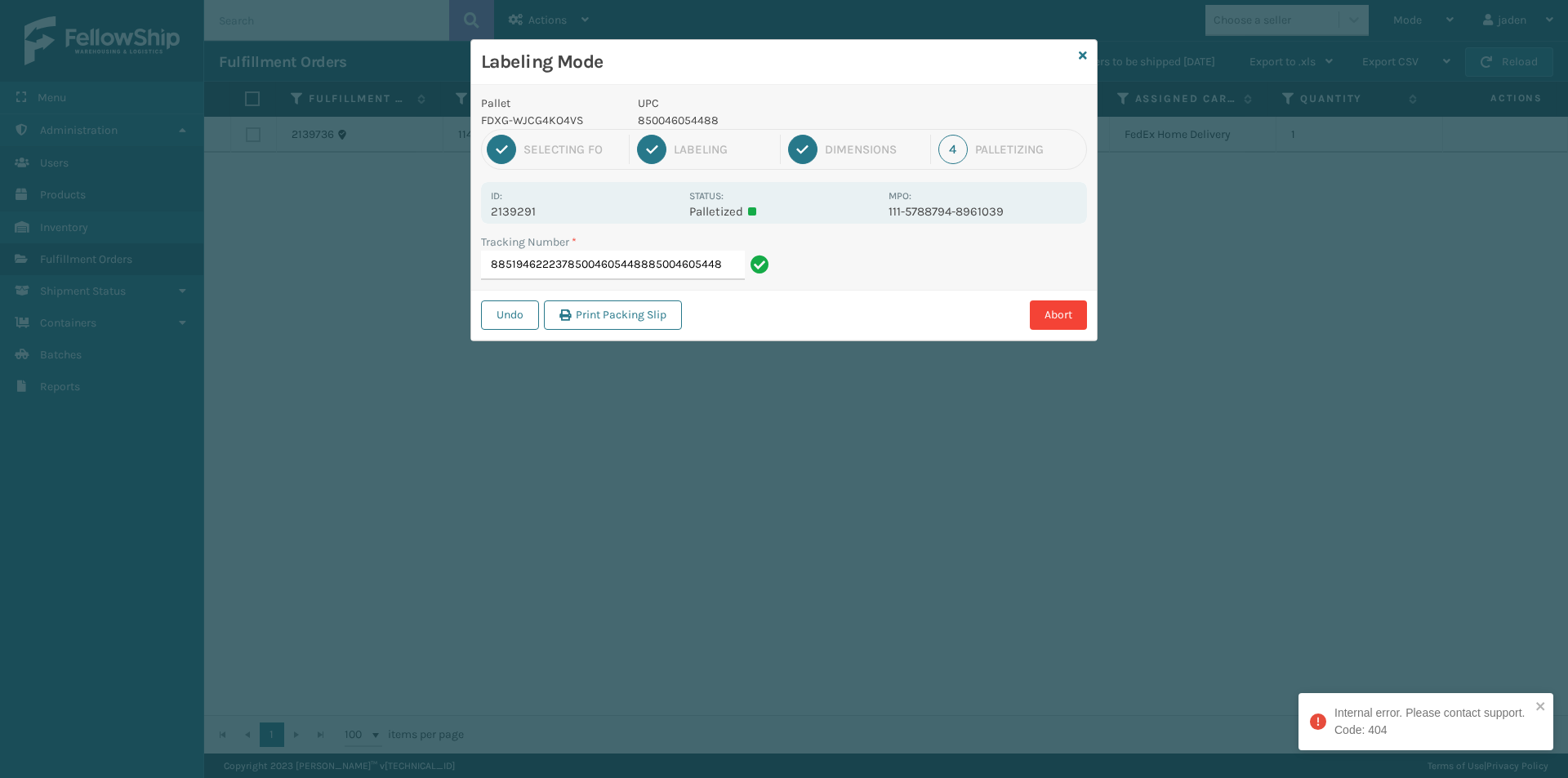
type input "885194622237850046054488850046054488"
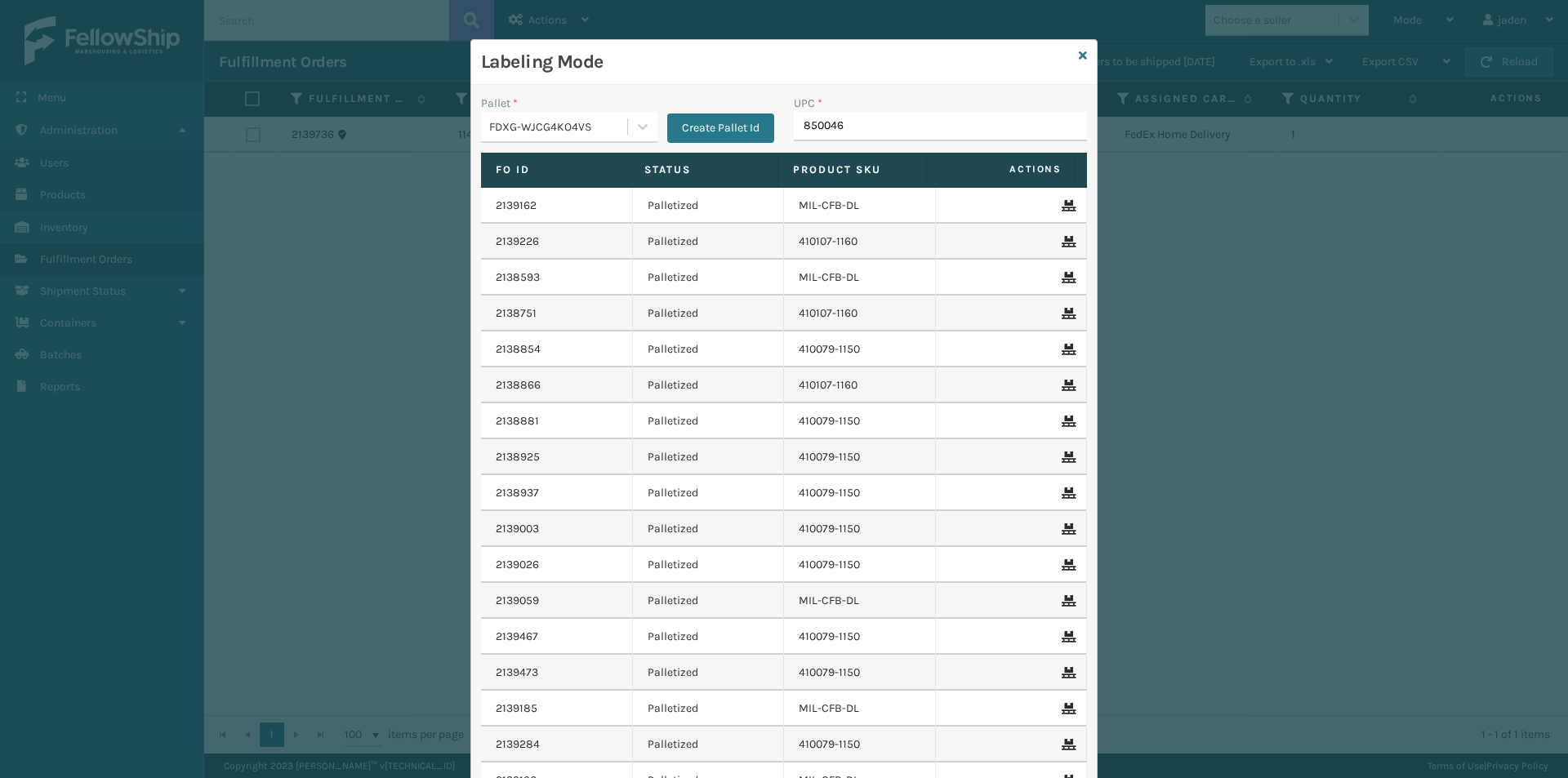
type input "8500460"
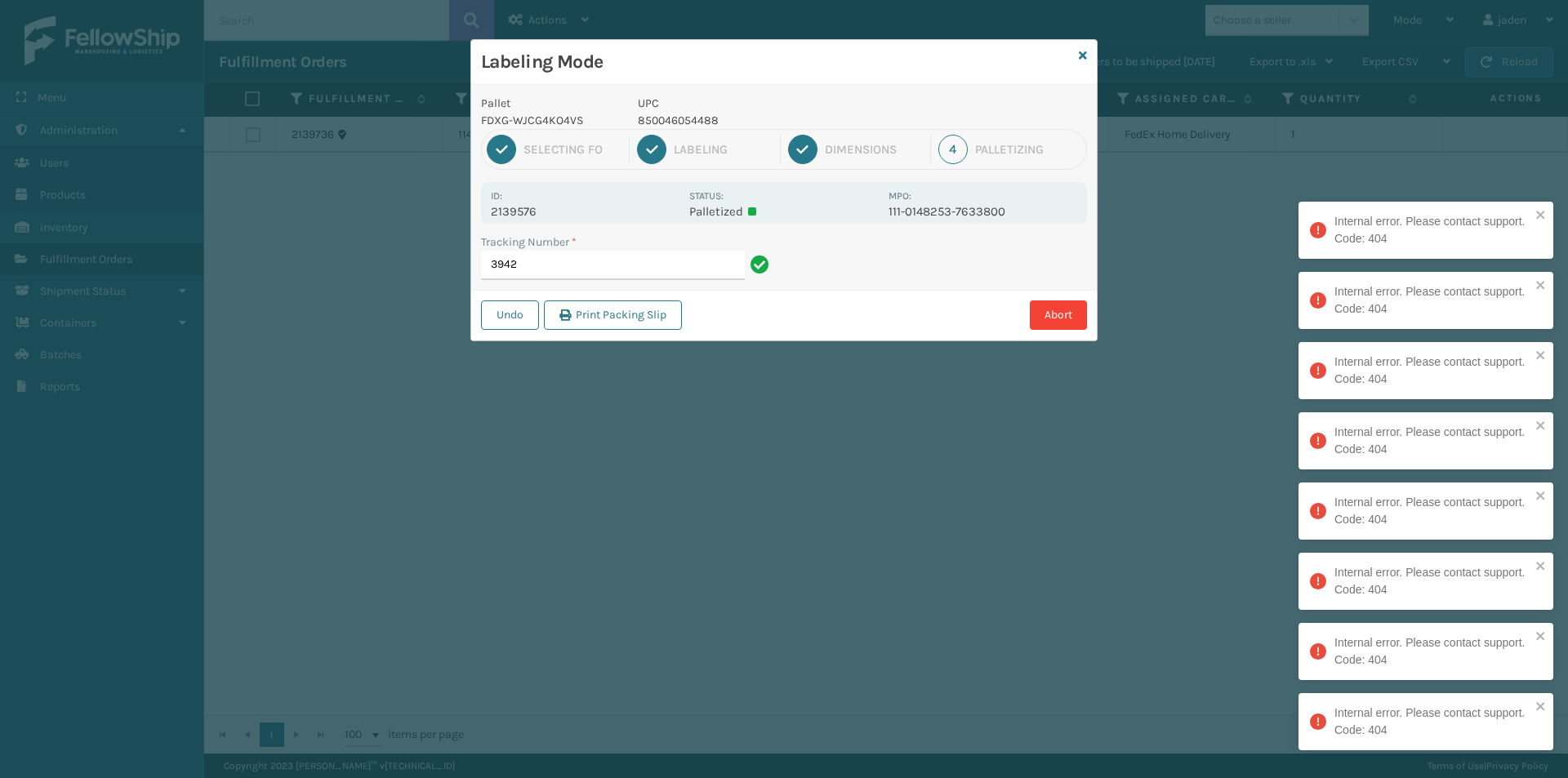
type input "394"
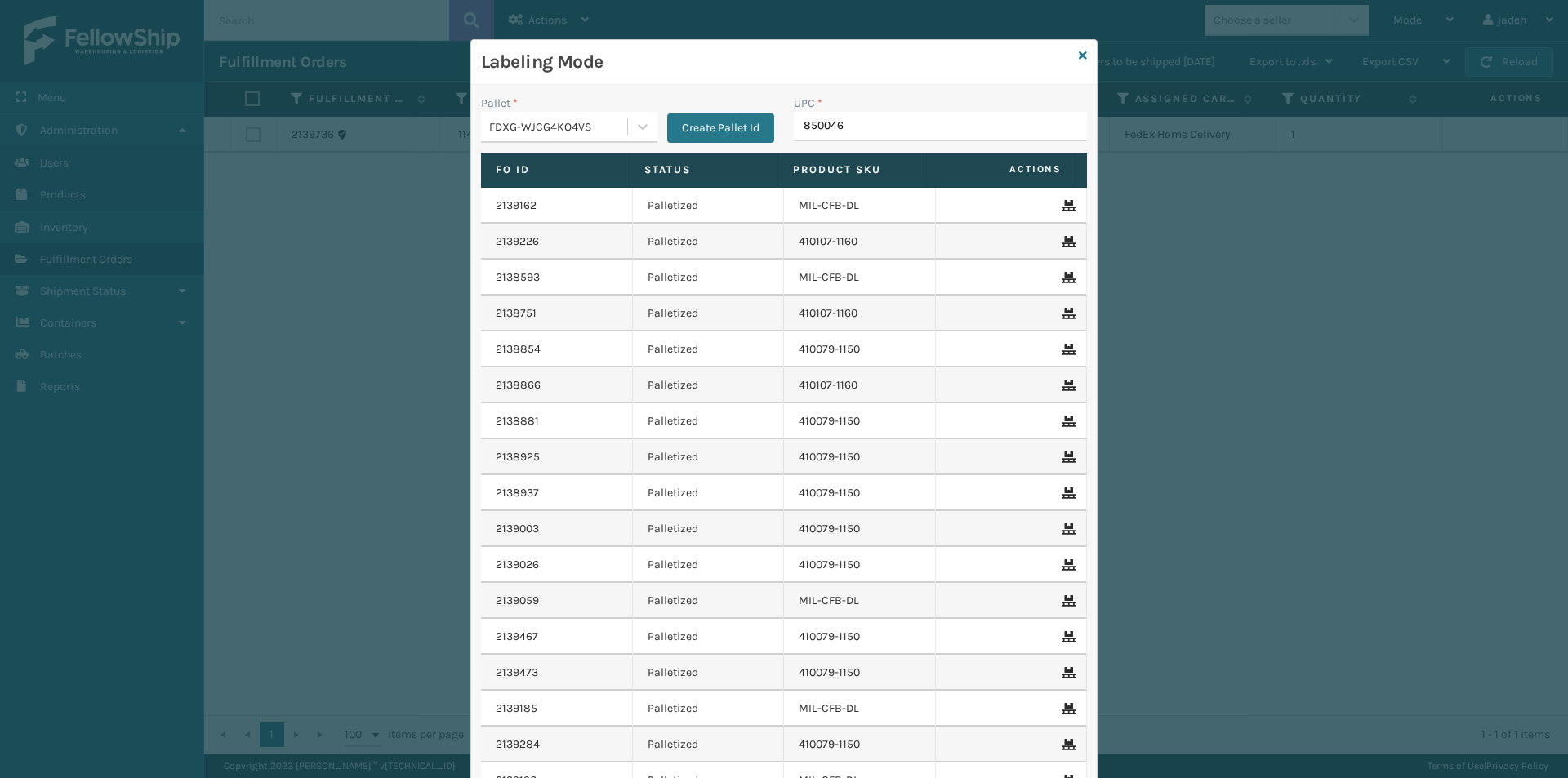
type input "8500460"
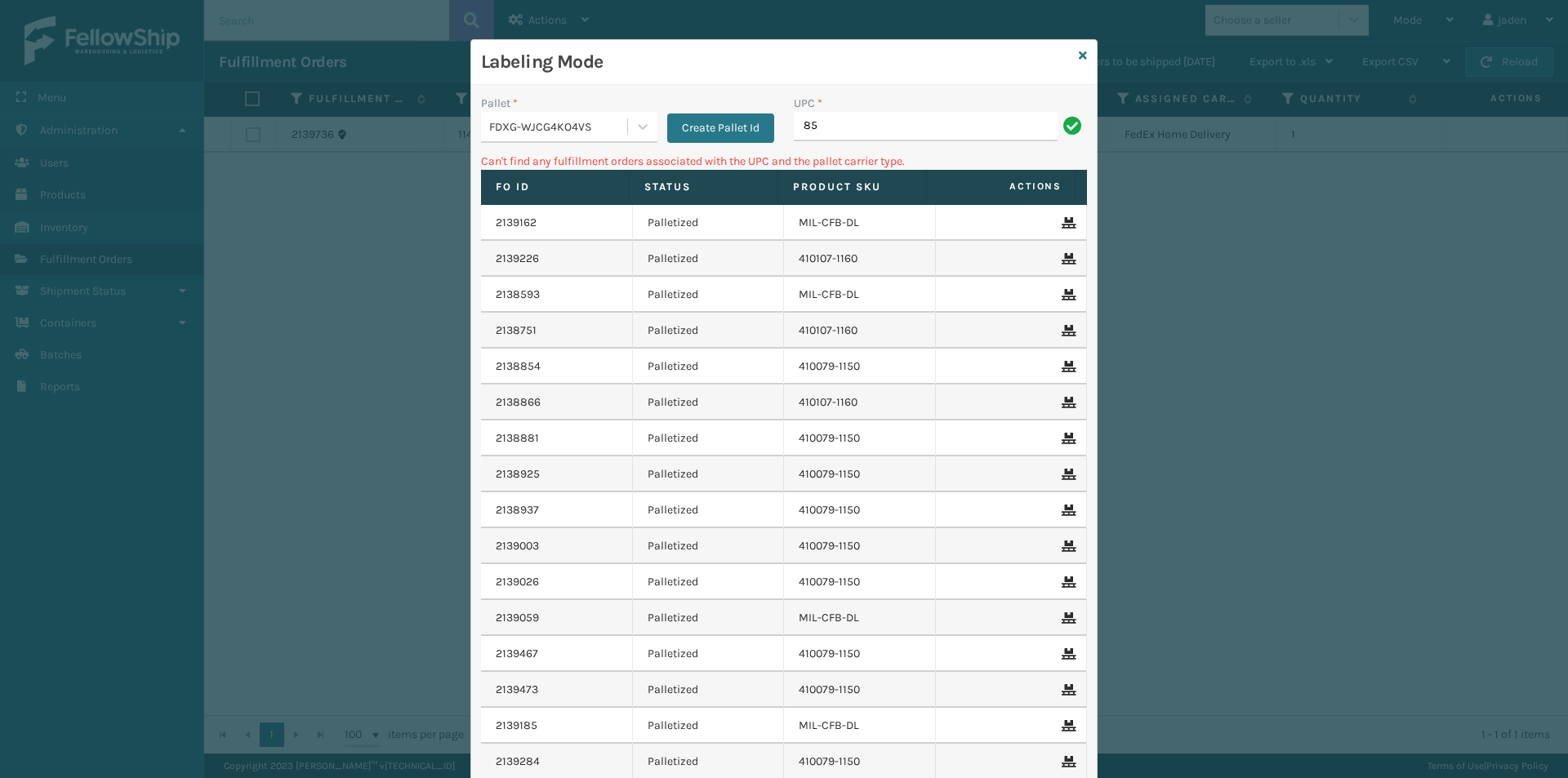
type input "8"
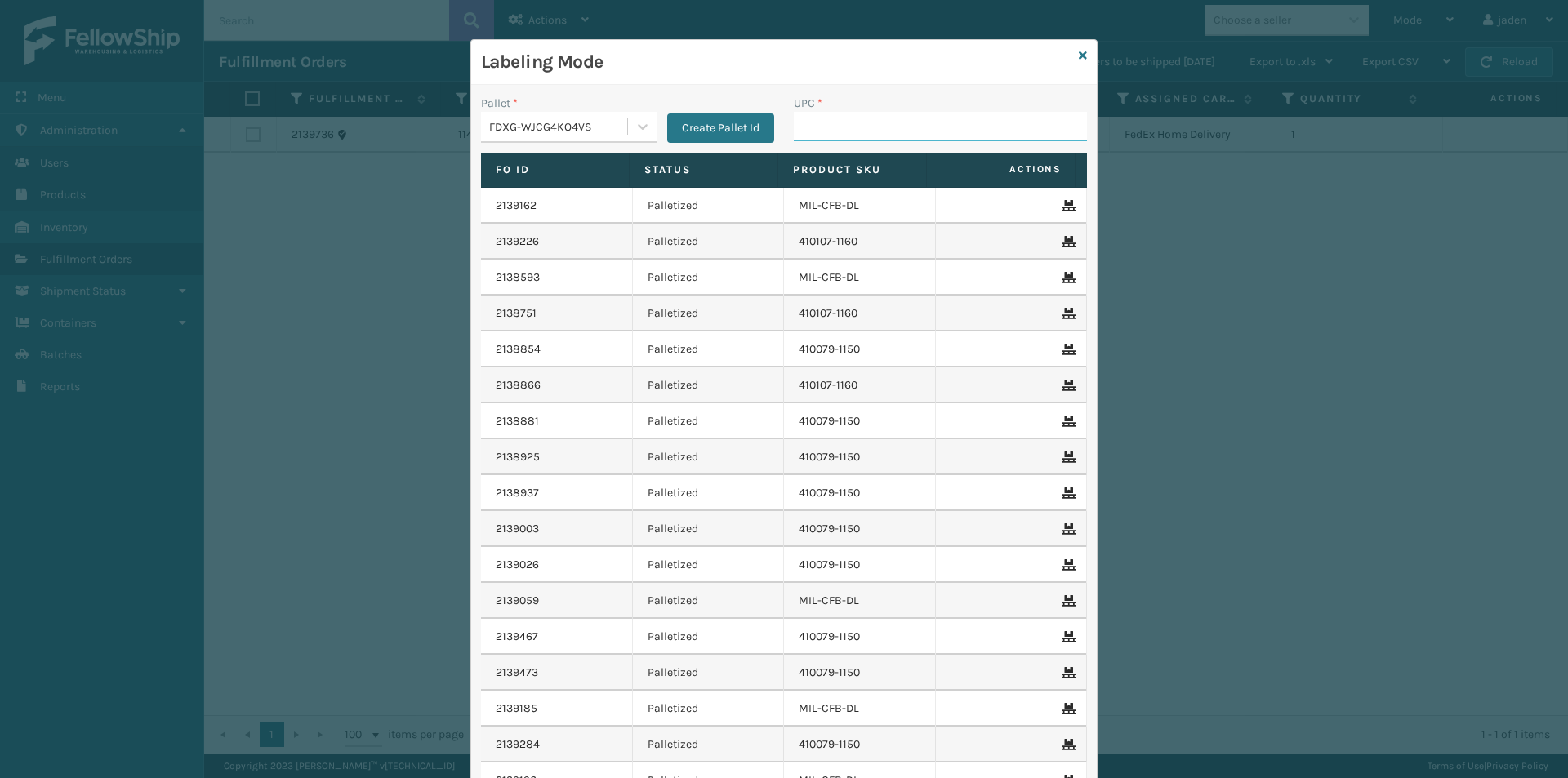
click at [937, 136] on input "UPC *" at bounding box center [941, 126] width 293 height 30
click at [1079, 58] on icon at bounding box center [1083, 55] width 8 height 11
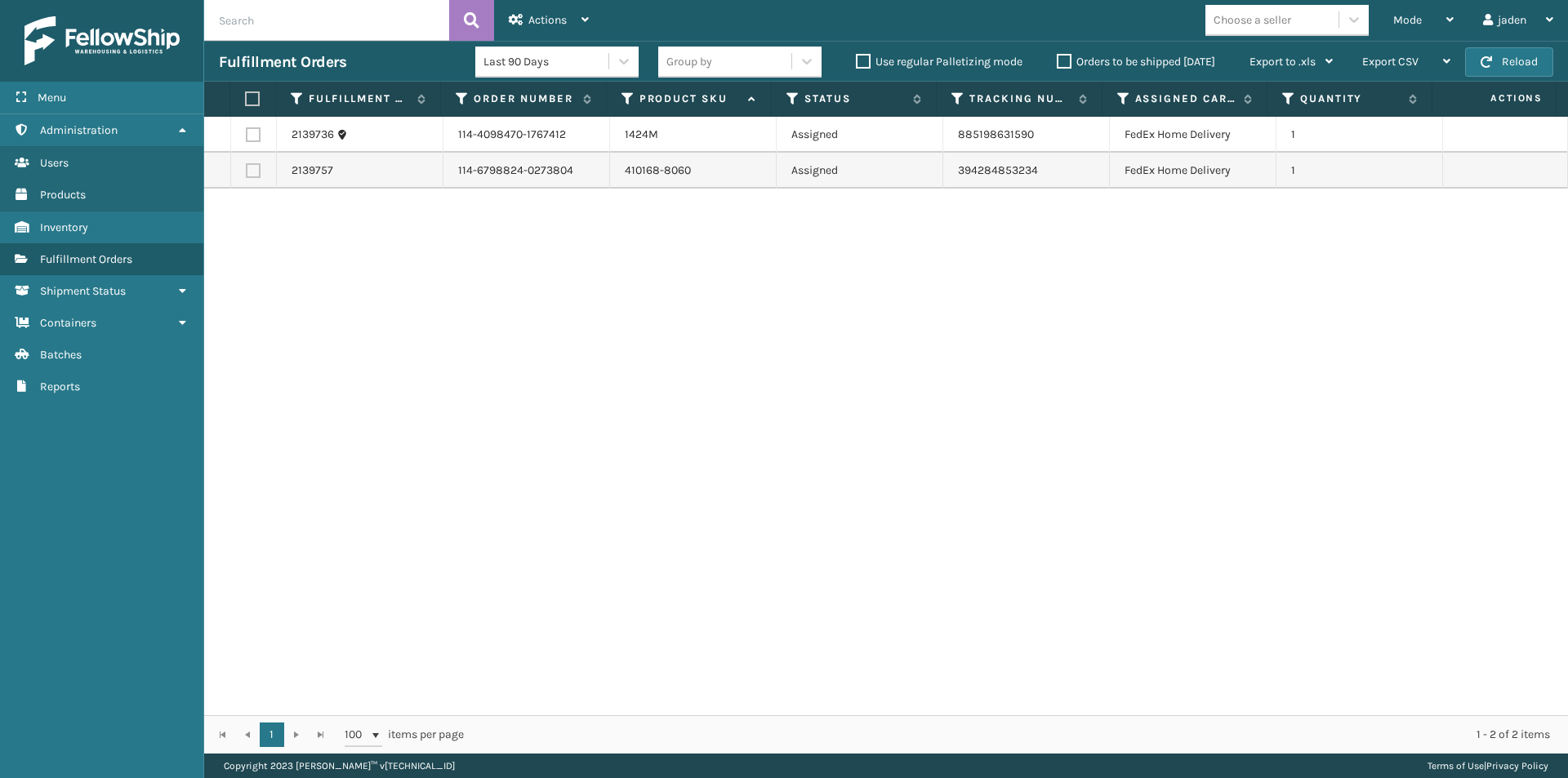
drag, startPoint x: 1021, startPoint y: 325, endPoint x: 686, endPoint y: 361, distance: 336.9
click at [686, 361] on div "2139736 114-4098470-1767412 1424M Assigned 885198631590 FedEx Home Delivery 1 2…" at bounding box center [886, 416] width 1364 height 598
click at [1475, 58] on button "Reload" at bounding box center [1510, 62] width 88 height 30
click at [1520, 70] on button "Reload" at bounding box center [1510, 62] width 88 height 30
click at [1429, 17] on div "Mode" at bounding box center [1423, 20] width 60 height 41
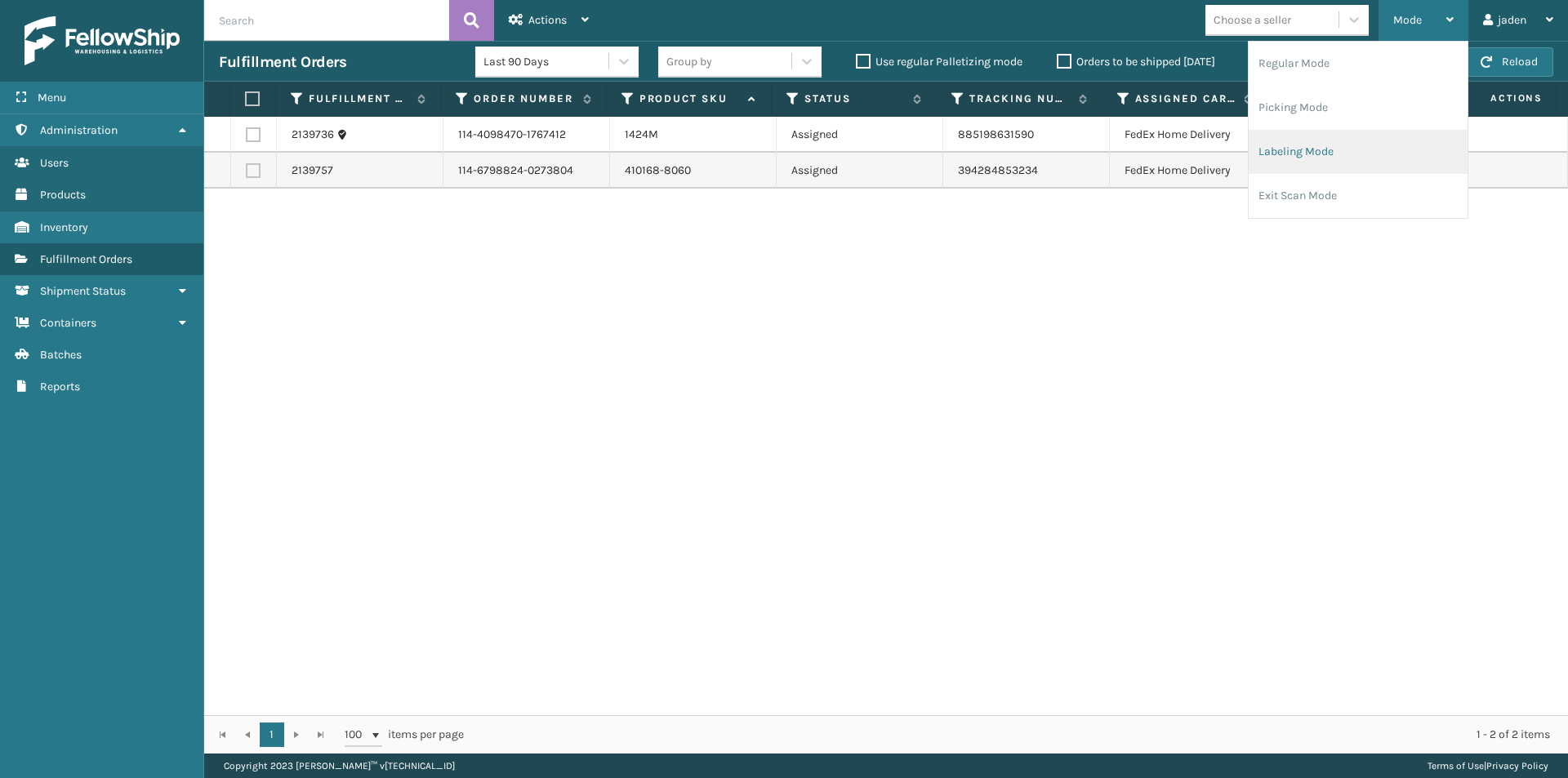
click at [1377, 153] on li "Labeling Mode" at bounding box center [1358, 152] width 219 height 44
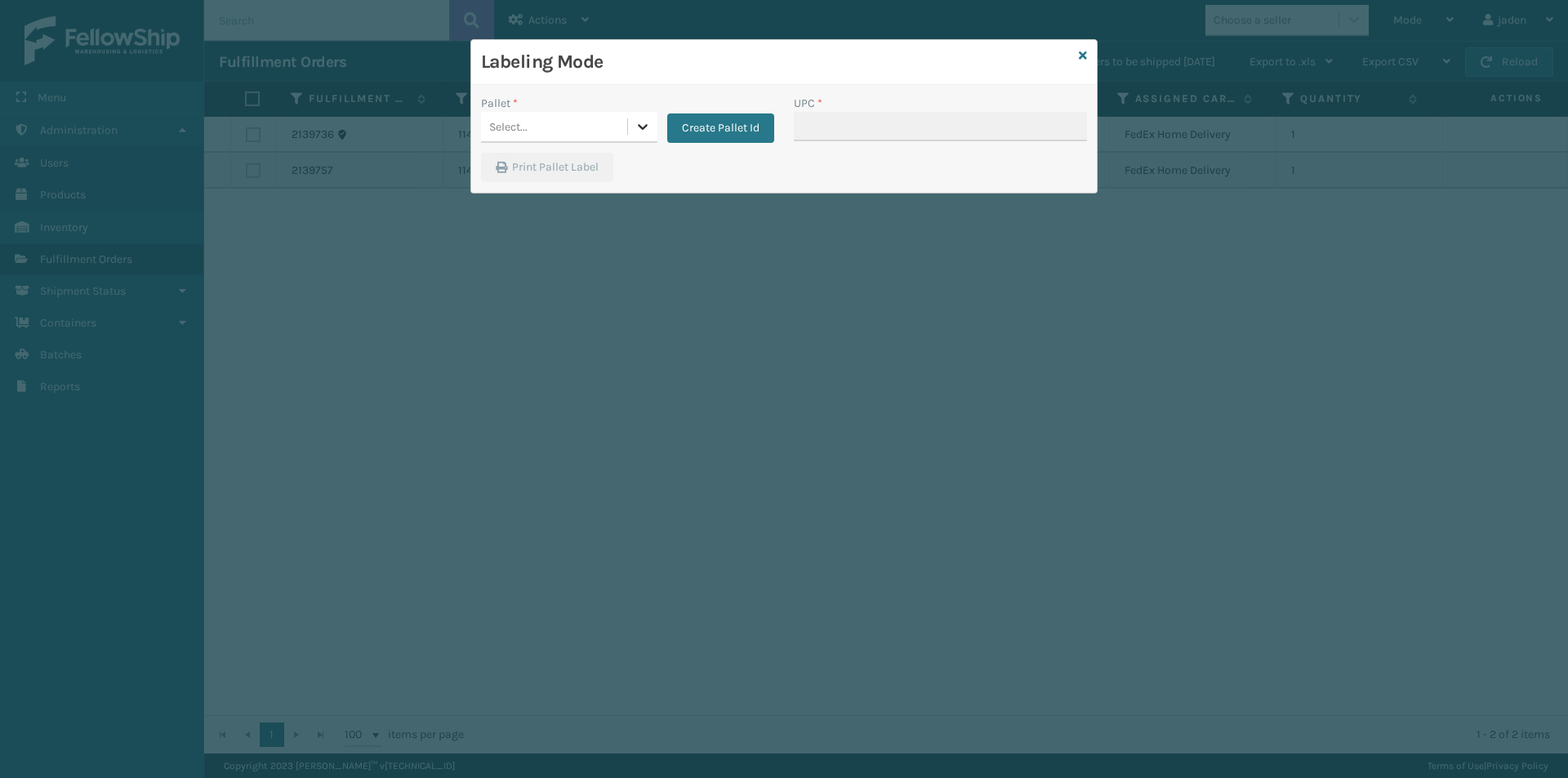
click at [643, 126] on icon at bounding box center [643, 126] width 10 height 6
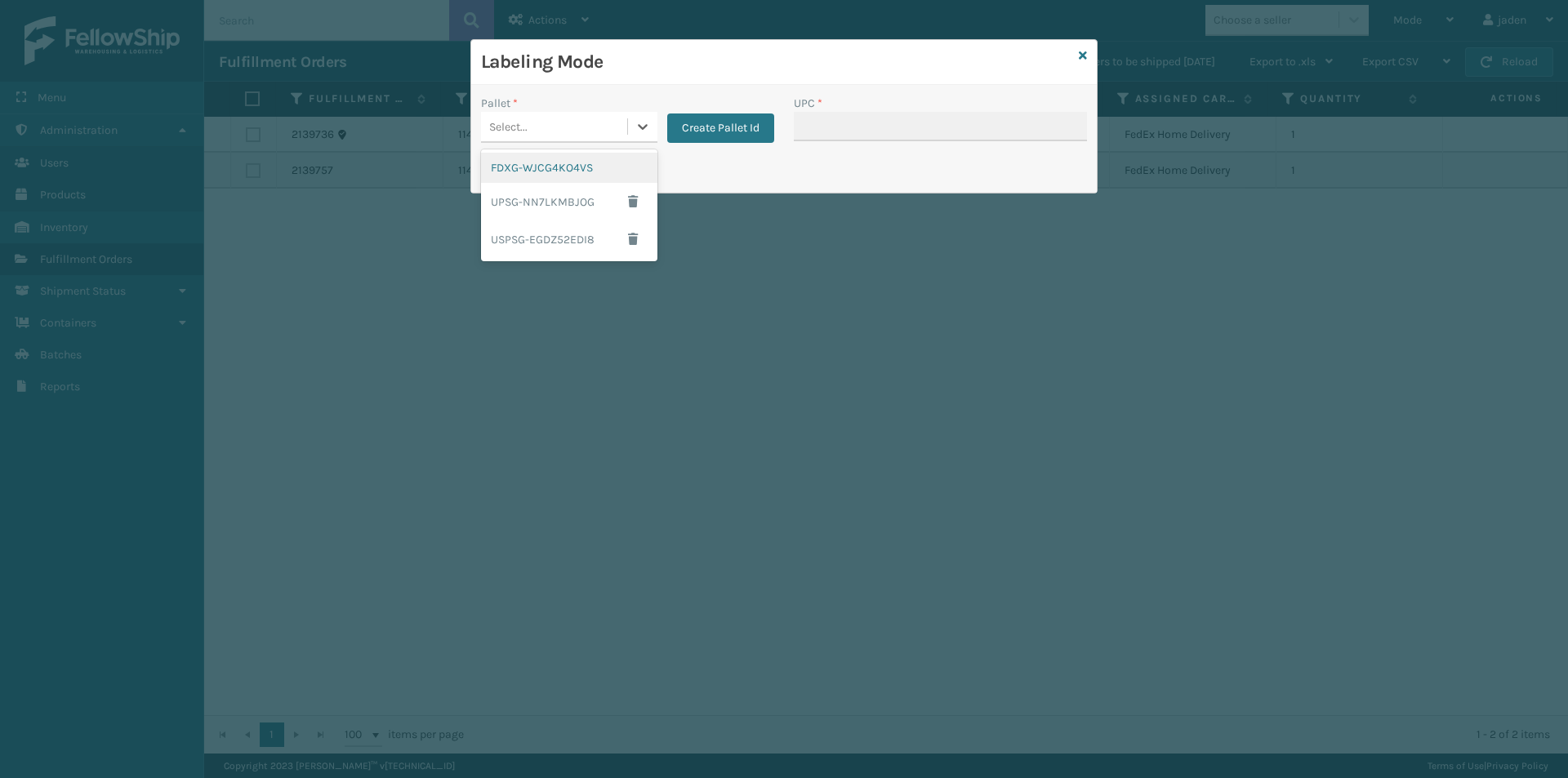
click at [559, 161] on div "FDXG-WJCG4KO4VS" at bounding box center [570, 168] width 176 height 31
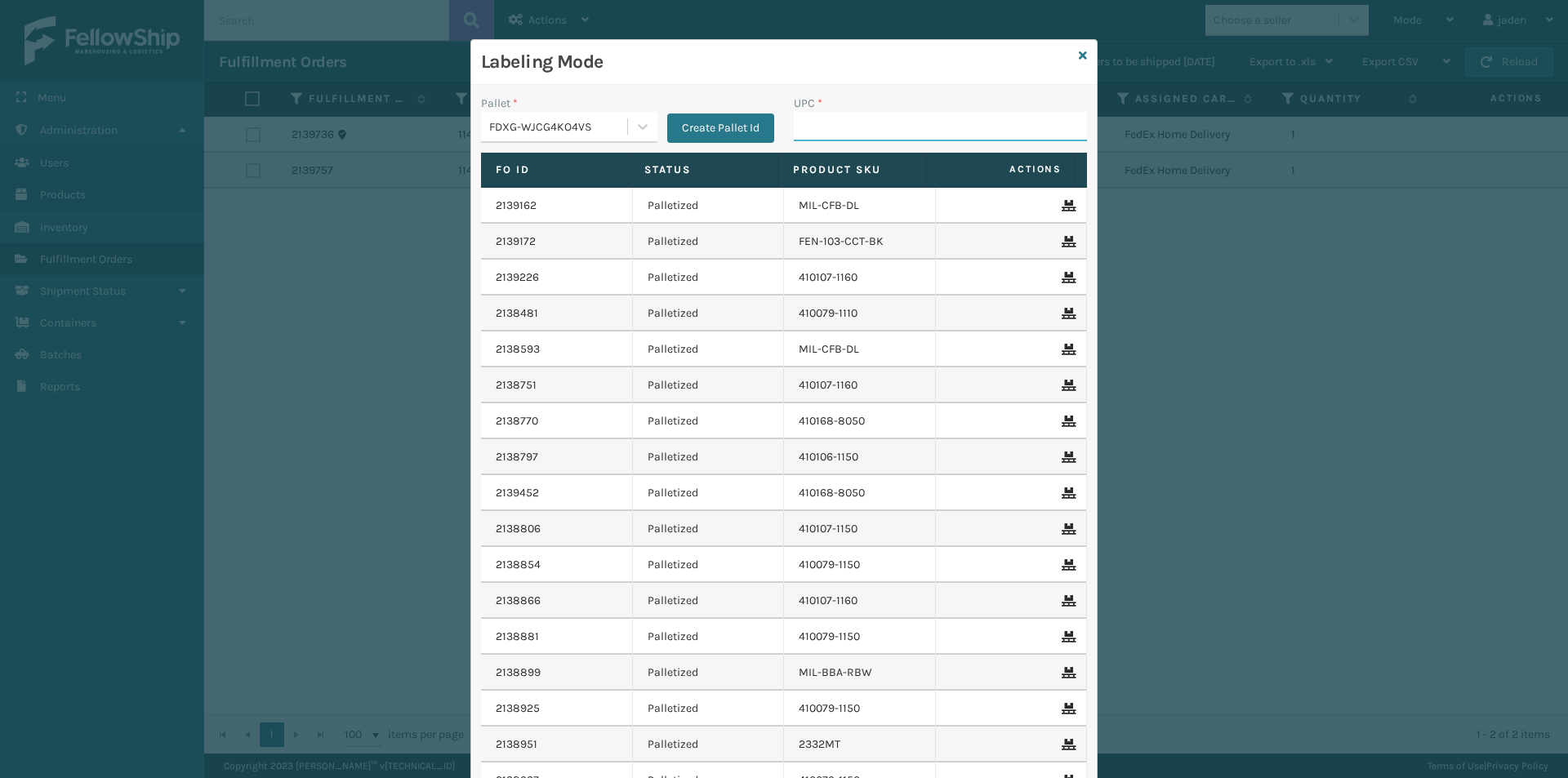
click at [877, 134] on input "UPC *" at bounding box center [941, 126] width 293 height 30
type input "8409851"
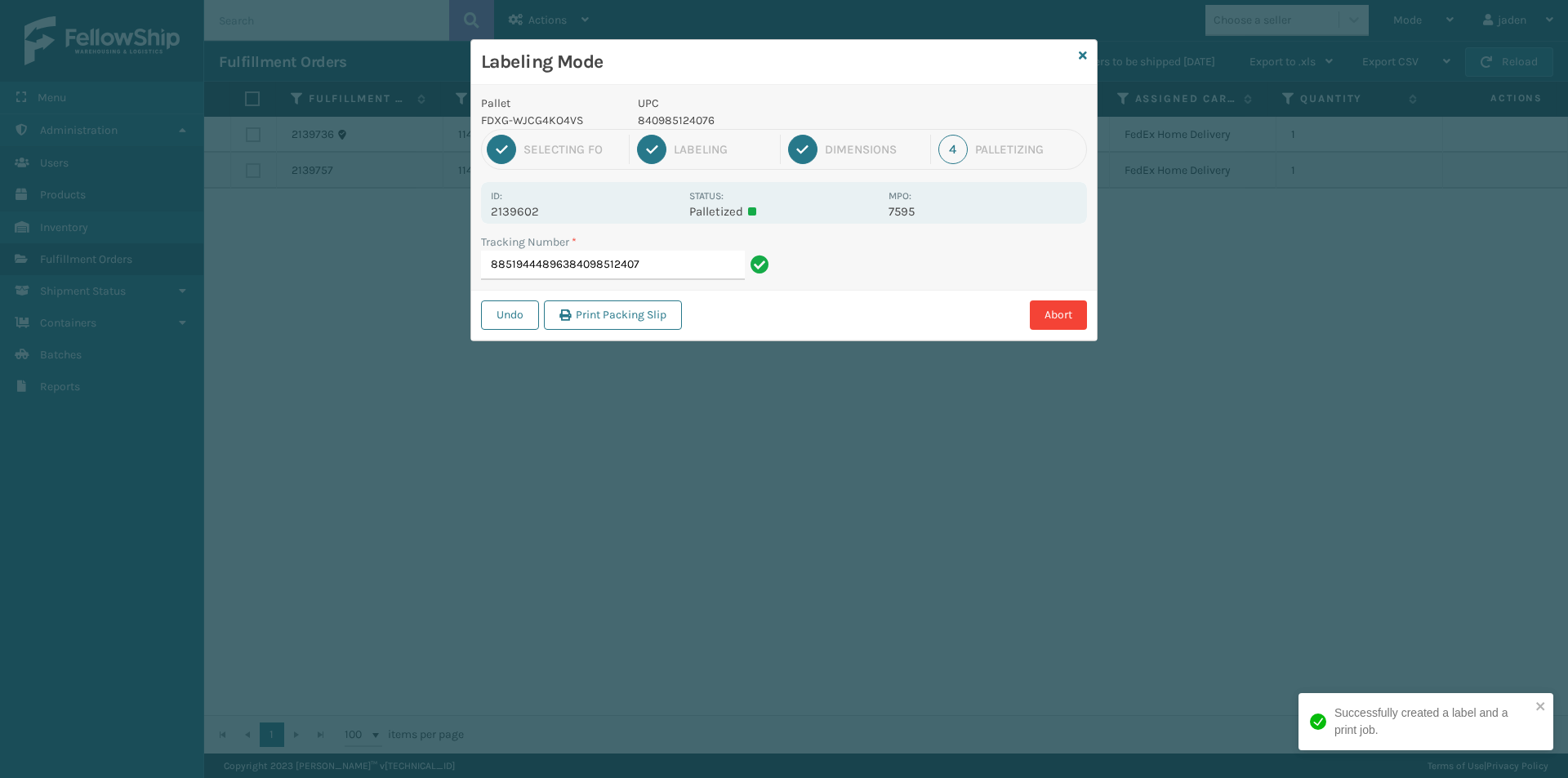
type input "885194448963840985124076"
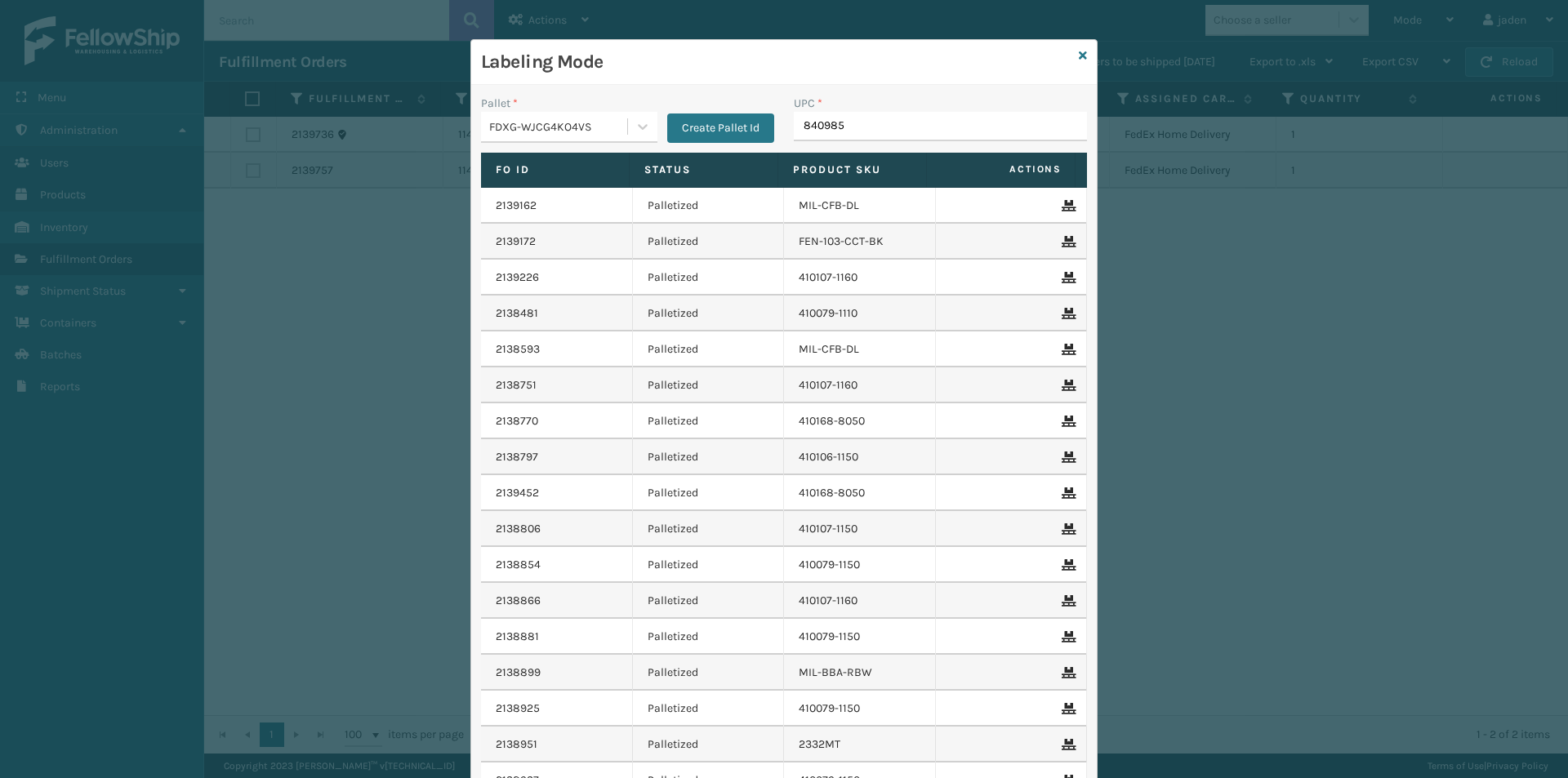
type input "8409851"
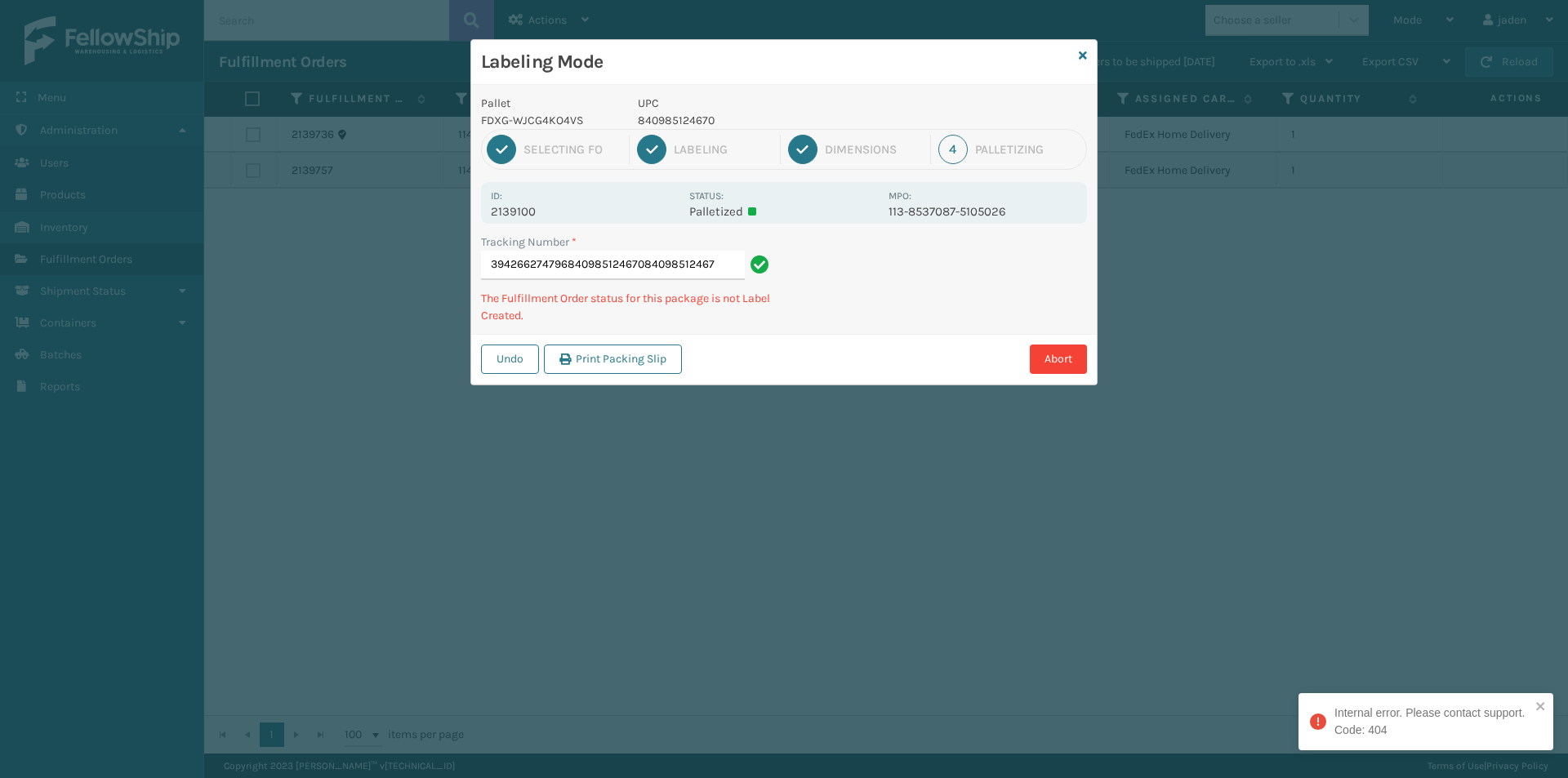
type input "394266274796840985124670840985124670"
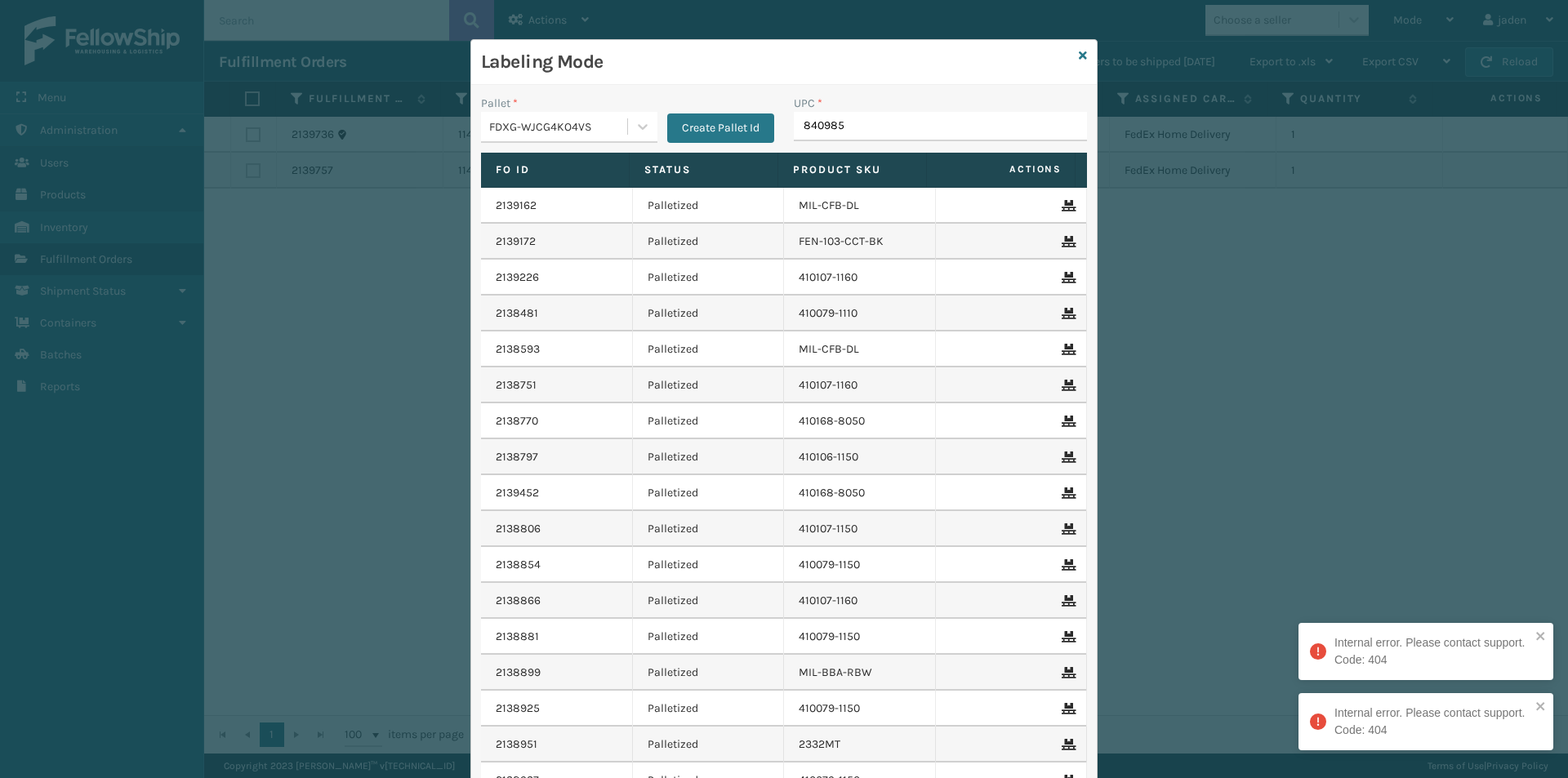
type input "8409851"
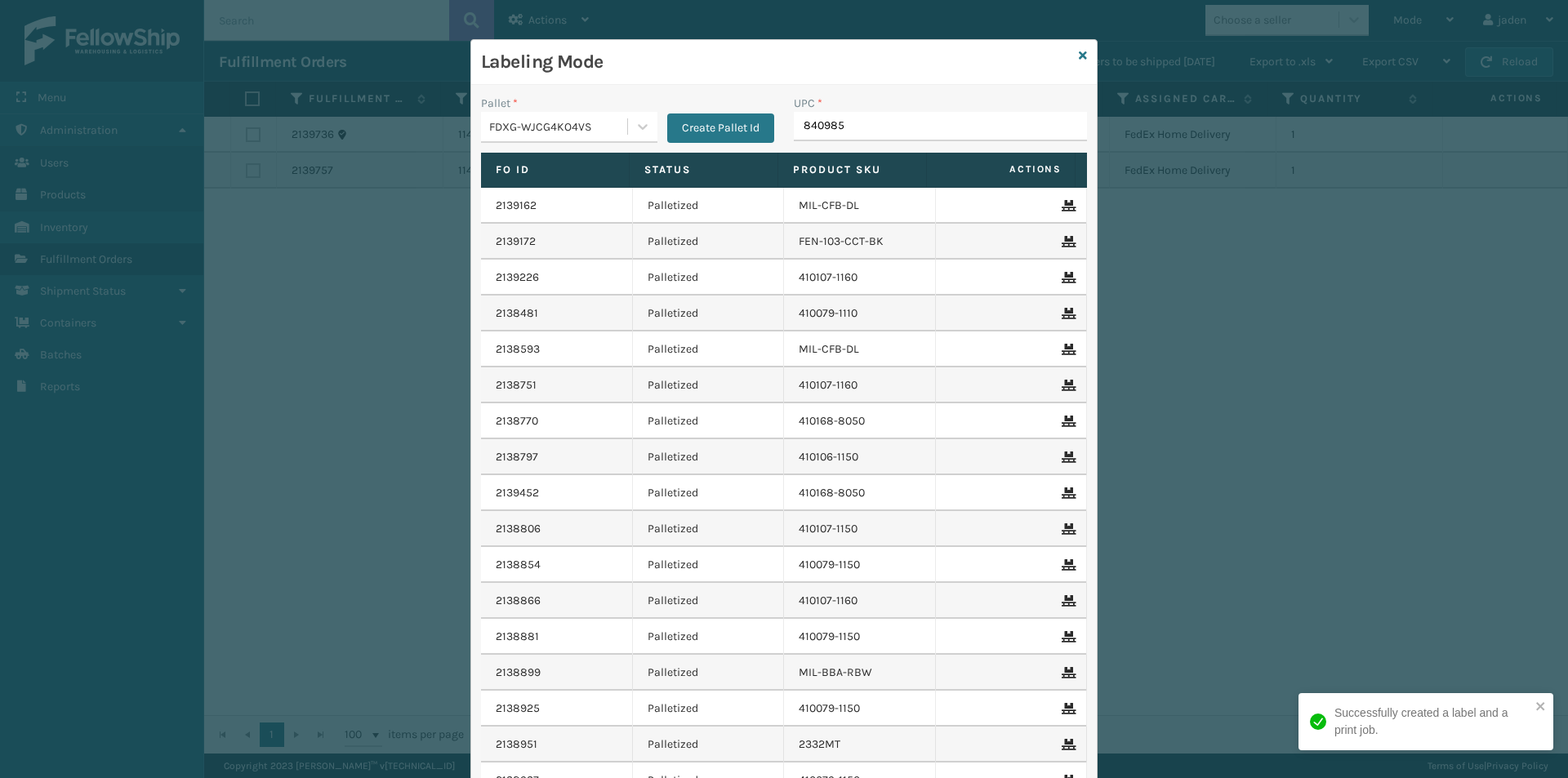
type input "8409851"
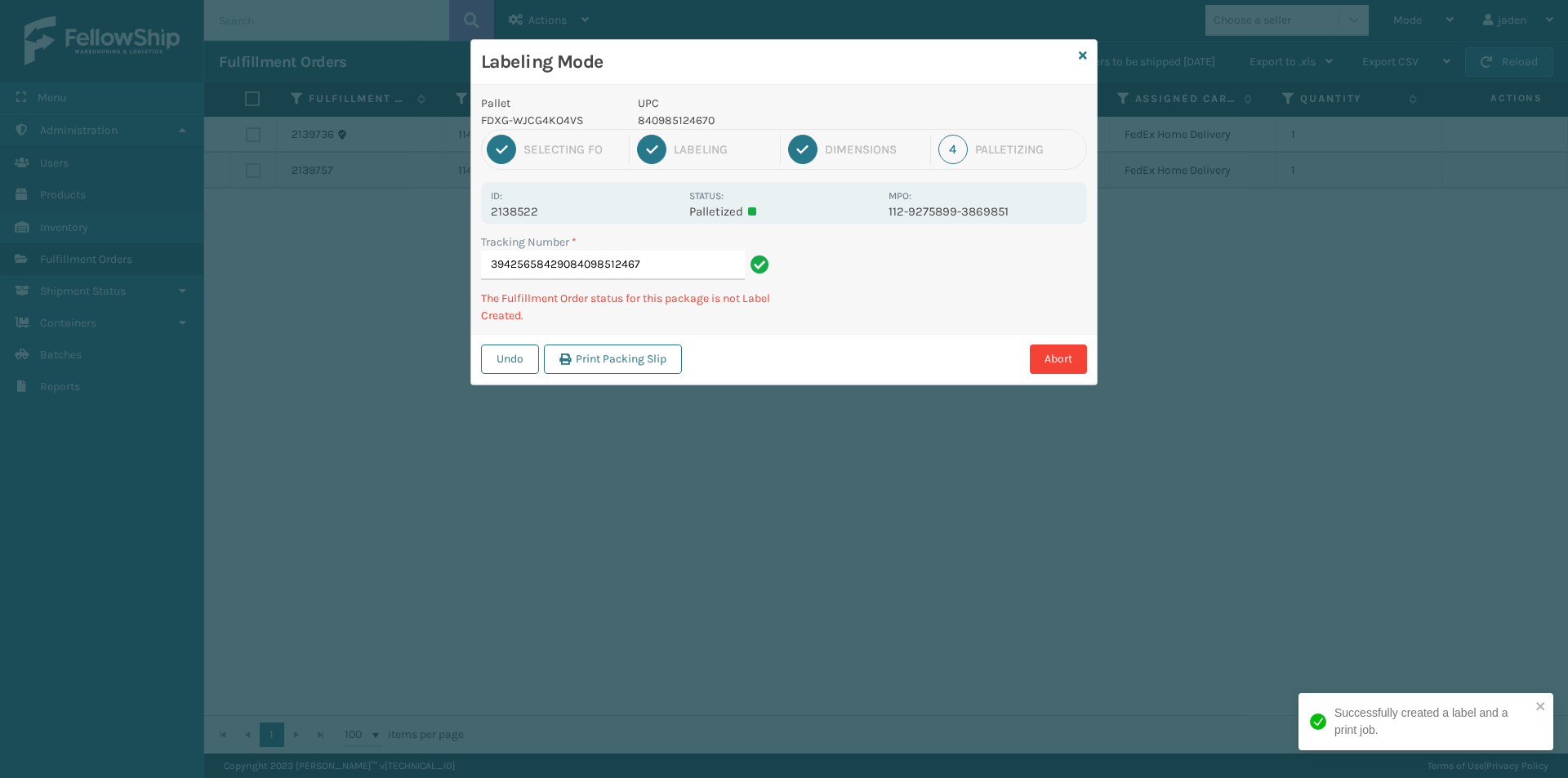
type input "394256584290840985124670"
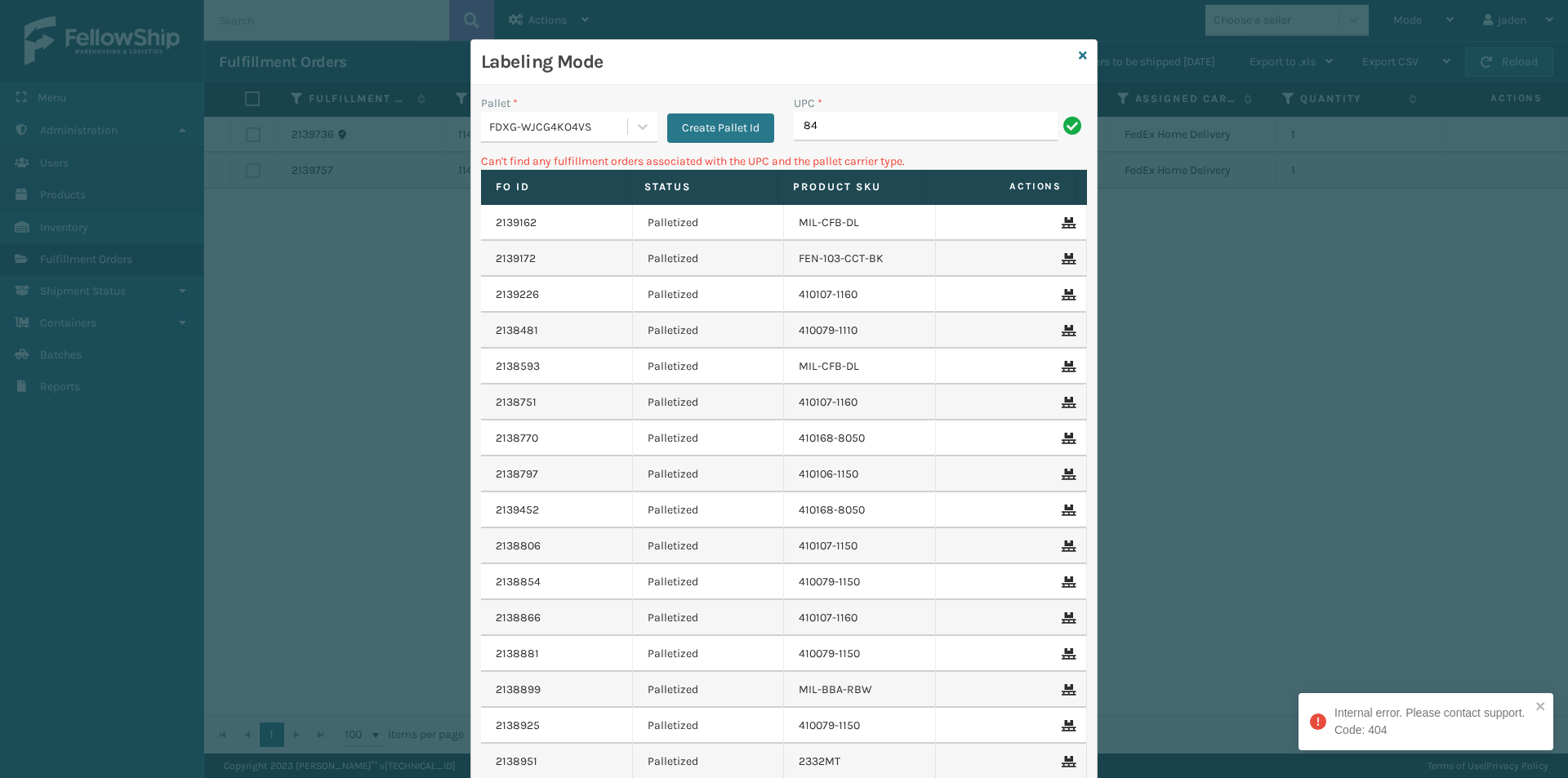
type input "8"
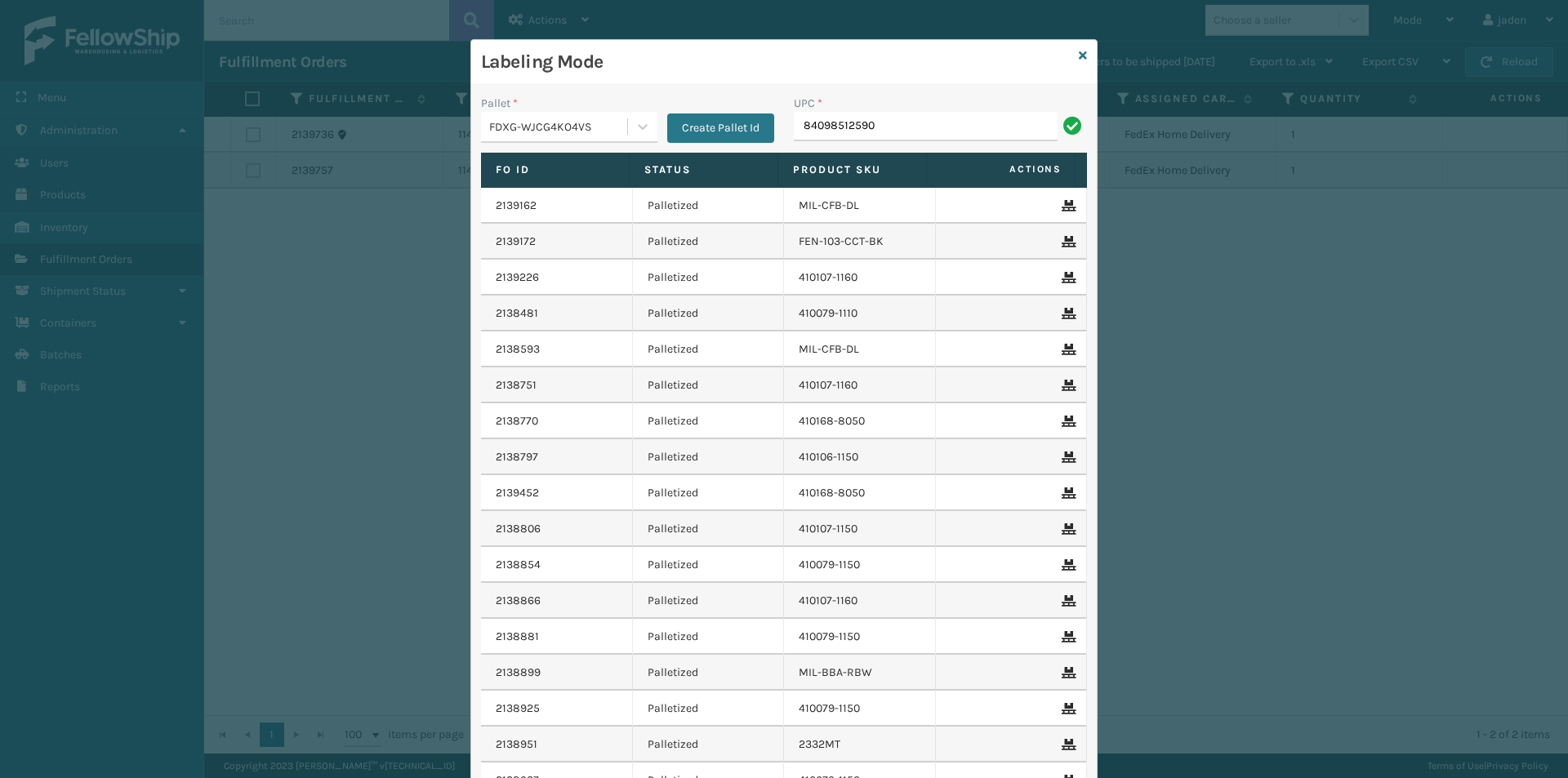
type input "840985125905"
click at [1079, 59] on icon at bounding box center [1083, 55] width 8 height 11
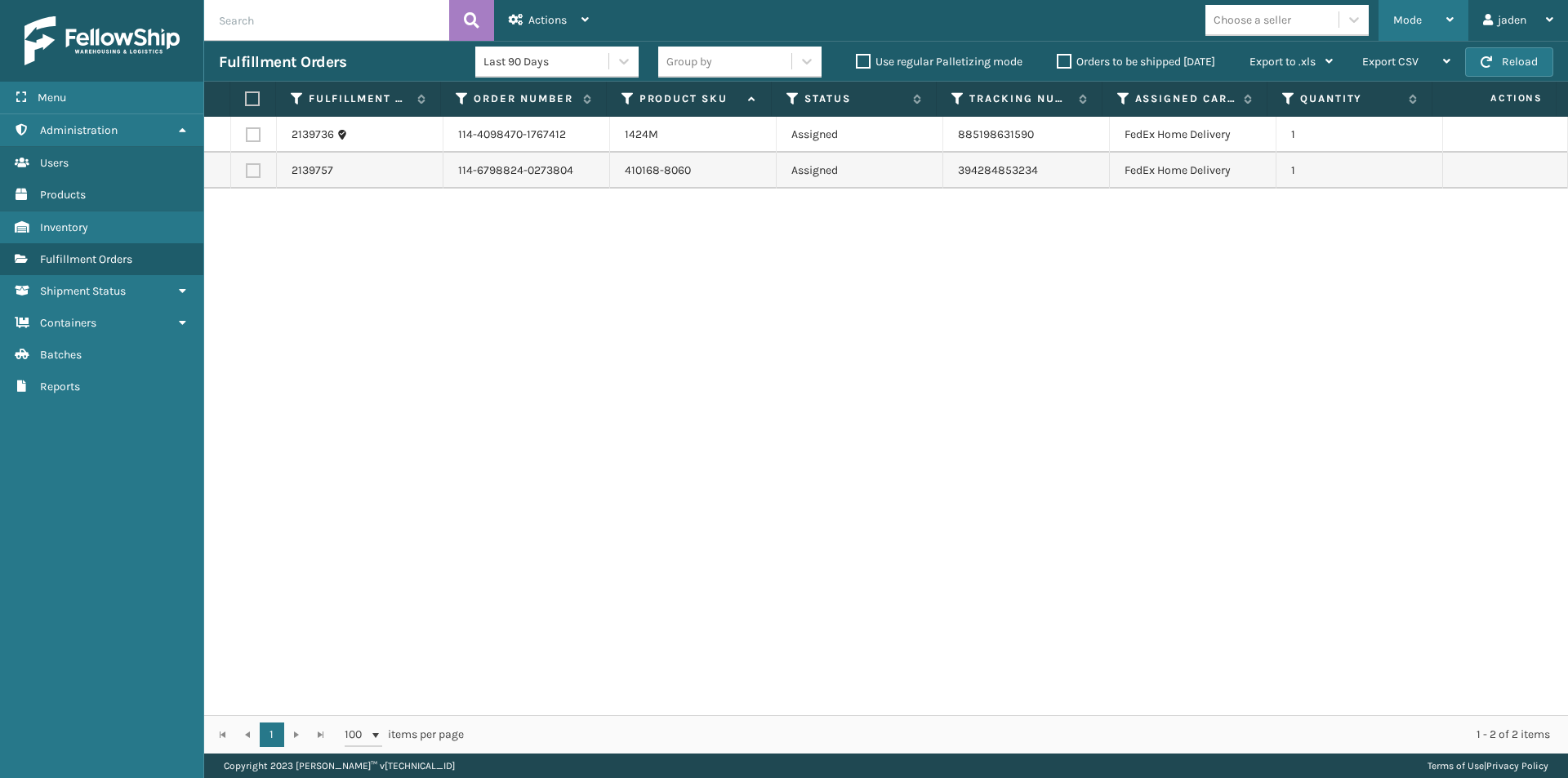
click at [1421, 9] on div "Mode" at bounding box center [1423, 20] width 60 height 41
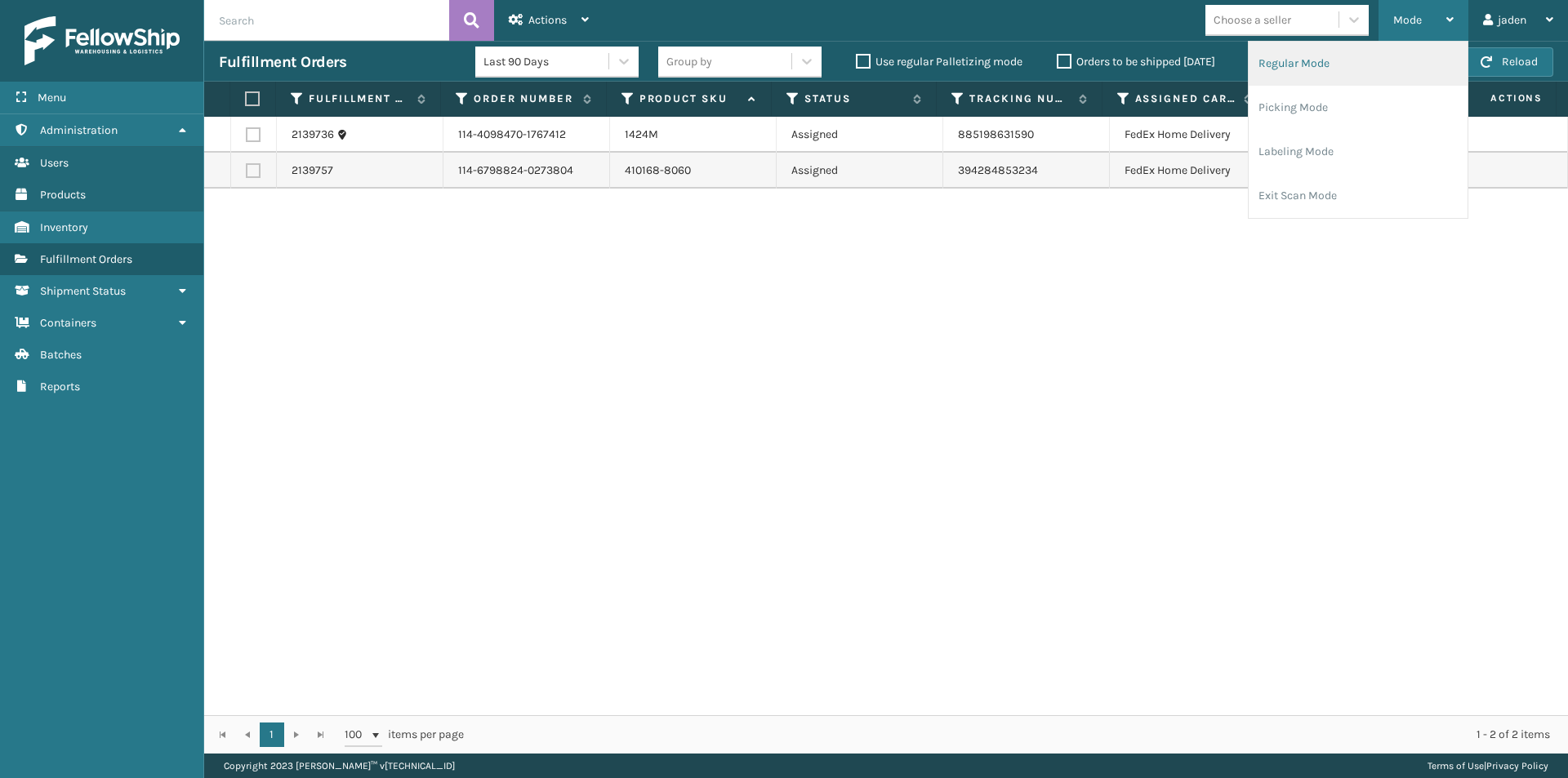
click at [1358, 58] on li "Regular Mode" at bounding box center [1358, 64] width 219 height 44
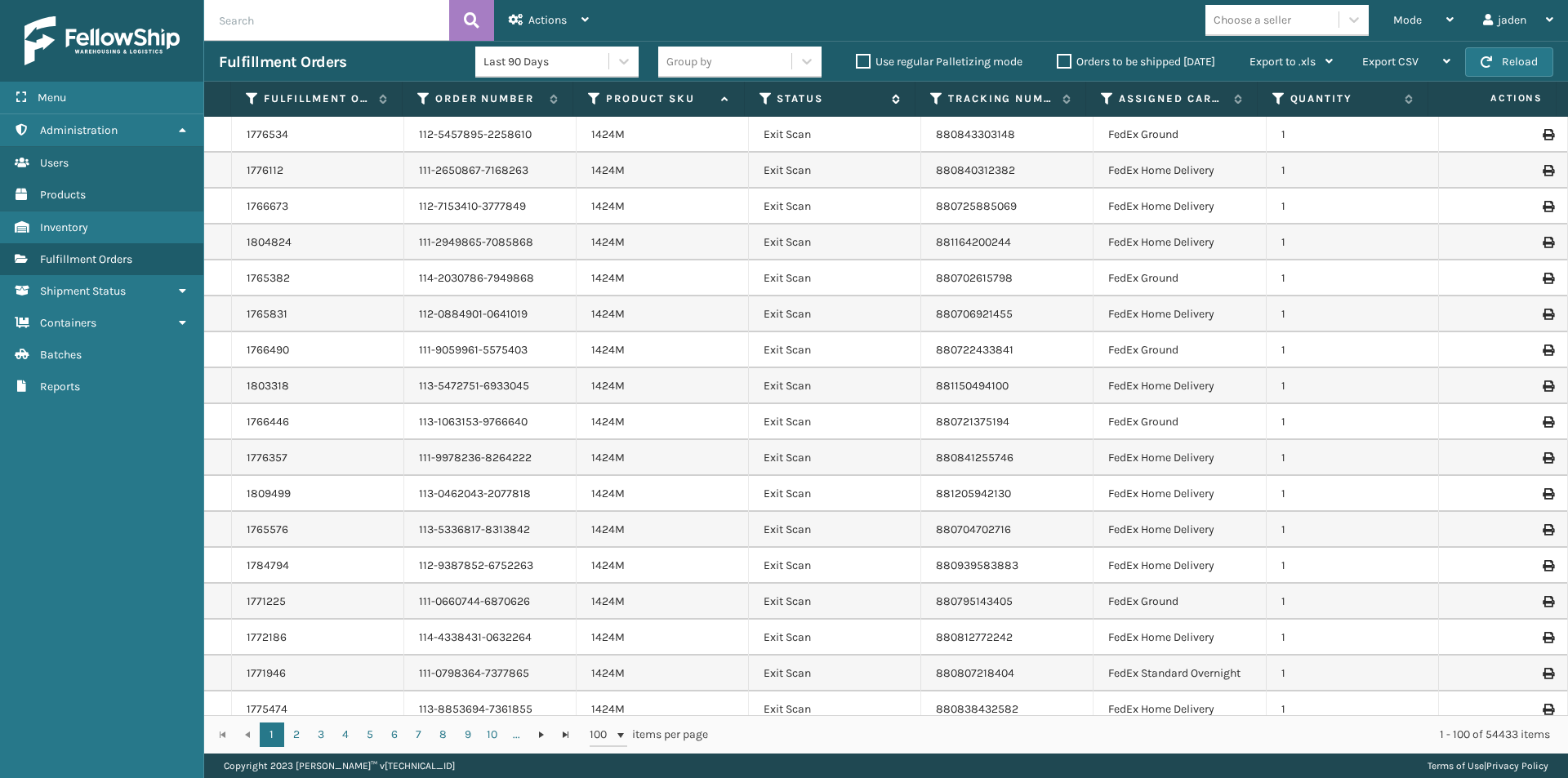
click at [768, 101] on icon at bounding box center [765, 98] width 13 height 14
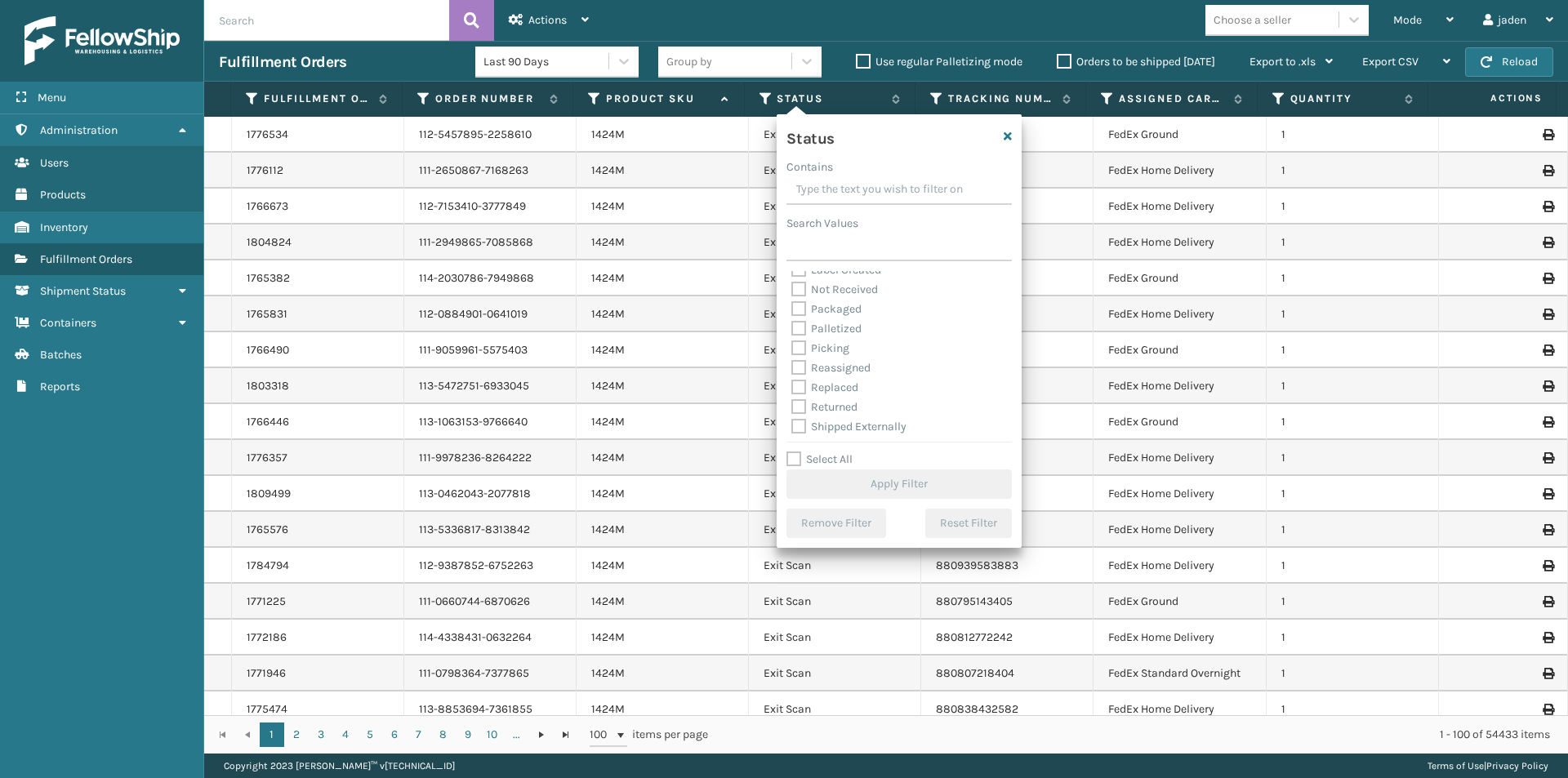
scroll to position [92, 0]
click at [799, 351] on label "Picking" at bounding box center [820, 346] width 58 height 14
click at [792, 347] on input "Picking" at bounding box center [792, 342] width 1 height 11
checkbox input "true"
click at [882, 490] on button "Apply Filter" at bounding box center [899, 484] width 225 height 30
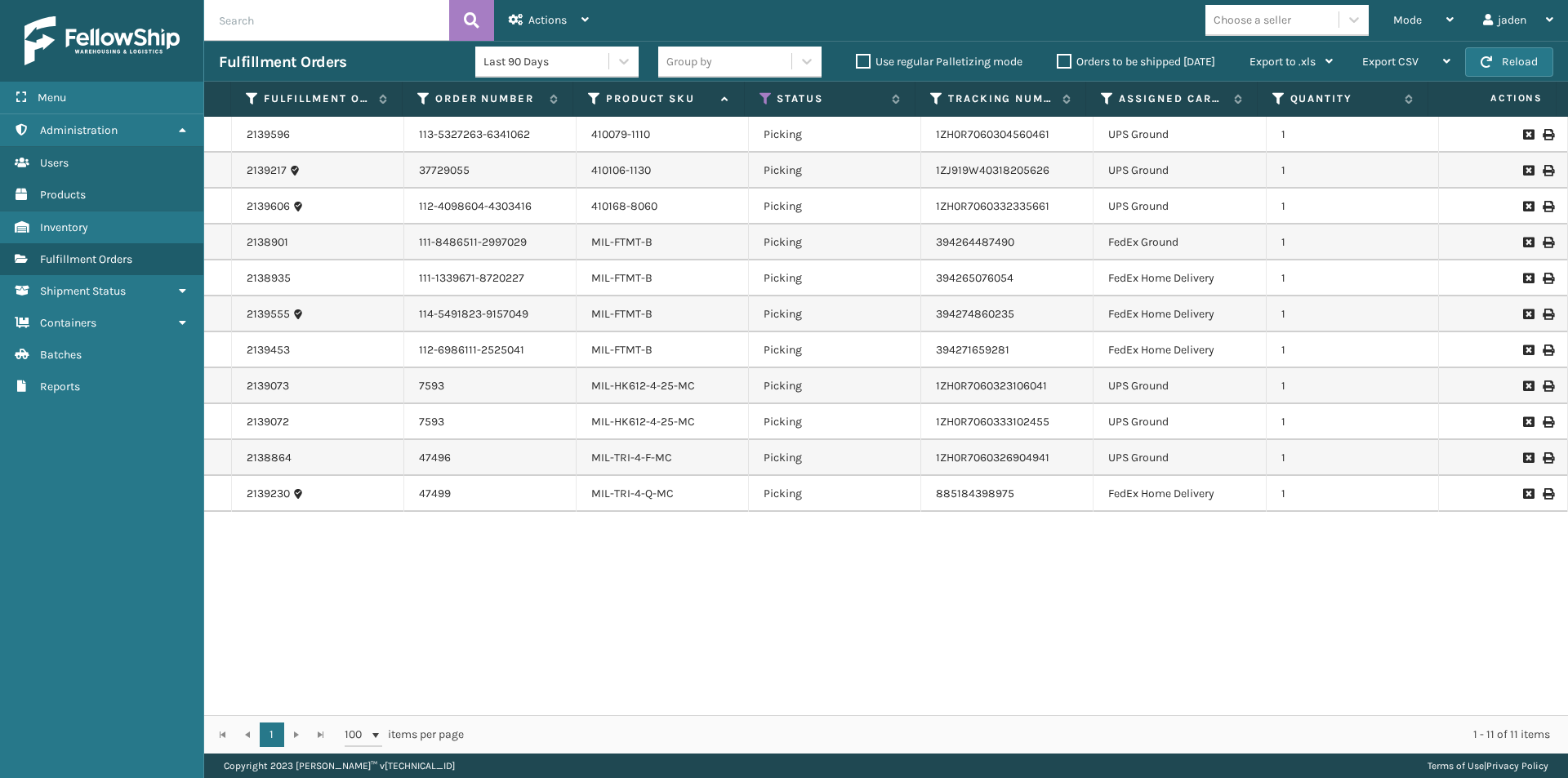
drag, startPoint x: 1074, startPoint y: 636, endPoint x: 751, endPoint y: 636, distance: 323.0
click at [751, 636] on div "2139596 113-5327263-6341062 410079-1110 Picking 1ZH0R7060304560461 UPS Ground 1…" at bounding box center [886, 416] width 1364 height 598
click at [1510, 53] on button "Reload" at bounding box center [1510, 62] width 88 height 30
click at [1424, 28] on div "Mode" at bounding box center [1423, 20] width 60 height 41
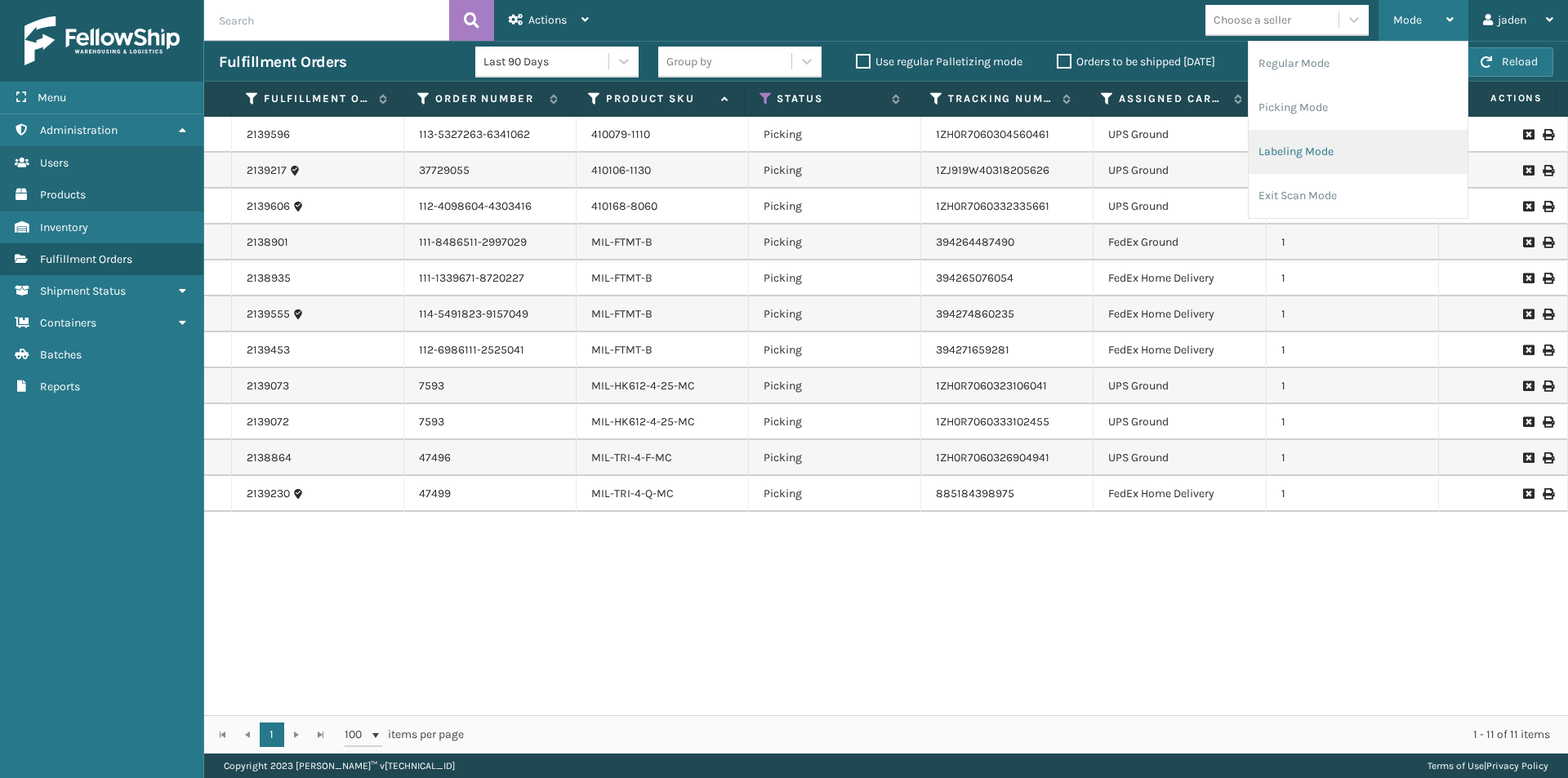
click at [1363, 162] on li "Labeling Mode" at bounding box center [1358, 152] width 219 height 44
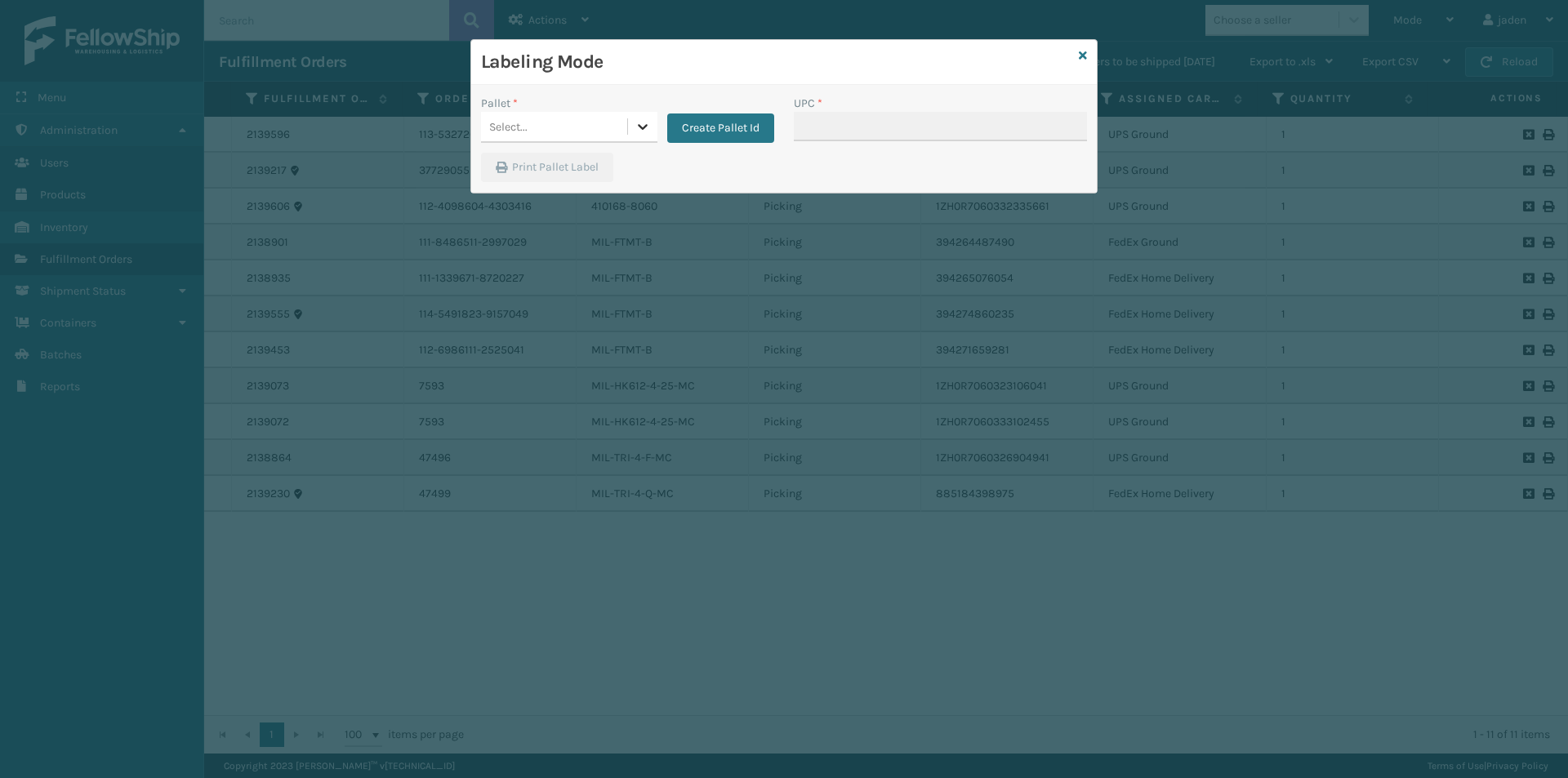
click at [631, 133] on div at bounding box center [642, 126] width 30 height 30
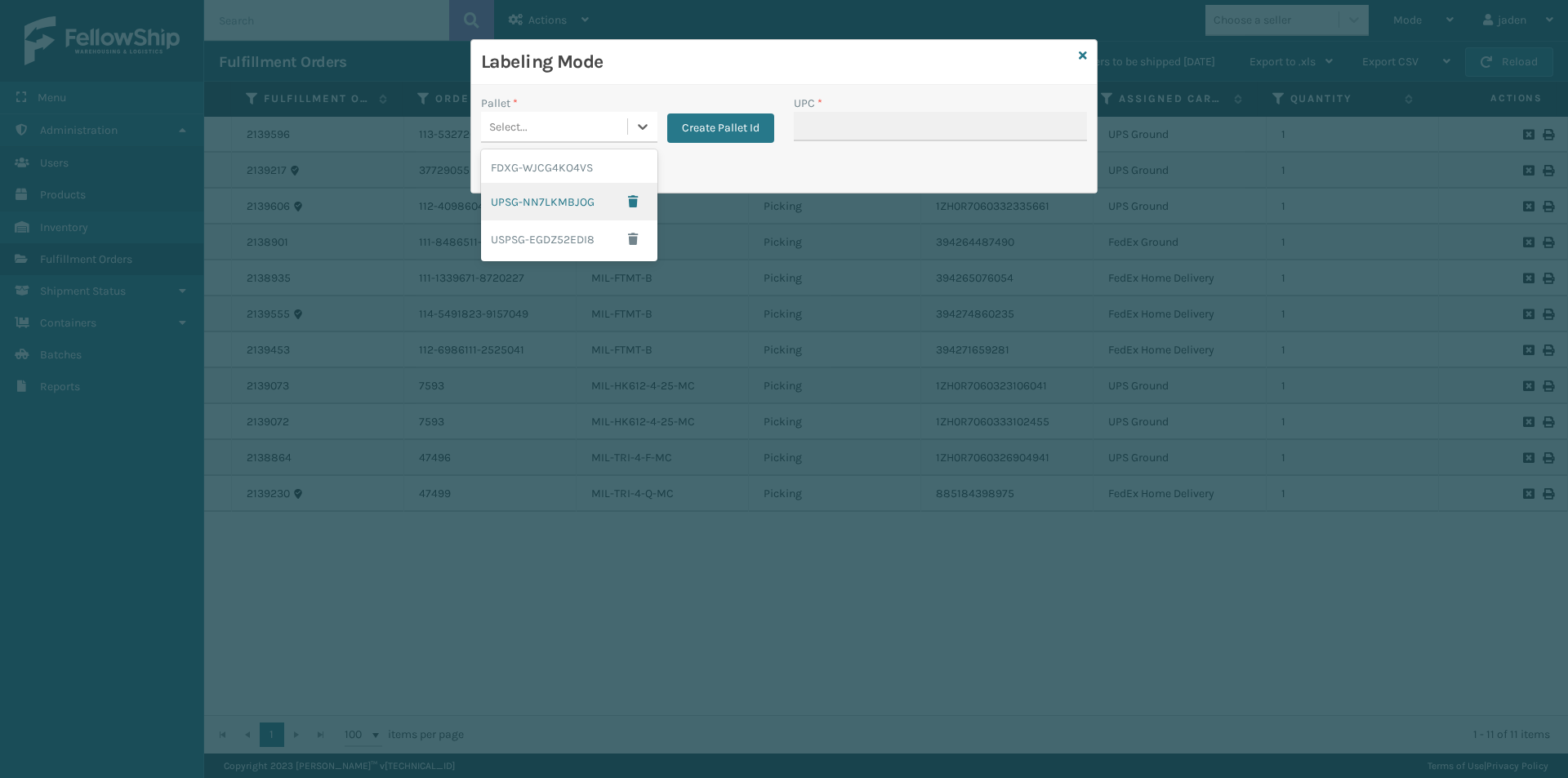
click at [504, 211] on div "UPSG-NN7LKMBJOG" at bounding box center [570, 202] width 176 height 37
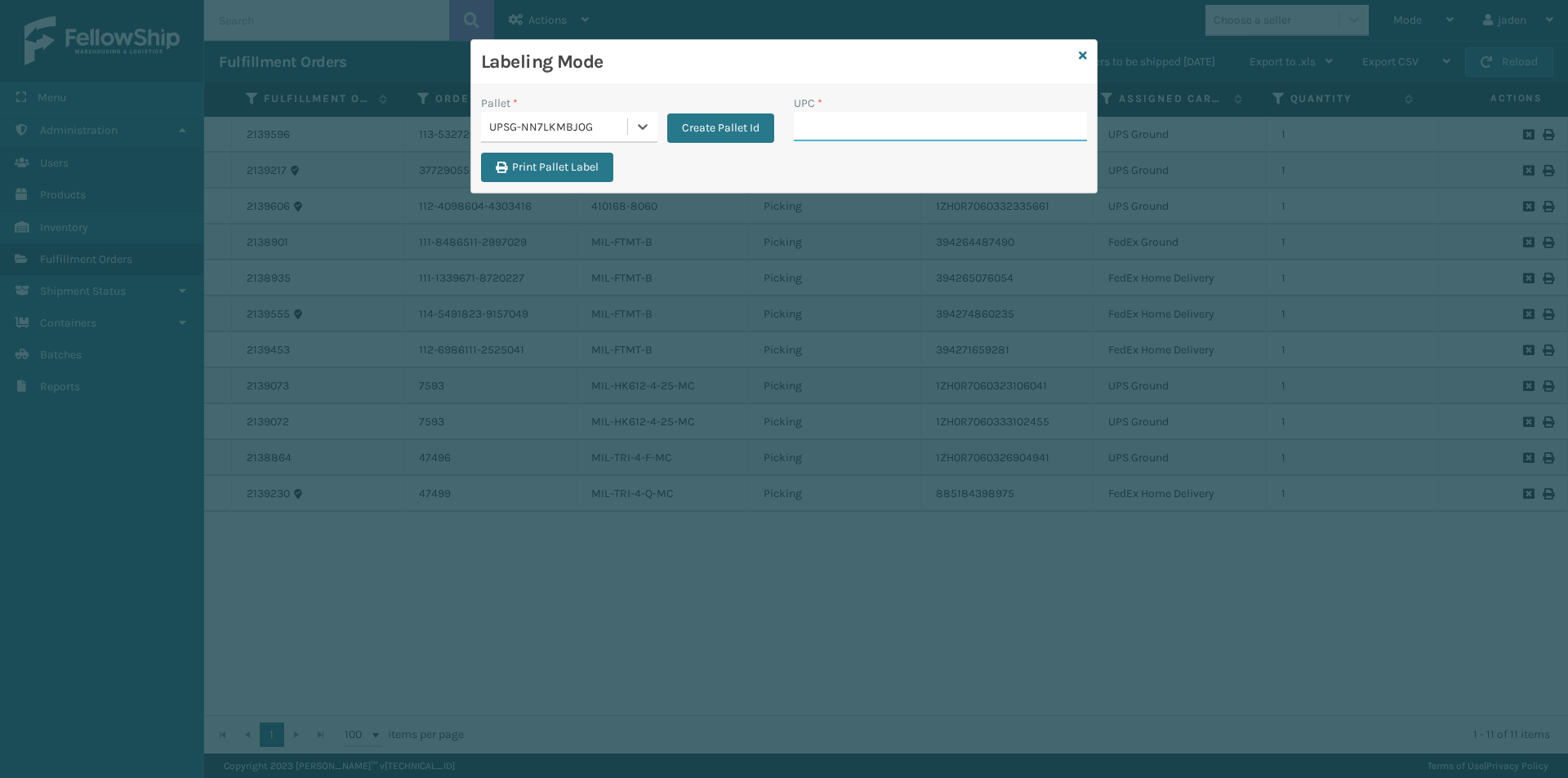
click at [872, 139] on input "UPC *" at bounding box center [941, 126] width 293 height 30
type input "410079-1110"
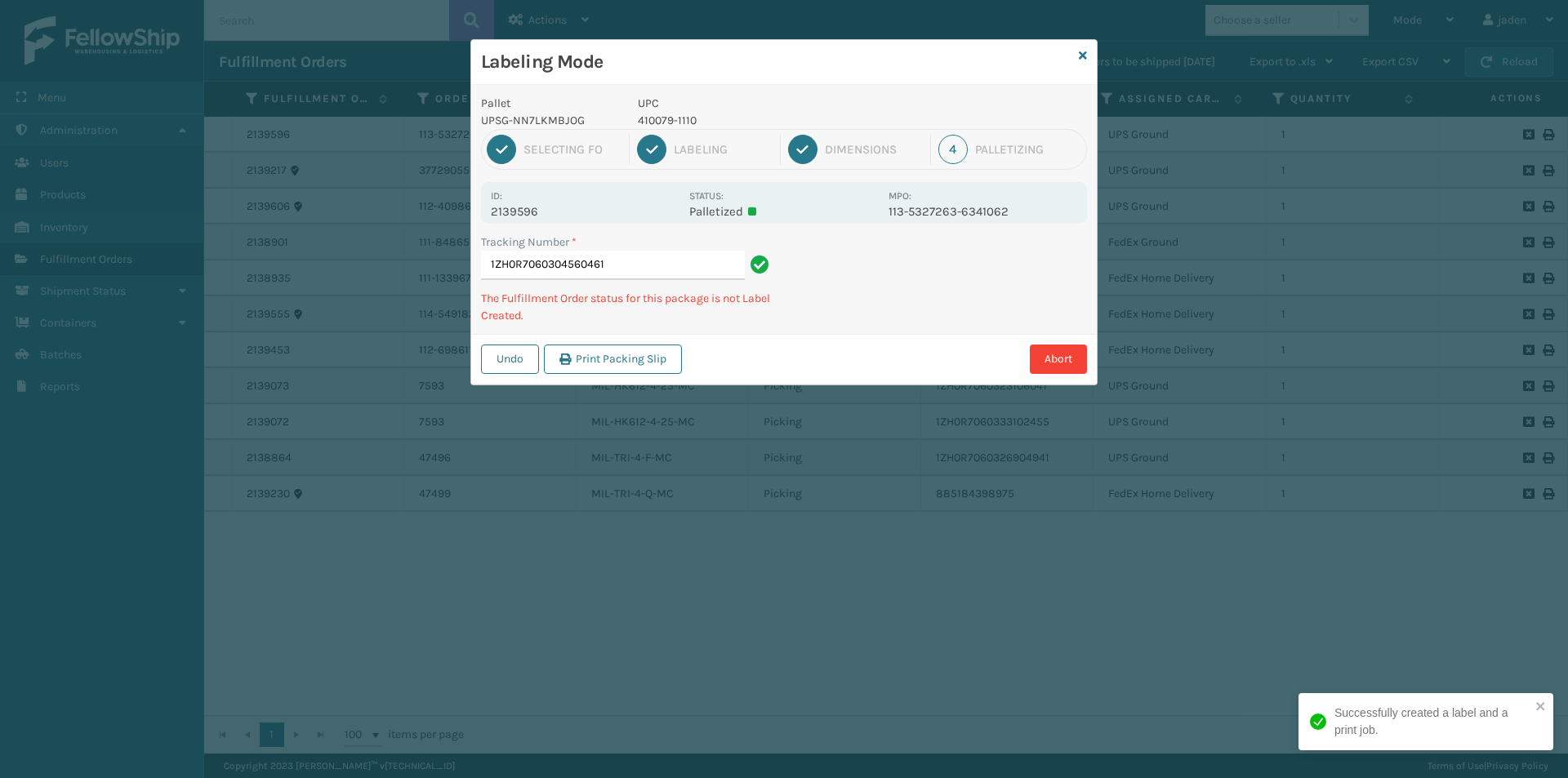
type input "1ZH0R70603045604614"
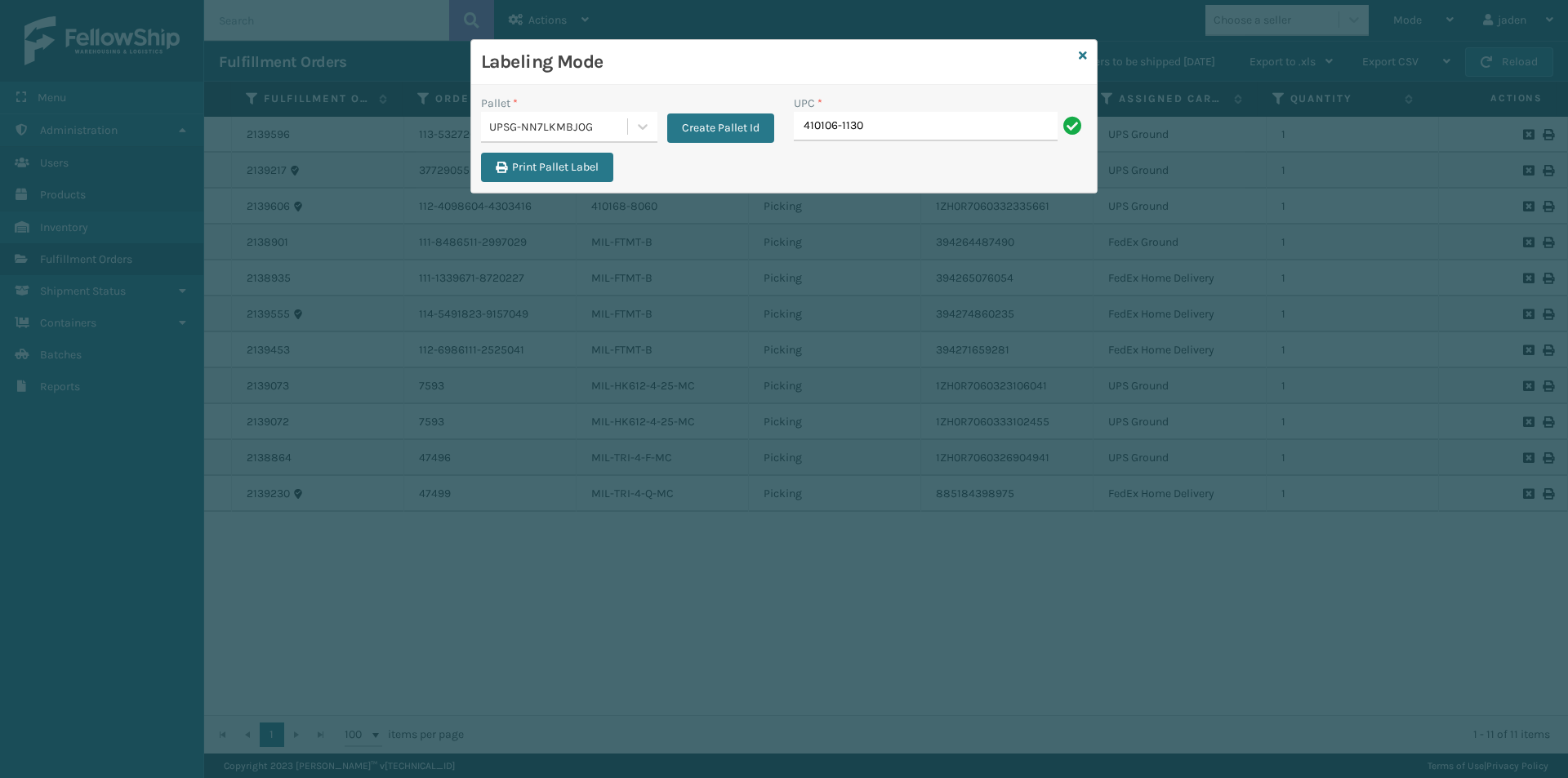
type input "410106-1130"
type input "410168-8060"
type input "8409851"
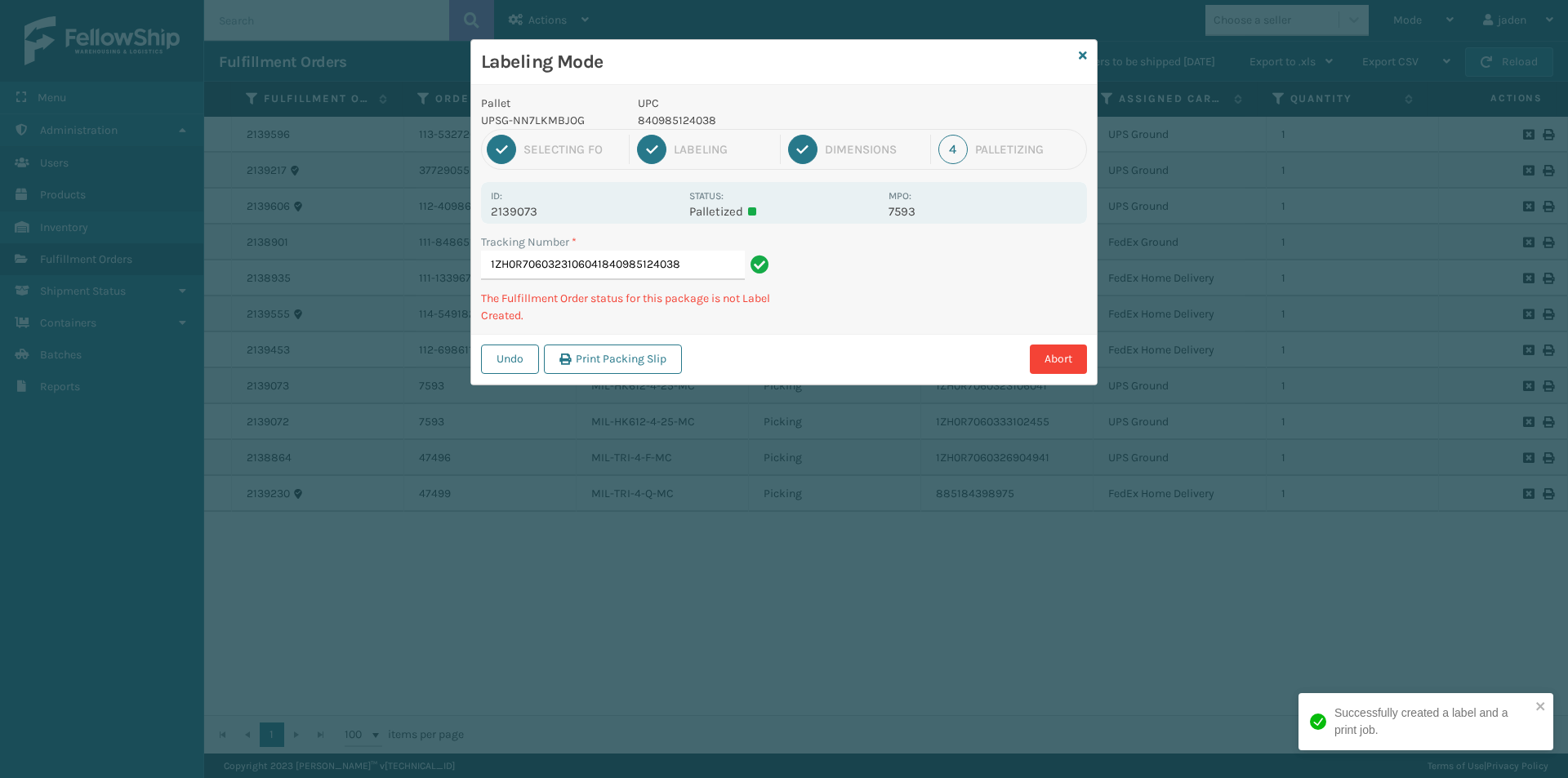
type input "1ZH0R7060323106041840985124038"
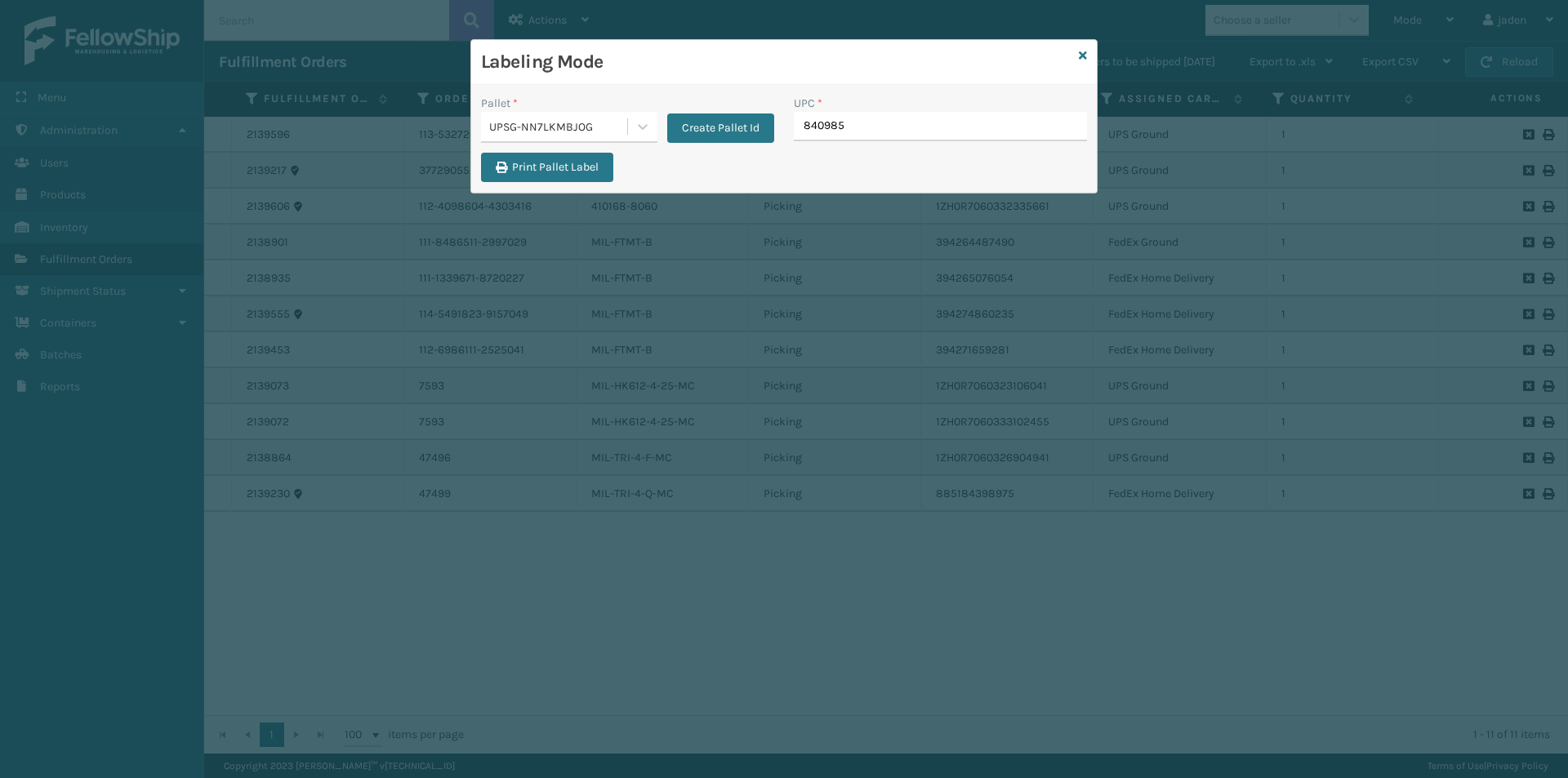
type input "8409851"
click at [1087, 51] on icon at bounding box center [1083, 55] width 8 height 11
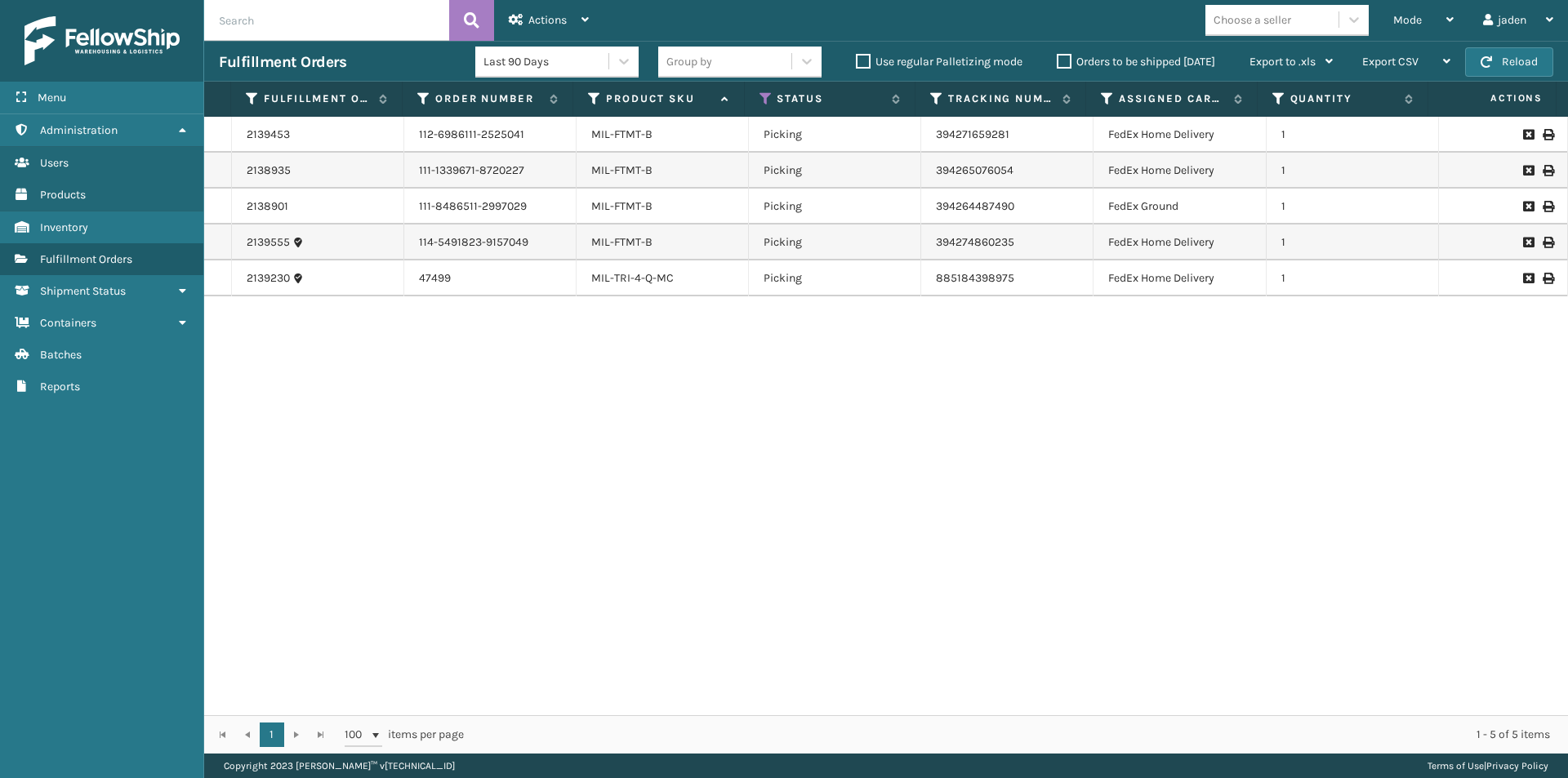
drag, startPoint x: 1109, startPoint y: 397, endPoint x: 797, endPoint y: 449, distance: 316.3
click at [797, 449] on div "2139453 112-6986111-2525041 MIL-FTMT-B Picking 394271659281 FedEx Home Delivery…" at bounding box center [886, 416] width 1364 height 598
click at [1437, 19] on div "Mode" at bounding box center [1423, 20] width 60 height 41
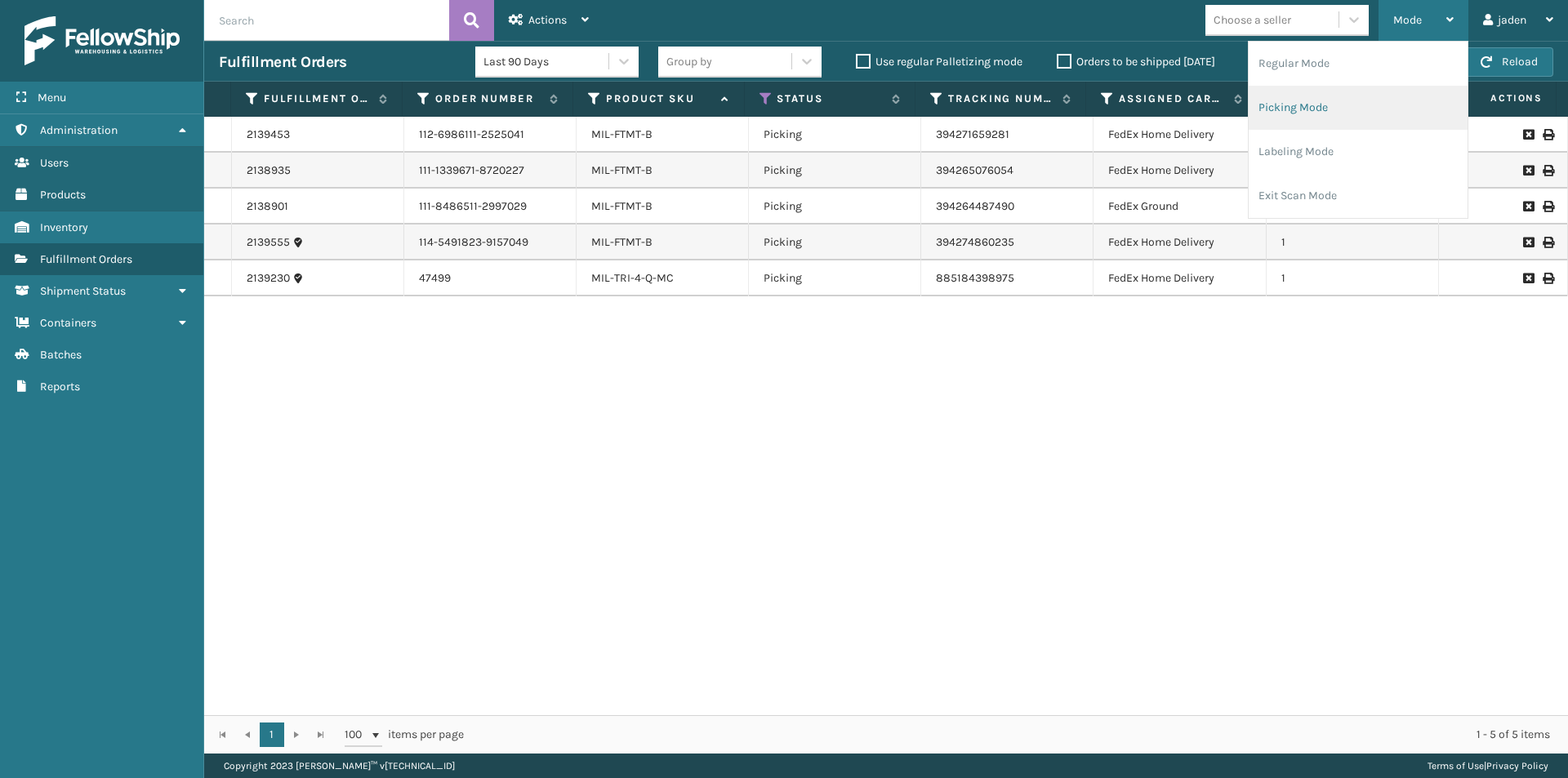
click at [1345, 112] on li "Picking Mode" at bounding box center [1358, 108] width 219 height 44
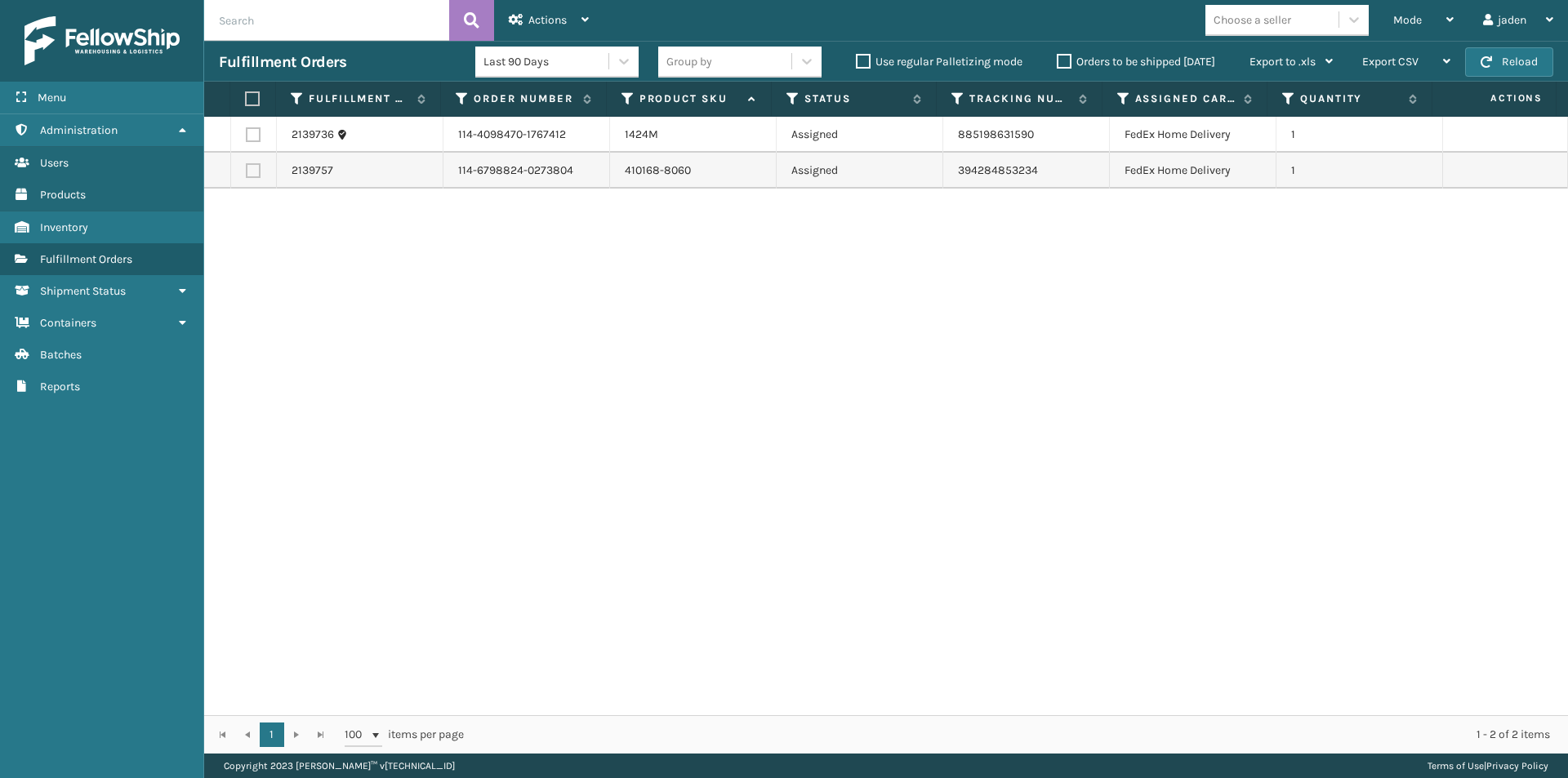
drag, startPoint x: 975, startPoint y: 307, endPoint x: 557, endPoint y: 336, distance: 419.0
click at [557, 336] on div "2139736 114-4098470-1767412 1424M Assigned 885198631590 FedEx Home Delivery 1 2…" at bounding box center [886, 416] width 1364 height 598
click at [1502, 63] on button "Reload" at bounding box center [1510, 62] width 88 height 30
drag, startPoint x: 959, startPoint y: 320, endPoint x: 909, endPoint y: 331, distance: 51.2
drag, startPoint x: 909, startPoint y: 331, endPoint x: 614, endPoint y: 368, distance: 297.3
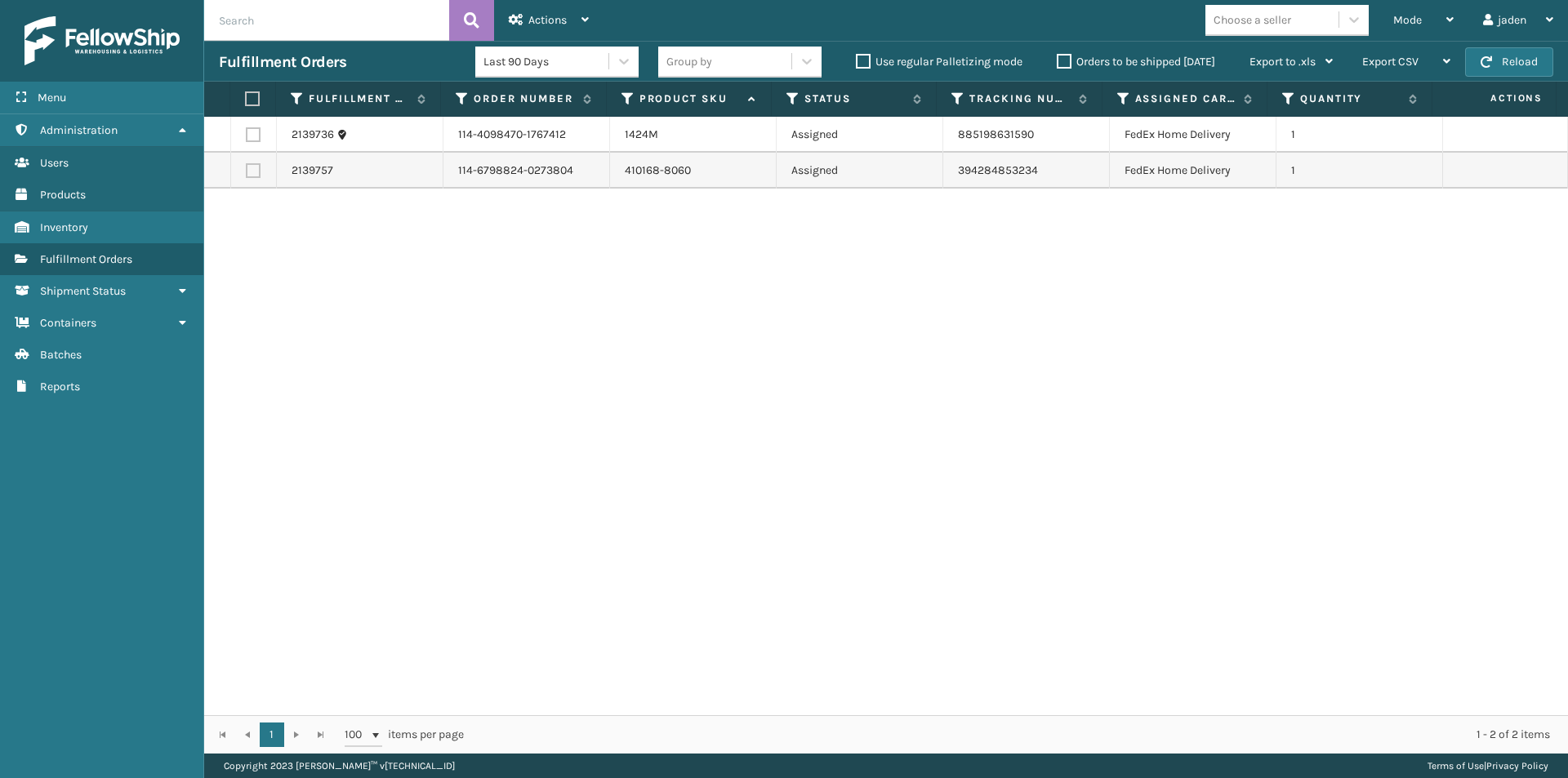
click at [614, 368] on div "2139736 114-4098470-1767412 1424M Assigned 885198631590 FedEx Home Delivery 1 2…" at bounding box center [886, 416] width 1364 height 598
click at [1504, 58] on button "Reload" at bounding box center [1510, 62] width 88 height 30
click at [1426, 25] on div "Mode" at bounding box center [1423, 20] width 60 height 41
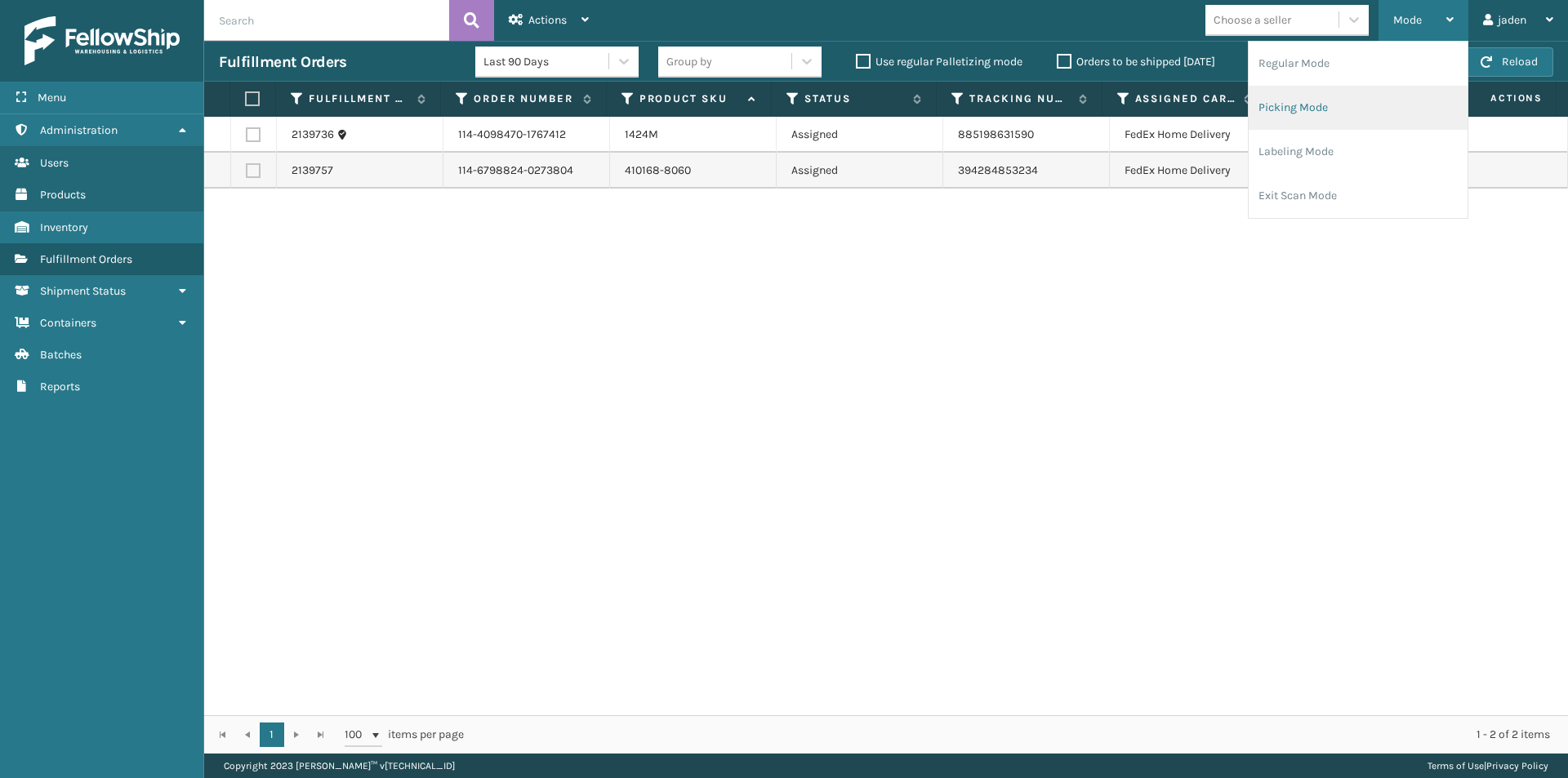
click at [1338, 116] on li "Picking Mode" at bounding box center [1358, 108] width 219 height 44
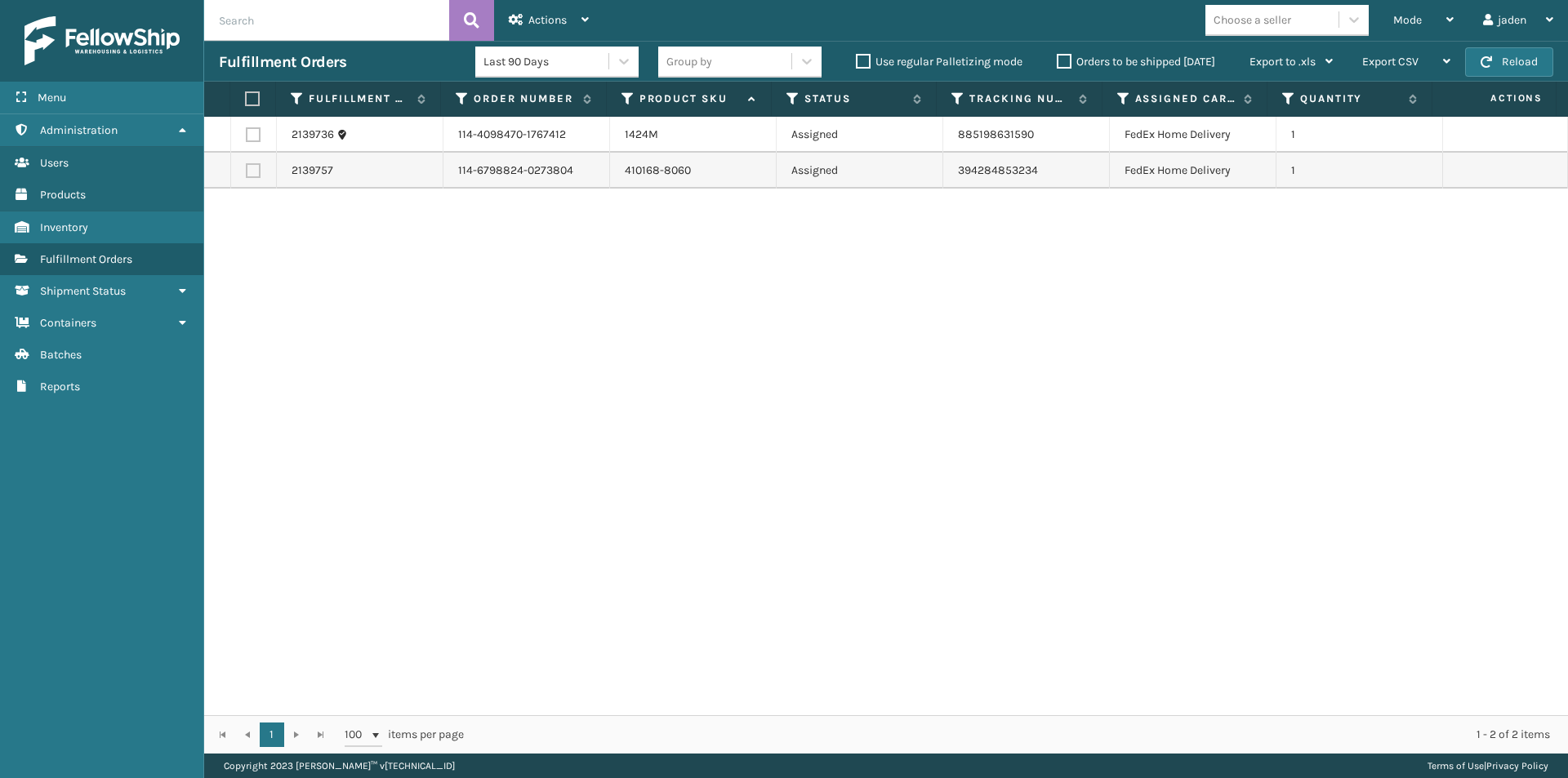
drag, startPoint x: 931, startPoint y: 381, endPoint x: 677, endPoint y: 308, distance: 264.3
click at [564, 393] on div "2139736 114-4098470-1767412 1424M Assigned 885198631590 FedEx Home Delivery 1 2…" at bounding box center [886, 416] width 1364 height 598
click at [1506, 65] on button "Reload" at bounding box center [1510, 62] width 88 height 30
click at [1415, 19] on span "Mode" at bounding box center [1408, 19] width 29 height 14
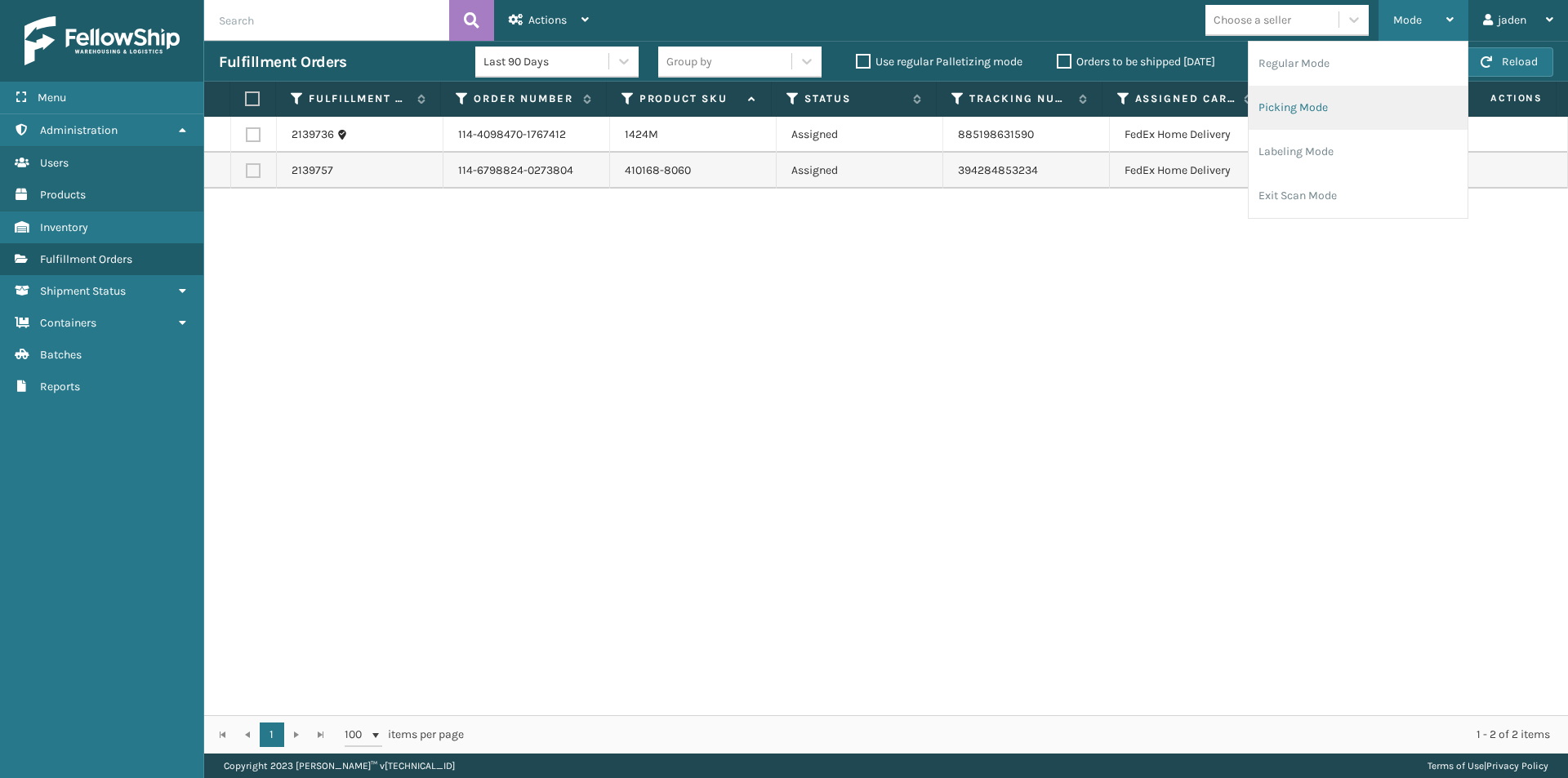
click at [1357, 108] on li "Picking Mode" at bounding box center [1358, 108] width 219 height 44
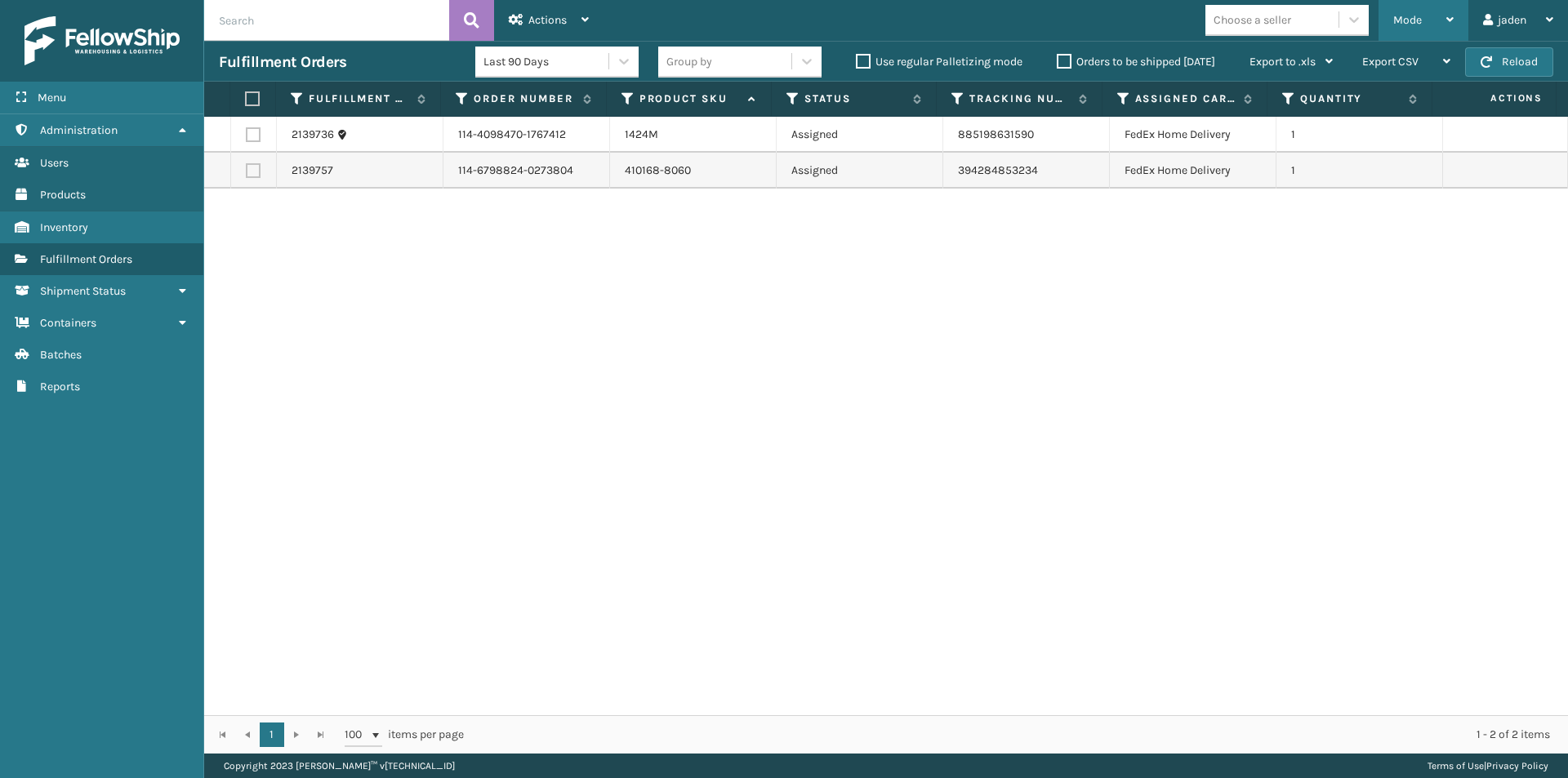
click at [1425, 20] on div "Mode" at bounding box center [1423, 20] width 60 height 41
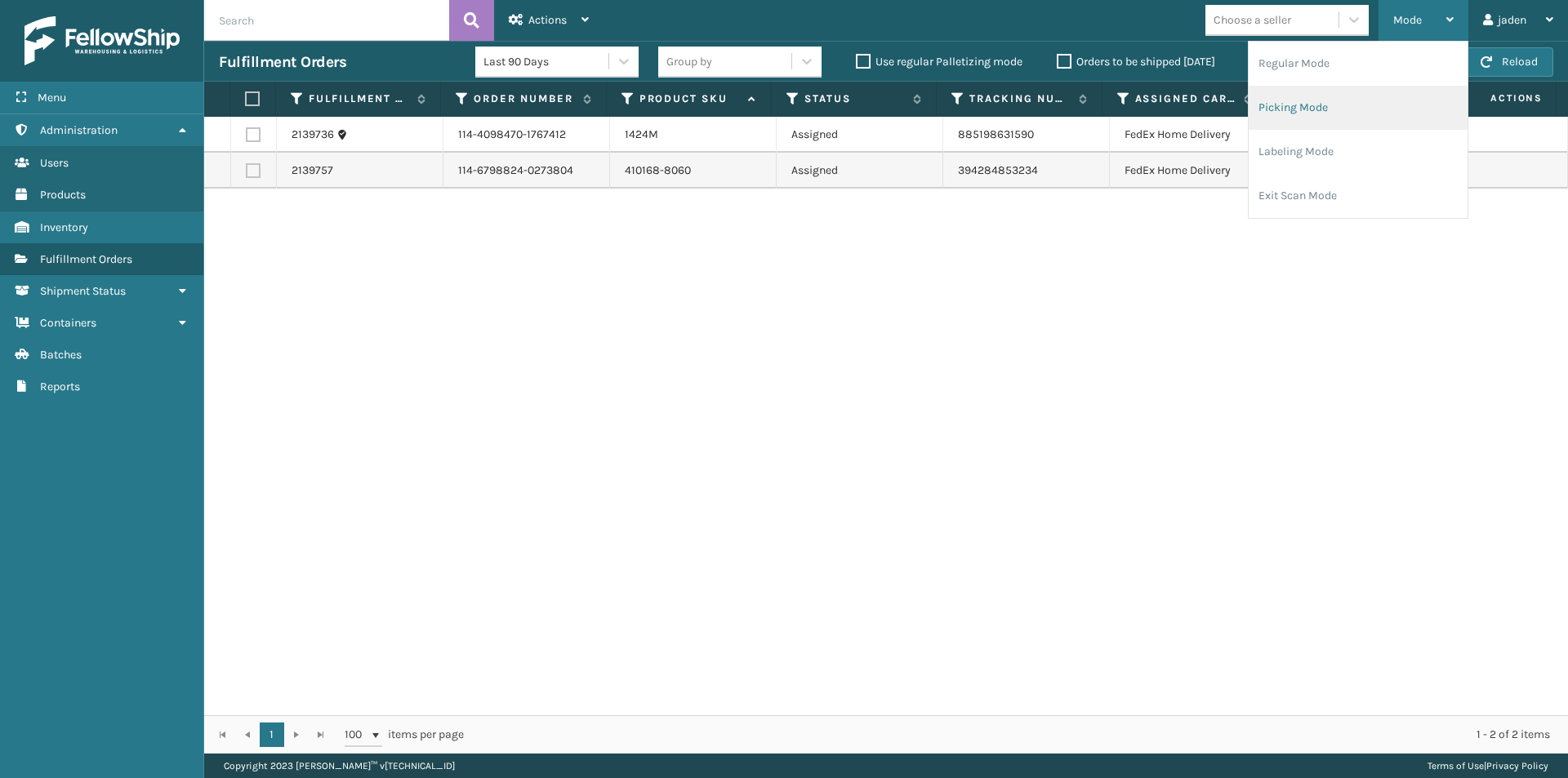
click at [1359, 125] on li "Picking Mode" at bounding box center [1358, 108] width 219 height 44
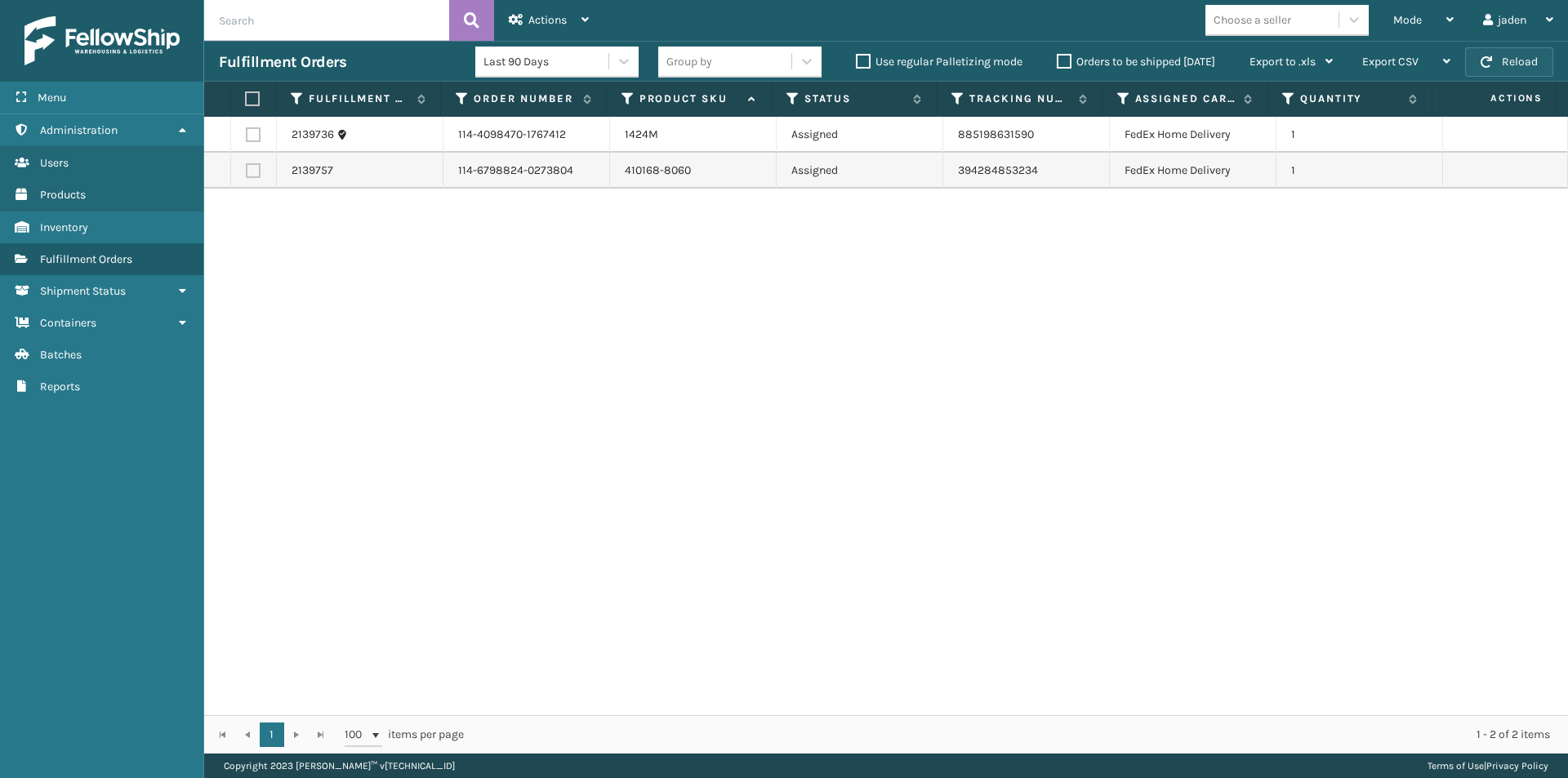
click at [1516, 63] on button "Reload" at bounding box center [1510, 62] width 88 height 30
click at [1426, 19] on div "Mode" at bounding box center [1423, 20] width 60 height 41
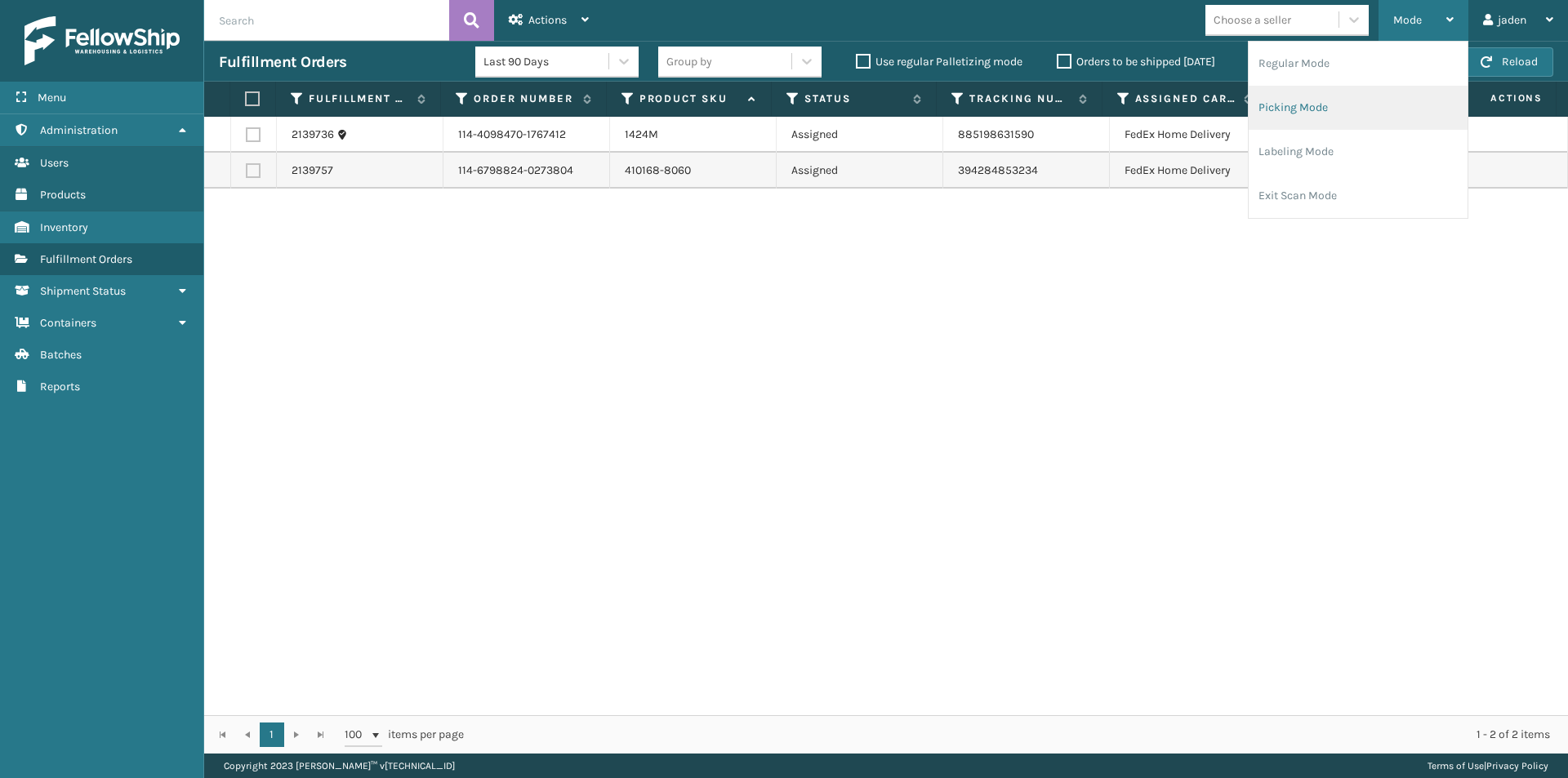
click at [1369, 99] on li "Picking Mode" at bounding box center [1358, 108] width 219 height 44
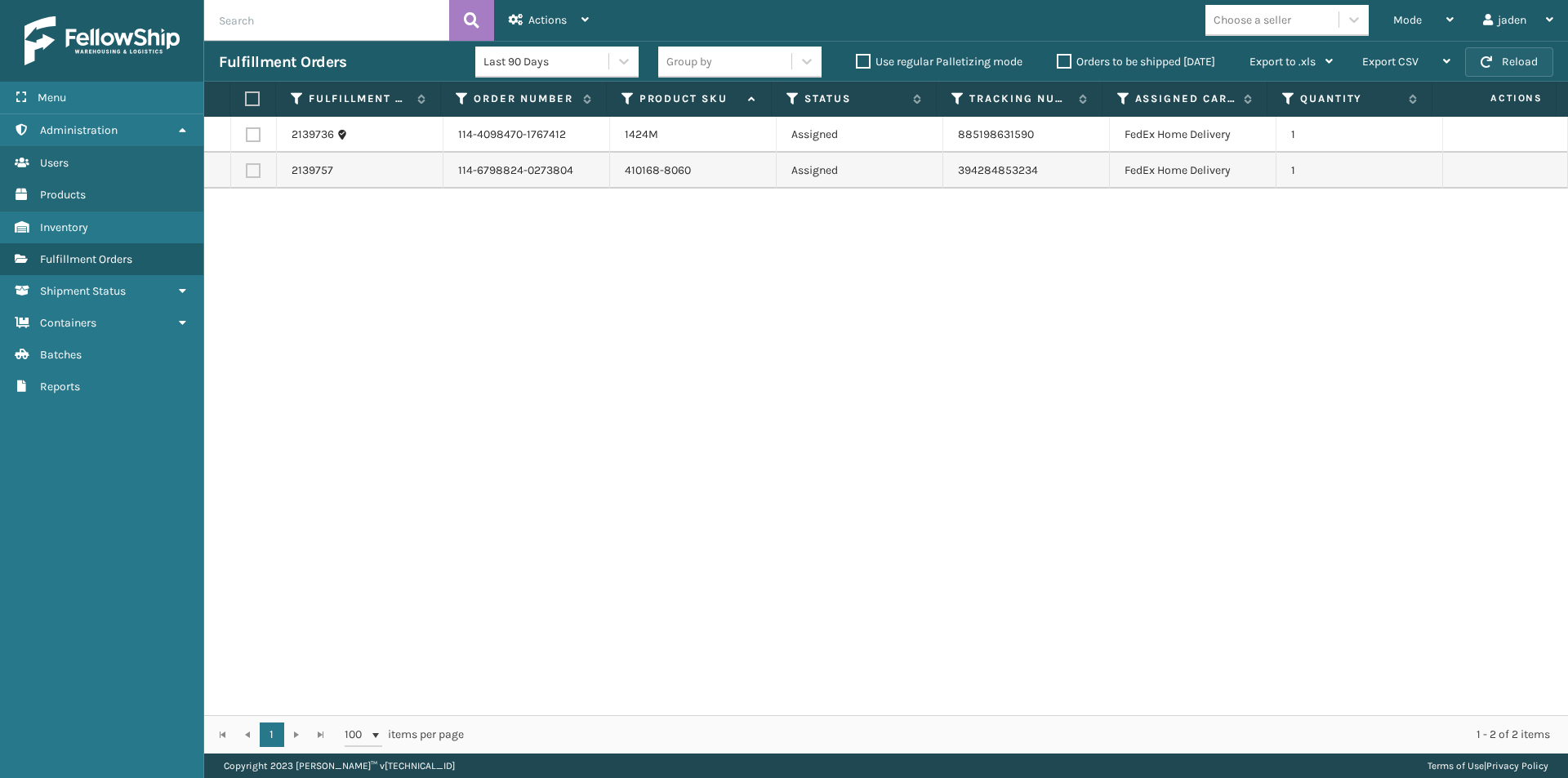
click at [1536, 60] on button "Reload" at bounding box center [1510, 62] width 88 height 30
click at [1426, 31] on div "Mode" at bounding box center [1423, 20] width 60 height 41
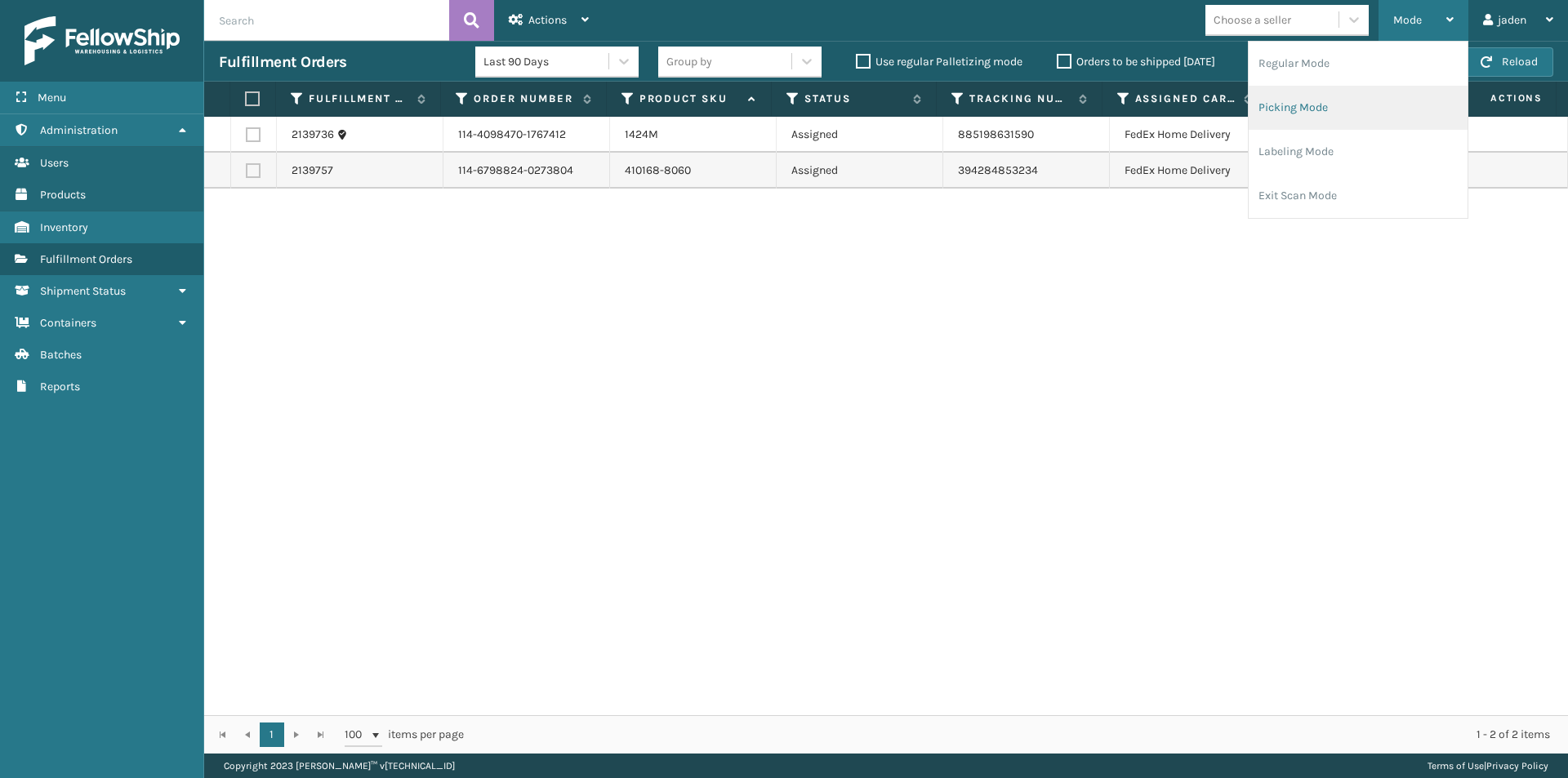
click at [1372, 118] on li "Picking Mode" at bounding box center [1358, 108] width 219 height 44
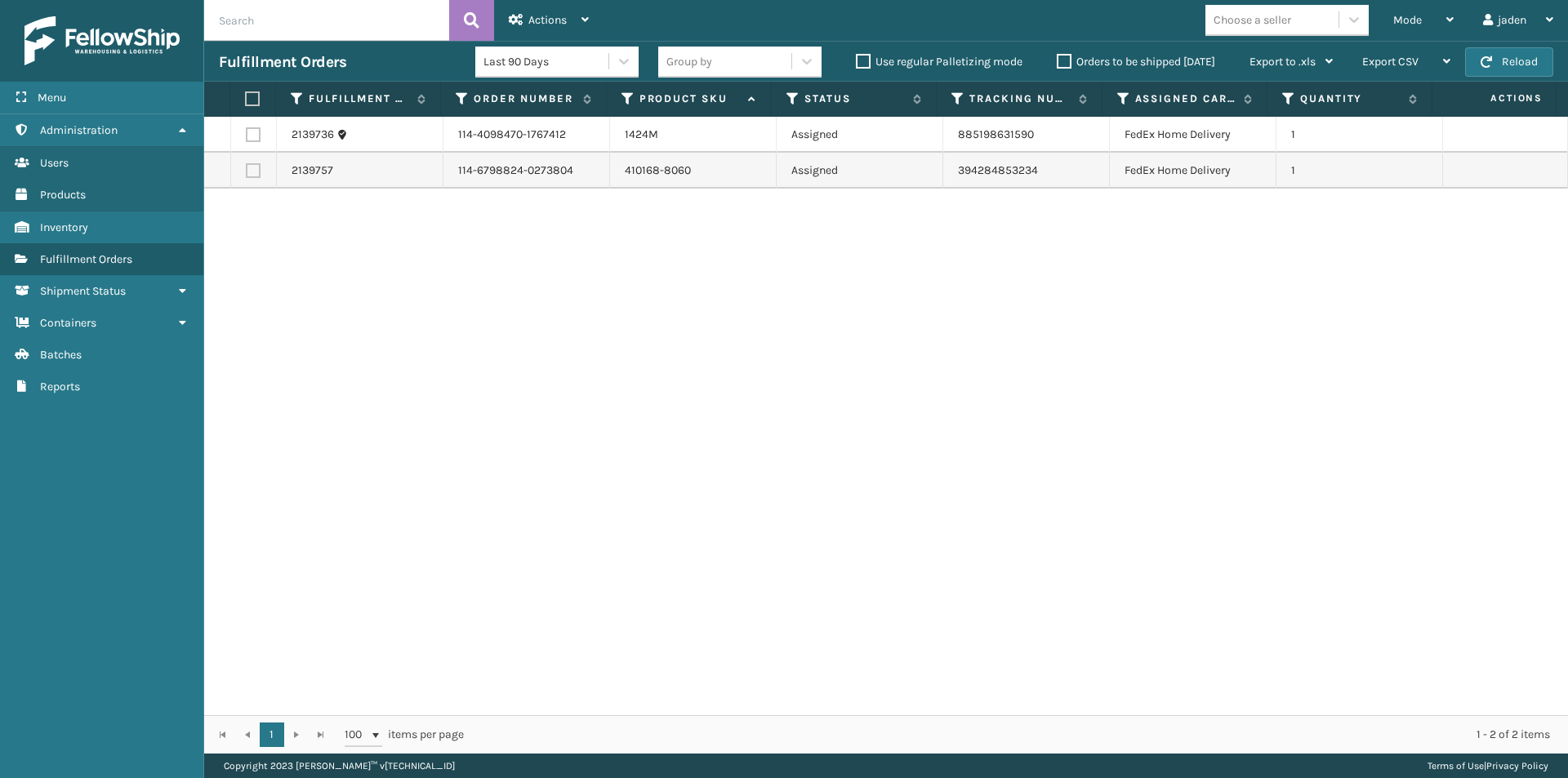
drag, startPoint x: 966, startPoint y: 298, endPoint x: 521, endPoint y: 374, distance: 451.4
click at [521, 374] on div "2139736 114-4098470-1767412 1424M Assigned 885198631590 FedEx Home Delivery 1 2…" at bounding box center [886, 416] width 1364 height 598
drag, startPoint x: 970, startPoint y: 285, endPoint x: 641, endPoint y: 306, distance: 329.7
click at [641, 306] on div "2139736 114-4098470-1767412 1424M Assigned 885198631590 FedEx Home Delivery 1 2…" at bounding box center [886, 416] width 1364 height 598
click at [1518, 44] on div "Fulfillment Orders Last 90 Days Group by Use regular Palletizing mode Orders to…" at bounding box center [886, 61] width 1364 height 41
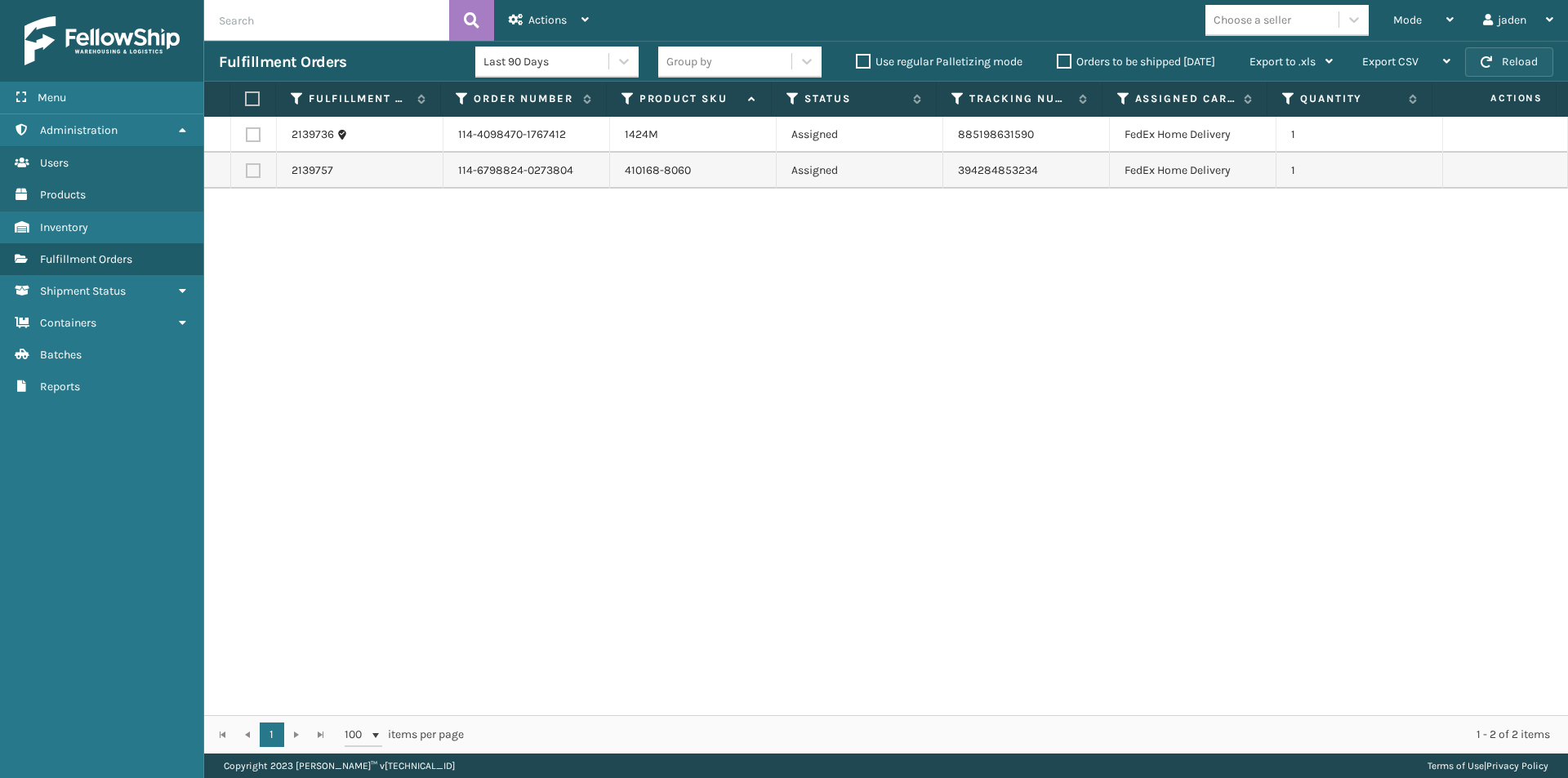
click at [1515, 51] on button "Reload" at bounding box center [1510, 62] width 88 height 30
drag, startPoint x: 1159, startPoint y: 422, endPoint x: 1092, endPoint y: 442, distance: 69.9
drag, startPoint x: 1092, startPoint y: 442, endPoint x: 622, endPoint y: 283, distance: 496.2
click at [674, 477] on div "2139736 114-4098470-1767412 1424M Assigned 885198631590 FedEx Home Delivery 1 2…" at bounding box center [886, 416] width 1364 height 598
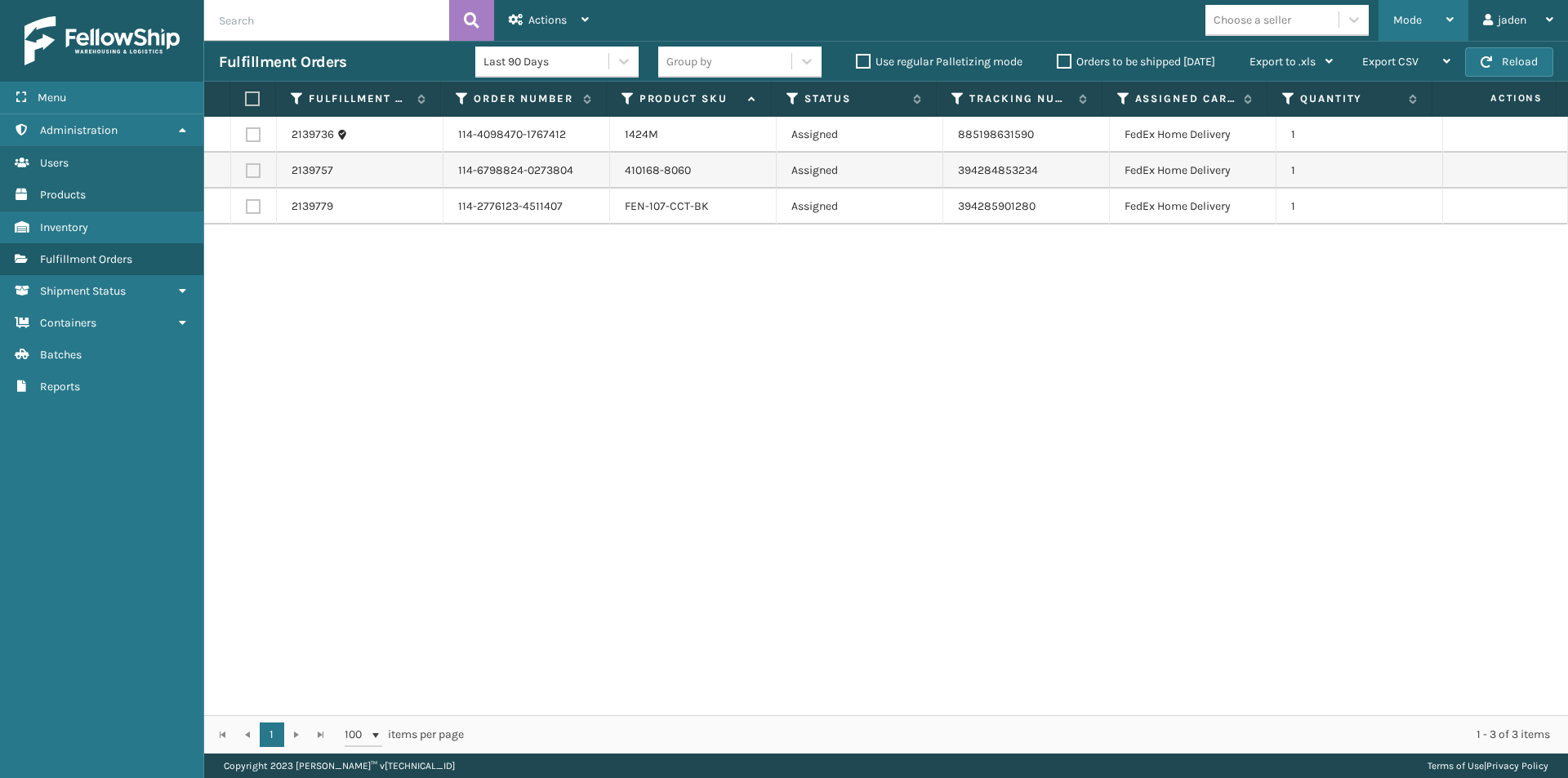
click at [1431, 22] on div "Mode" at bounding box center [1423, 20] width 60 height 41
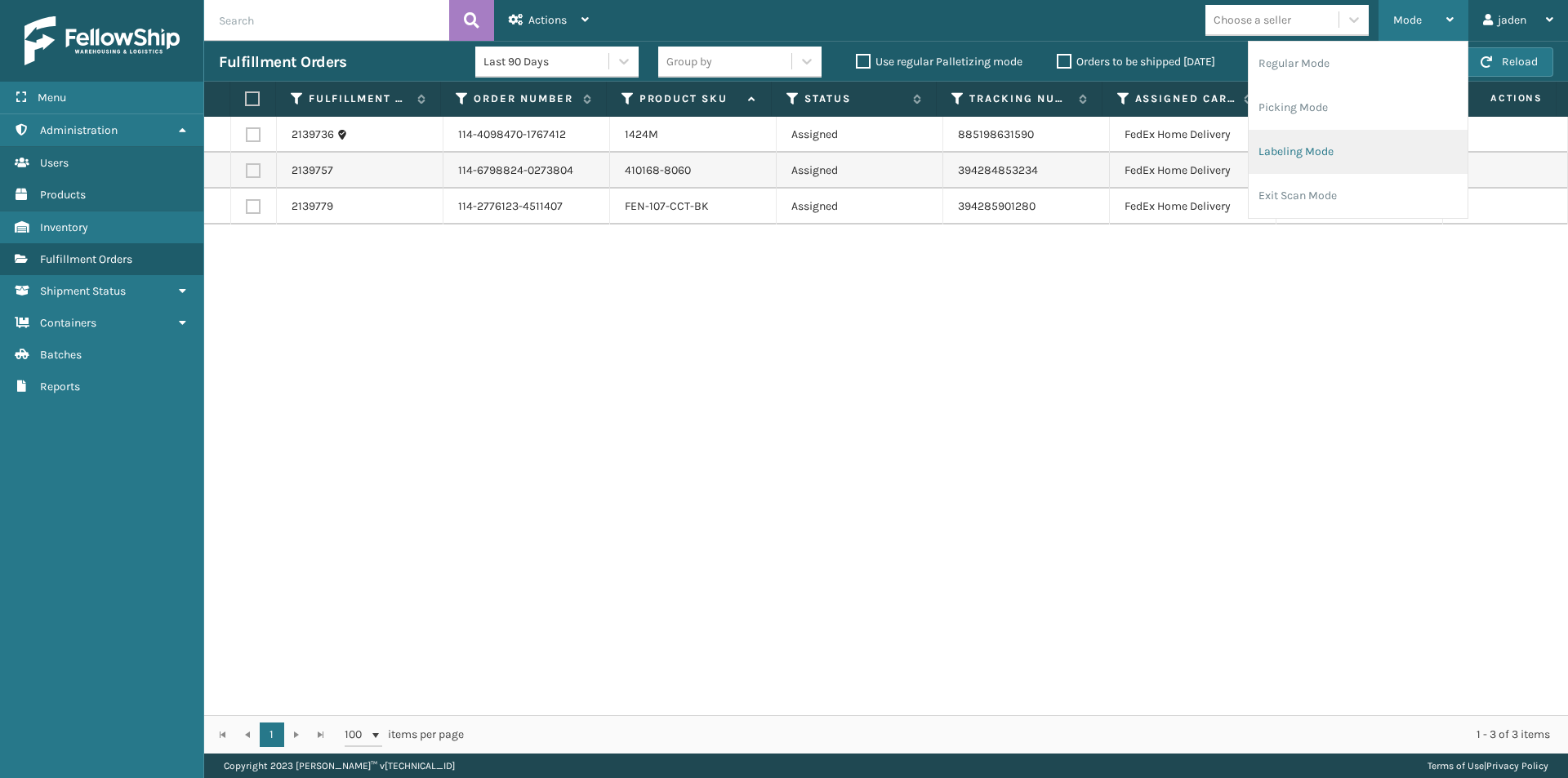
click at [1365, 140] on li "Labeling Mode" at bounding box center [1358, 152] width 219 height 44
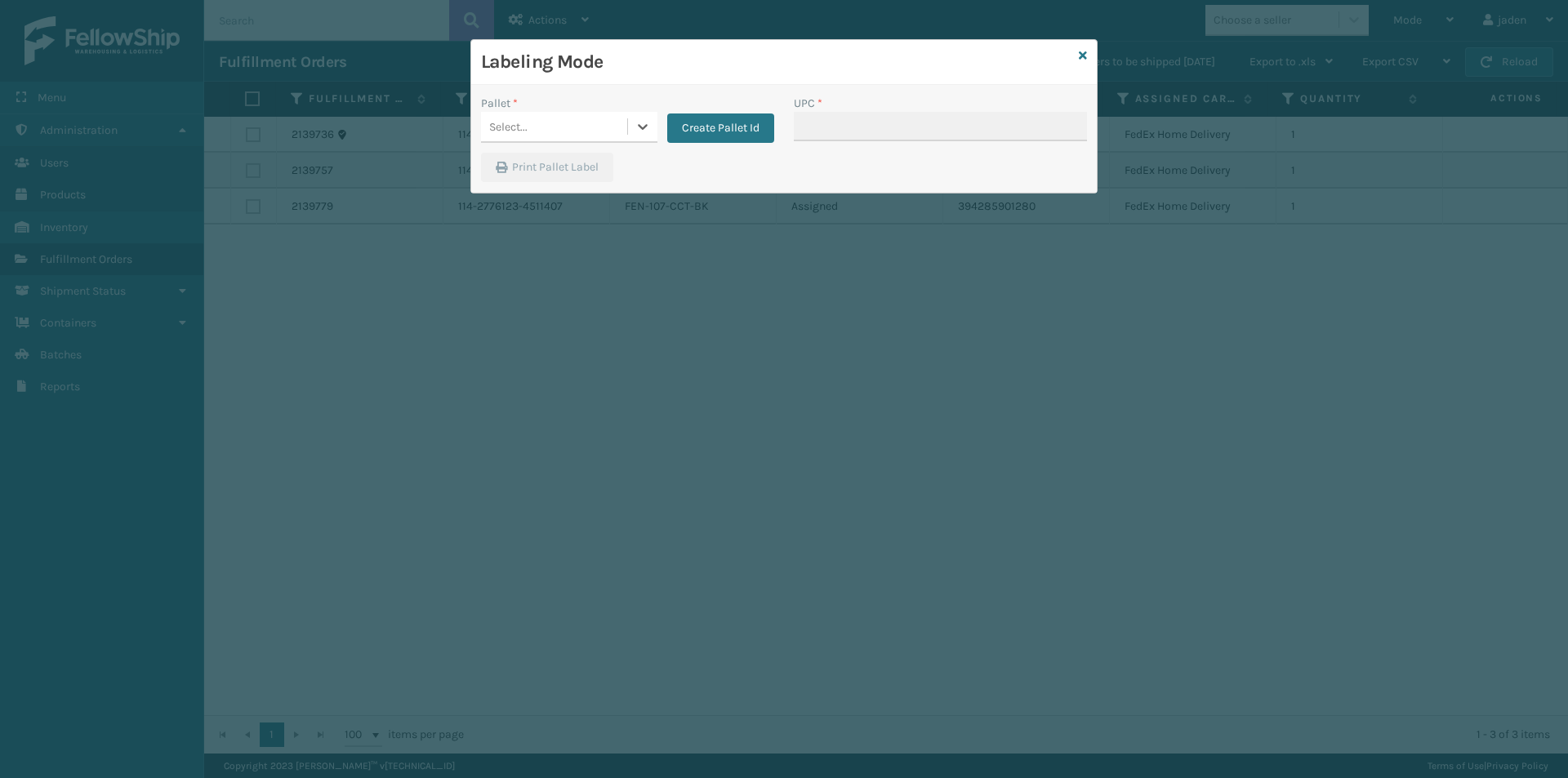
click at [625, 132] on div "Select..." at bounding box center [554, 127] width 146 height 27
drag, startPoint x: 572, startPoint y: 169, endPoint x: 937, endPoint y: 122, distance: 368.0
click at [573, 169] on div "FDXG-WJCG4KO4VS" at bounding box center [570, 168] width 176 height 31
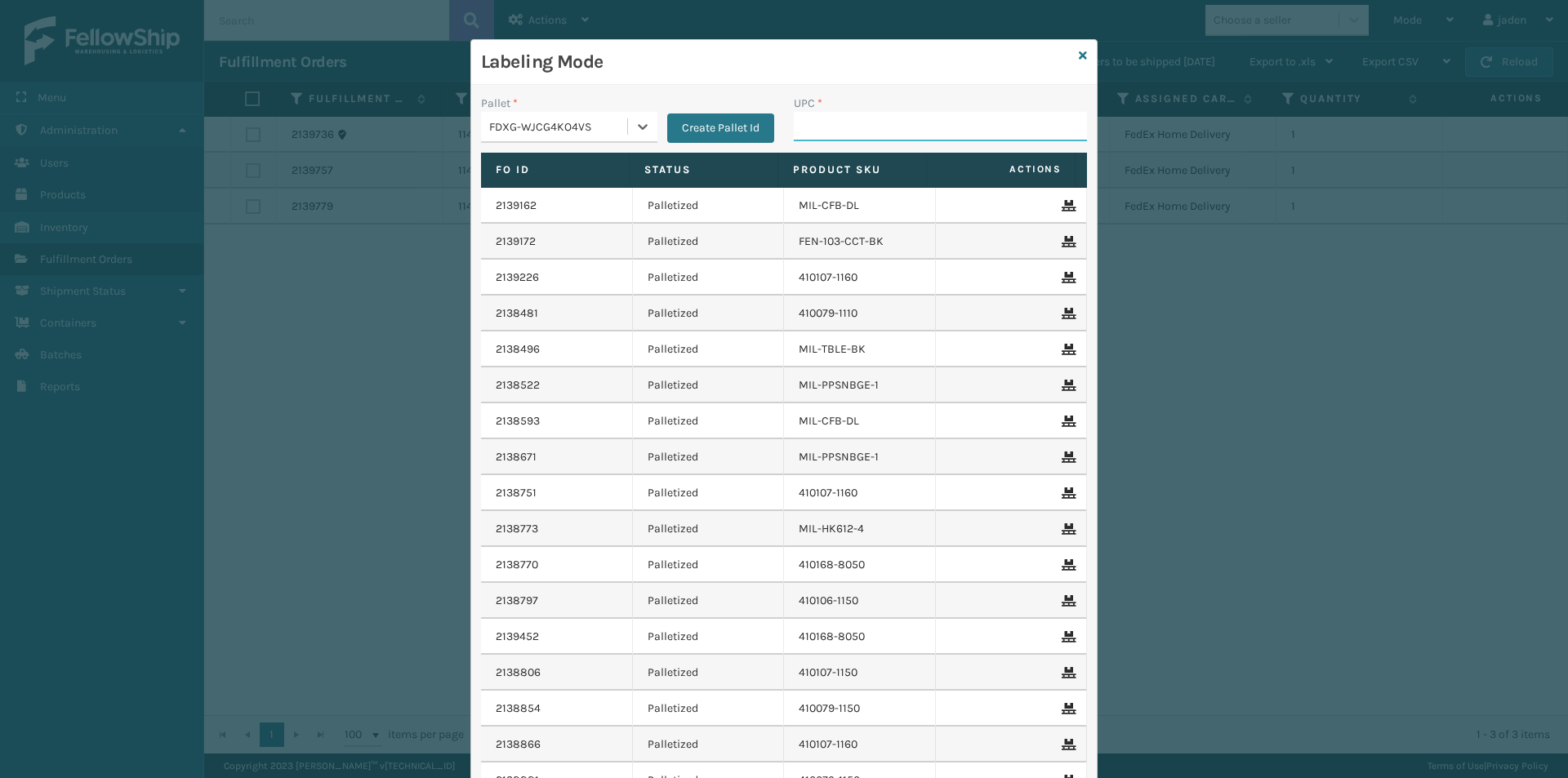
click at [938, 124] on input "UPC *" at bounding box center [941, 126] width 293 height 30
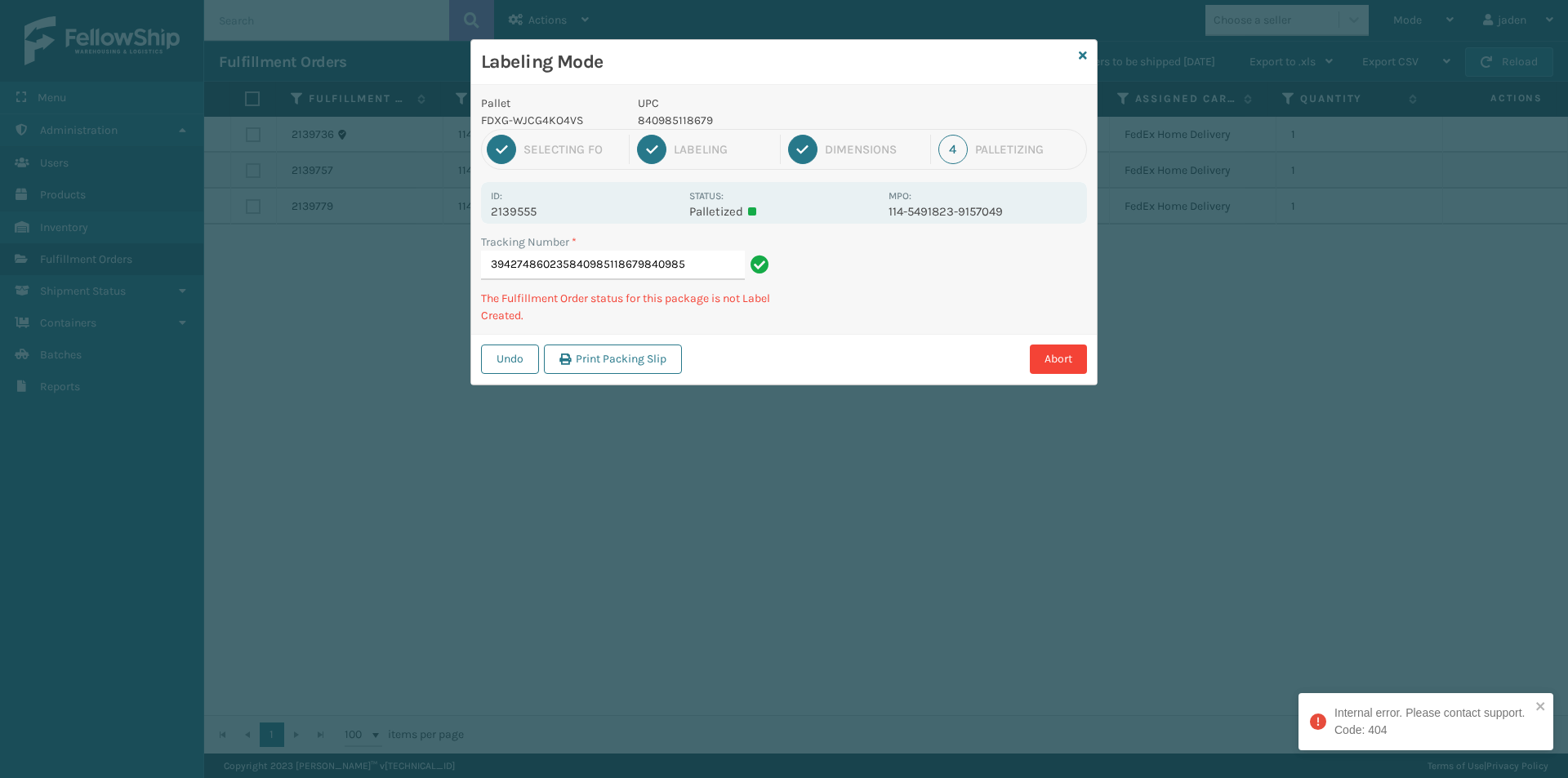
type input "3942748602358409851186798409851"
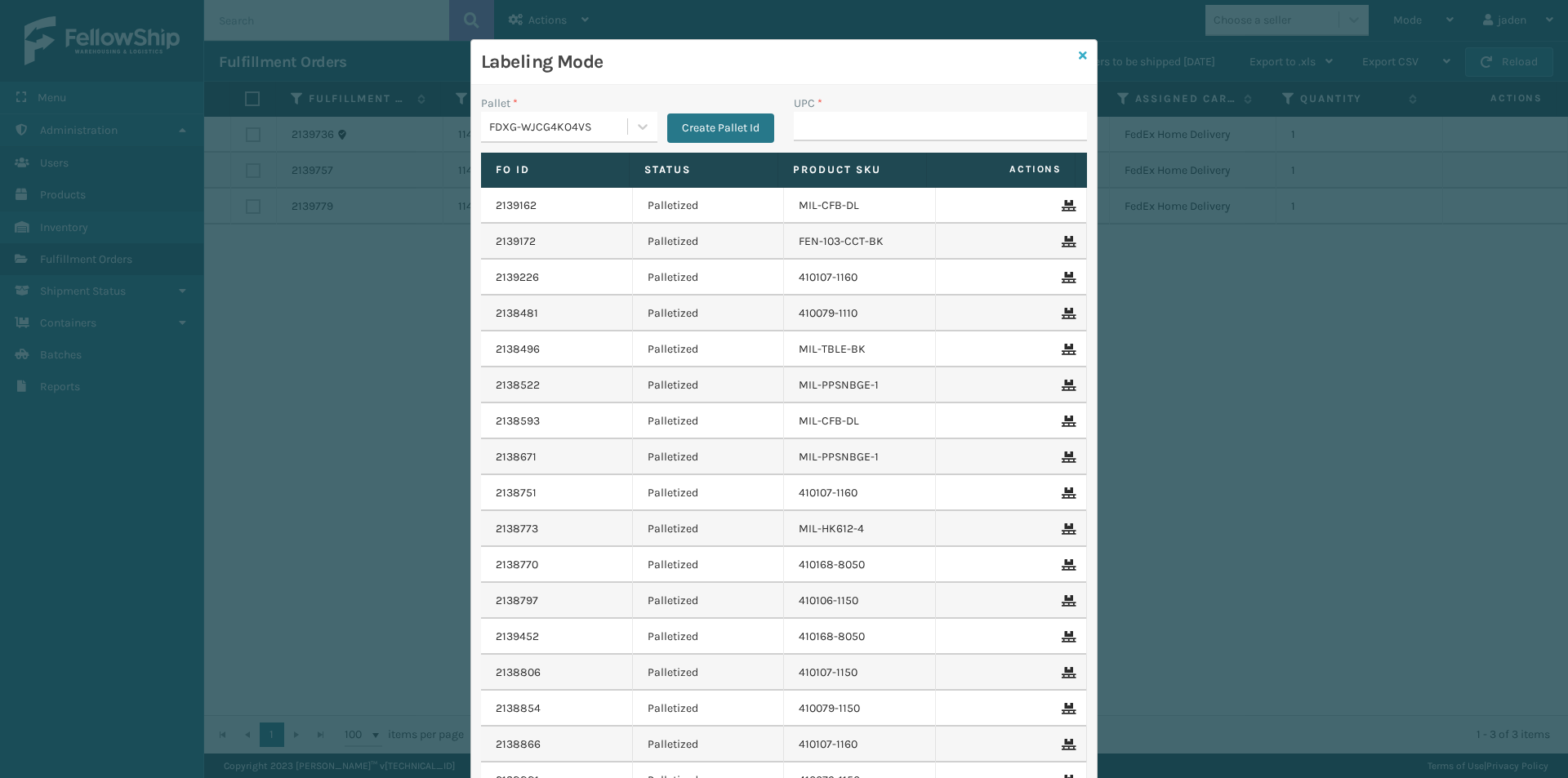
click at [1079, 63] on link at bounding box center [1083, 56] width 8 height 17
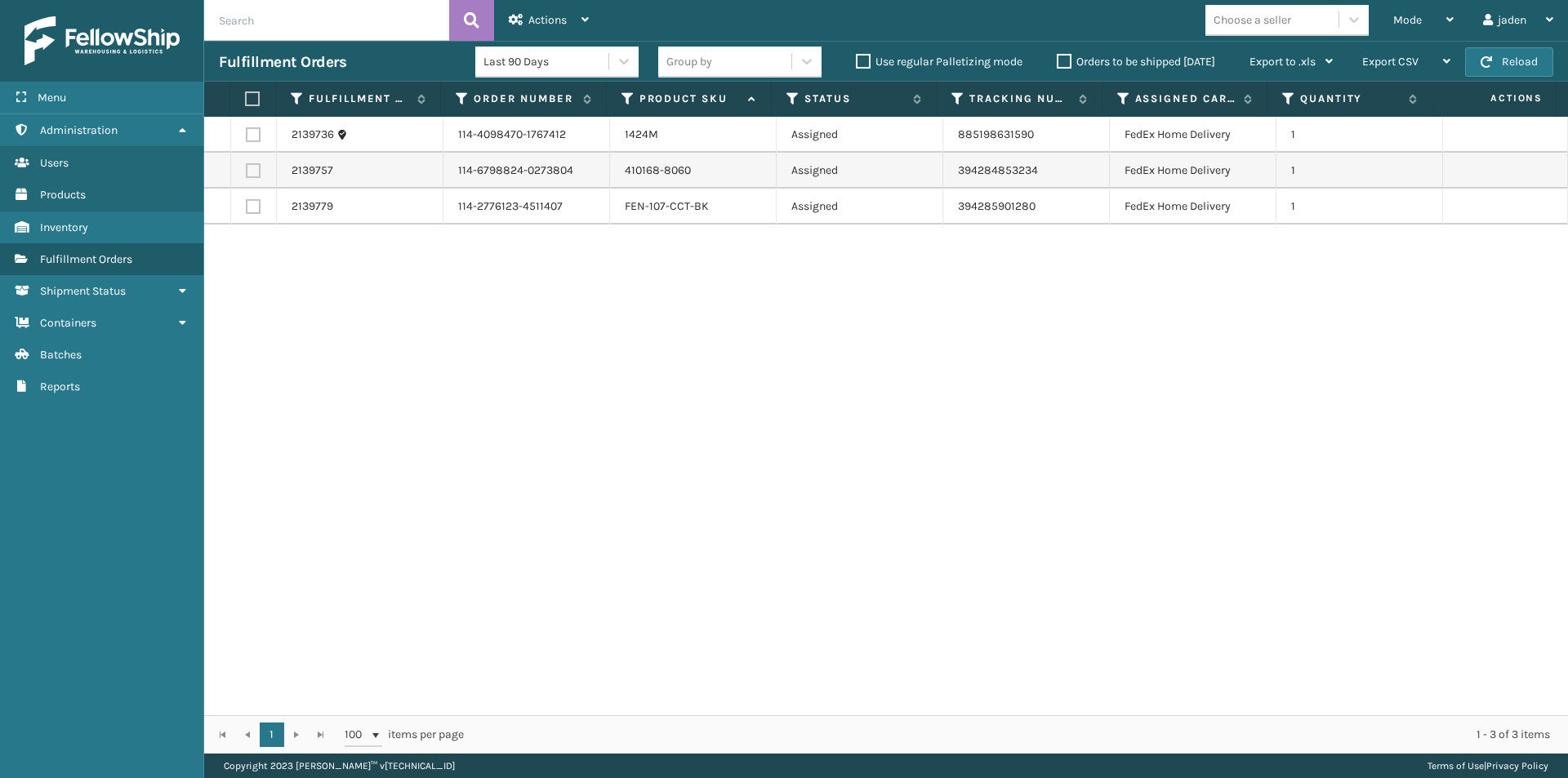
drag, startPoint x: 934, startPoint y: 330, endPoint x: 642, endPoint y: 302, distance: 293.3
click at [595, 360] on div "2139736 114-4098470-1767412 1424M Assigned 885198631590 FedEx Home Delivery 1 2…" at bounding box center [886, 416] width 1364 height 598
click at [1443, 10] on div "Mode" at bounding box center [1423, 20] width 60 height 41
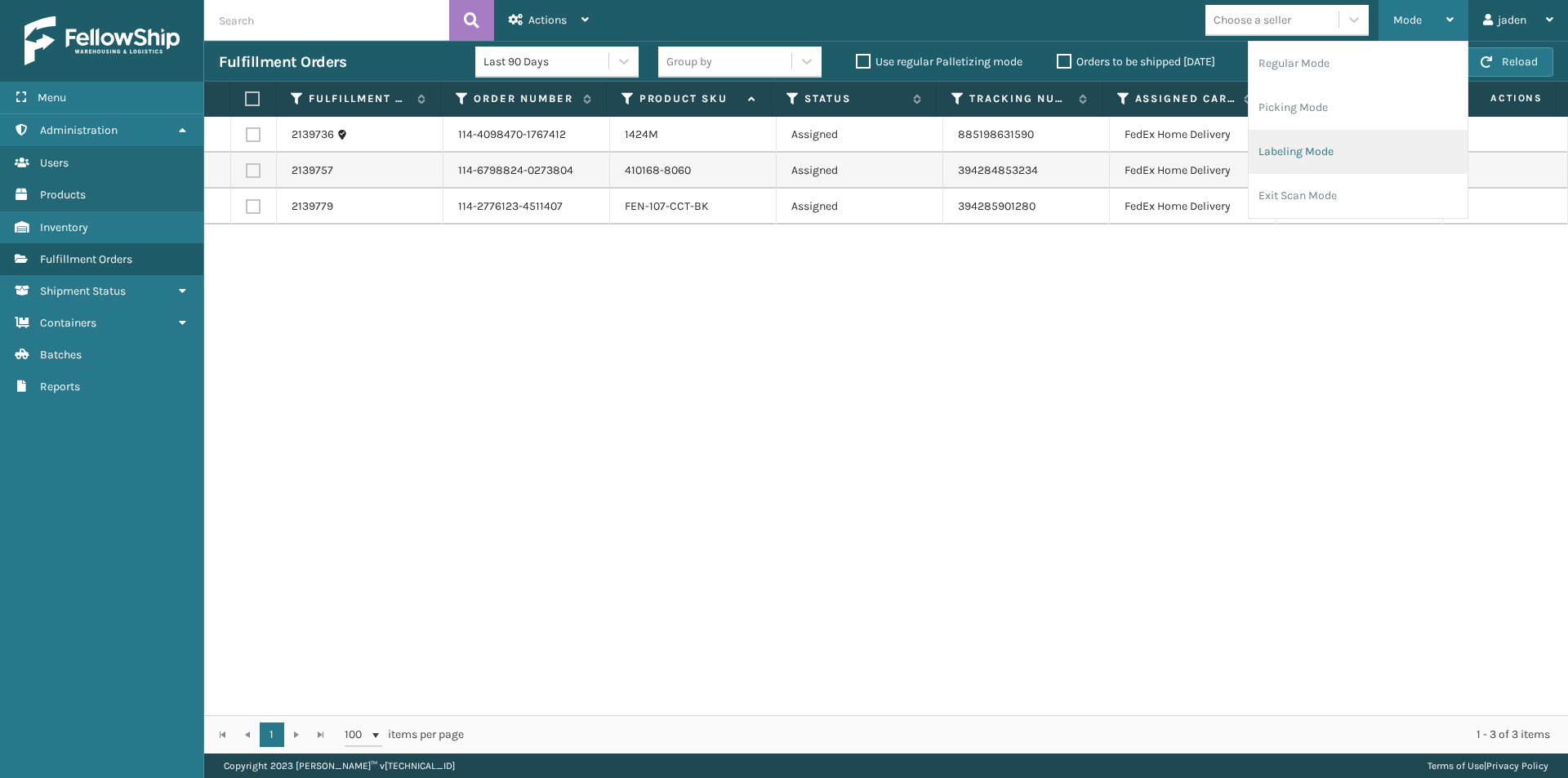
click at [1358, 148] on li "Labeling Mode" at bounding box center [1358, 152] width 219 height 44
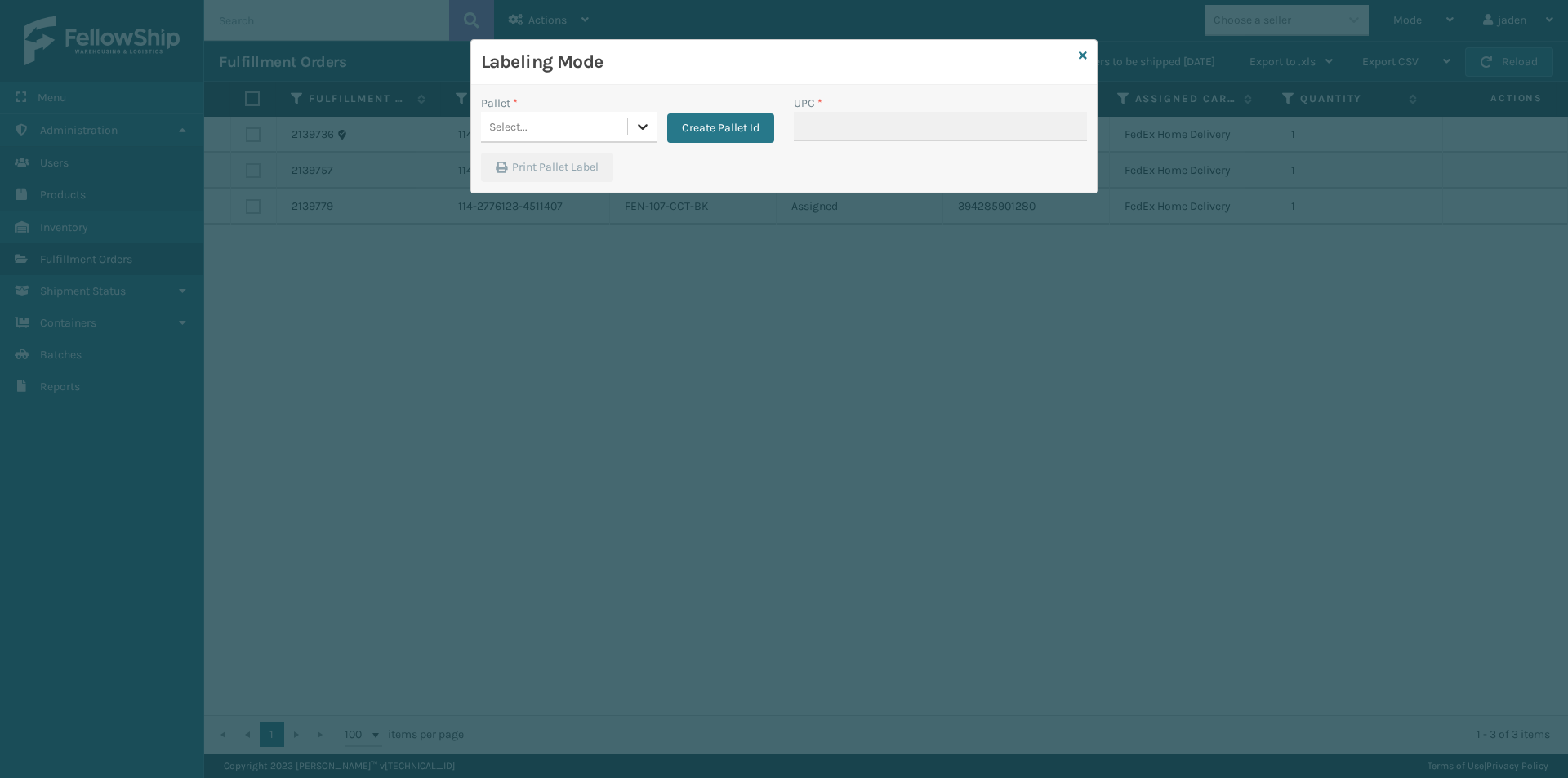
click at [636, 114] on div at bounding box center [642, 126] width 30 height 30
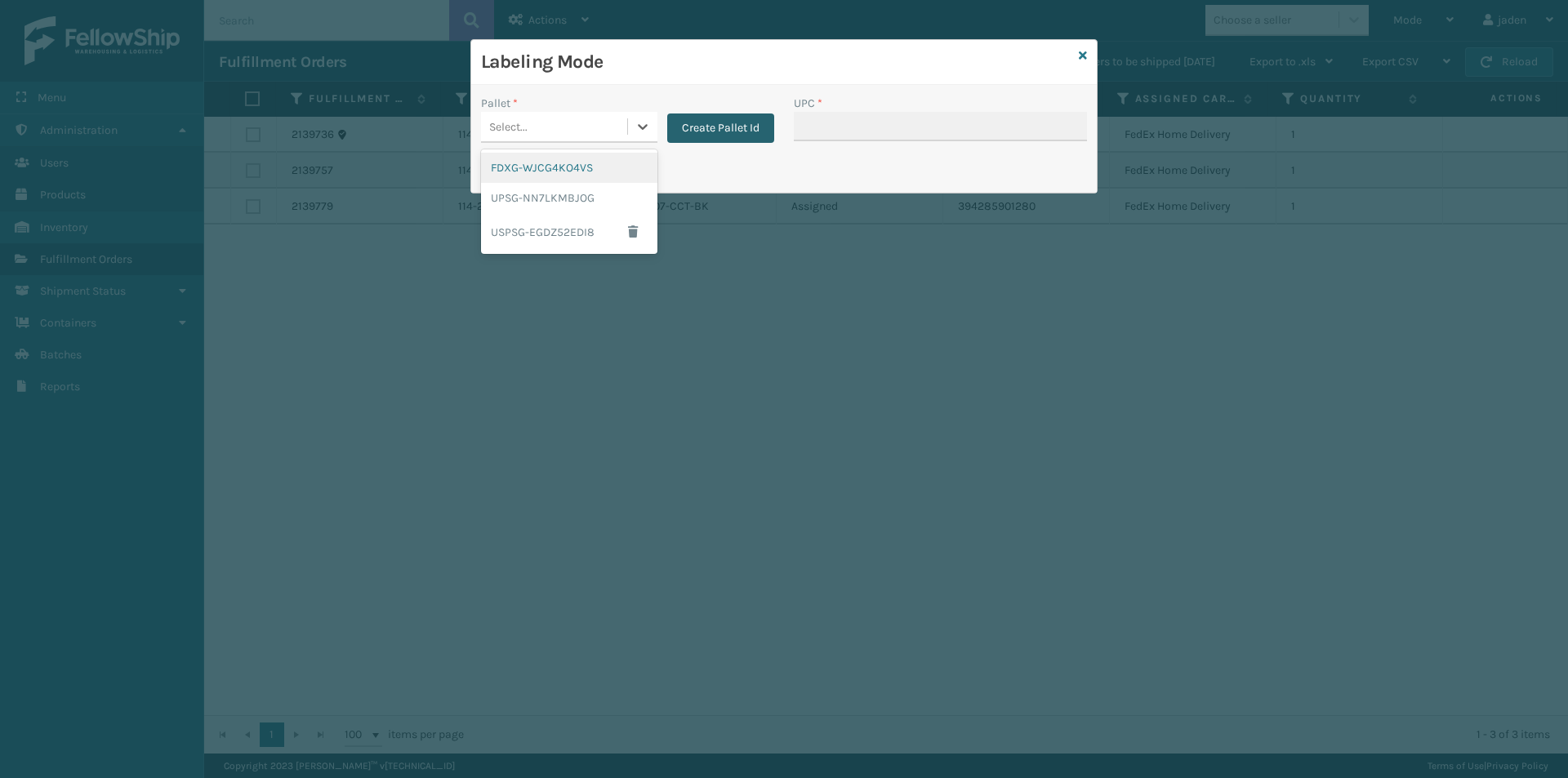
click at [549, 161] on div "FDXG-WJCG4KO4VS" at bounding box center [570, 168] width 176 height 31
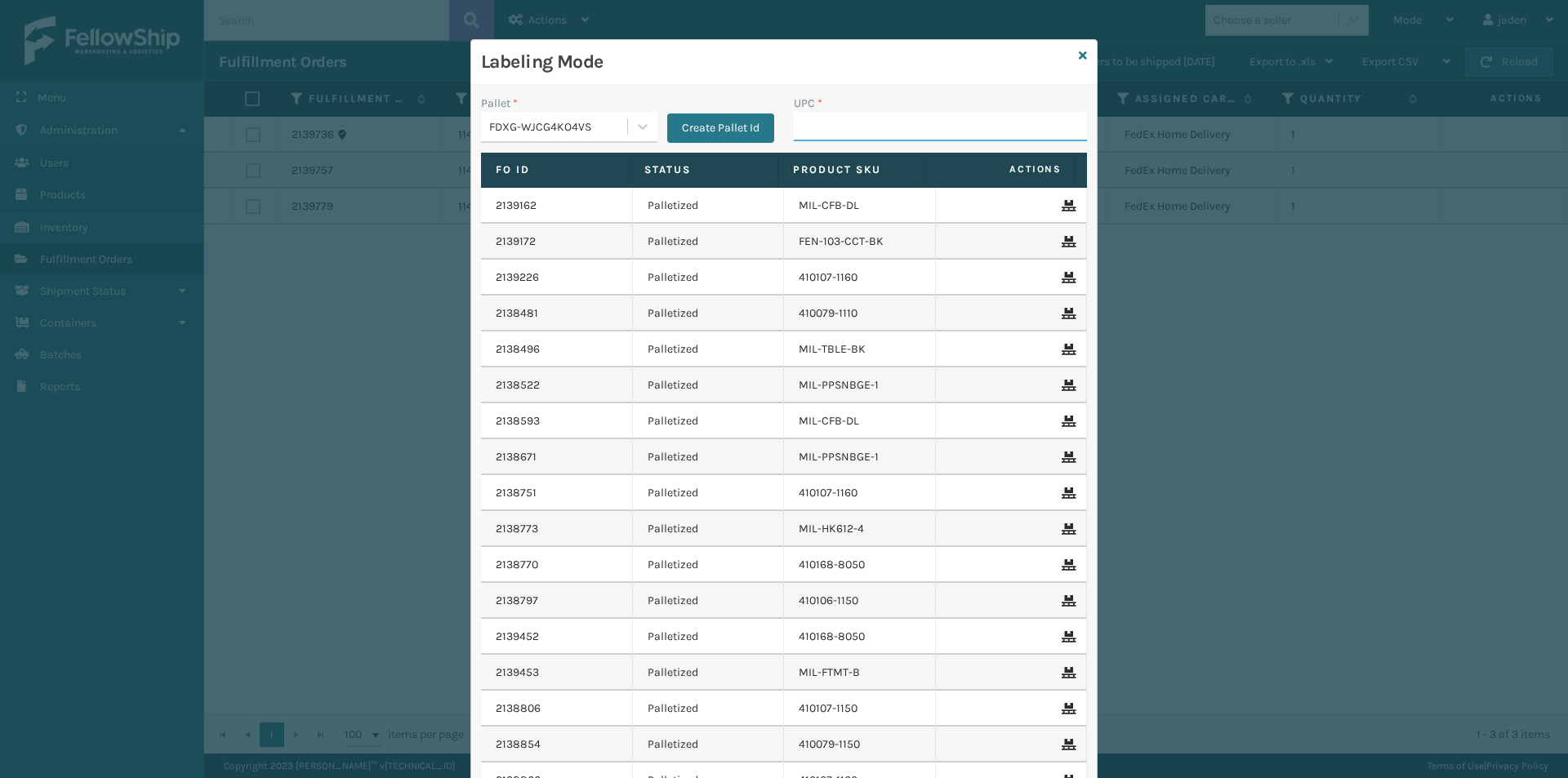
click at [892, 114] on input "UPC *" at bounding box center [941, 126] width 293 height 30
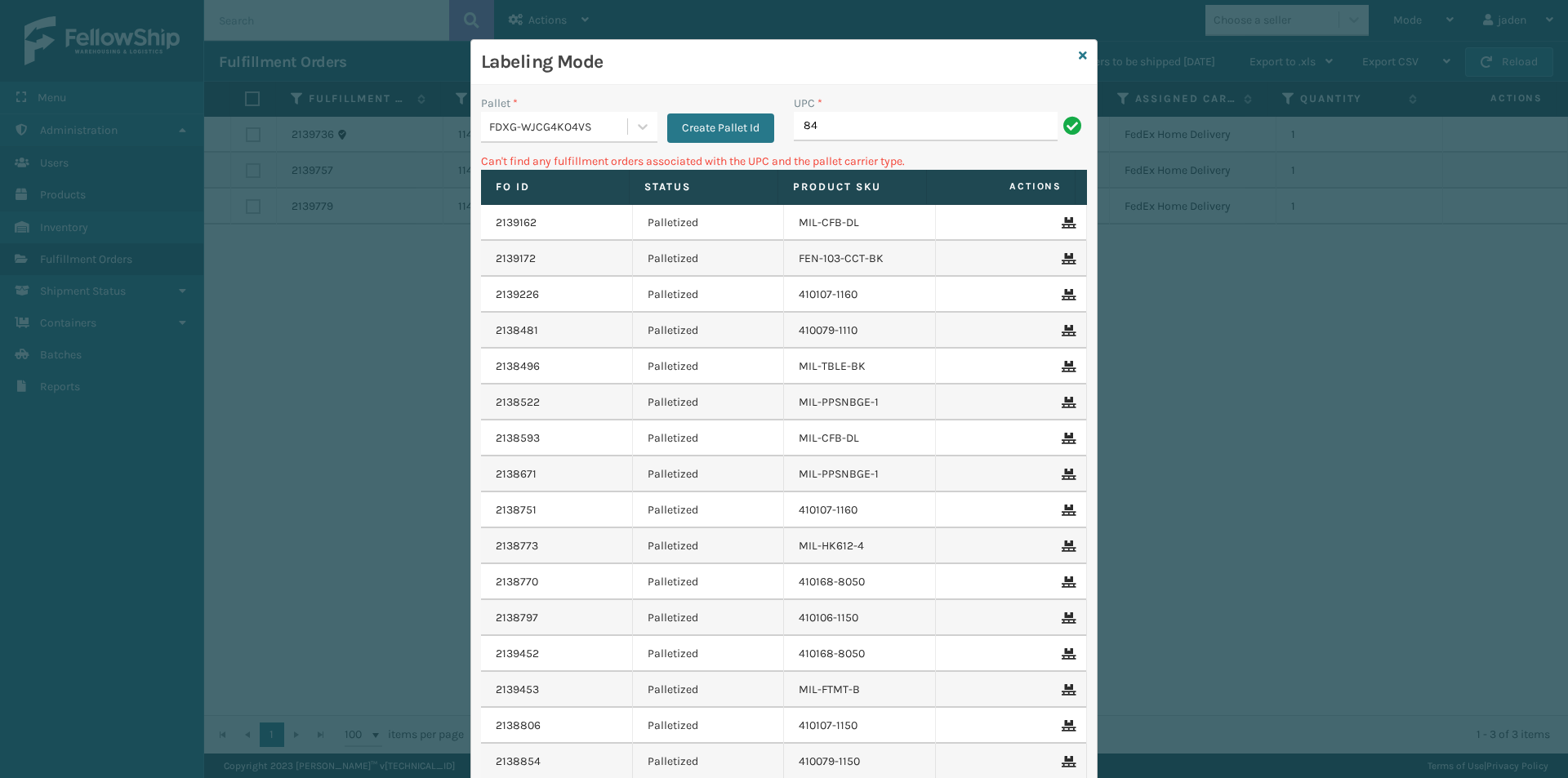
type input "8"
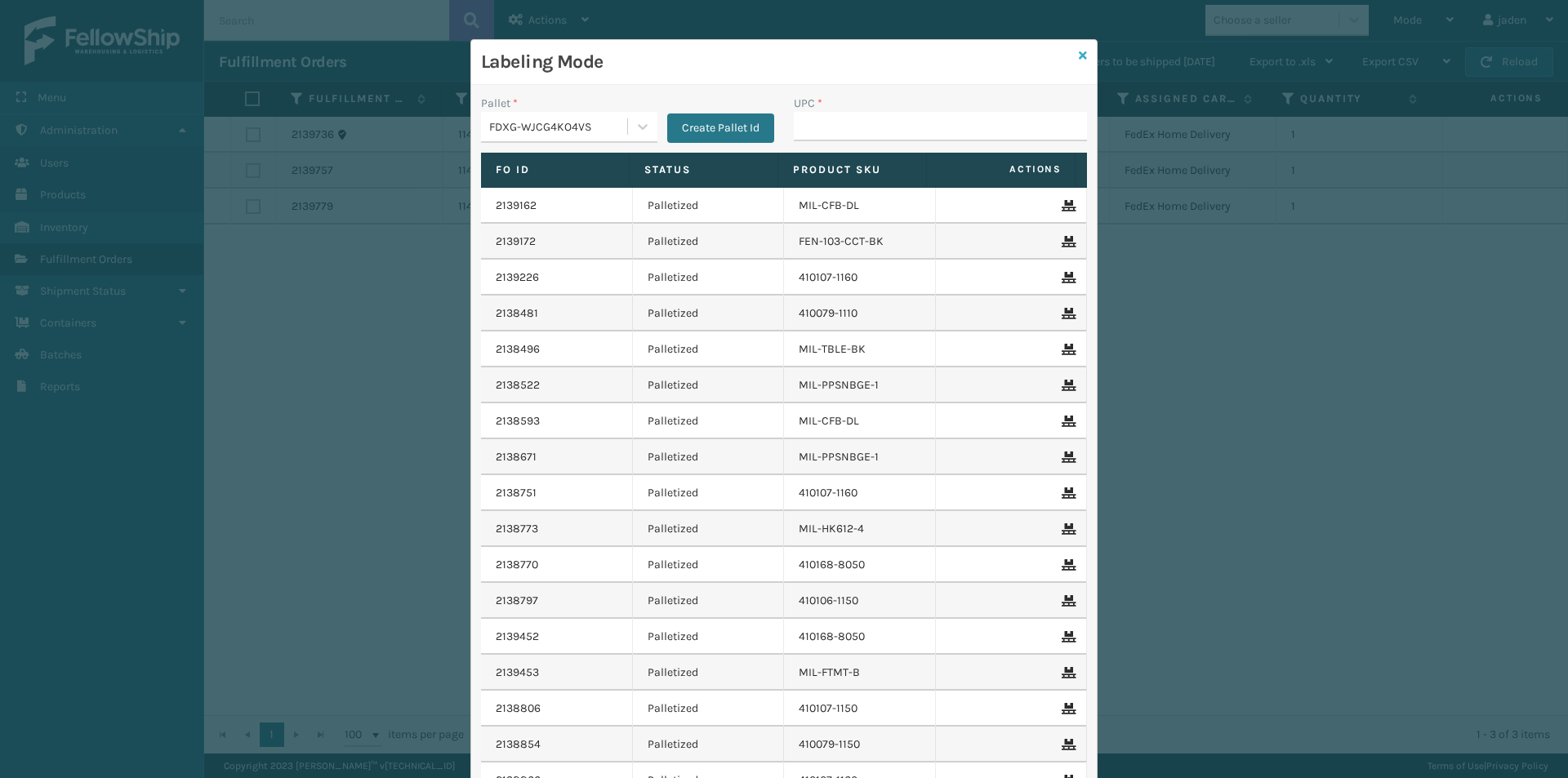
click at [1079, 57] on icon at bounding box center [1083, 55] width 8 height 11
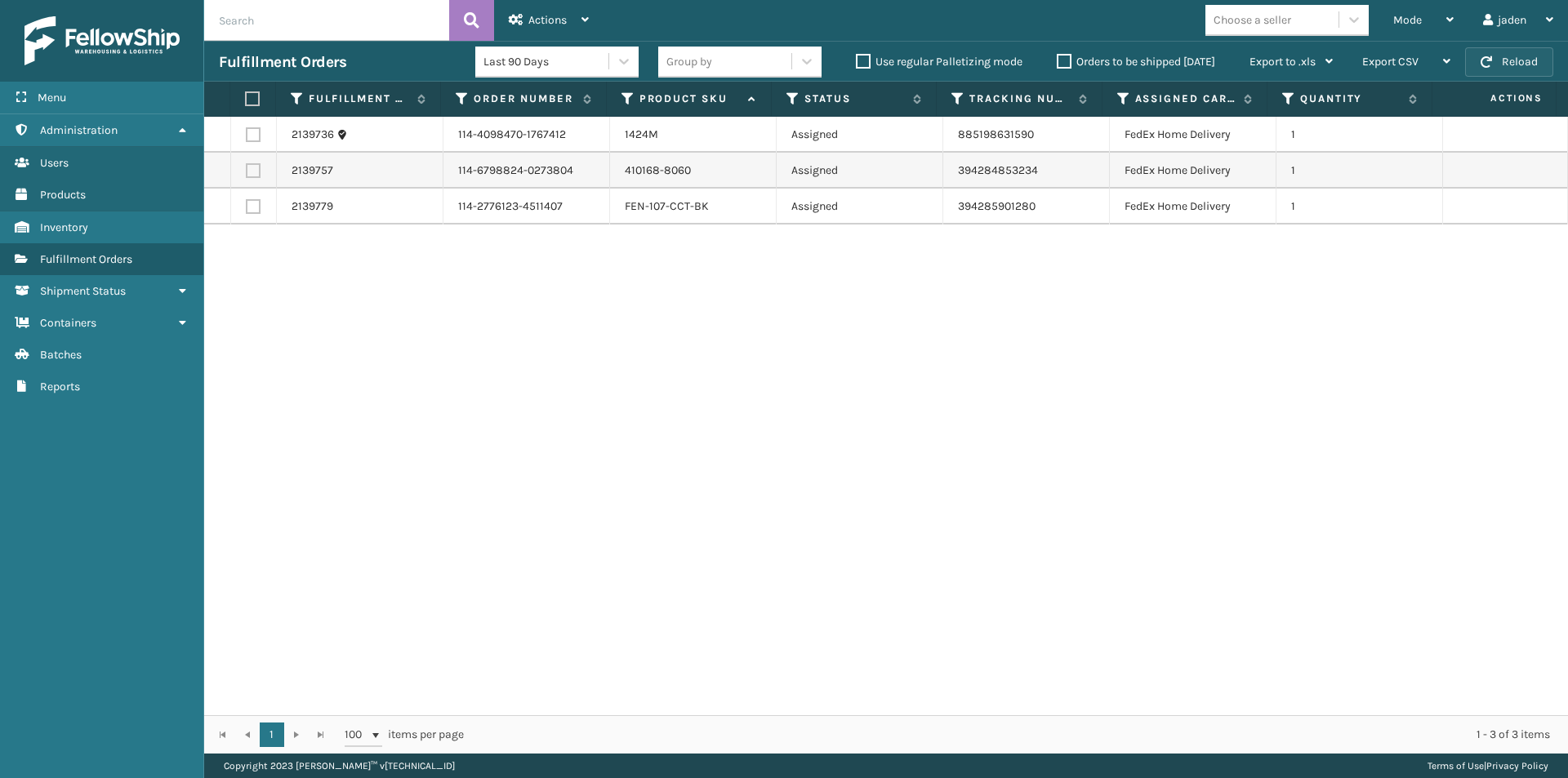
click at [1492, 56] on span "button" at bounding box center [1486, 61] width 11 height 11
drag, startPoint x: 1038, startPoint y: 382, endPoint x: 1018, endPoint y: 386, distance: 20.4
drag, startPoint x: 1018, startPoint y: 386, endPoint x: 537, endPoint y: 314, distance: 486.4
click at [588, 367] on div "2139736 114-4098470-1767412 1424M Assigned 885198631590 FedEx Home Delivery 1 2…" at bounding box center [886, 416] width 1364 height 598
click at [259, 142] on label at bounding box center [253, 134] width 14 height 14
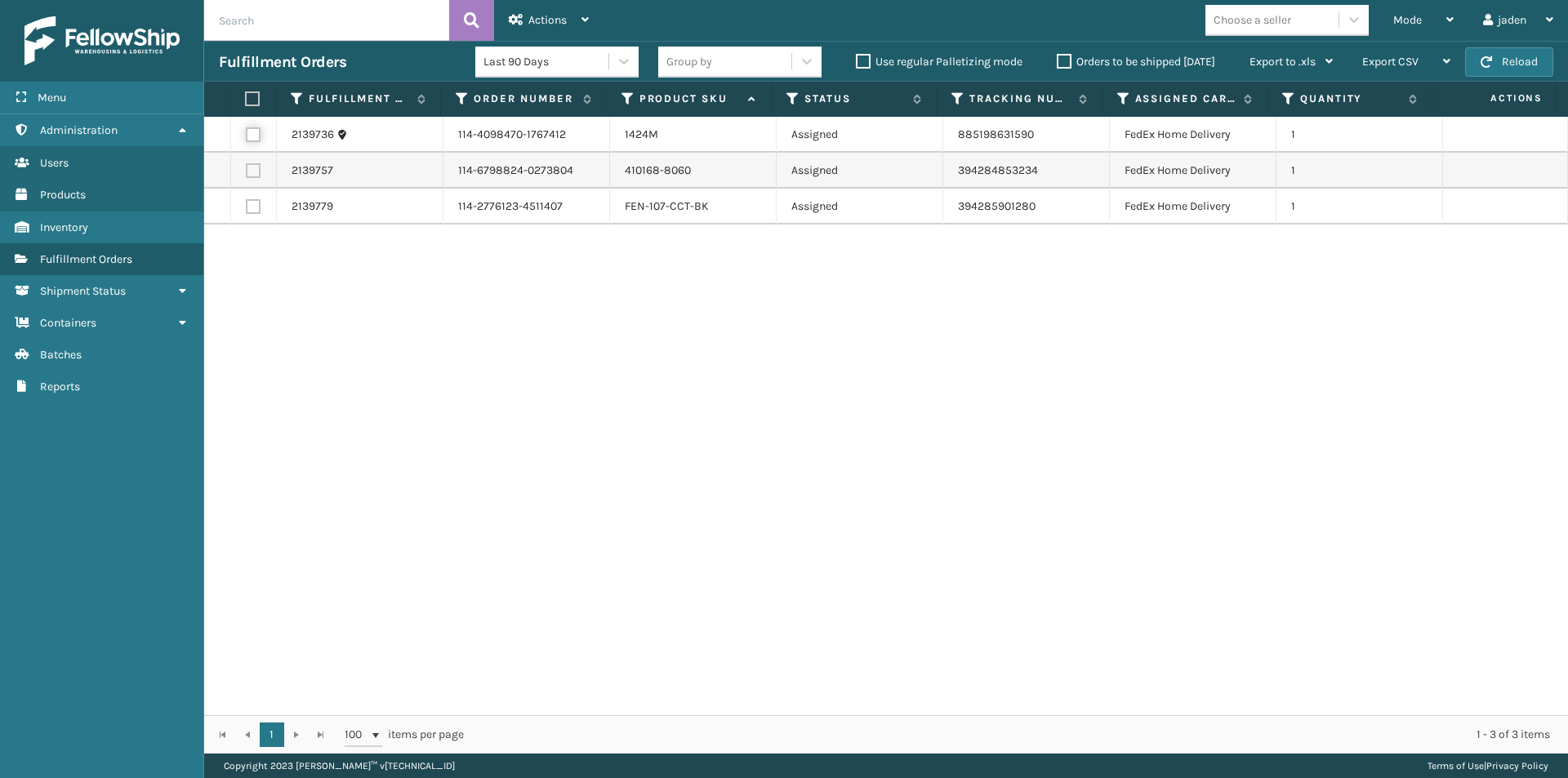
click at [247, 138] on input "checkbox" at bounding box center [246, 132] width 1 height 11
checkbox input "true"
click at [553, 11] on div "Actions" at bounding box center [548, 20] width 80 height 41
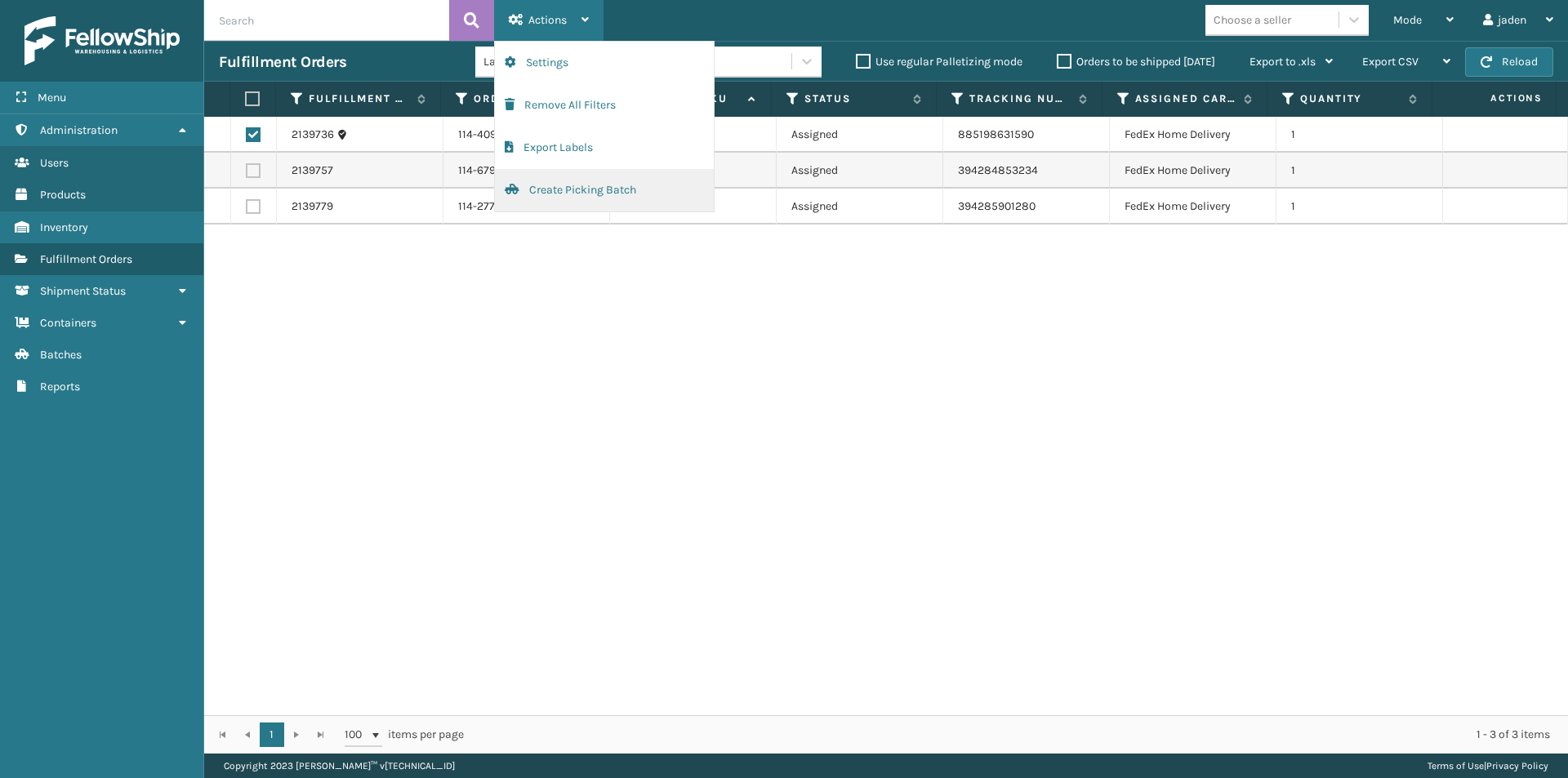
click at [557, 201] on button "Create Picking Batch" at bounding box center [604, 190] width 219 height 42
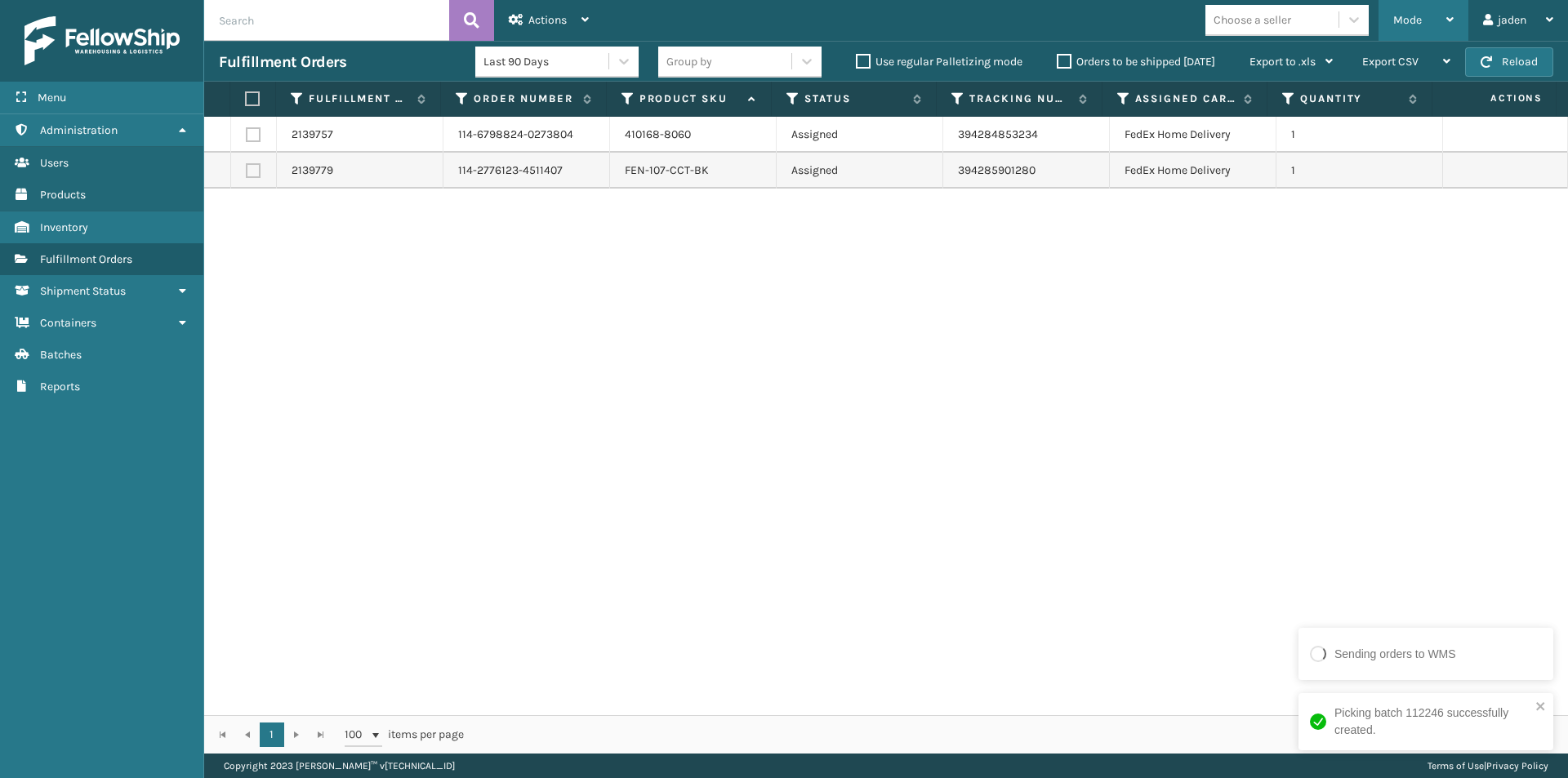
click at [1413, 4] on div "Mode" at bounding box center [1423, 20] width 60 height 41
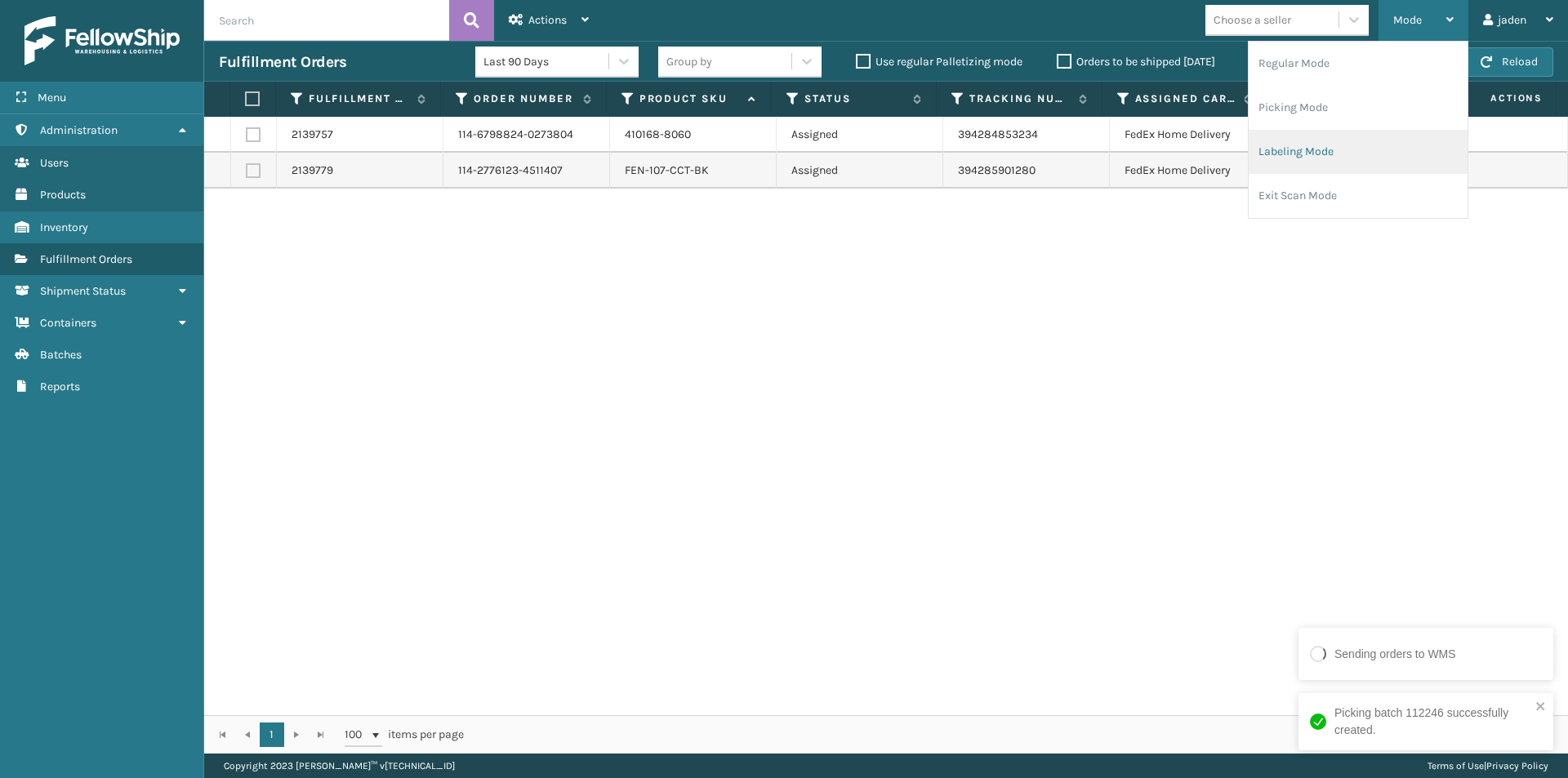
click at [1343, 142] on li "Labeling Mode" at bounding box center [1358, 152] width 219 height 44
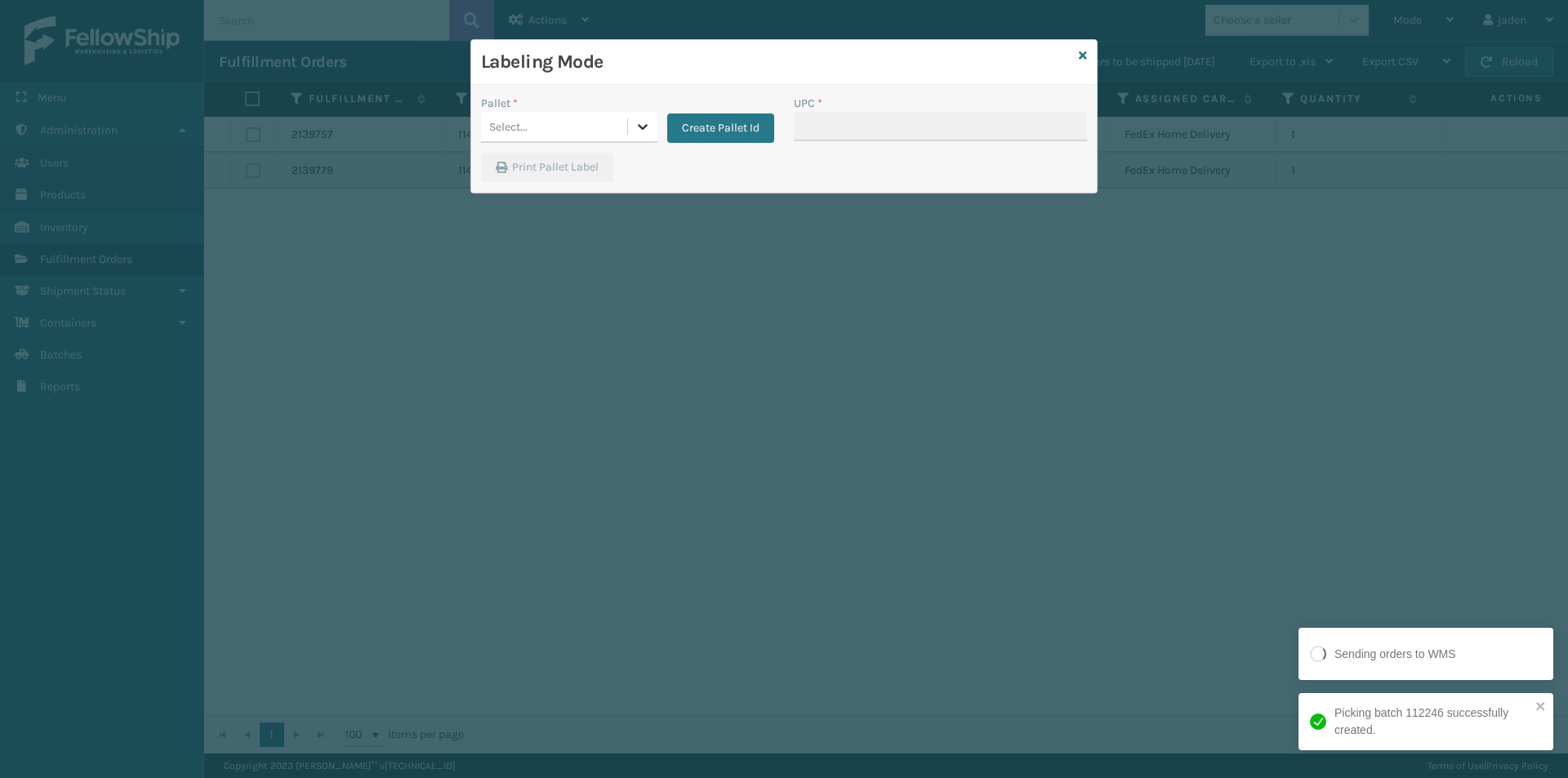
click at [630, 130] on div at bounding box center [642, 126] width 30 height 30
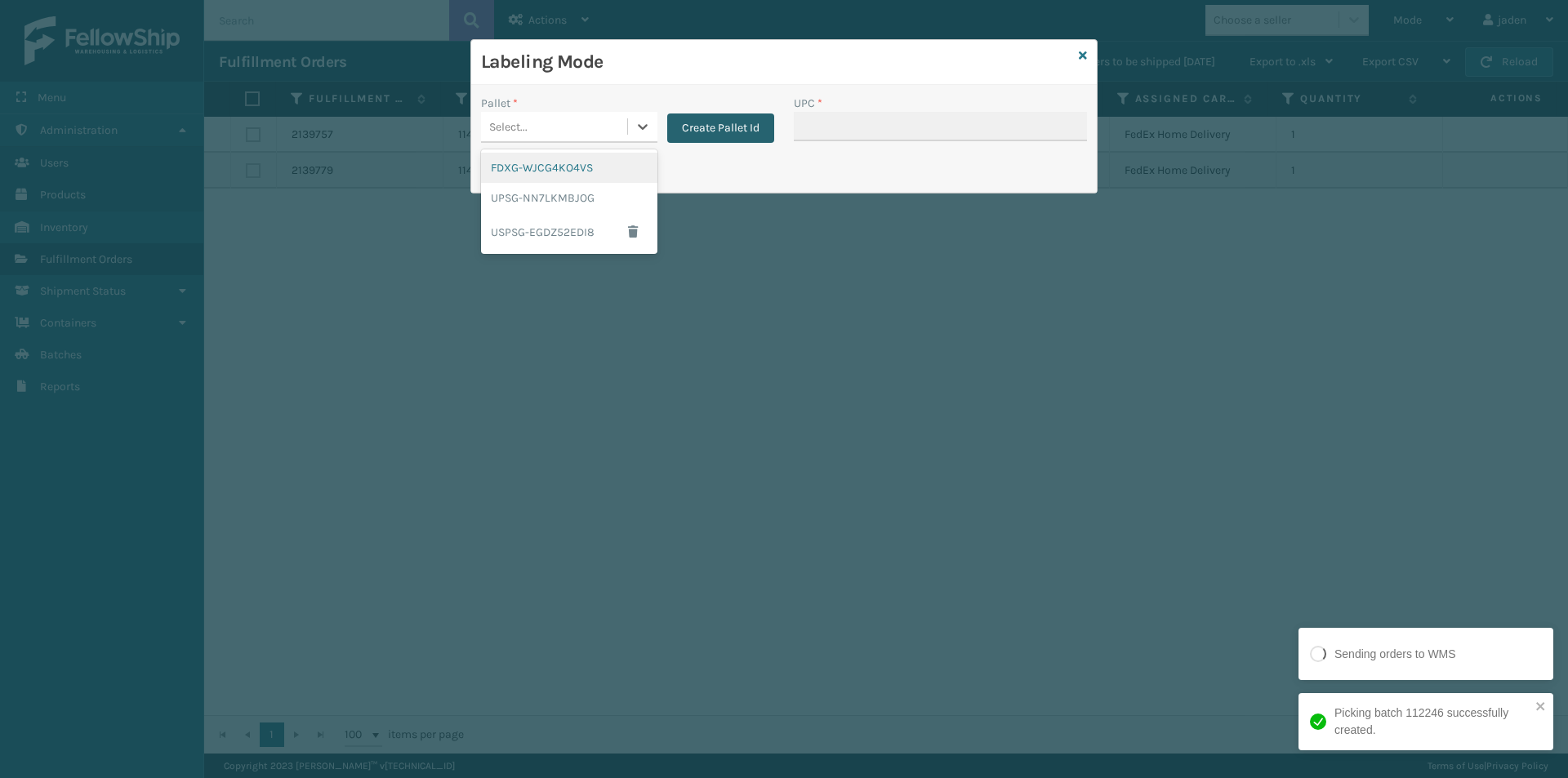
click at [707, 131] on button "Create Pallet Id" at bounding box center [720, 128] width 107 height 30
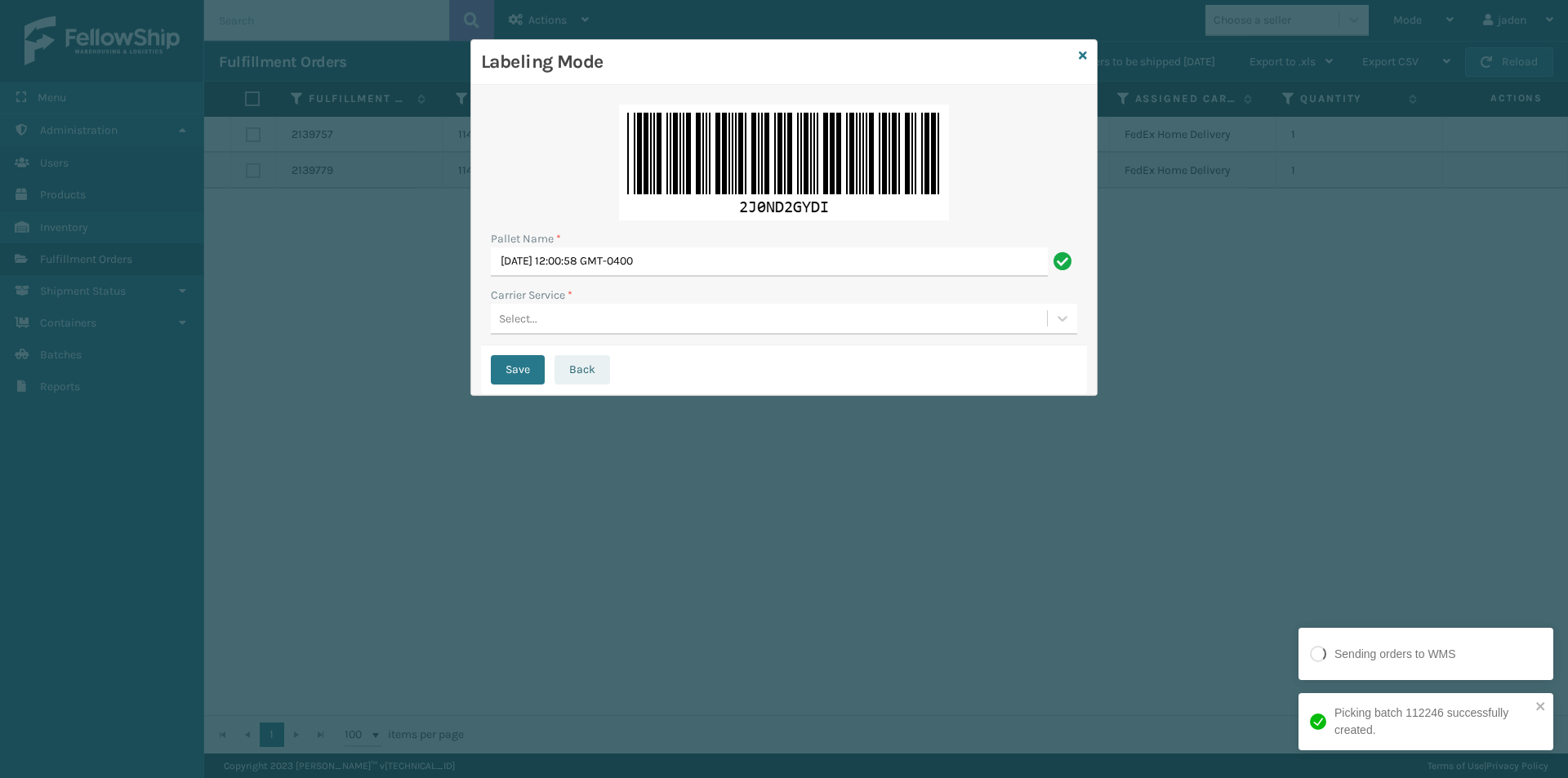
click at [584, 376] on button "Back" at bounding box center [582, 370] width 56 height 30
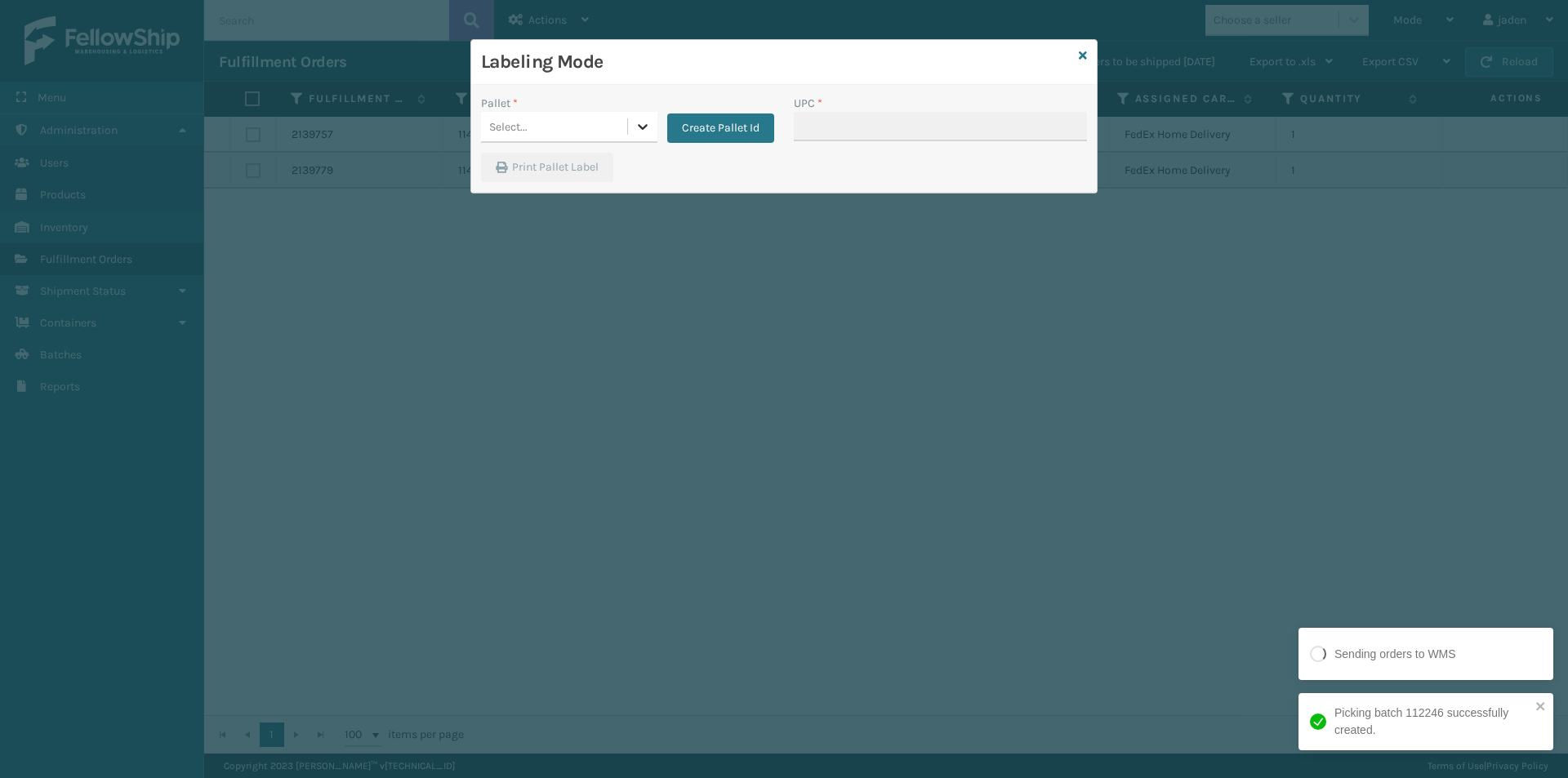
click at [641, 131] on icon at bounding box center [642, 126] width 16 height 16
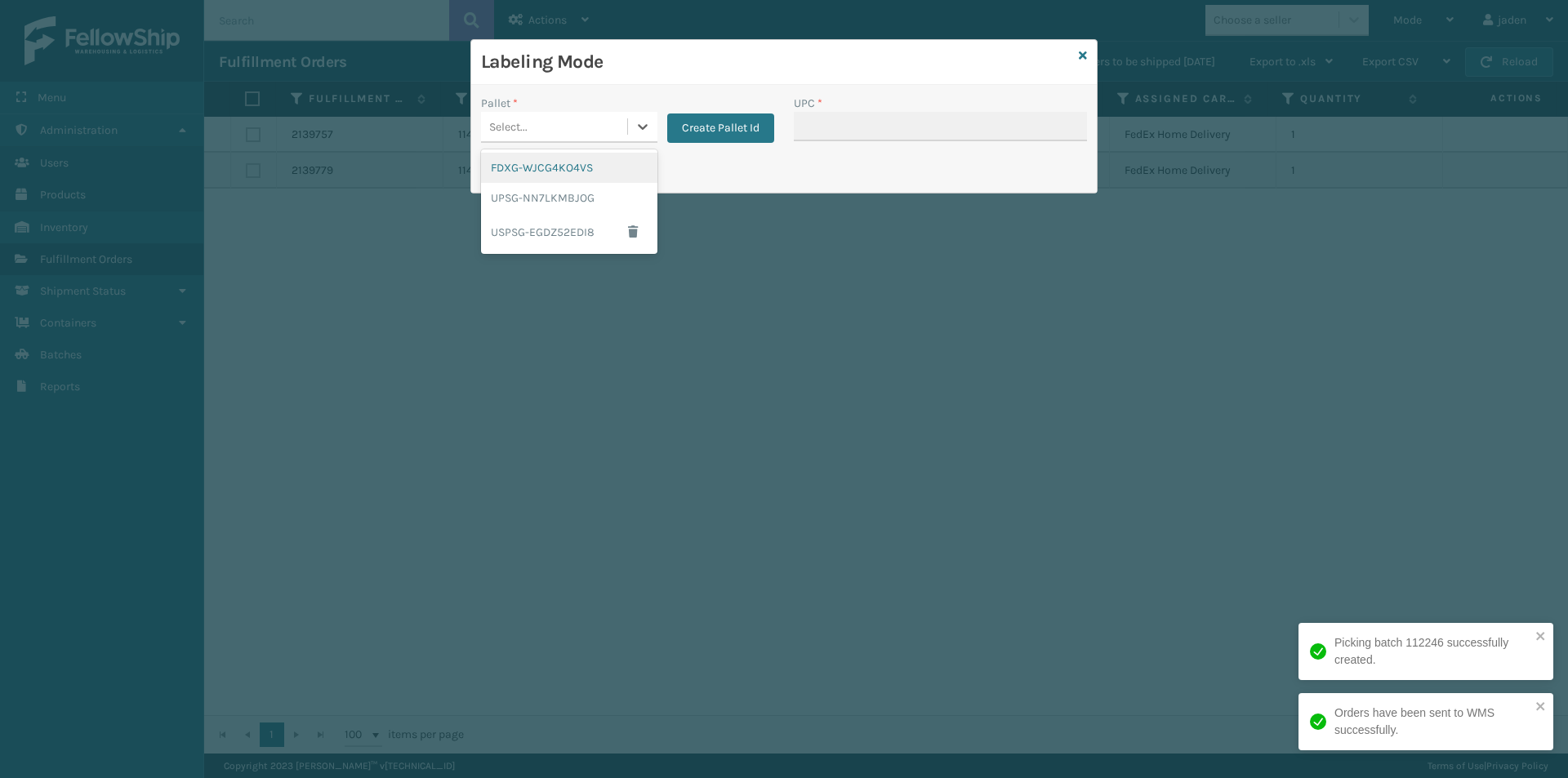
click at [614, 165] on div "FDXG-WJCG4KO4VS" at bounding box center [570, 168] width 176 height 31
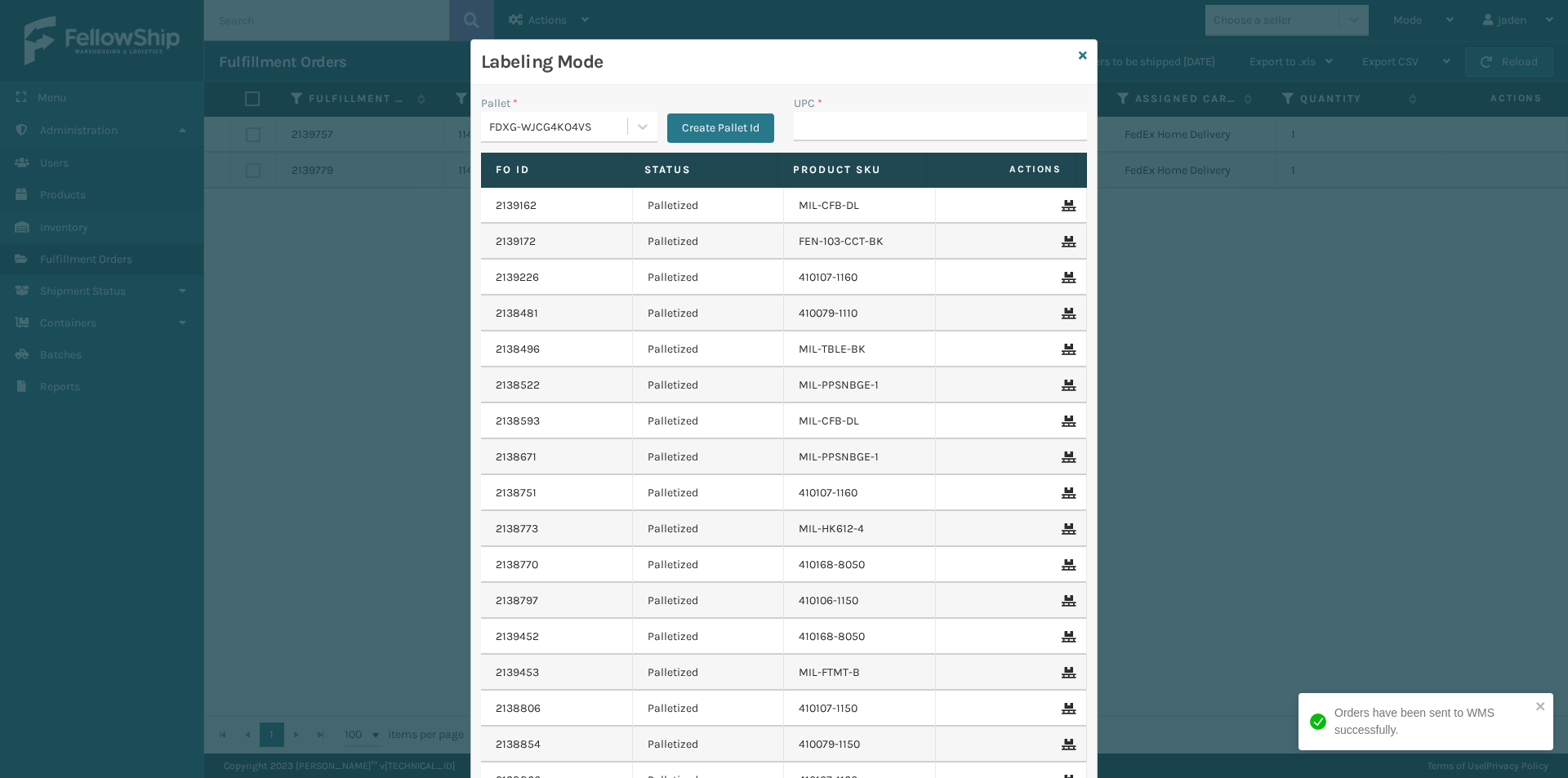
click at [871, 143] on div "UPC *" at bounding box center [940, 124] width 313 height 58
click at [875, 129] on input "UPC *" at bounding box center [941, 126] width 293 height 30
type input "0890313014246"
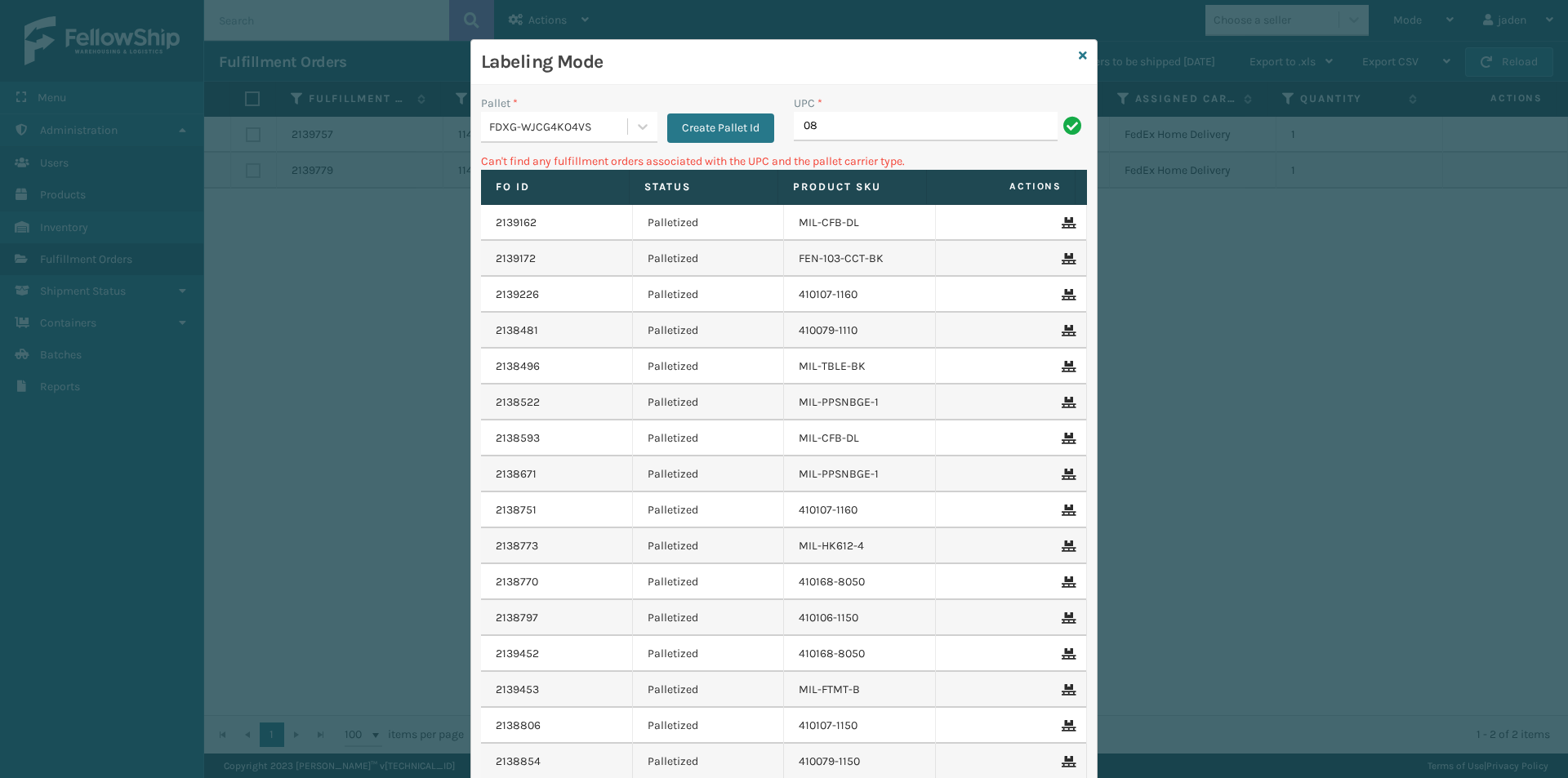
type input "0"
type input "080313014246"
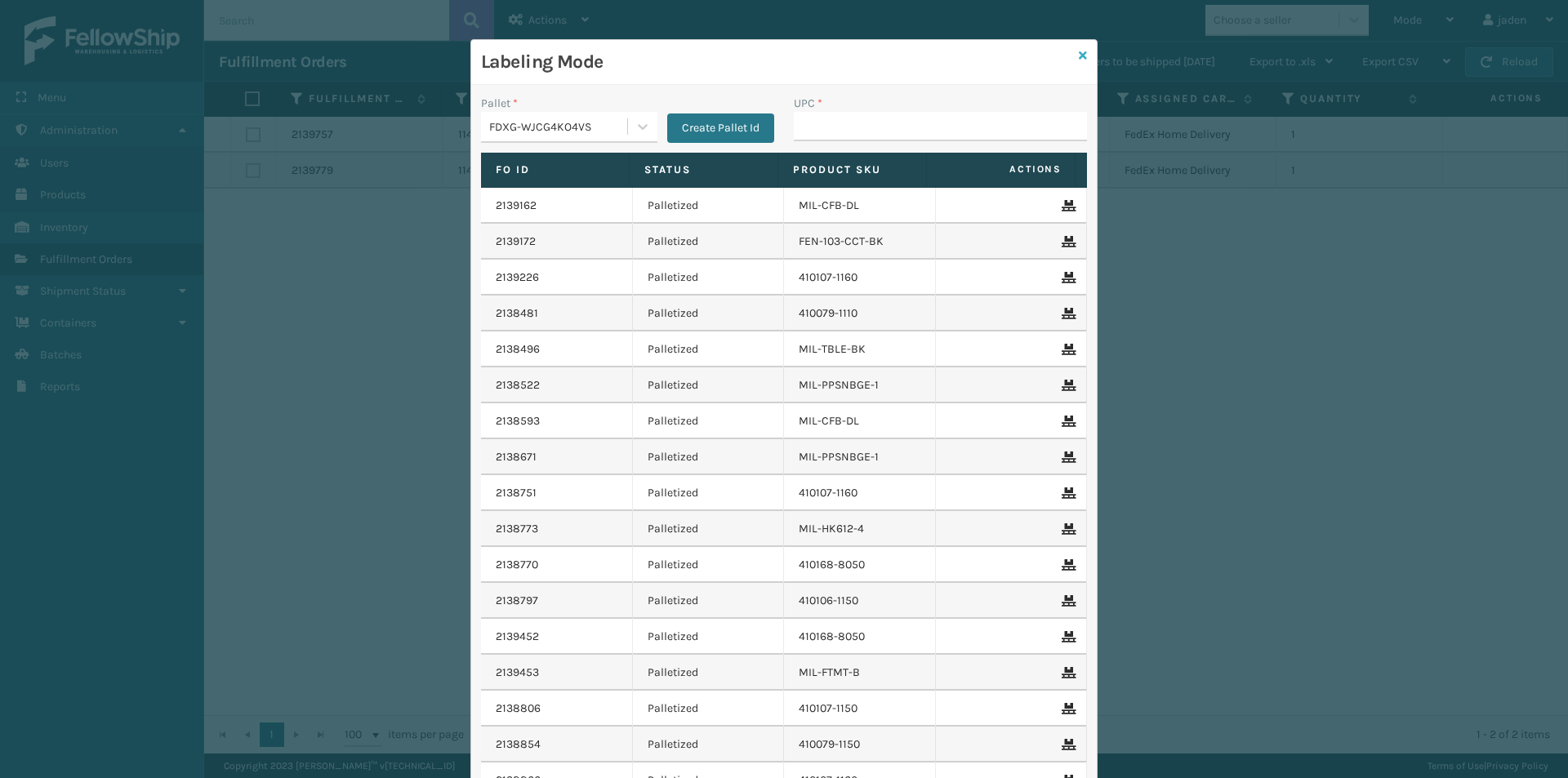
click at [1079, 60] on icon at bounding box center [1083, 55] width 8 height 11
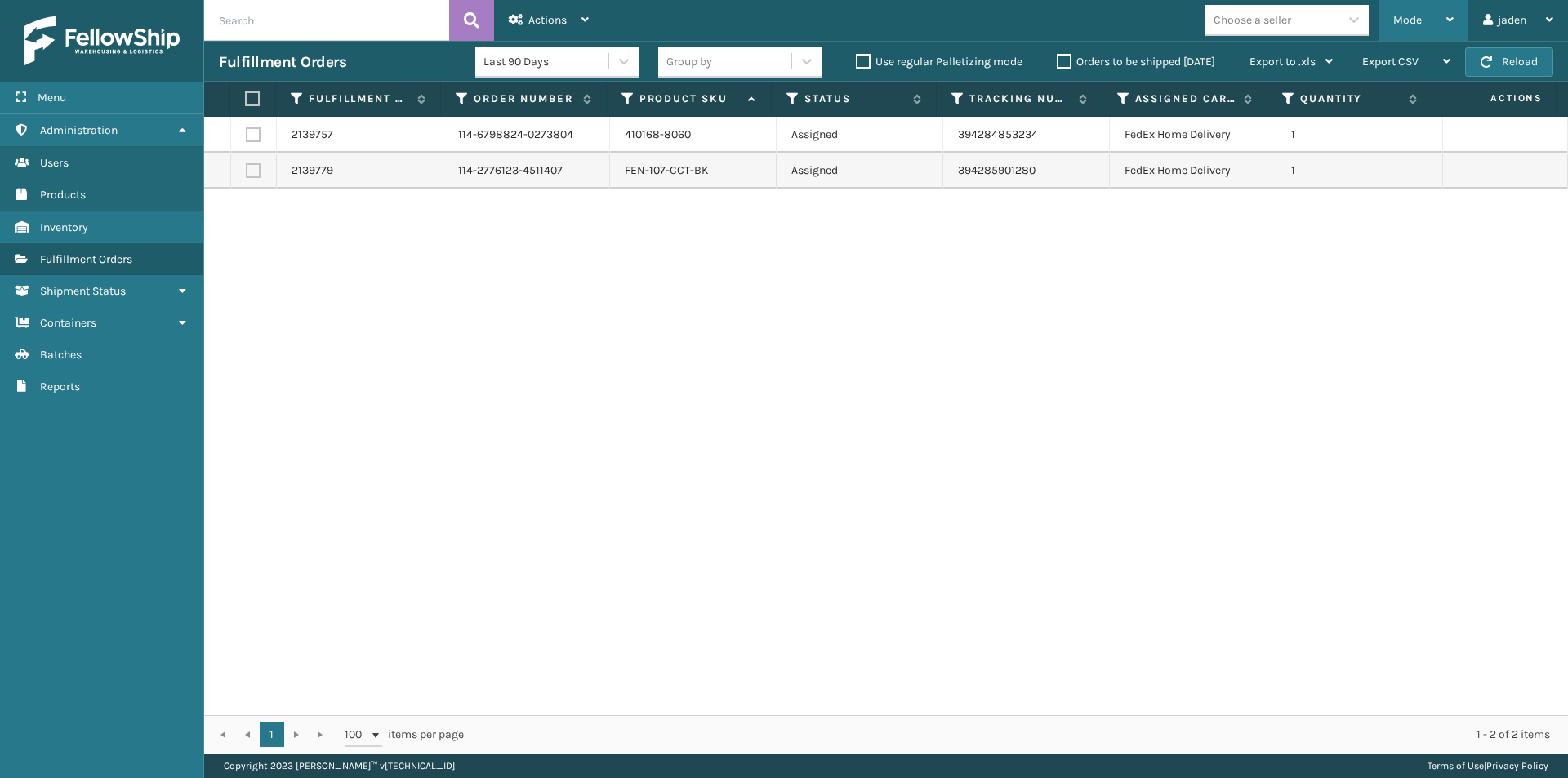
click at [1400, 15] on span "Mode" at bounding box center [1408, 19] width 29 height 14
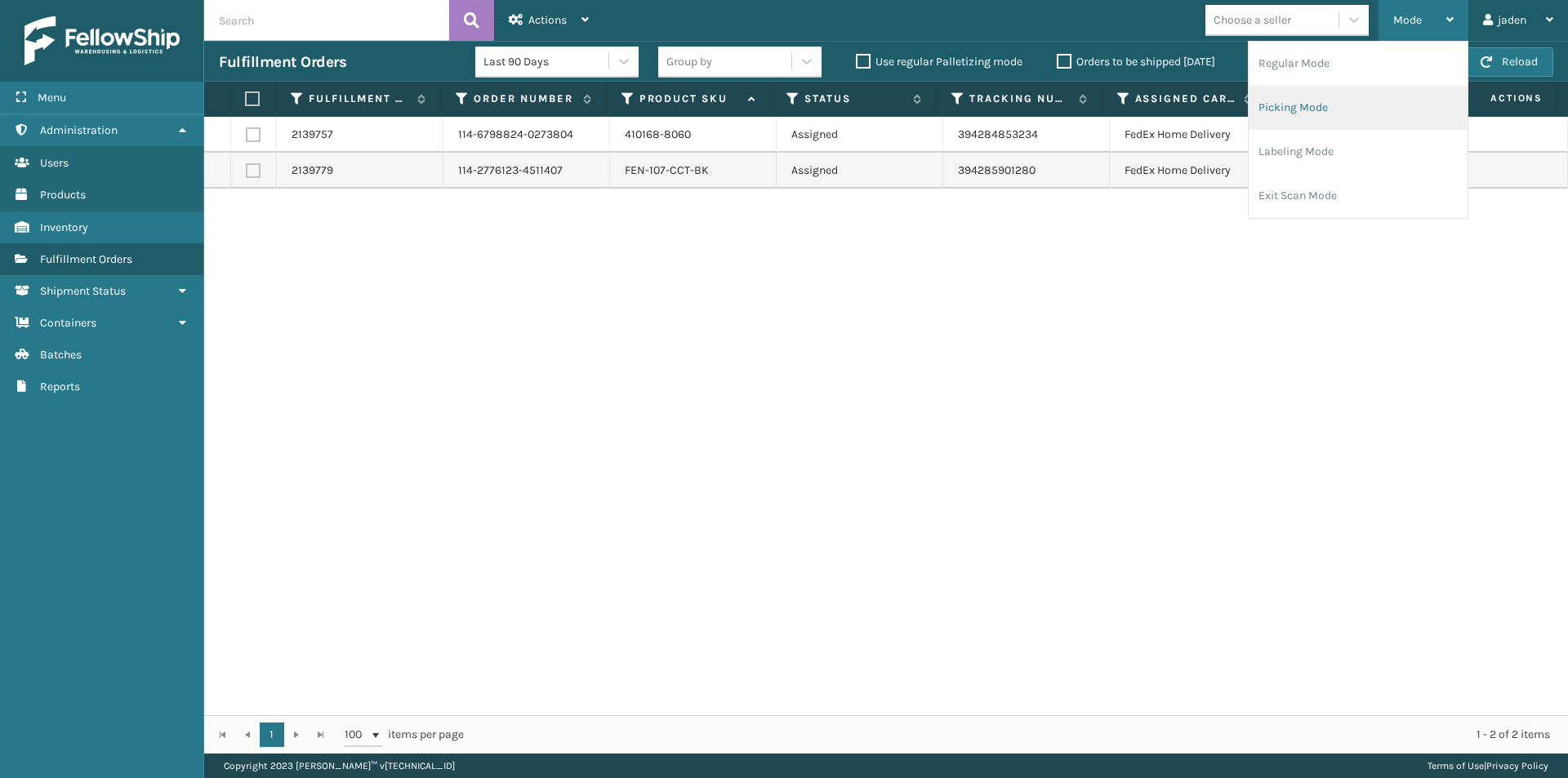
click at [1357, 109] on li "Picking Mode" at bounding box center [1358, 108] width 219 height 44
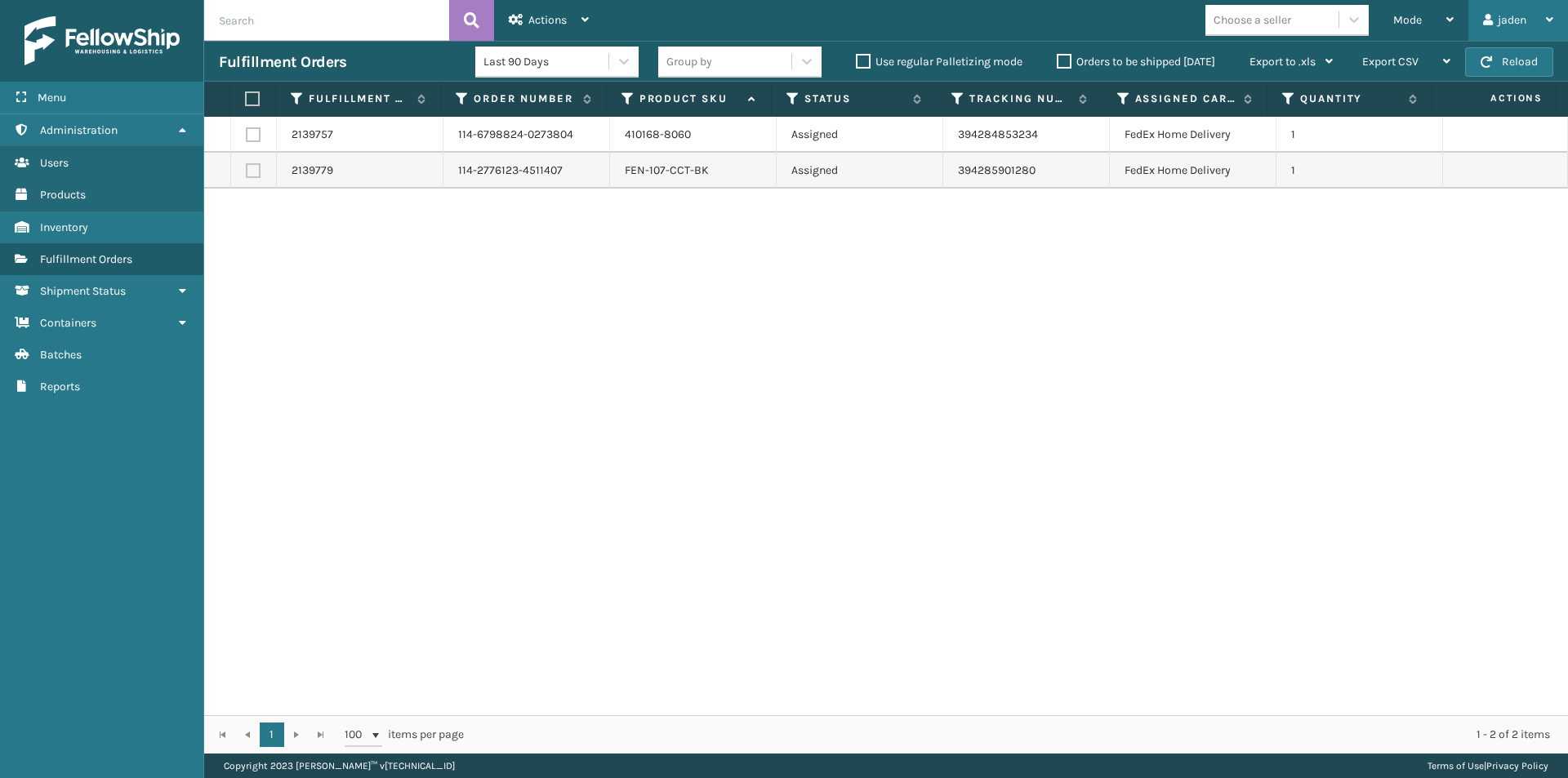
click at [1504, 36] on div "jaden" at bounding box center [1518, 20] width 70 height 41
drag, startPoint x: 1416, startPoint y: 303, endPoint x: 1415, endPoint y: 292, distance: 11.0
click at [1415, 302] on div "2139757 114-6798824-0273804 410168-8060 Assigned 394284853234 FedEx Home Delive…" at bounding box center [886, 416] width 1364 height 598
click at [1515, 48] on button "Reload" at bounding box center [1510, 62] width 88 height 30
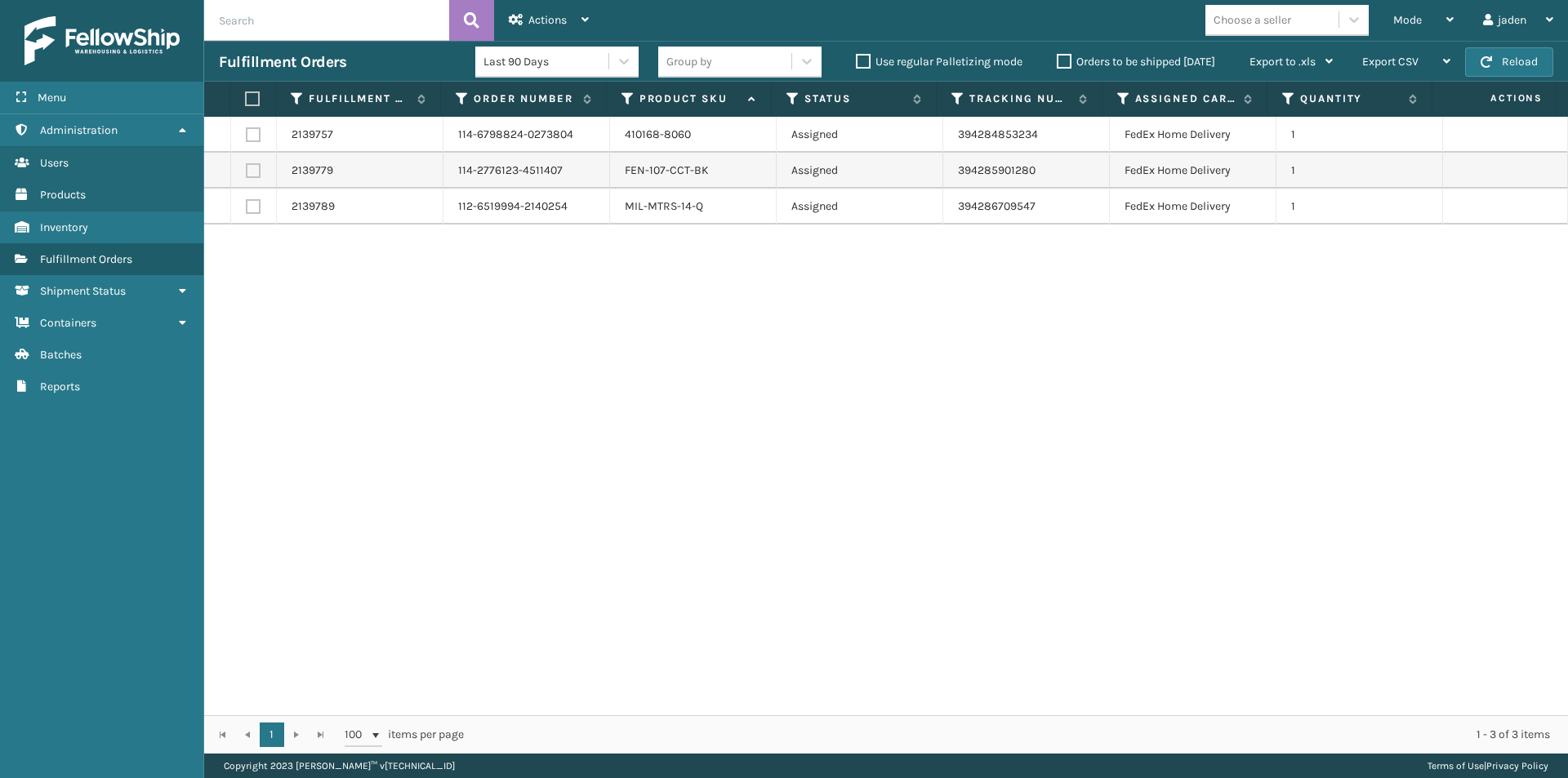
drag, startPoint x: 1229, startPoint y: 327, endPoint x: 1204, endPoint y: 333, distance: 25.7
drag, startPoint x: 1204, startPoint y: 333, endPoint x: 713, endPoint y: 415, distance: 497.8
click at [713, 415] on div "2139757 114-6798824-0273804 410168-8060 Assigned 394284853234 FedEx Home Delive…" at bounding box center [886, 416] width 1364 height 598
